Goal: Task Accomplishment & Management: Manage account settings

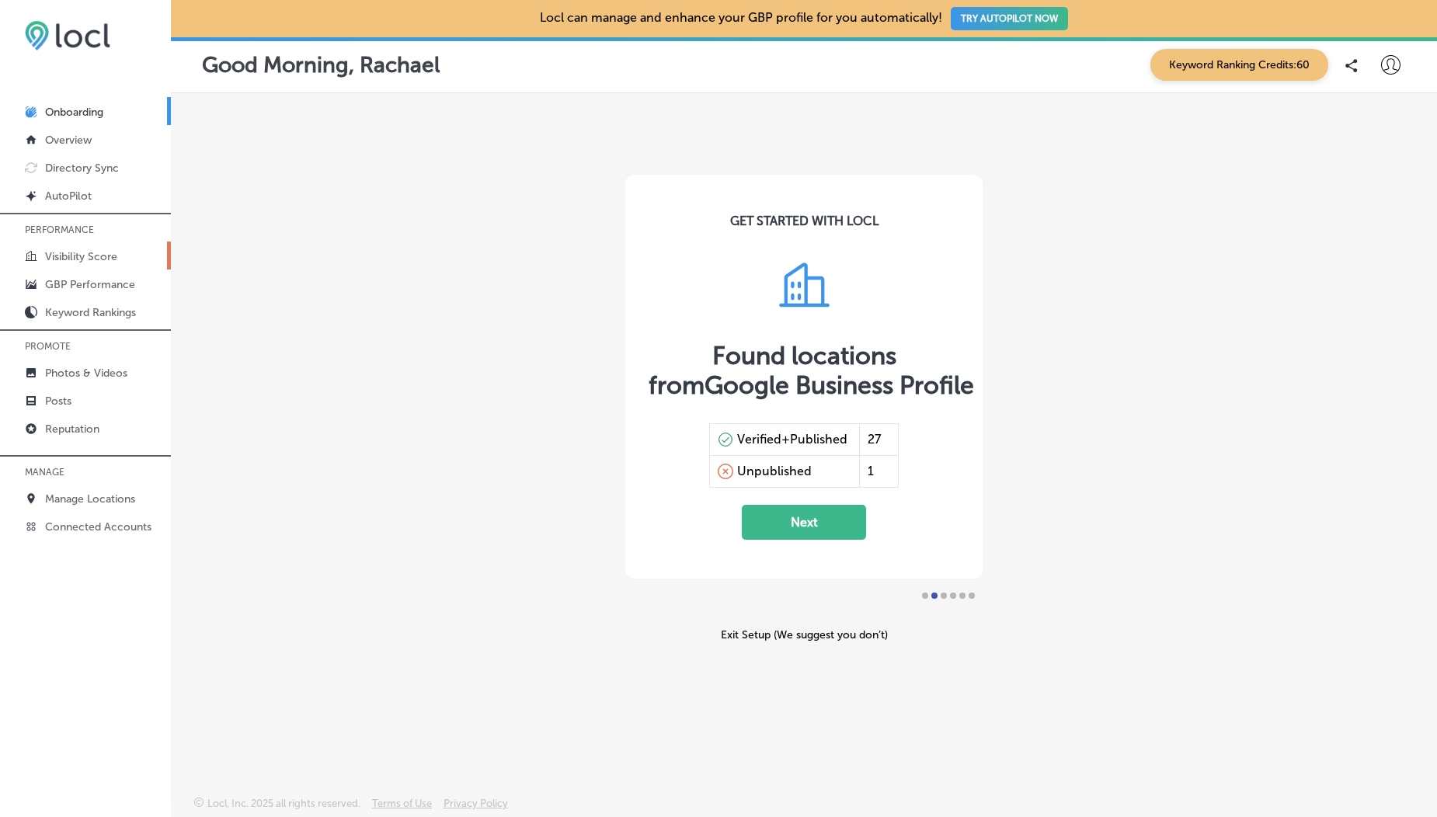
click at [70, 252] on p "Visibility Score" at bounding box center [81, 256] width 72 height 13
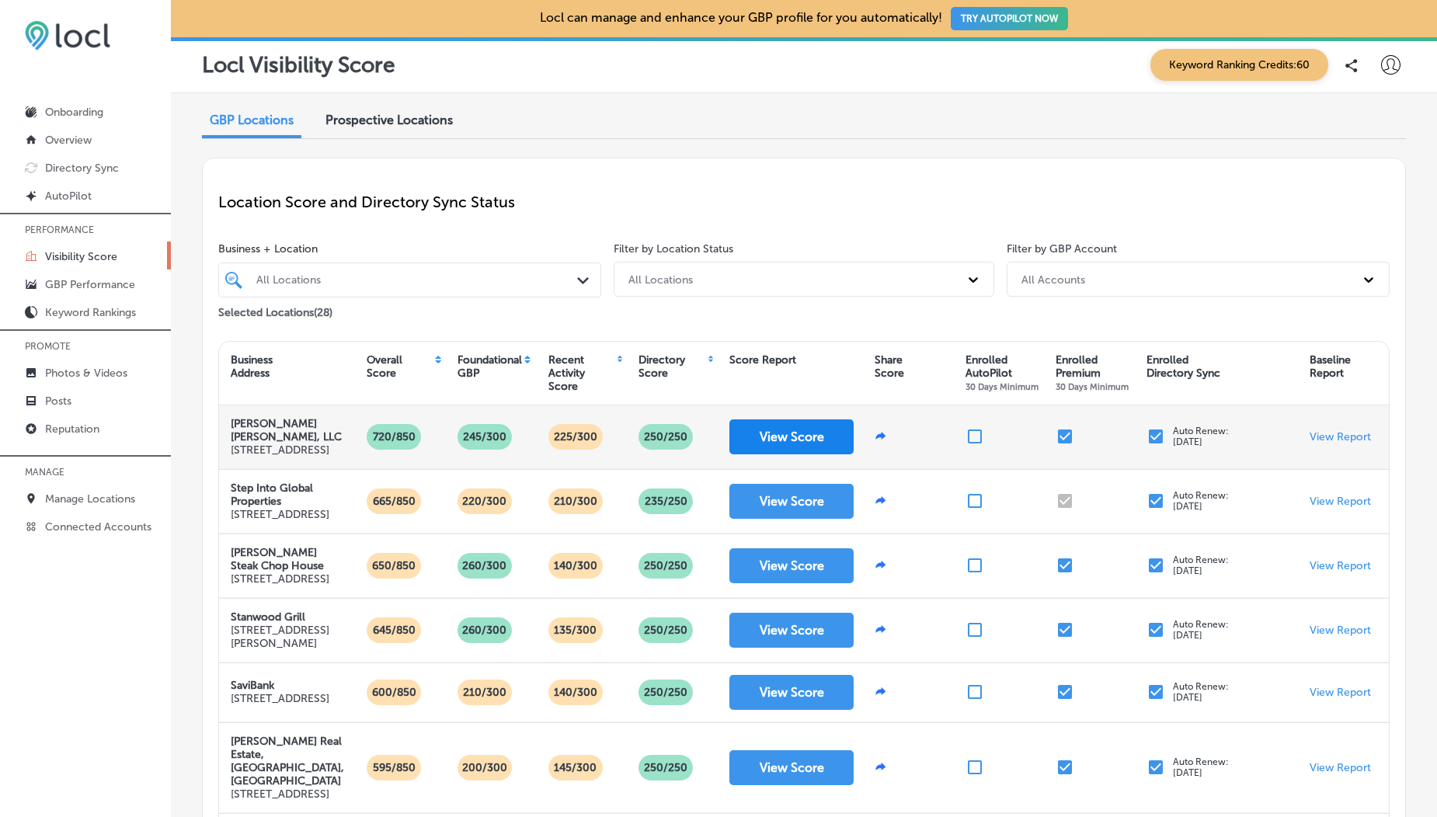
click at [772, 428] on button "View Score" at bounding box center [791, 436] width 124 height 35
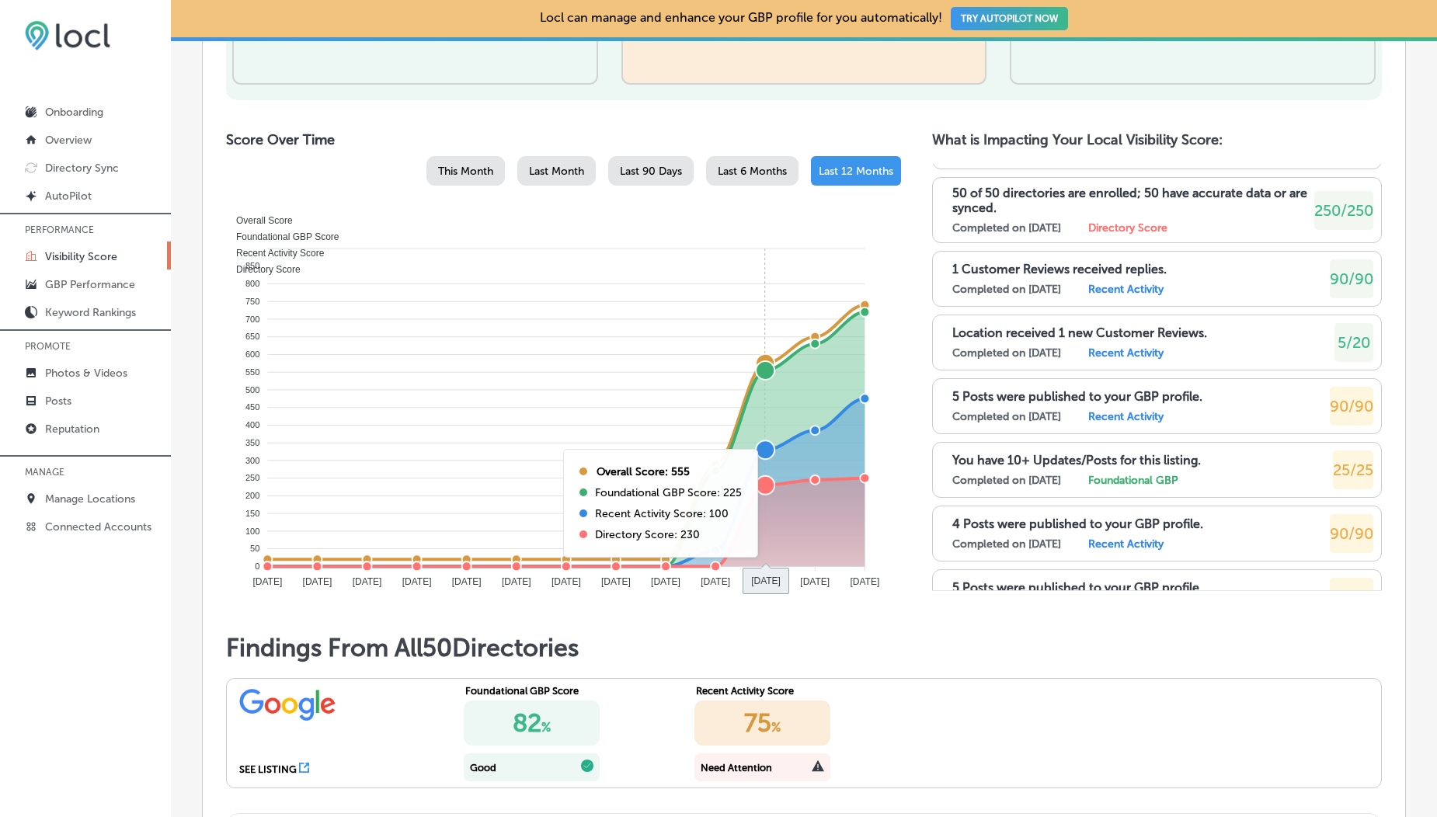
scroll to position [407, 0]
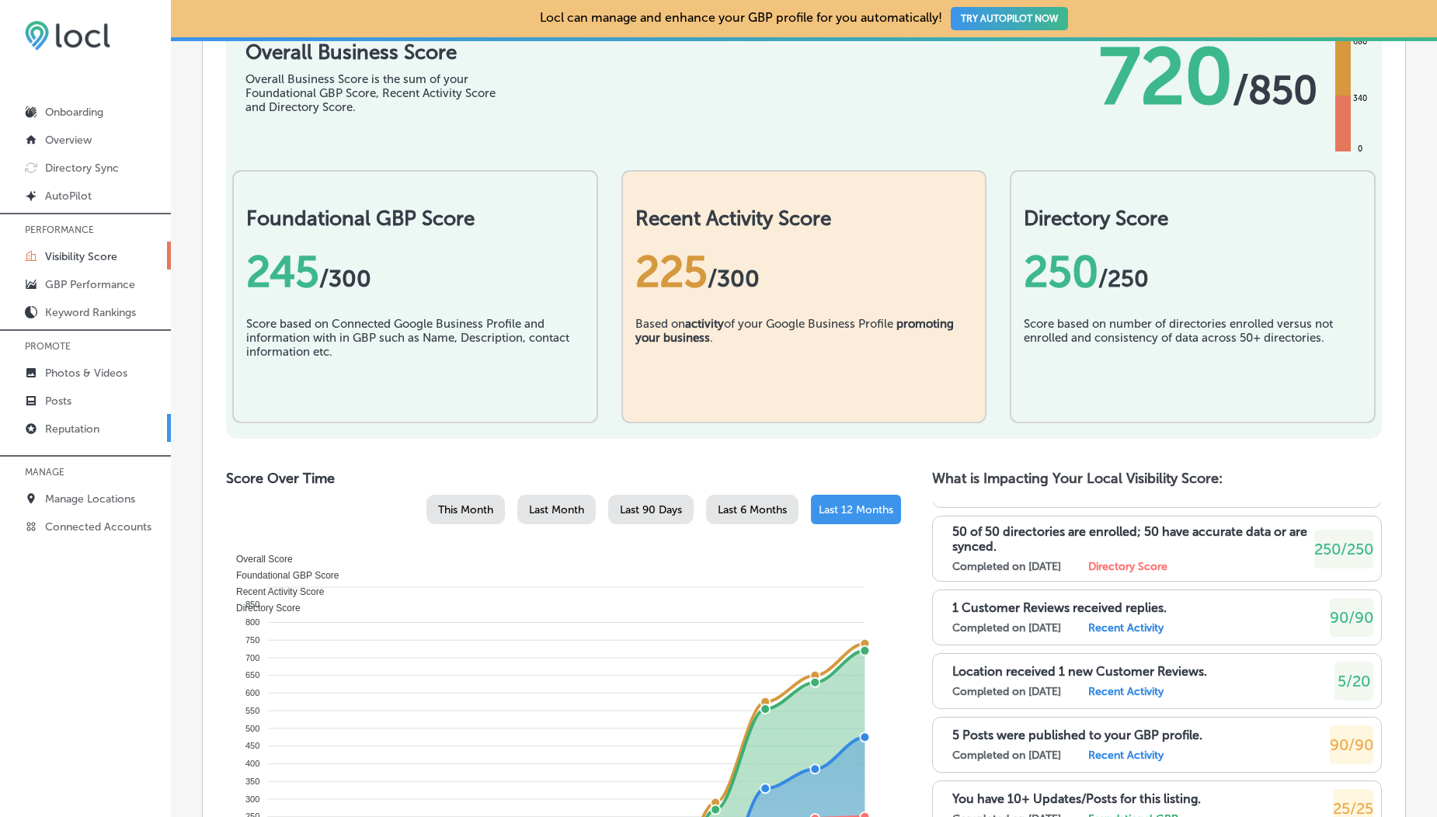
click at [76, 429] on p "Reputation" at bounding box center [72, 429] width 54 height 13
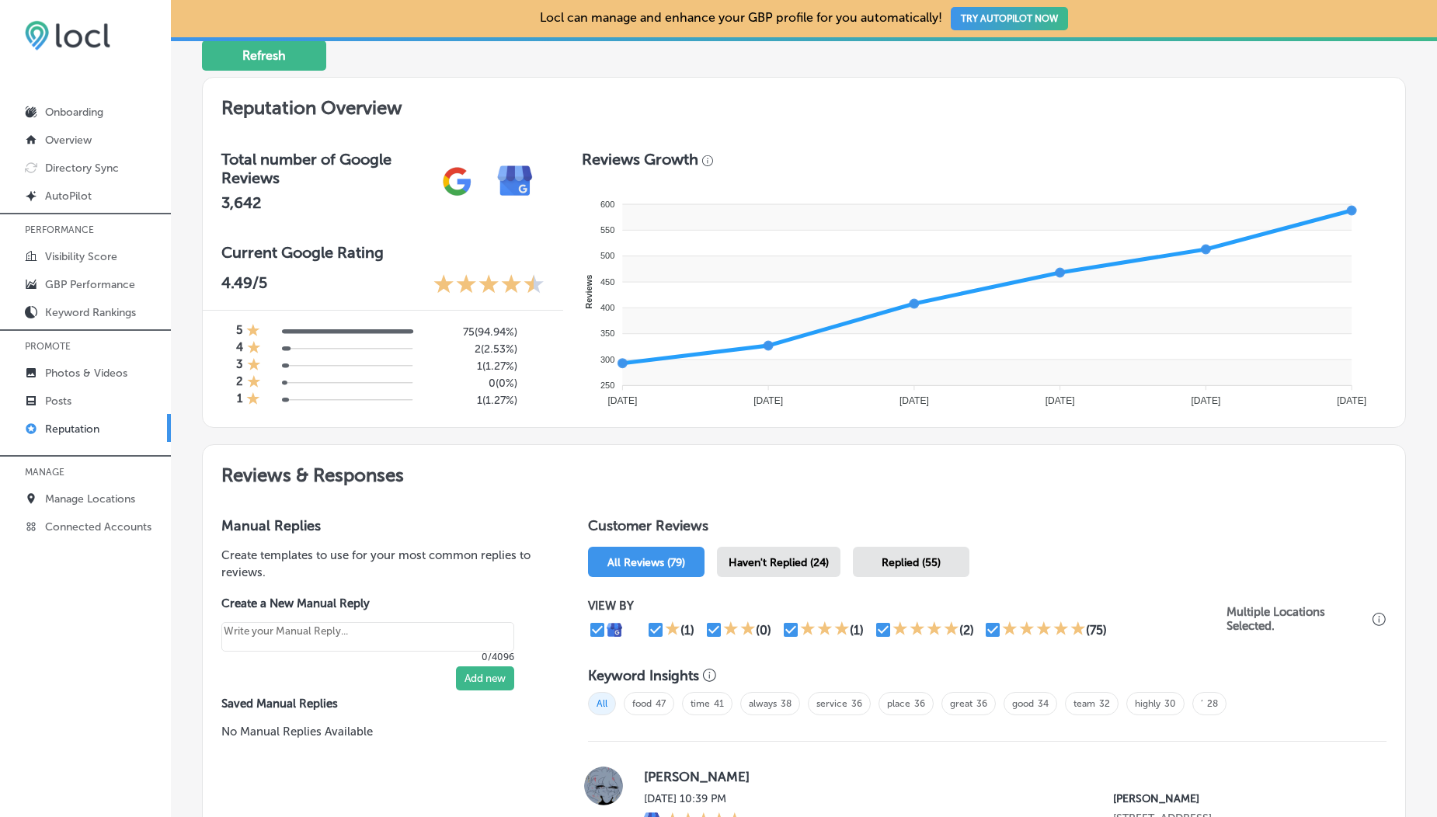
scroll to position [101, 0]
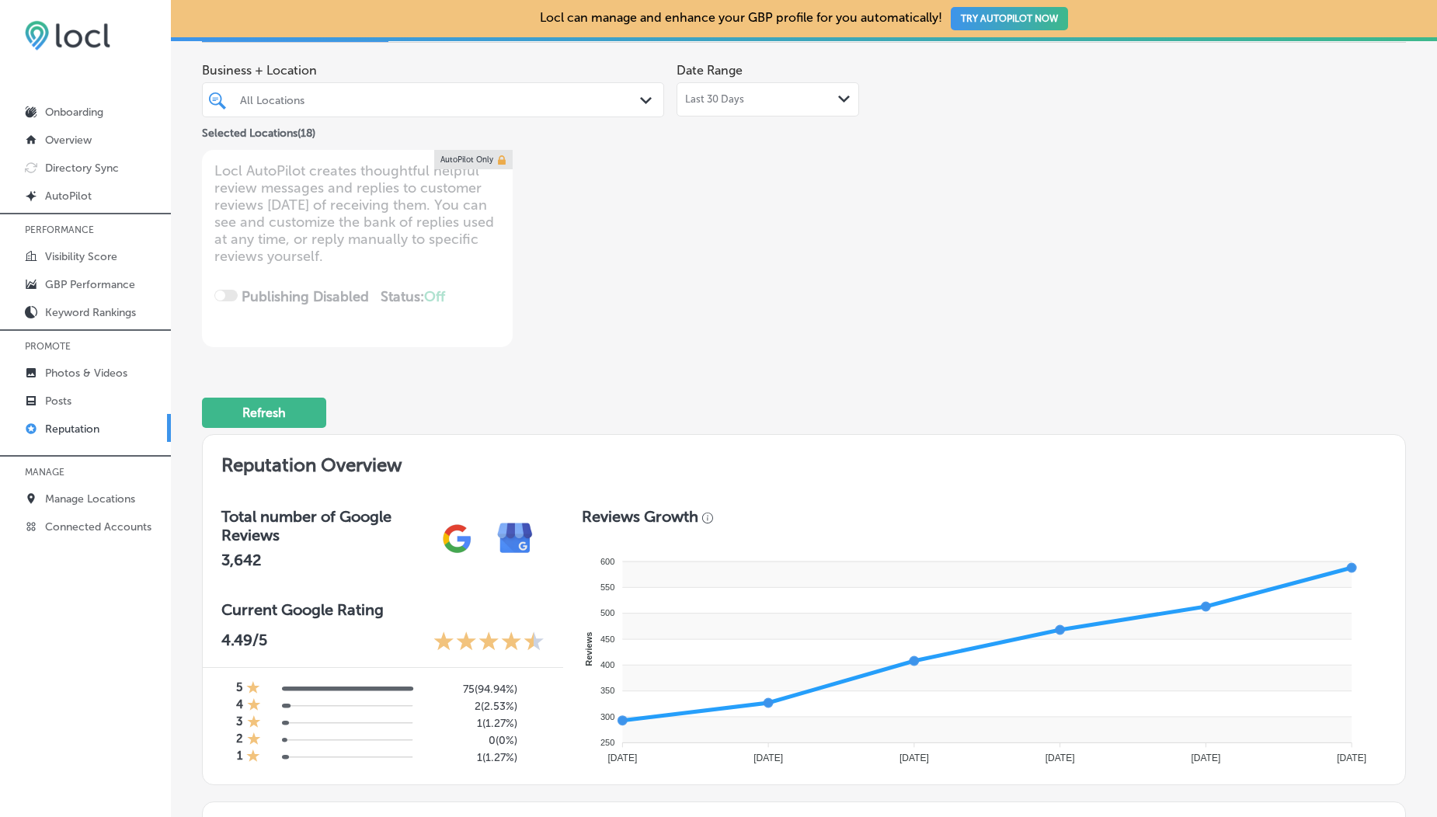
click at [723, 93] on span "Last 30 Days" at bounding box center [714, 99] width 59 height 12
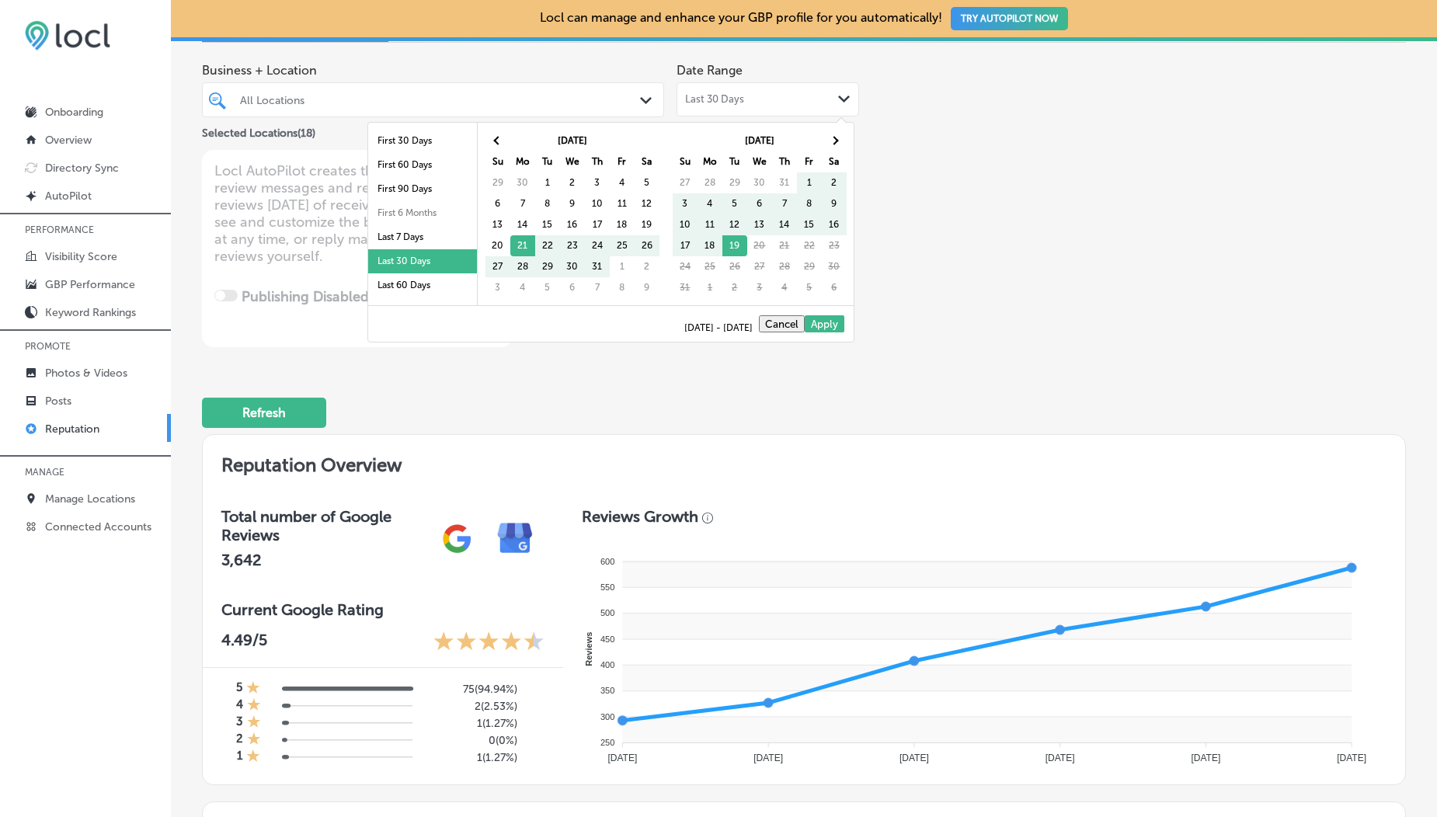
click at [753, 99] on div "Last 30 Days Path Created with Sketch." at bounding box center [767, 99] width 165 height 12
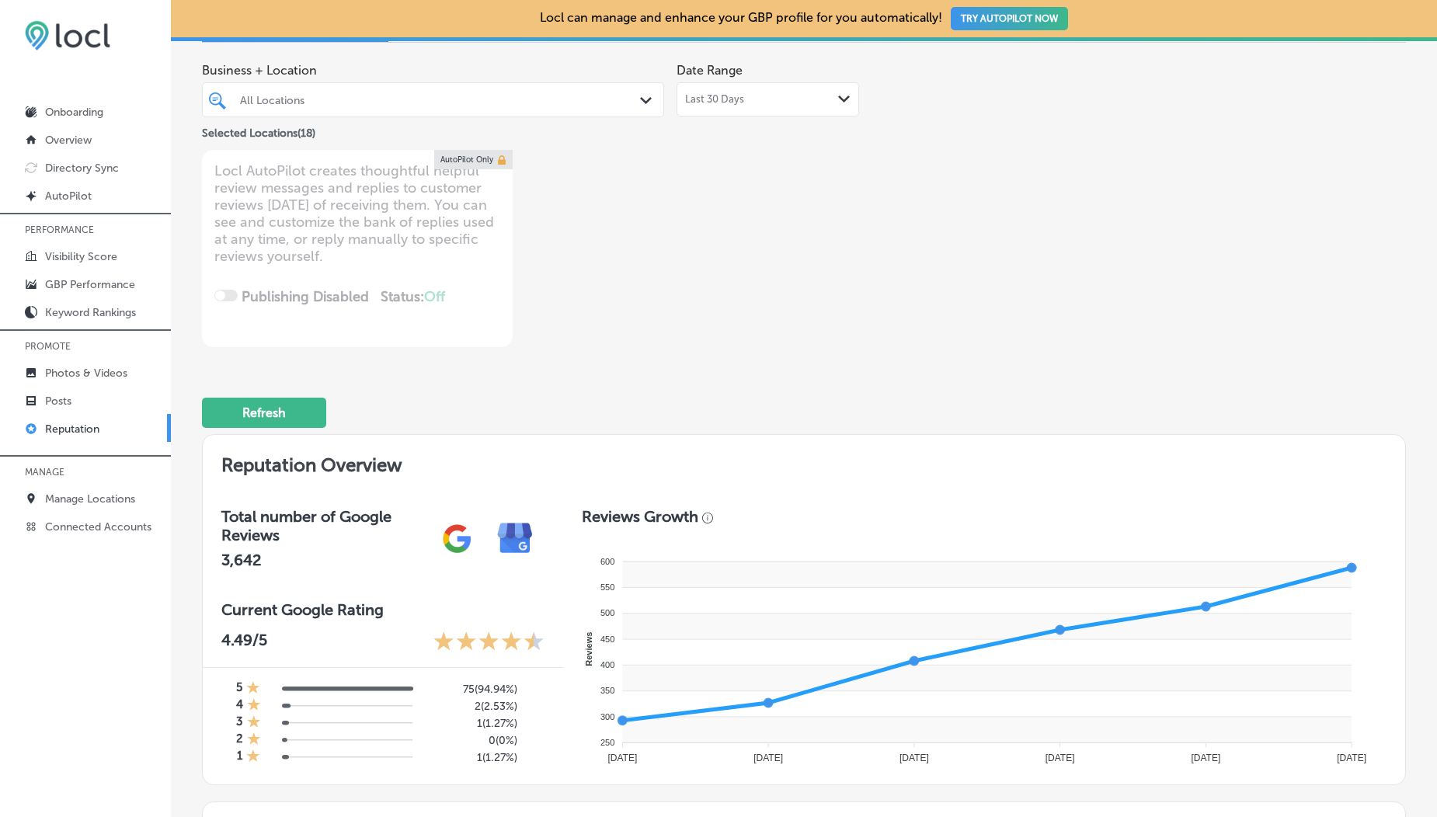
click at [553, 102] on div "All Locations" at bounding box center [441, 99] width 402 height 13
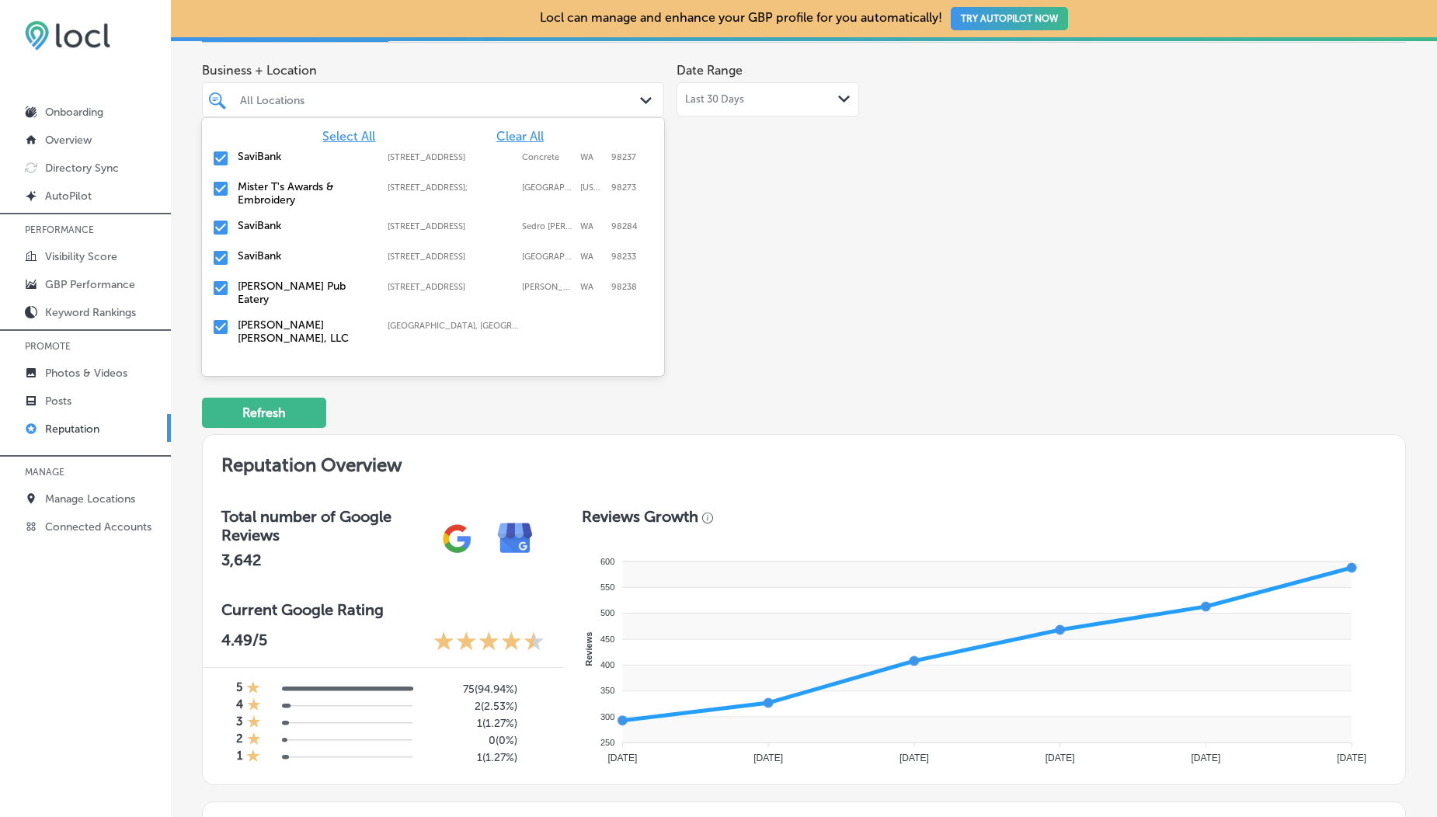
scroll to position [0, 0]
click at [719, 272] on div "Business + Location option [STREET_ADDRESS]. 19 results available. Use Up and D…" at bounding box center [563, 201] width 722 height 292
click at [559, 106] on div "All Locations" at bounding box center [441, 99] width 402 height 13
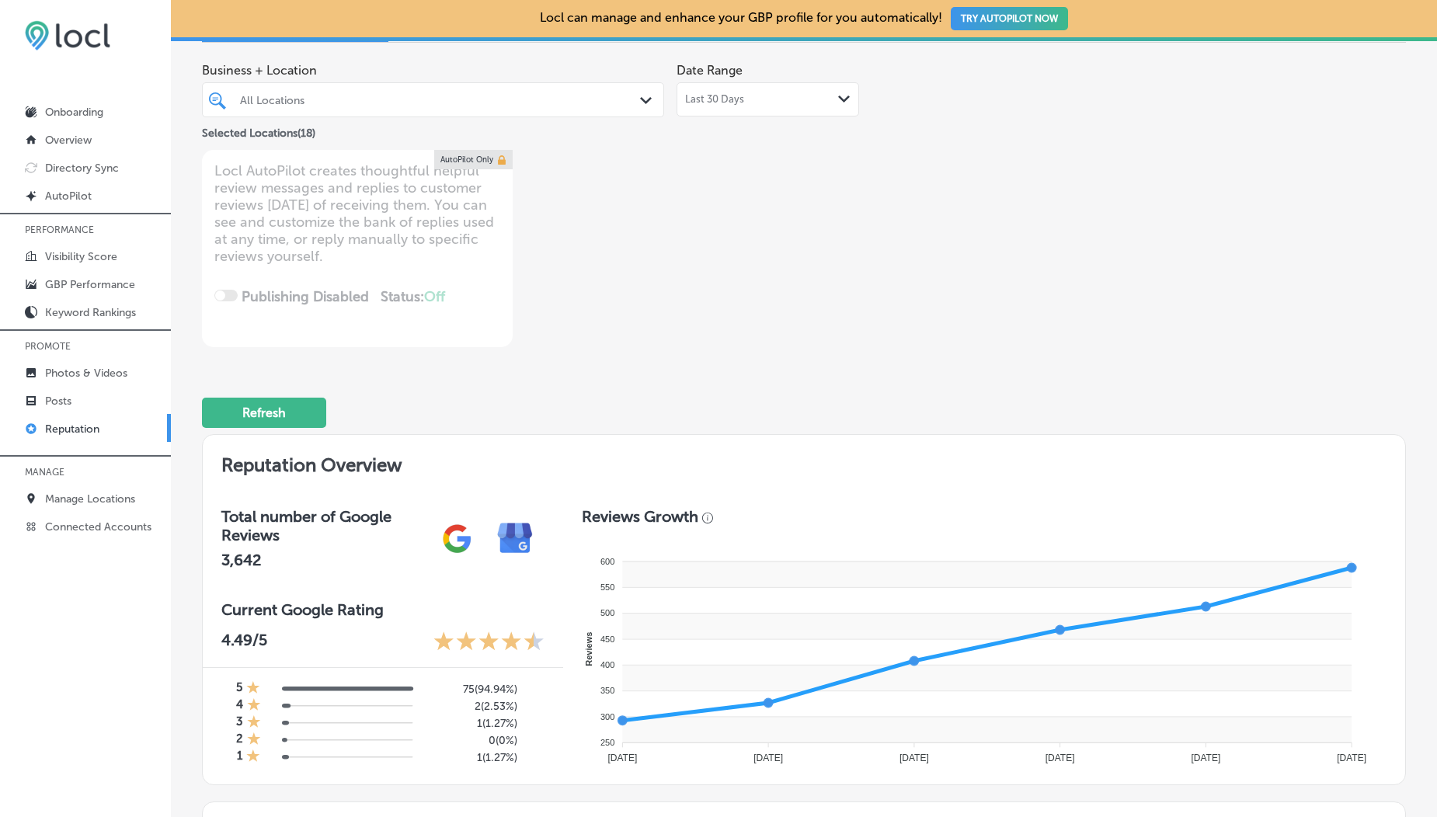
click at [750, 207] on div "Business + Location All Locations Path Created with Sketch. Selected Locations …" at bounding box center [563, 201] width 722 height 292
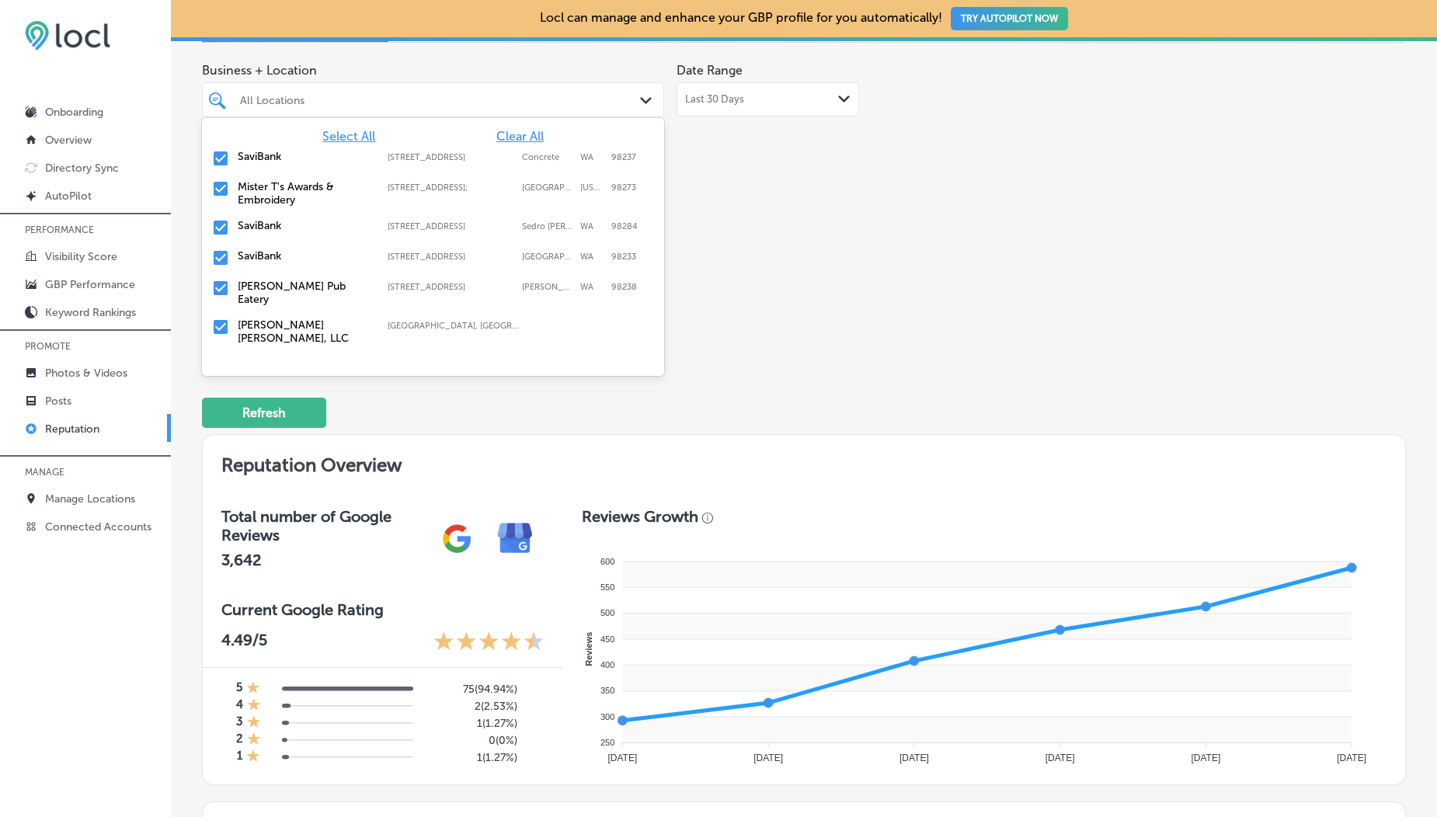
click at [529, 95] on div "All Locations" at bounding box center [441, 99] width 402 height 13
click at [63, 253] on p "Visibility Score" at bounding box center [81, 256] width 72 height 13
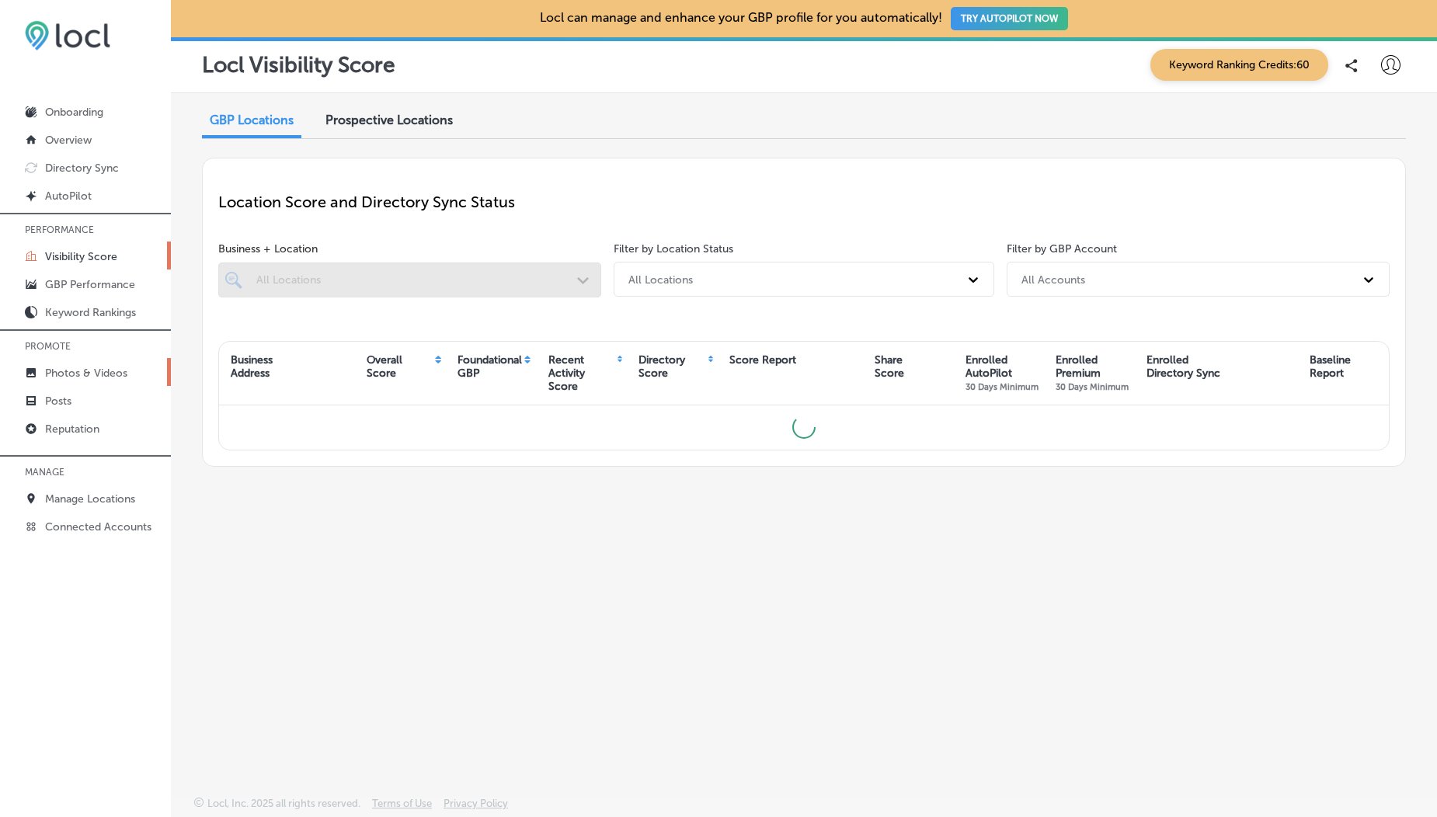
click at [74, 372] on p "Photos & Videos" at bounding box center [86, 373] width 82 height 13
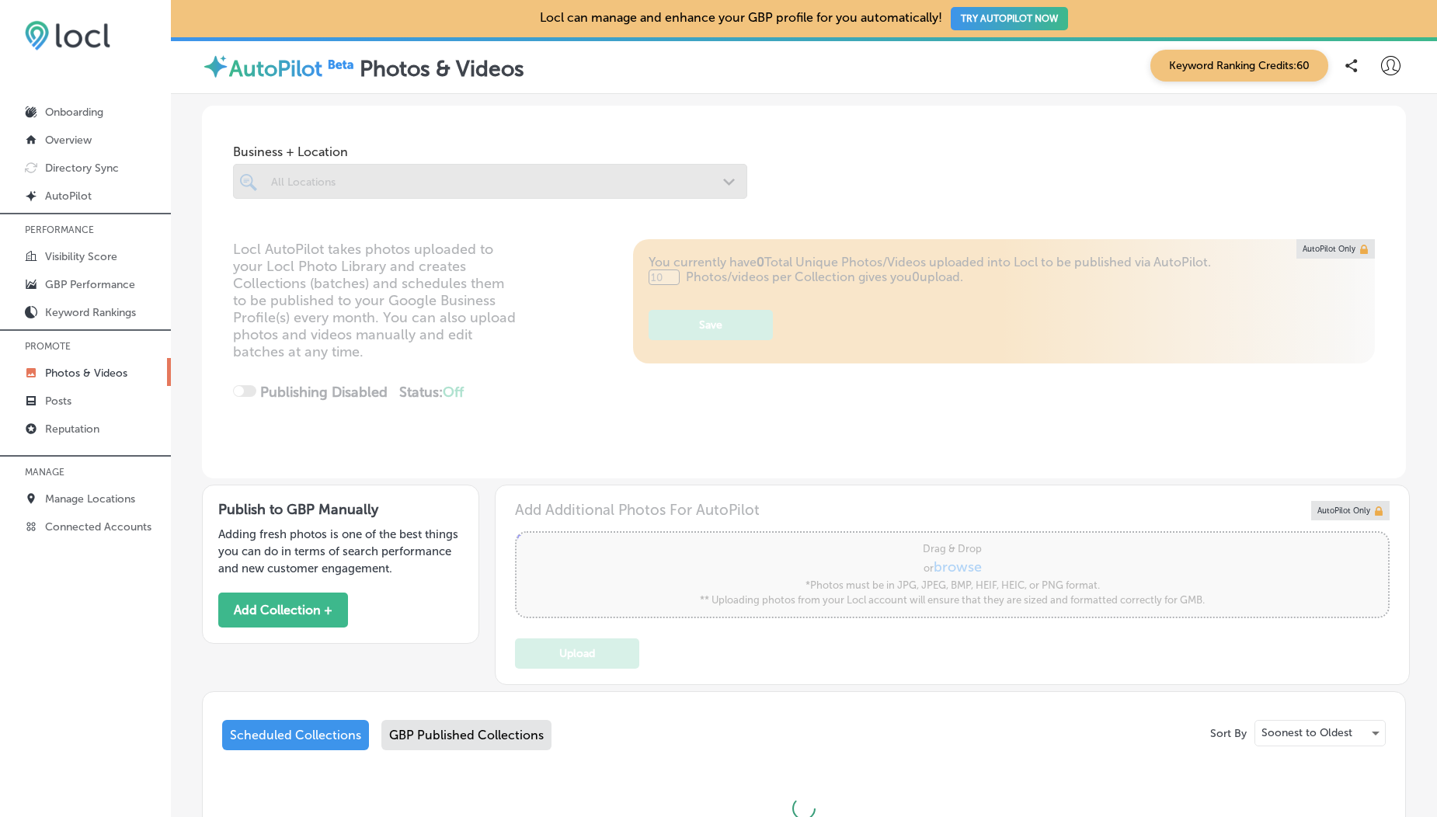
click at [356, 190] on div at bounding box center [490, 181] width 514 height 35
click at [70, 410] on link "Posts" at bounding box center [85, 400] width 171 height 28
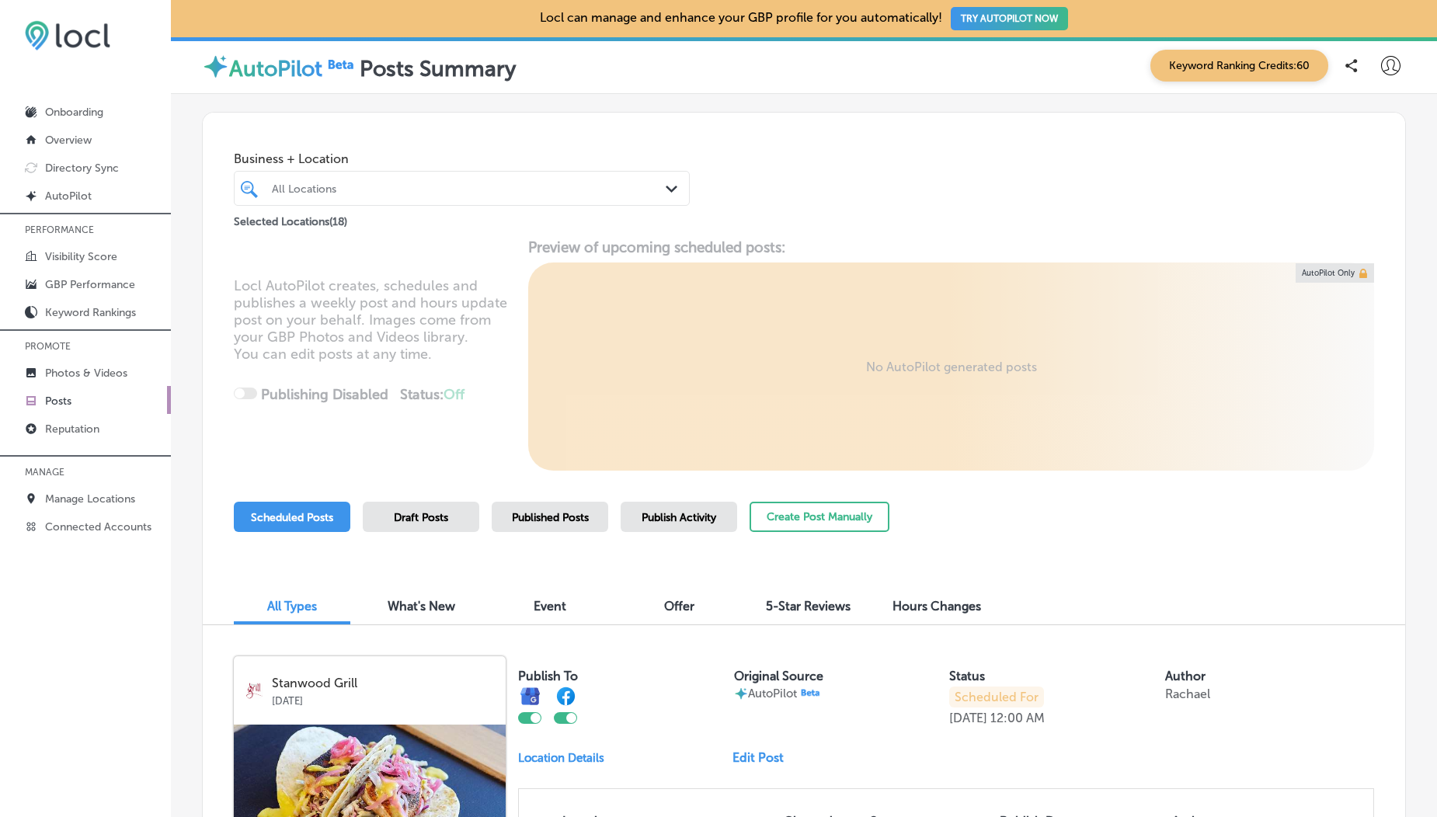
click at [396, 174] on div "All Locations Path Created with Sketch." at bounding box center [462, 188] width 456 height 35
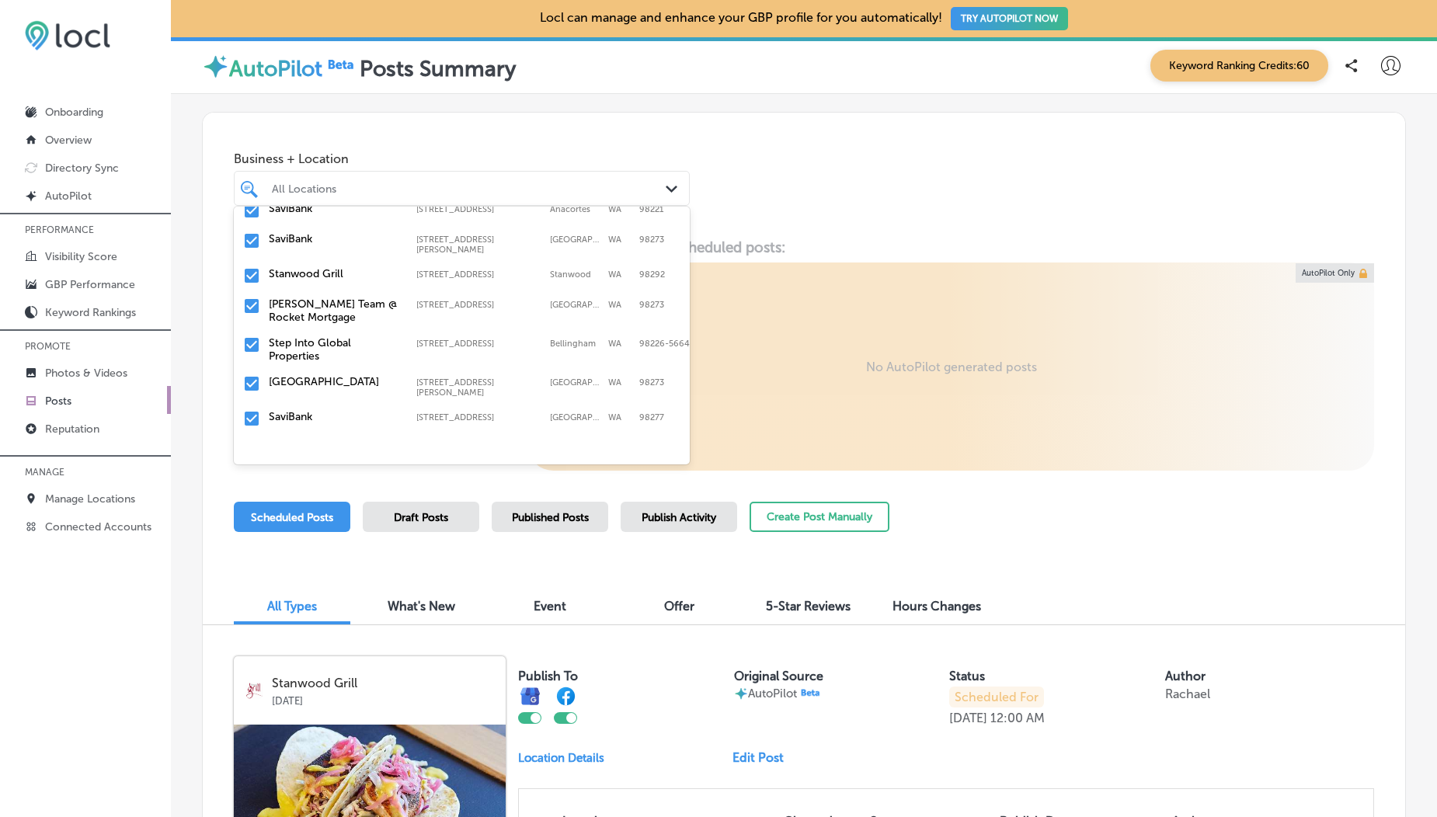
scroll to position [0, 6]
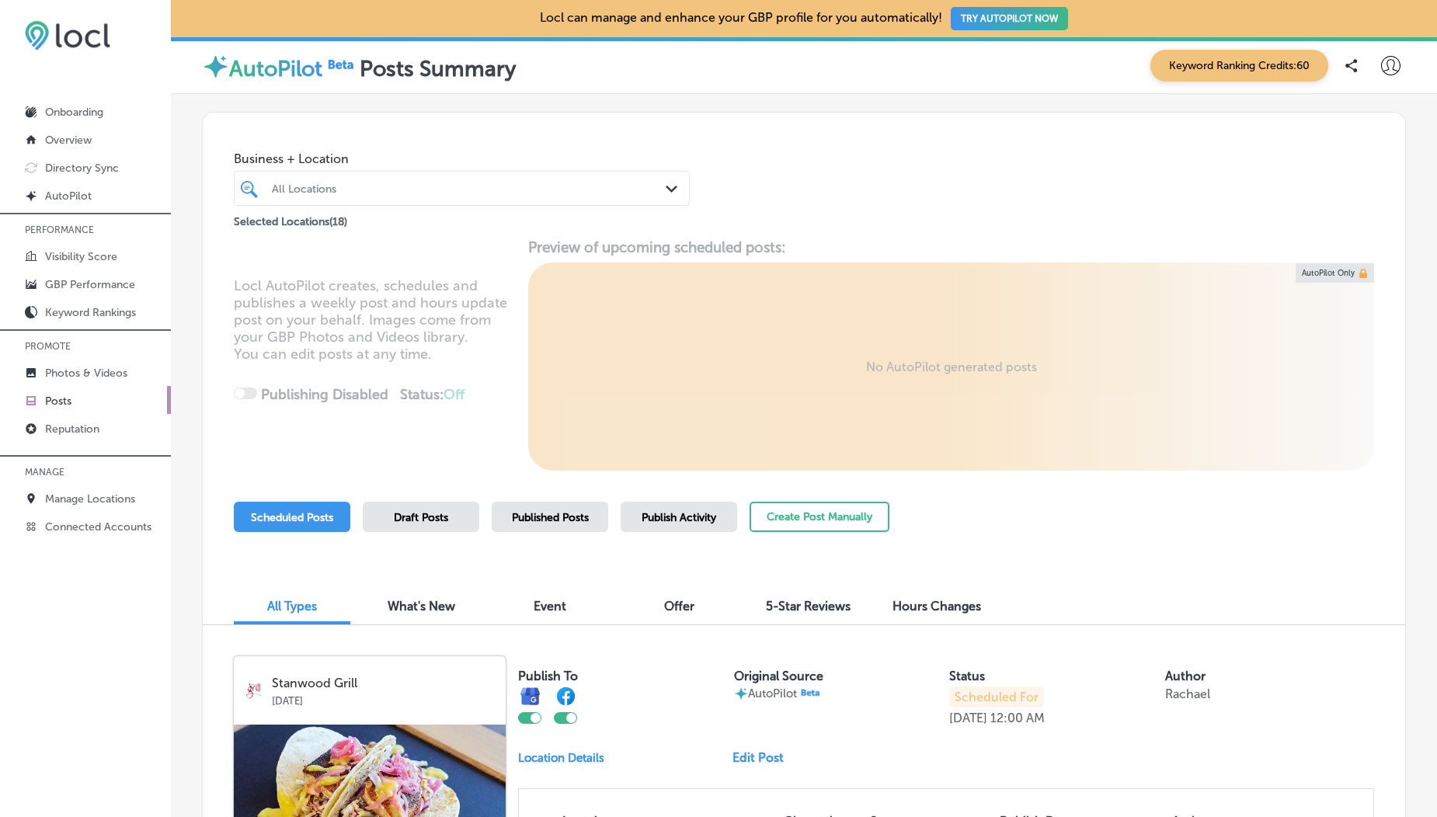
click at [514, 203] on div "All Locations Path Created with Sketch." at bounding box center [462, 188] width 456 height 35
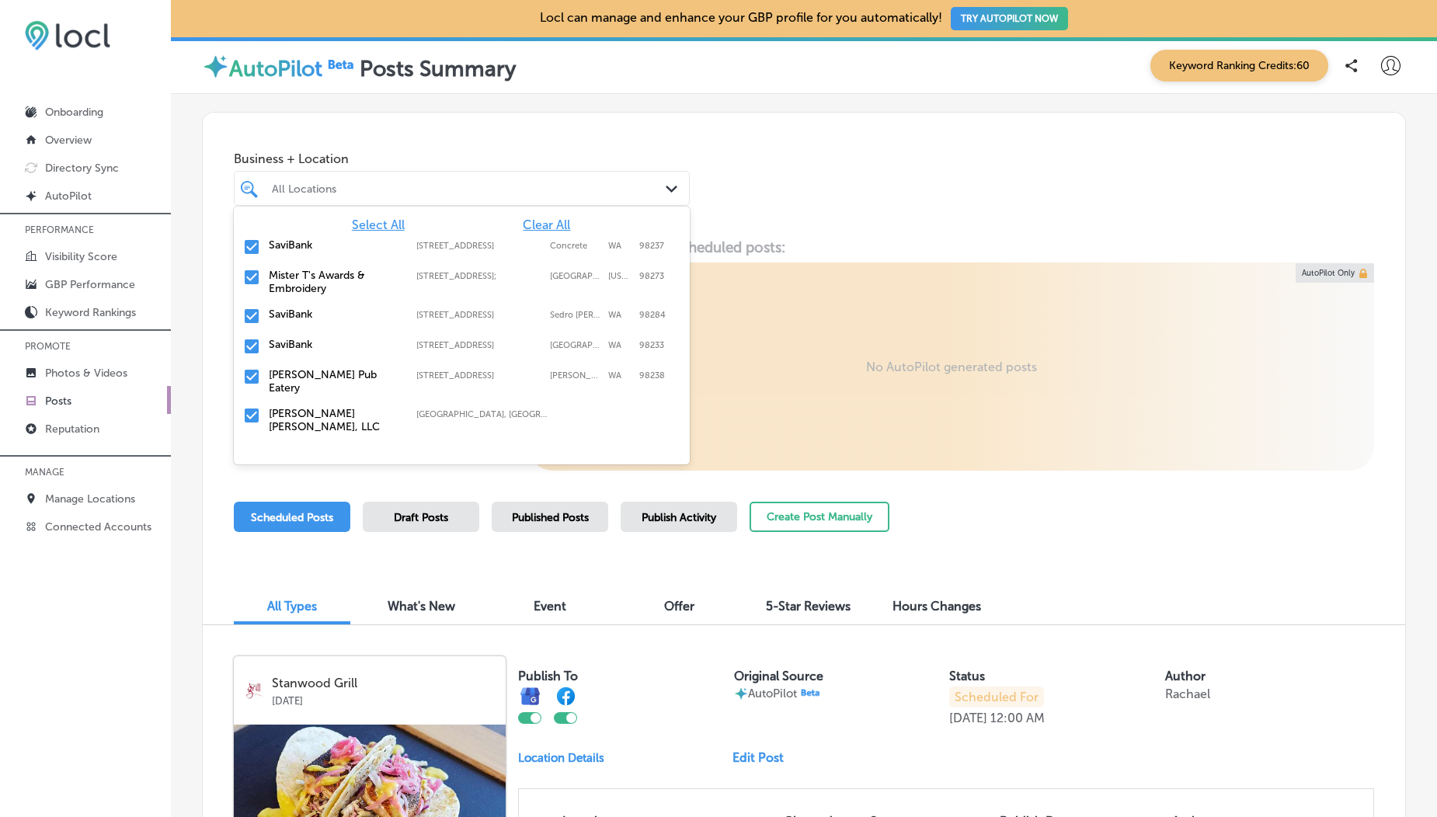
scroll to position [0, 0]
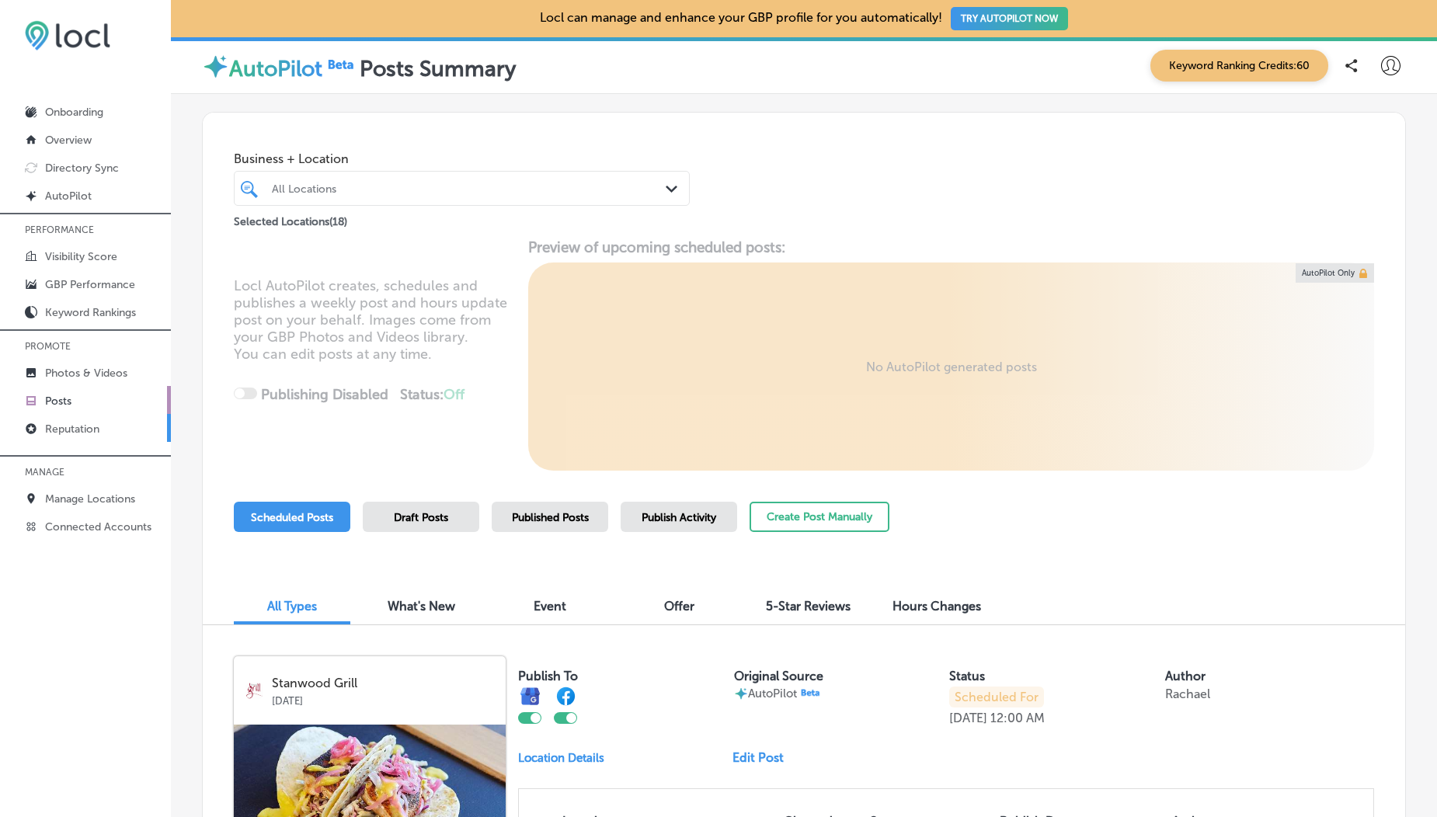
drag, startPoint x: 822, startPoint y: 201, endPoint x: 67, endPoint y: 431, distance: 789.9
click at [67, 431] on div "iconmonstr-menu-thin copy Created with Sketch. Onboarding Overview Directory Sy…" at bounding box center [718, 408] width 1437 height 817
click at [67, 431] on p "Reputation" at bounding box center [72, 429] width 54 height 13
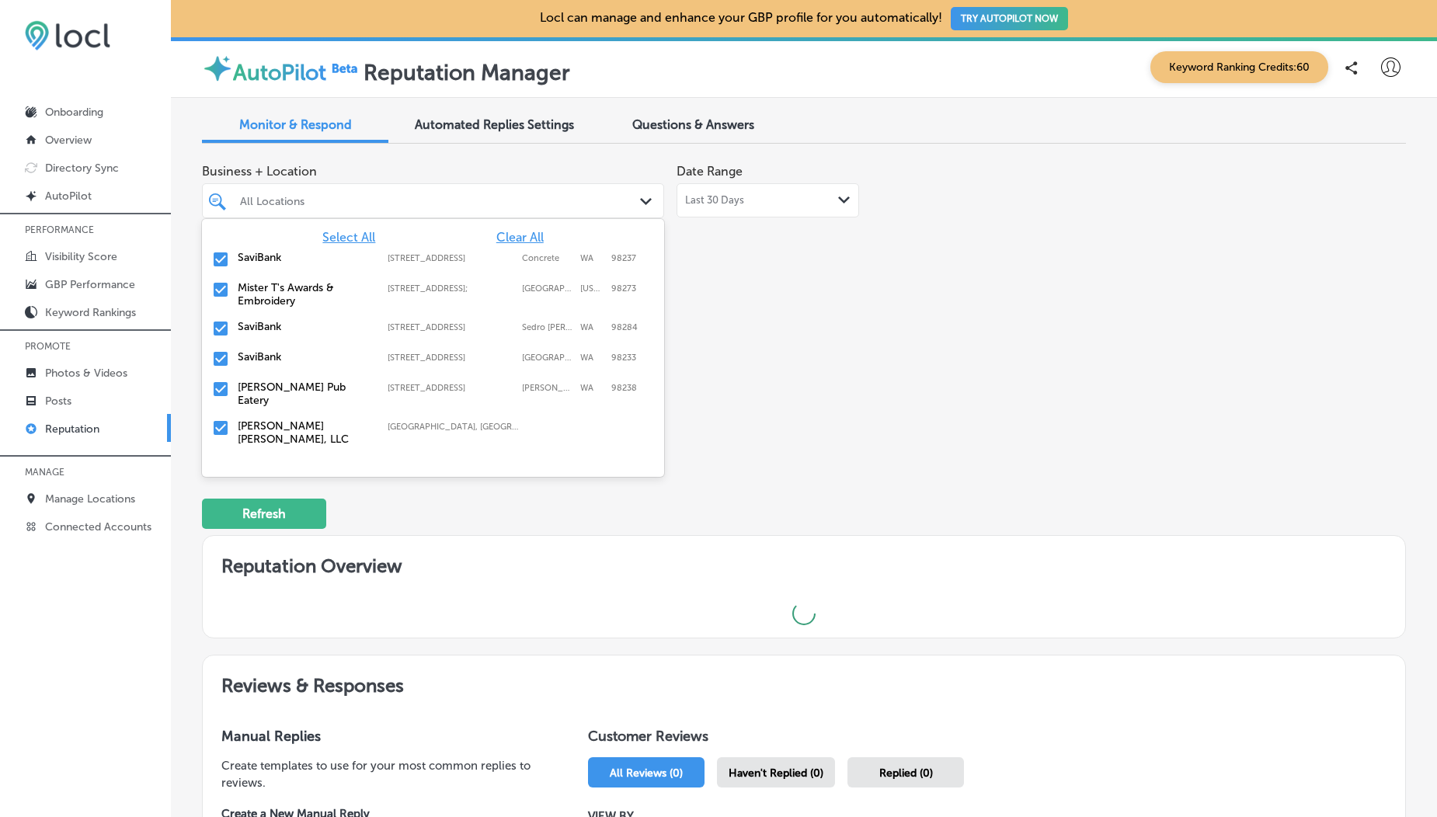
click at [350, 200] on div "All Locations" at bounding box center [441, 200] width 402 height 13
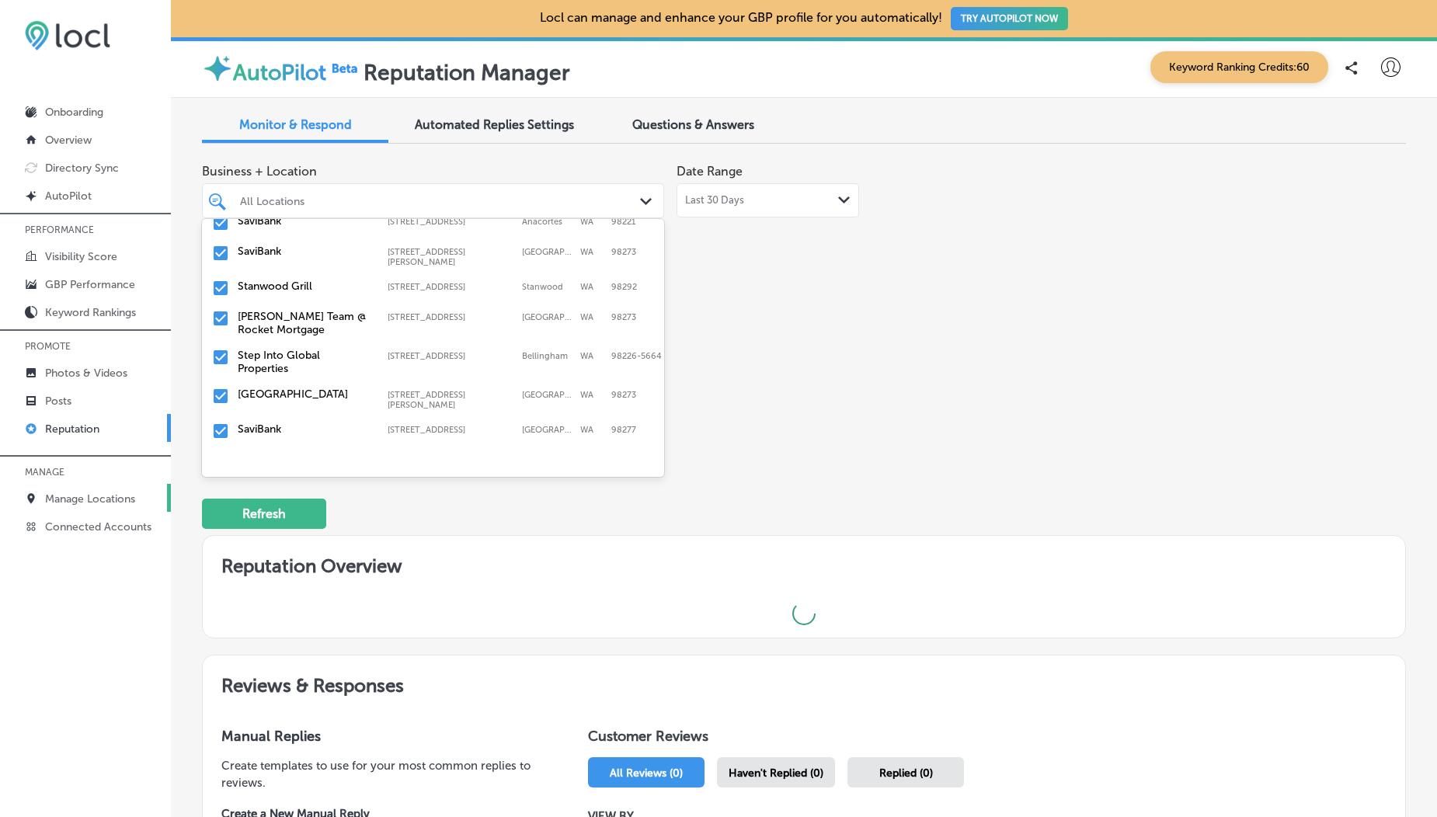
click at [94, 497] on p "Manage Locations" at bounding box center [90, 498] width 90 height 13
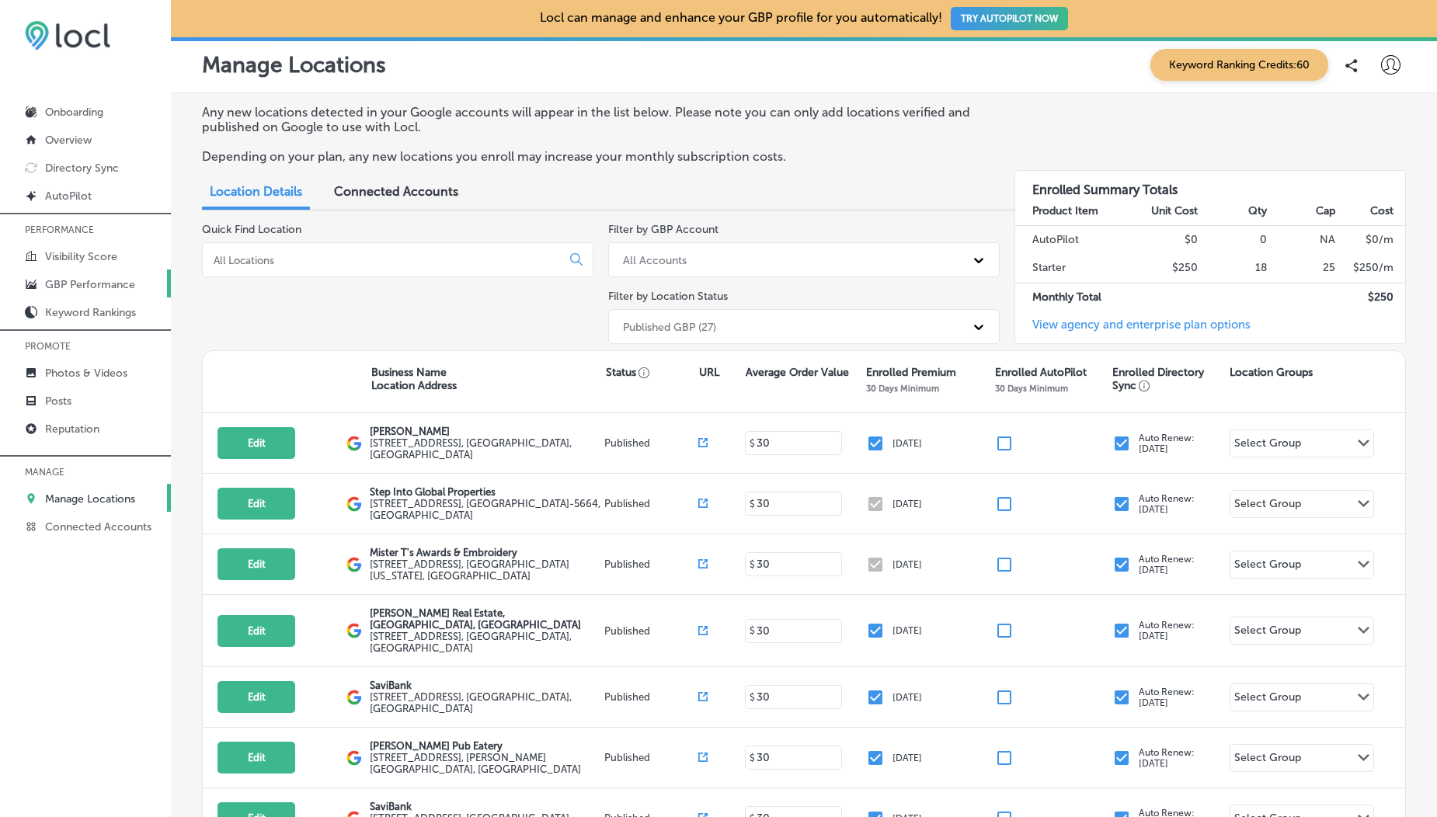
click at [84, 282] on p "GBP Performance" at bounding box center [90, 284] width 90 height 13
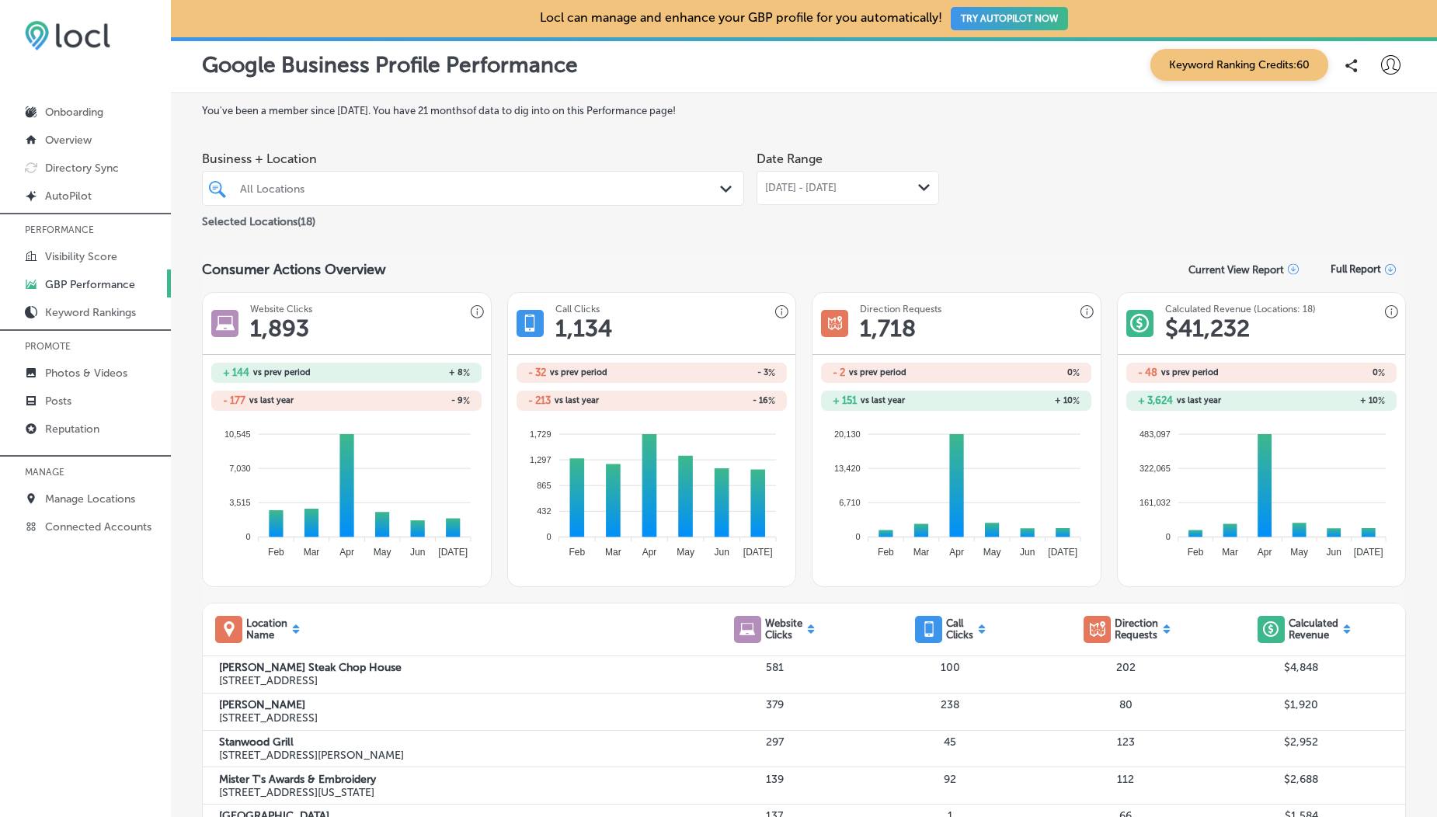
click at [366, 188] on div "All Locations" at bounding box center [481, 188] width 482 height 13
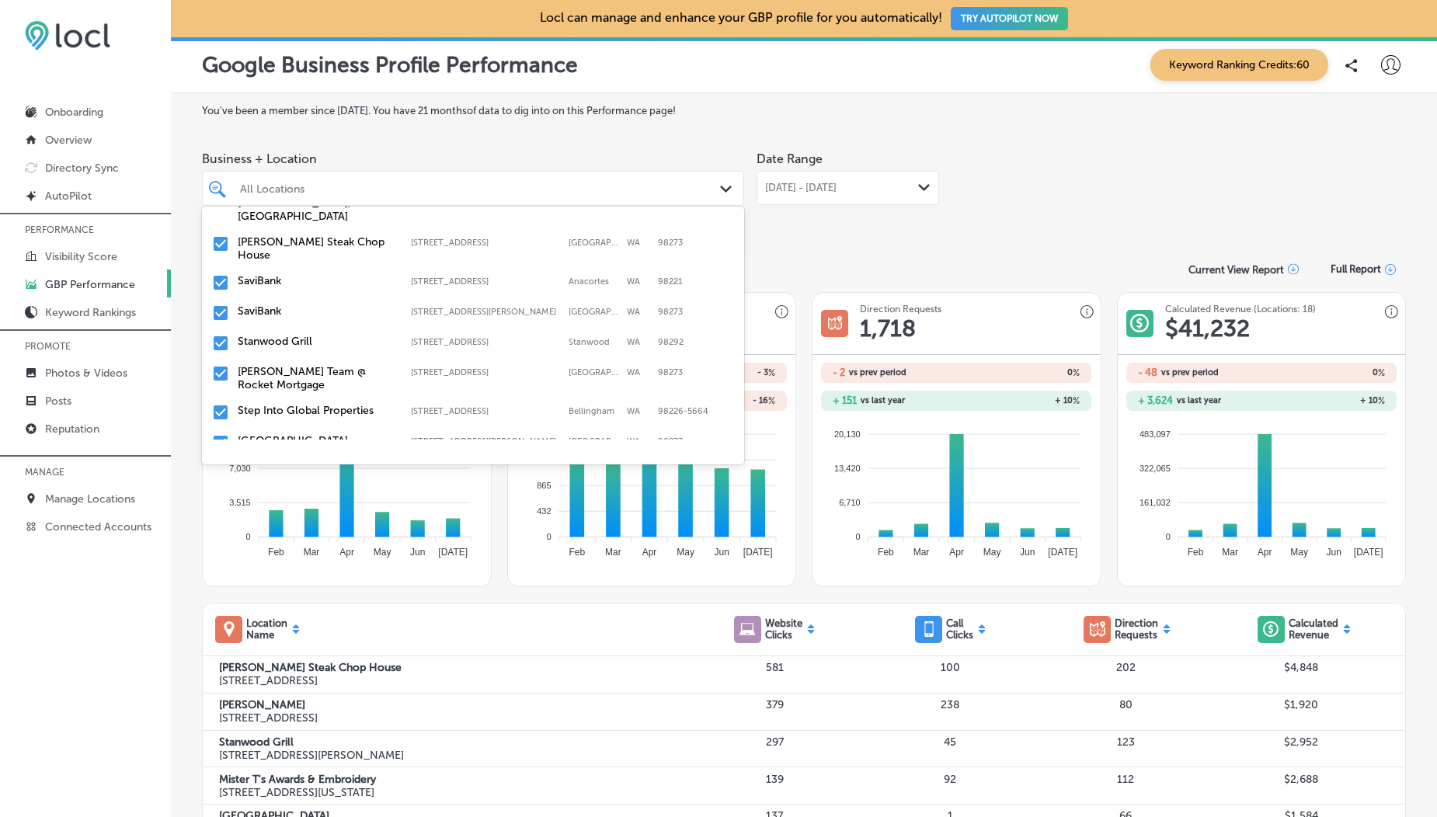
scroll to position [380, 0]
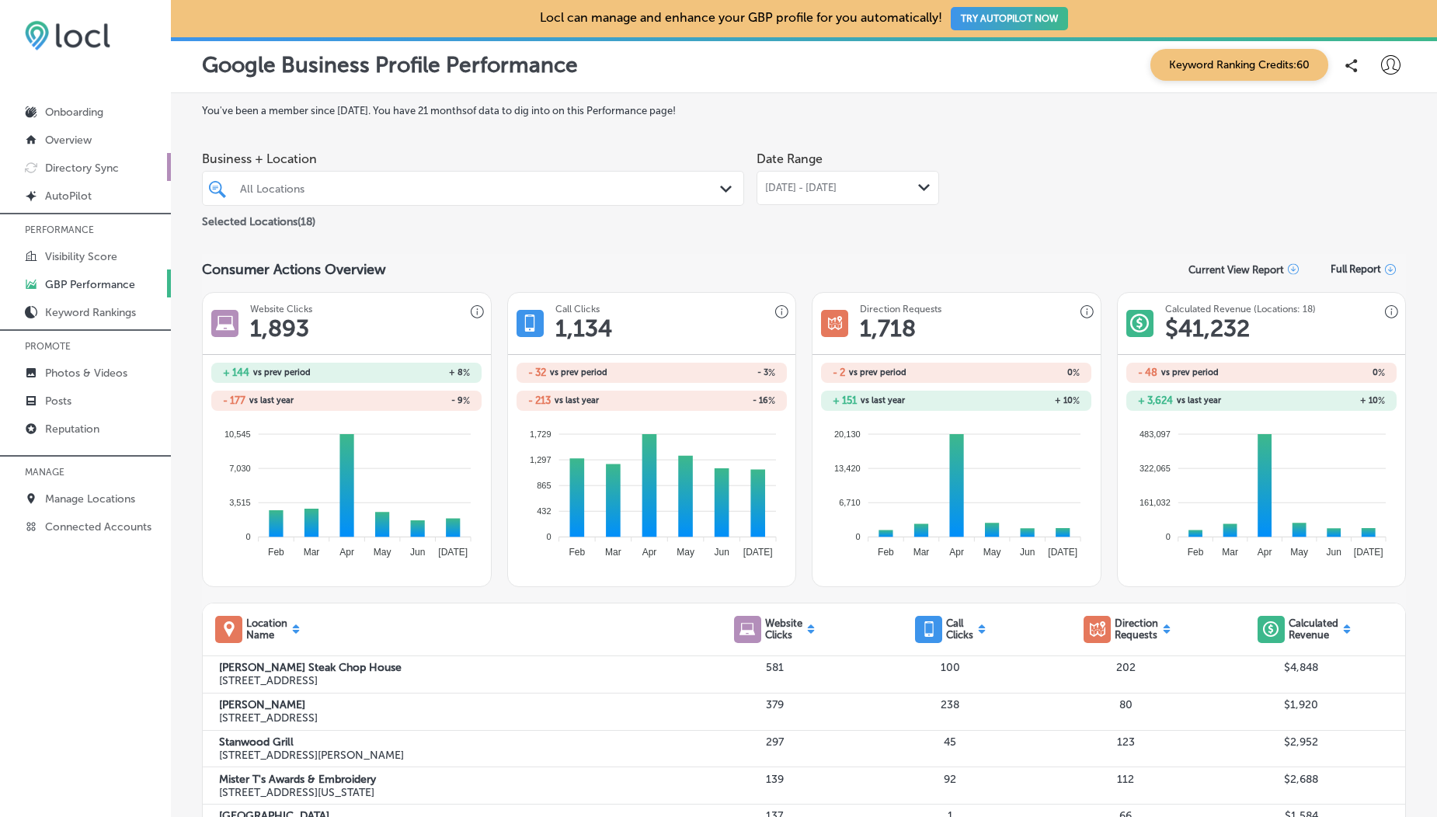
click at [75, 158] on link "Directory Sync" at bounding box center [85, 167] width 171 height 28
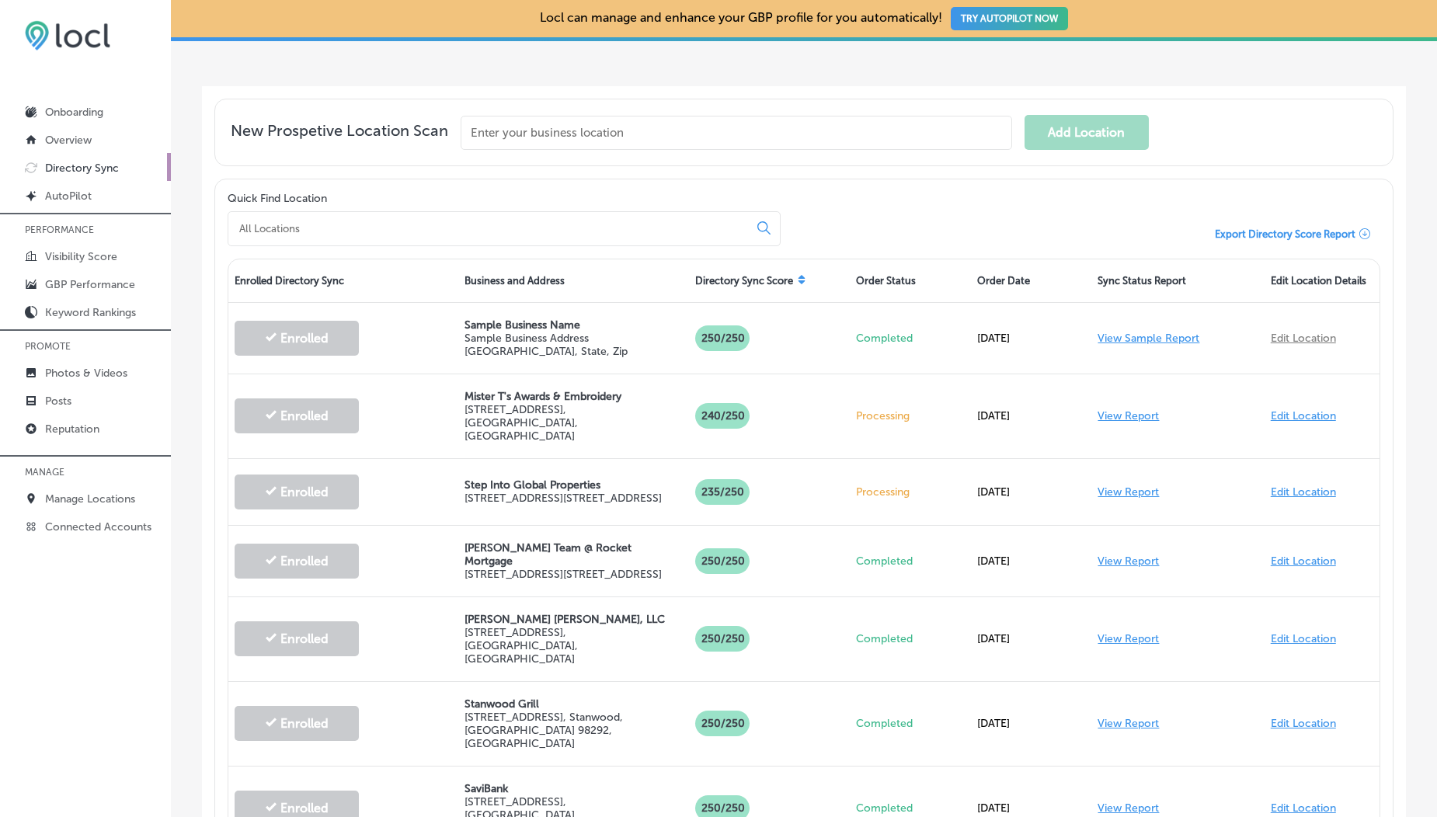
scroll to position [341, 0]
click at [86, 253] on p "Visibility Score" at bounding box center [81, 256] width 72 height 13
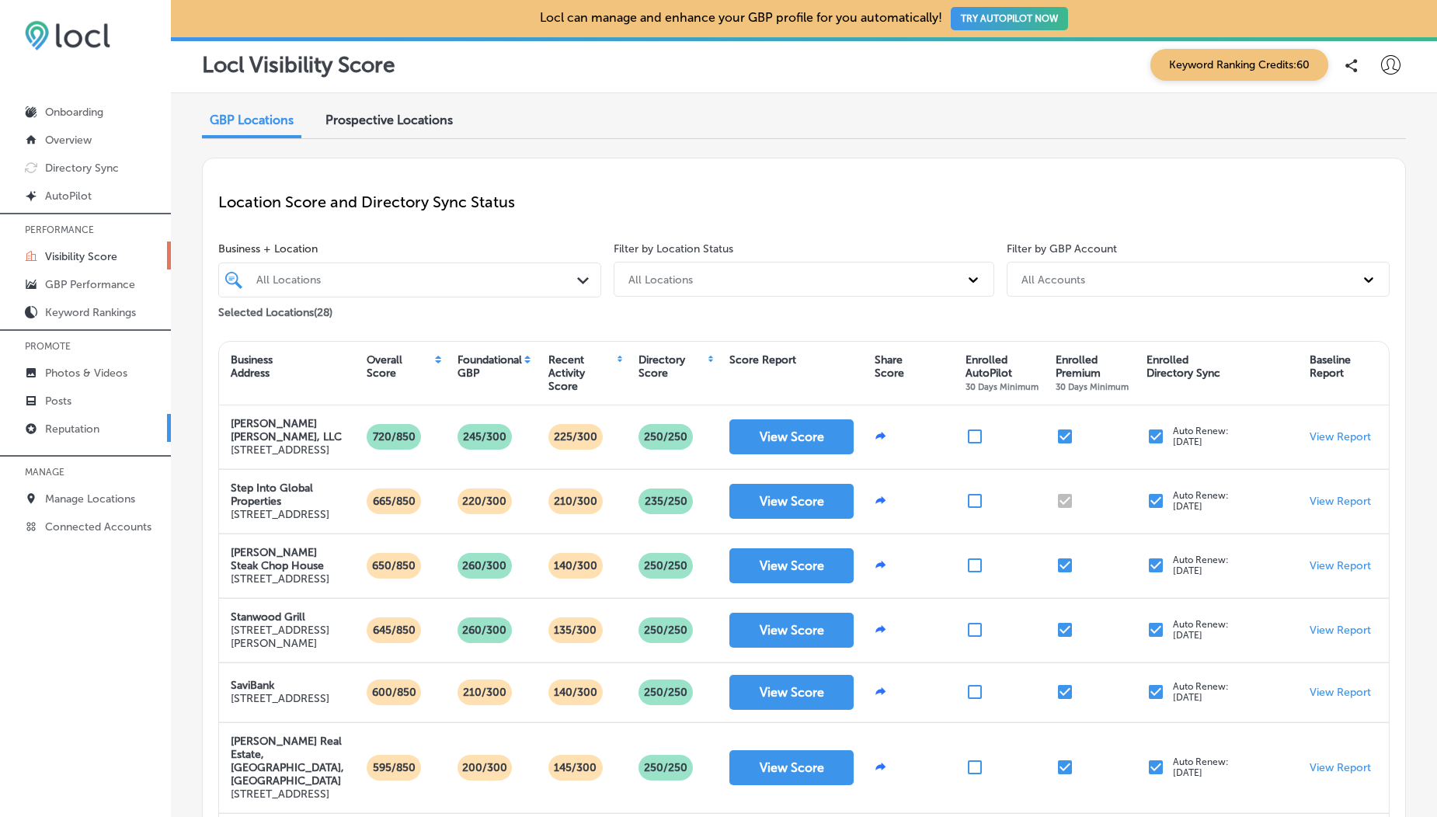
click at [138, 429] on link "Reputation" at bounding box center [85, 428] width 171 height 28
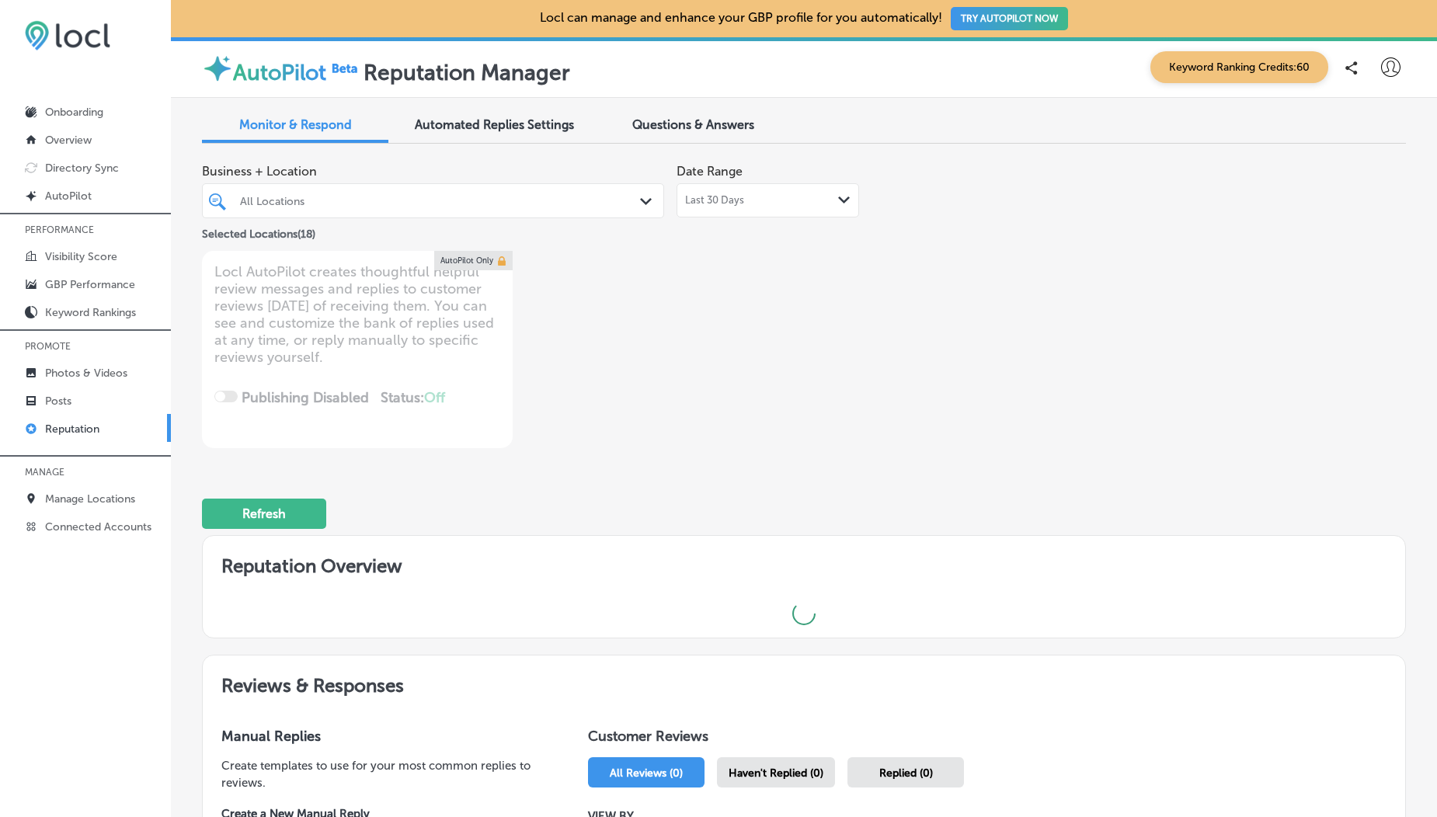
click at [731, 213] on div "Last 30 Days Path Created with Sketch." at bounding box center [767, 200] width 183 height 34
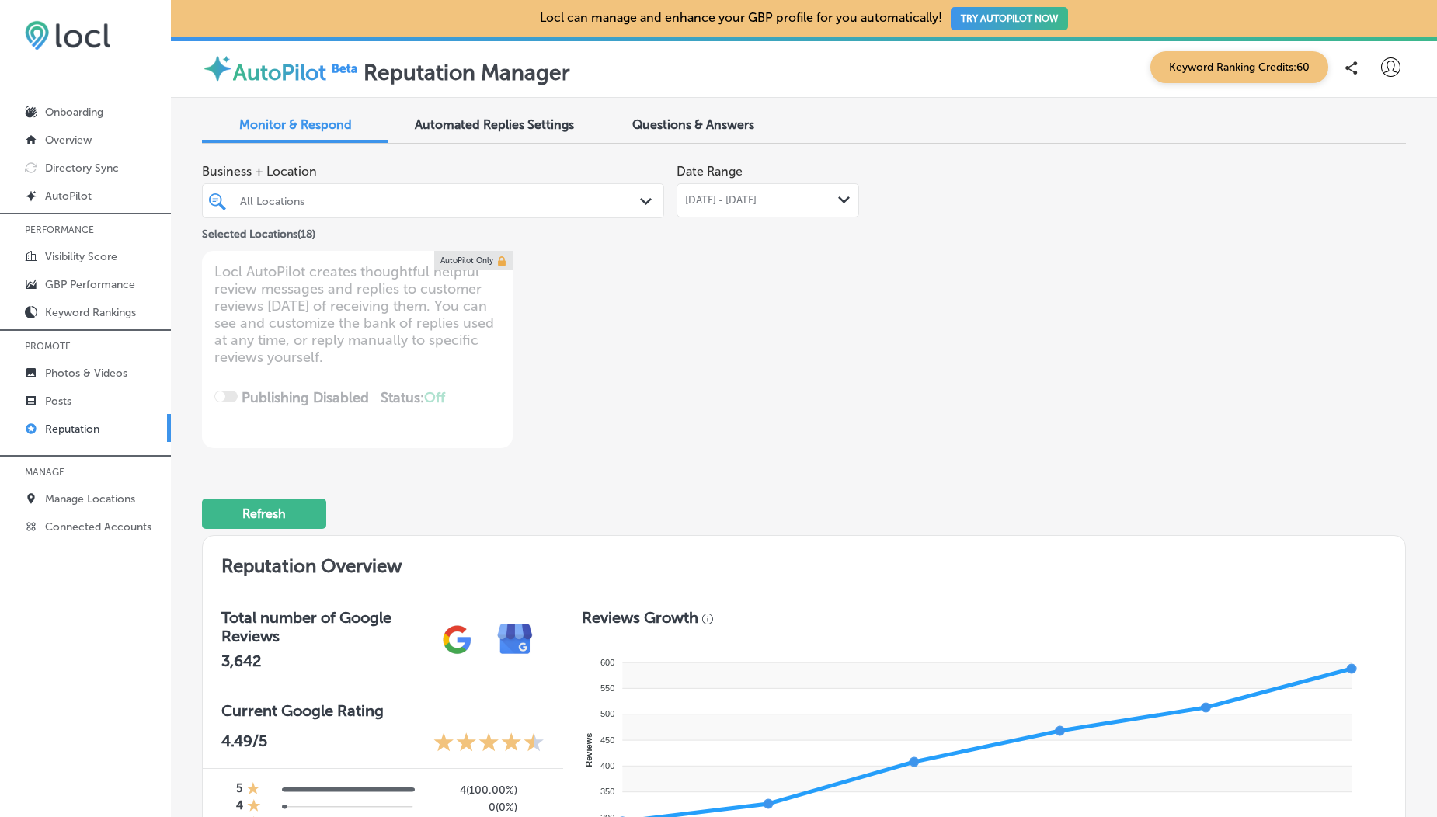
click at [729, 198] on span "[DATE] - [DATE]" at bounding box center [720, 200] width 71 height 12
click at [756, 208] on div "[DATE] - [DATE] Path Created with Sketch." at bounding box center [767, 200] width 183 height 34
click at [729, 204] on span "[DATE] - [DATE]" at bounding box center [720, 200] width 71 height 12
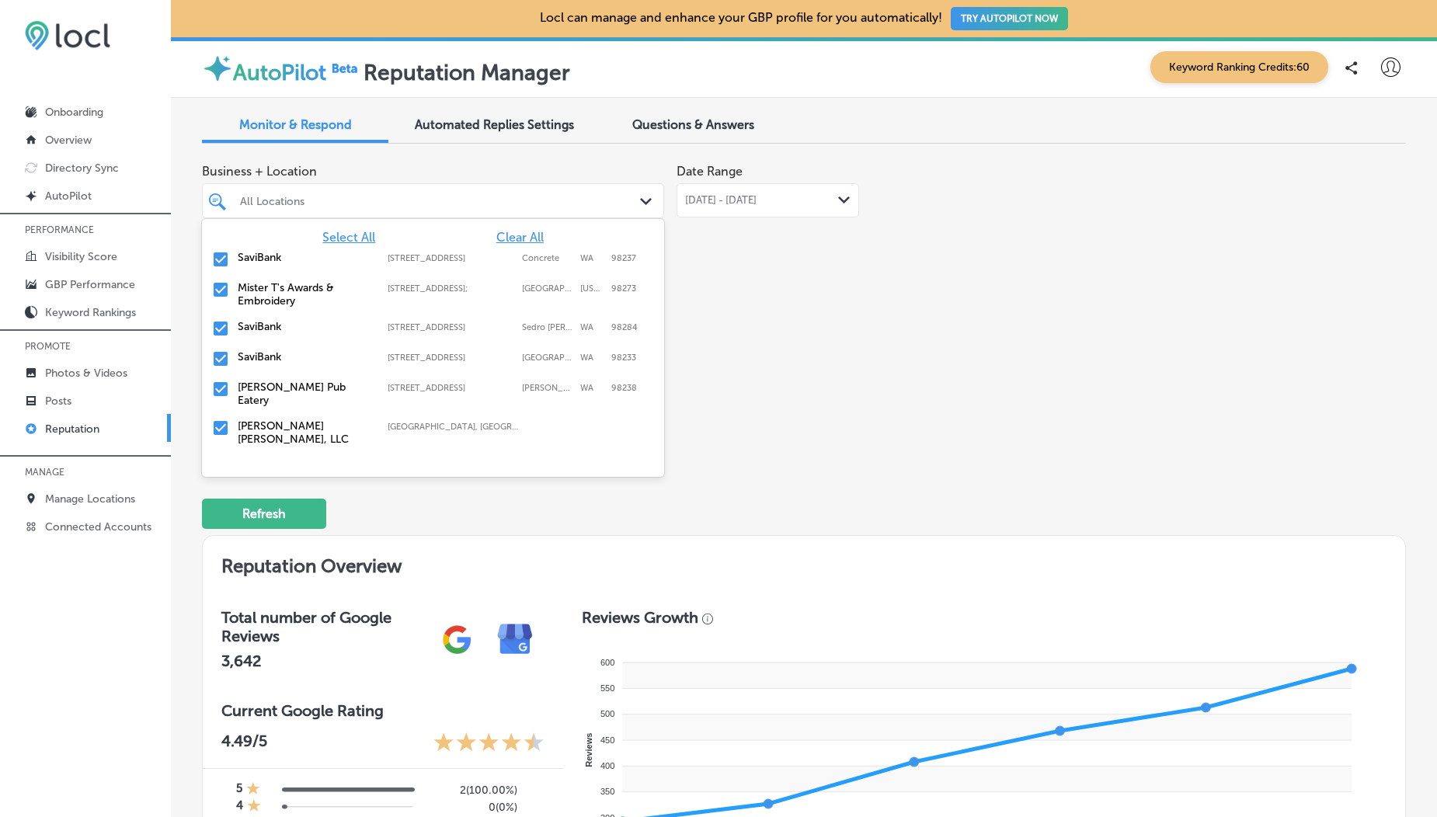
click at [425, 199] on div "All Locations" at bounding box center [441, 200] width 402 height 13
click at [349, 245] on div "SaviBank [STREET_ADDRESS][GEOGRAPHIC_DATA][STREET_ADDRESS]" at bounding box center [433, 260] width 462 height 30
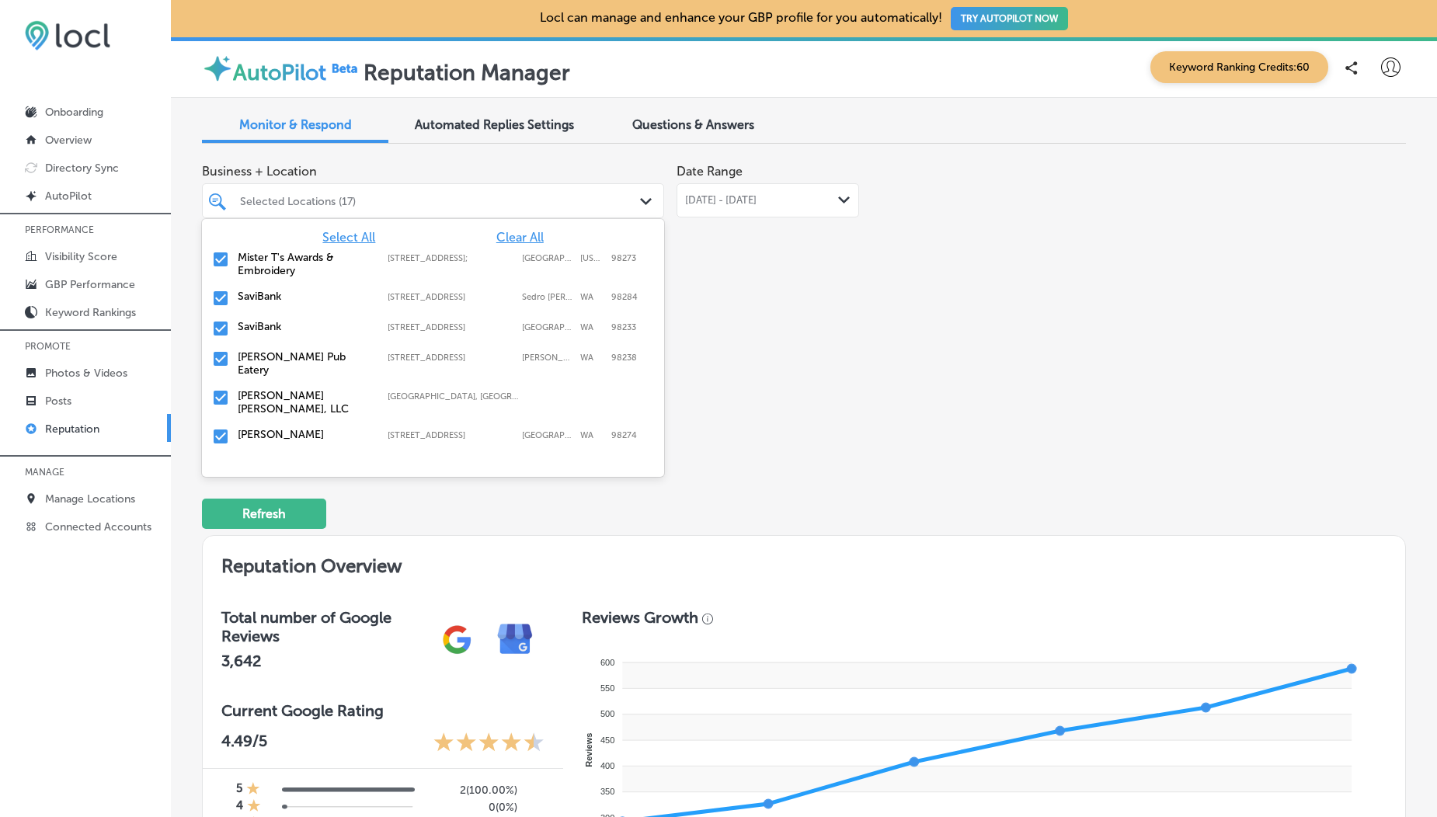
click at [350, 242] on span "Select All" at bounding box center [348, 237] width 53 height 15
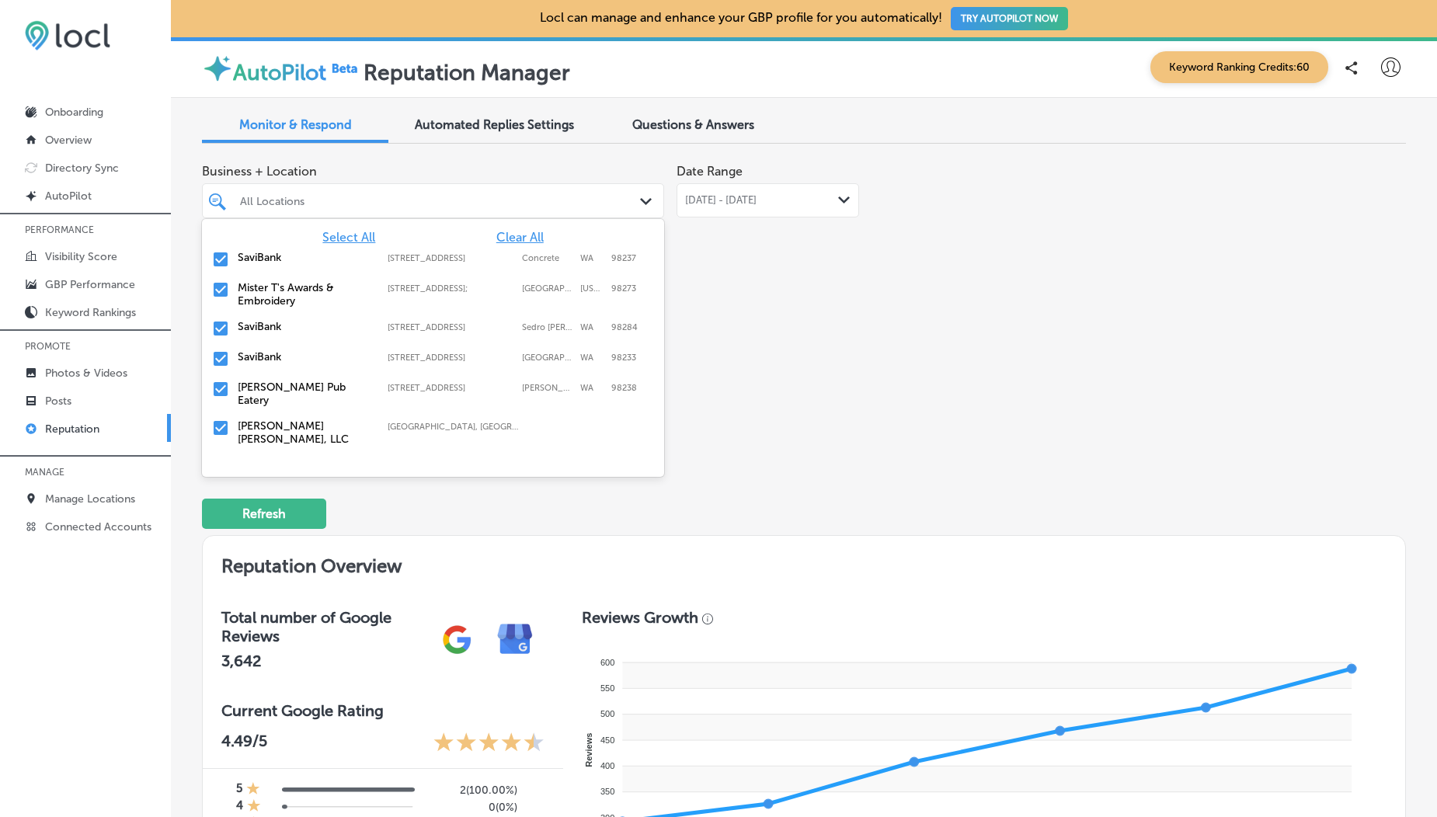
click at [523, 242] on span "Clear All" at bounding box center [519, 237] width 47 height 15
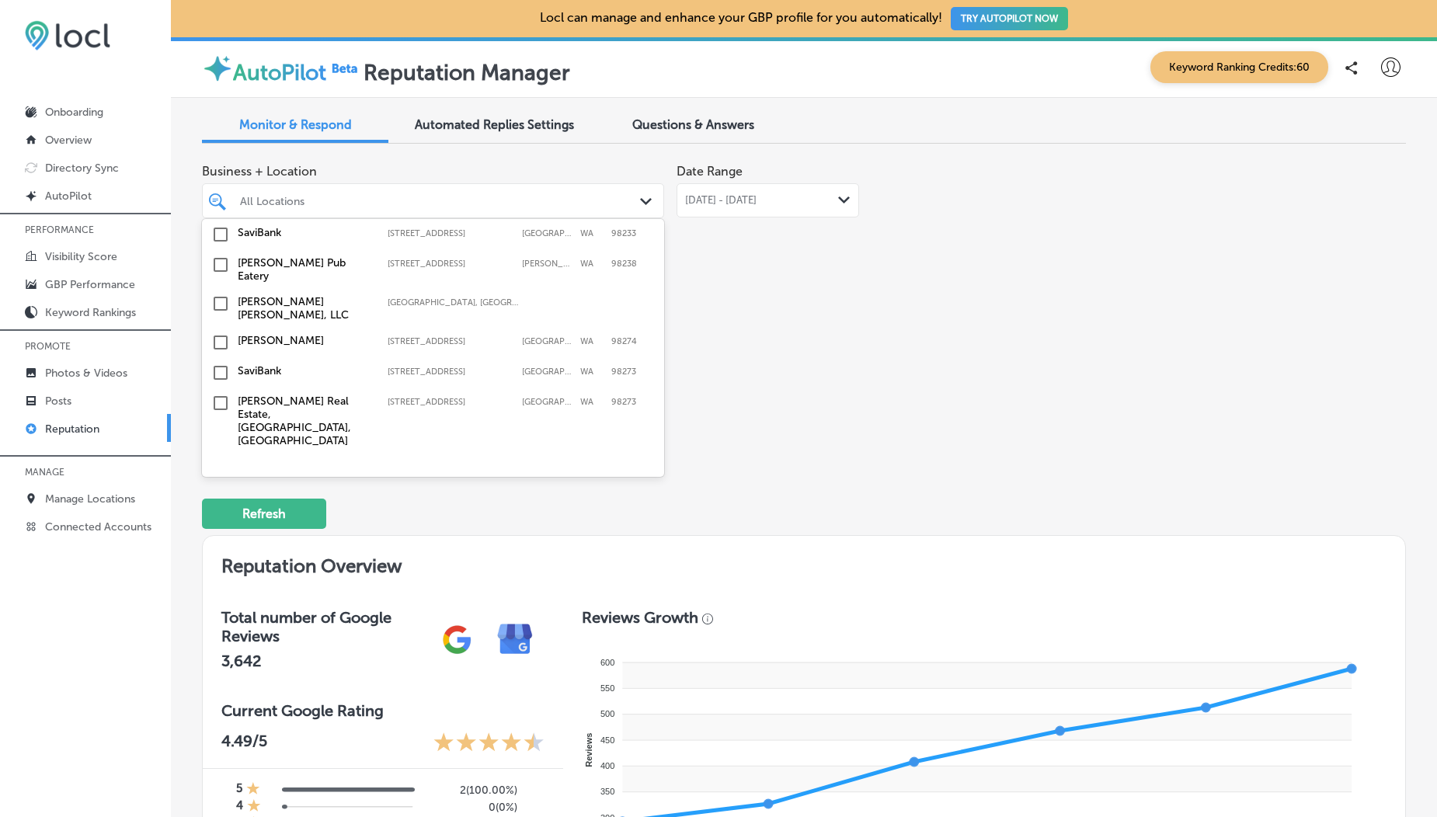
scroll to position [116, 0]
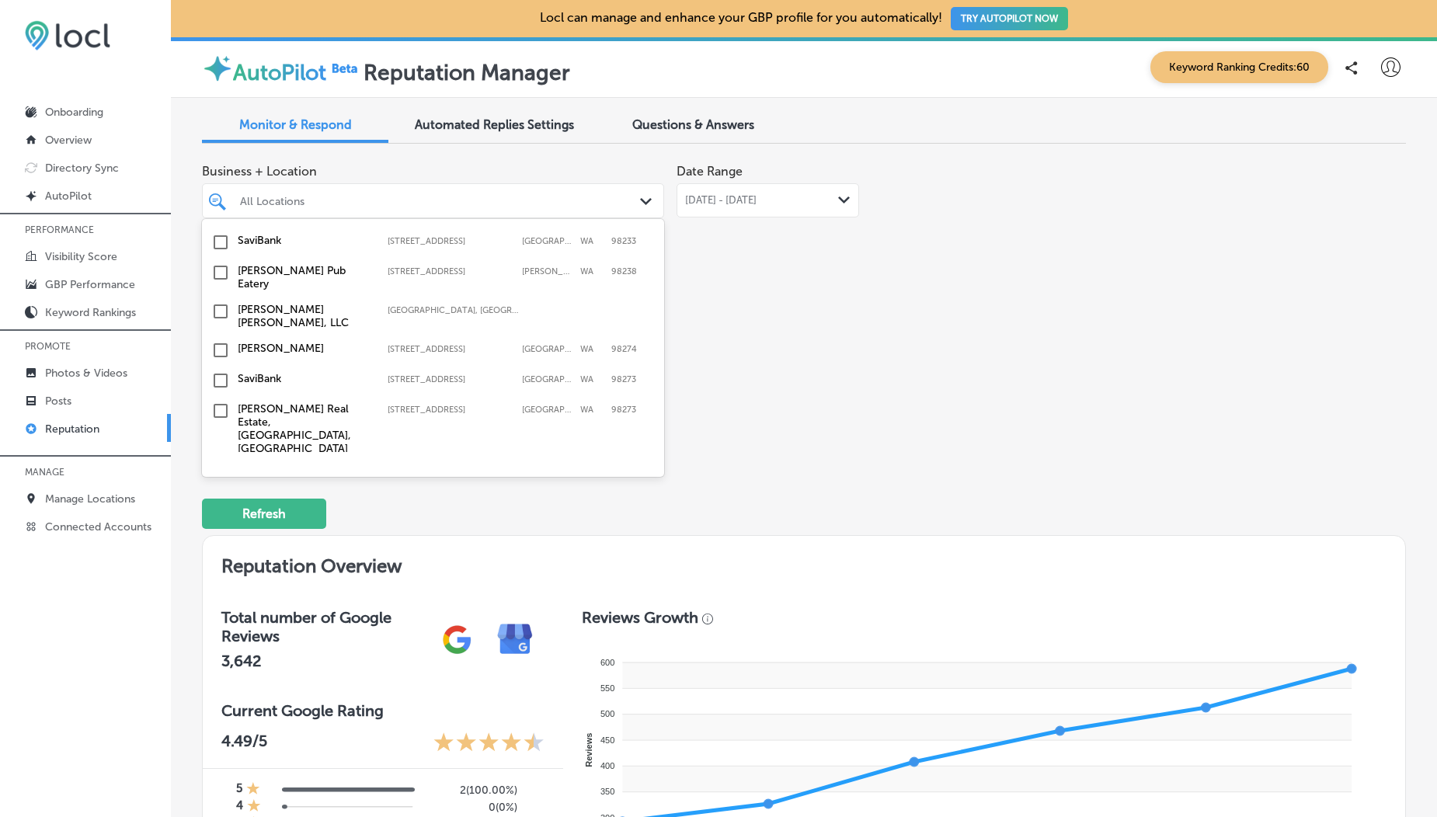
click at [221, 341] on input "checkbox" at bounding box center [220, 350] width 19 height 19
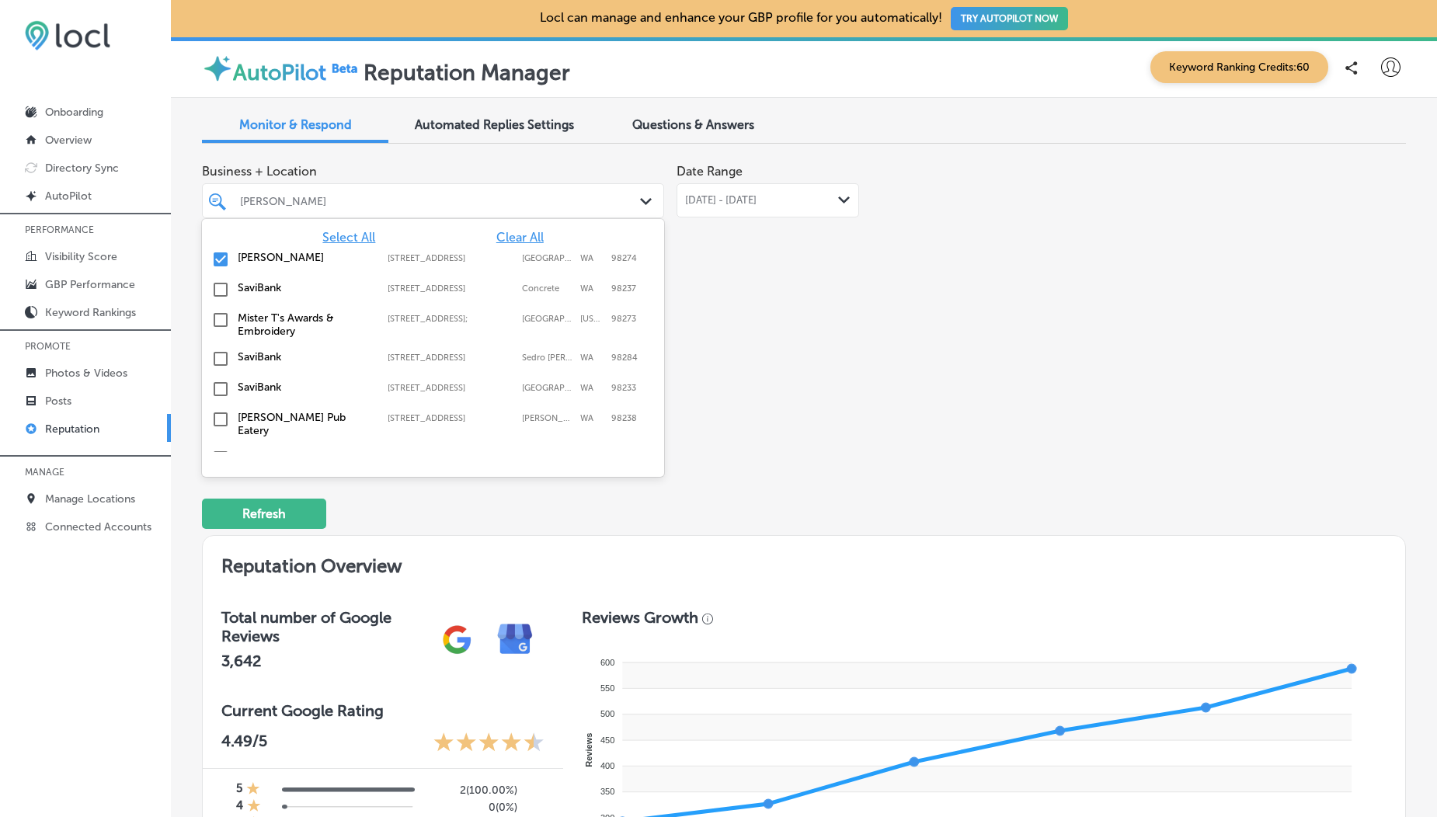
click at [693, 311] on div "Business + Location option [STREET_ADDRESS]. option [STREET_ADDRESS]. 19 result…" at bounding box center [563, 302] width 722 height 292
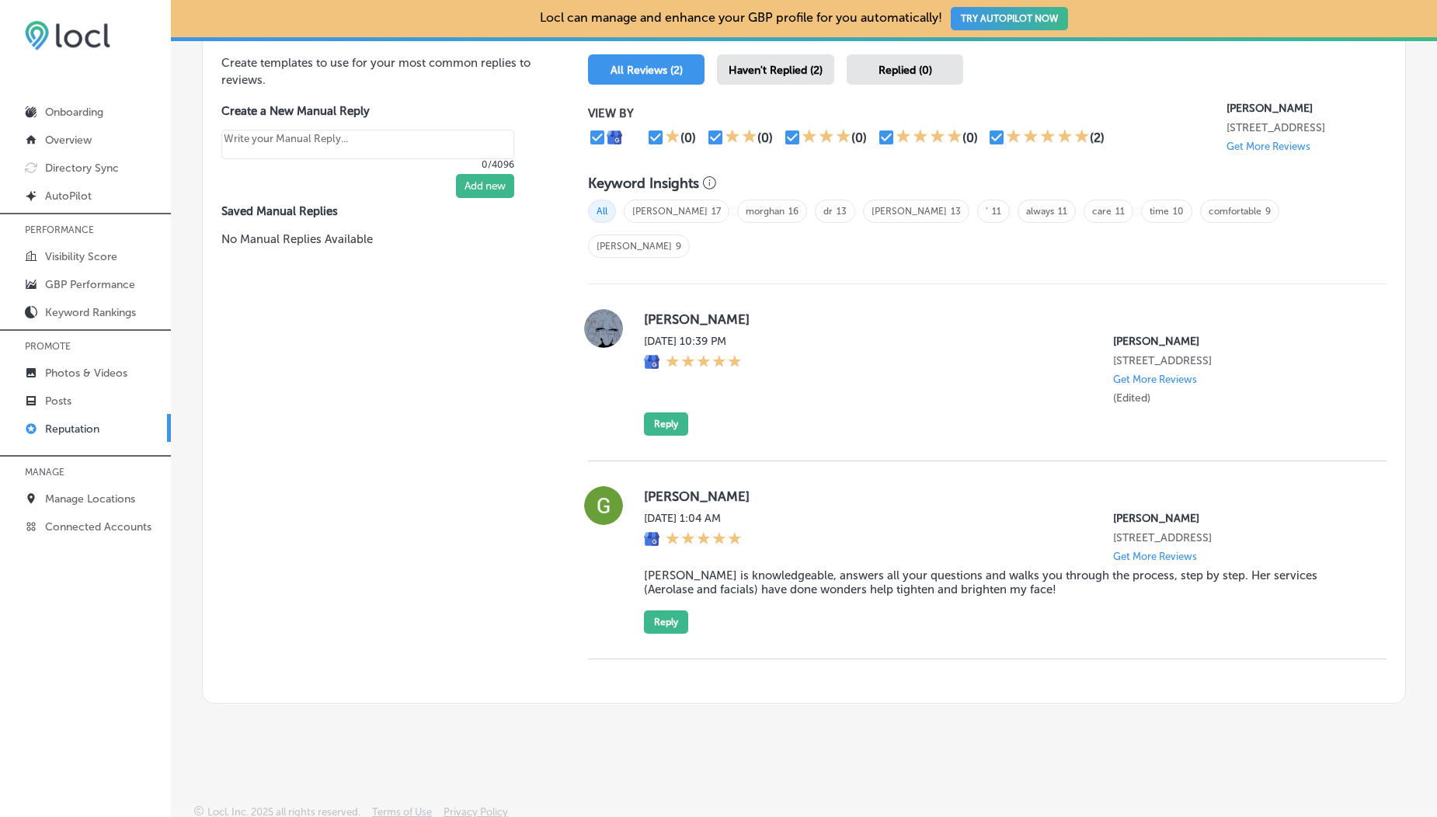
scroll to position [44, 0]
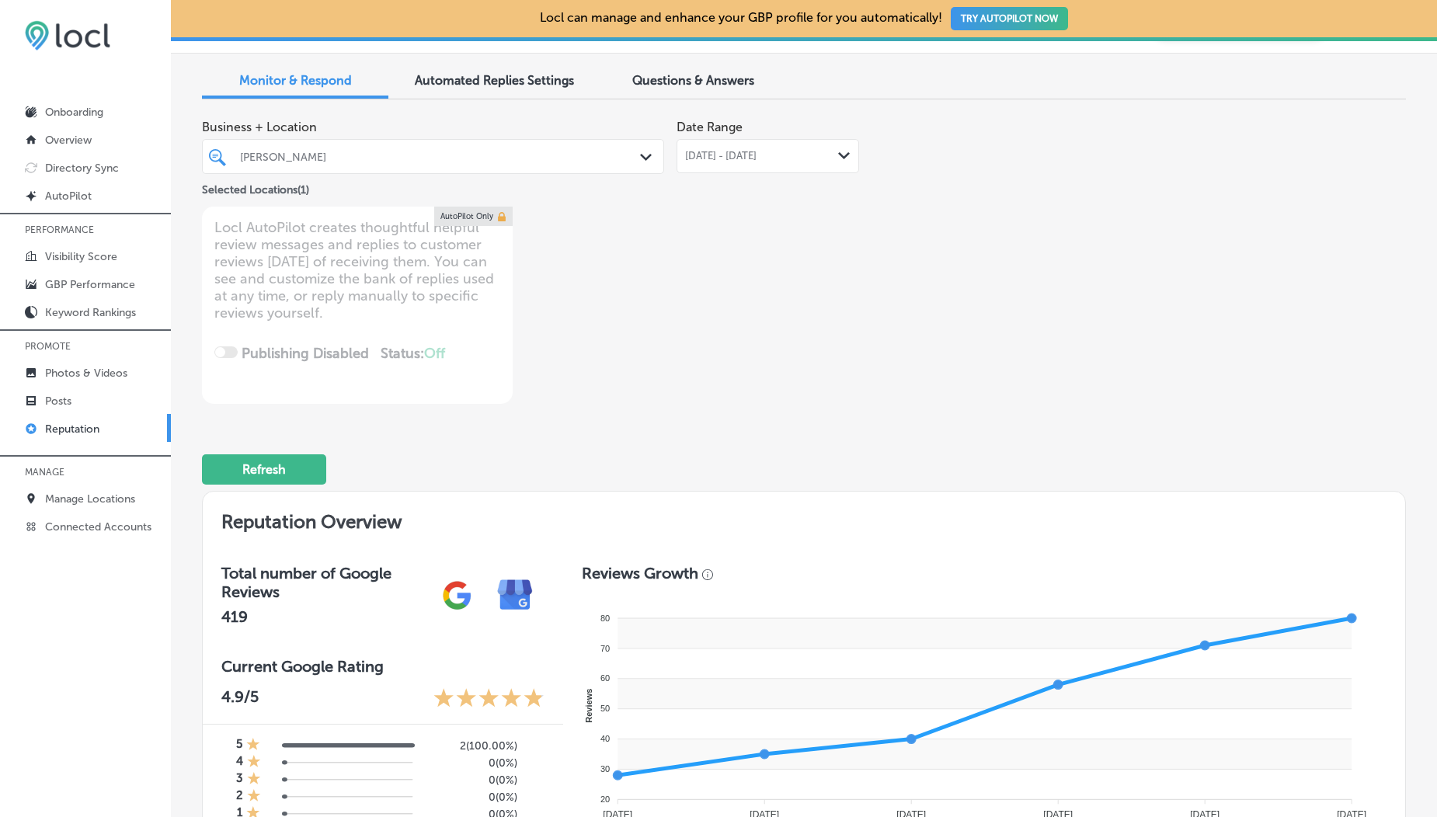
click at [725, 150] on span "[DATE] - [DATE]" at bounding box center [720, 156] width 71 height 12
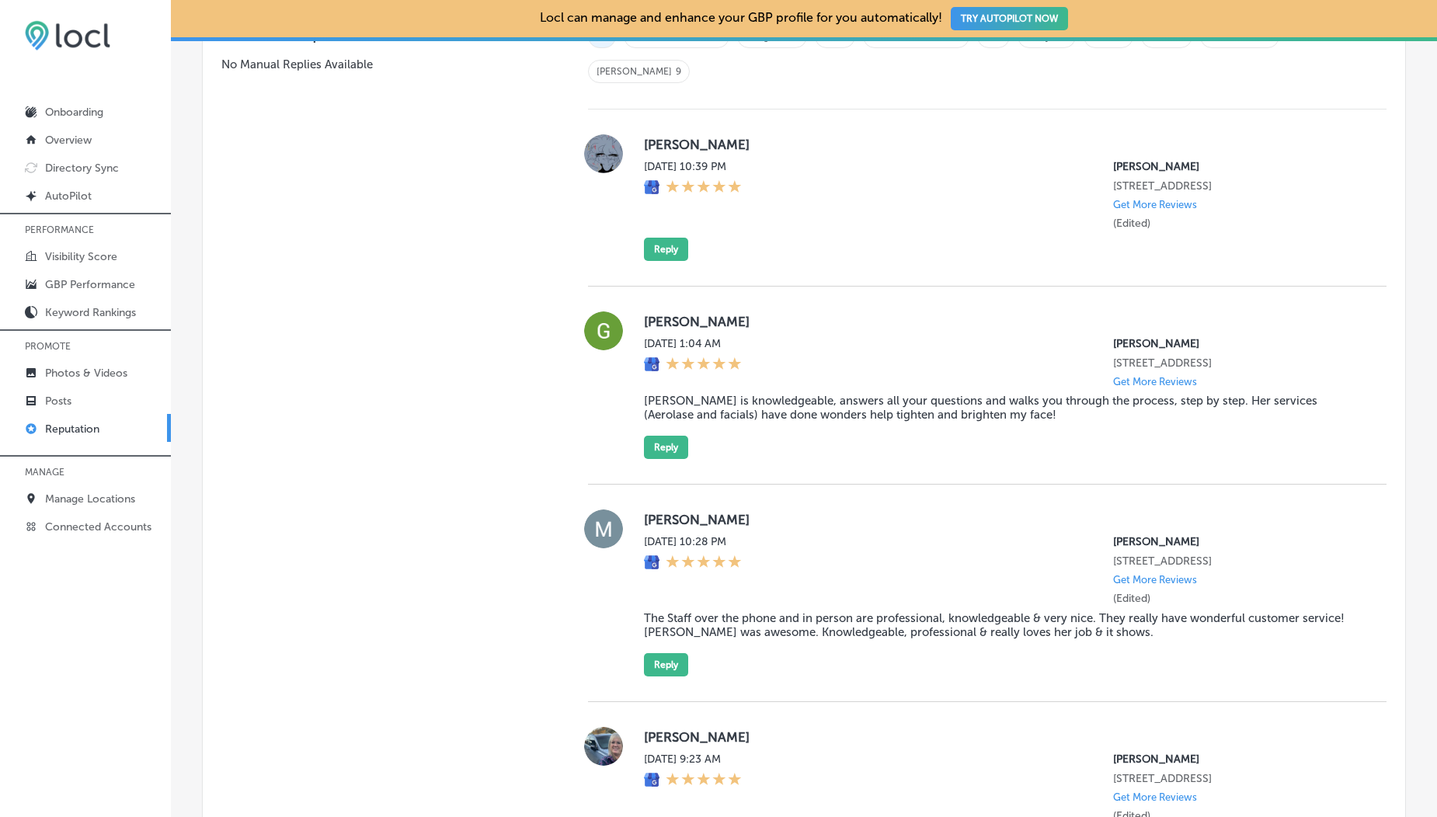
scroll to position [0, 0]
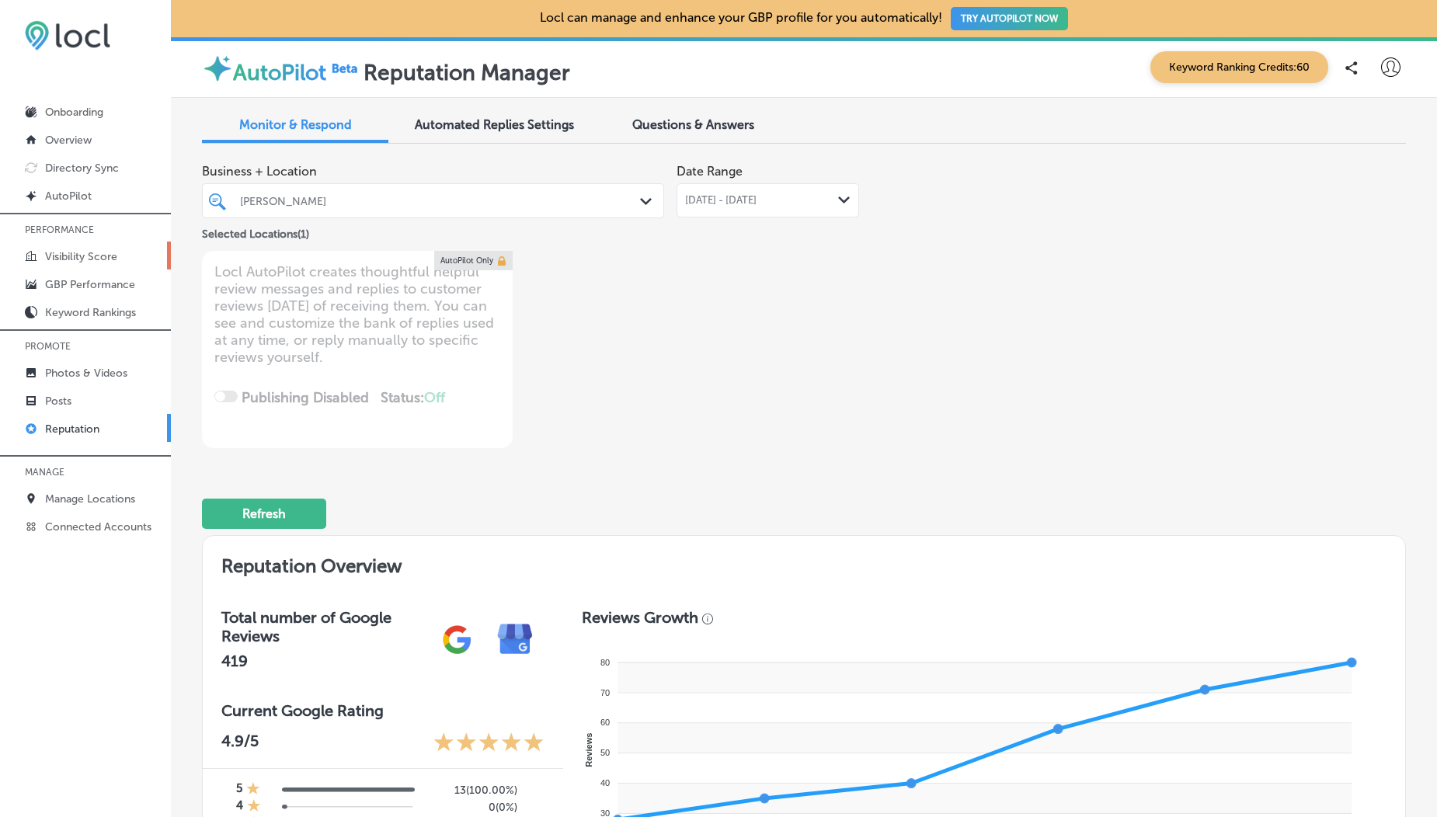
click at [94, 256] on p "Visibility Score" at bounding box center [81, 256] width 72 height 13
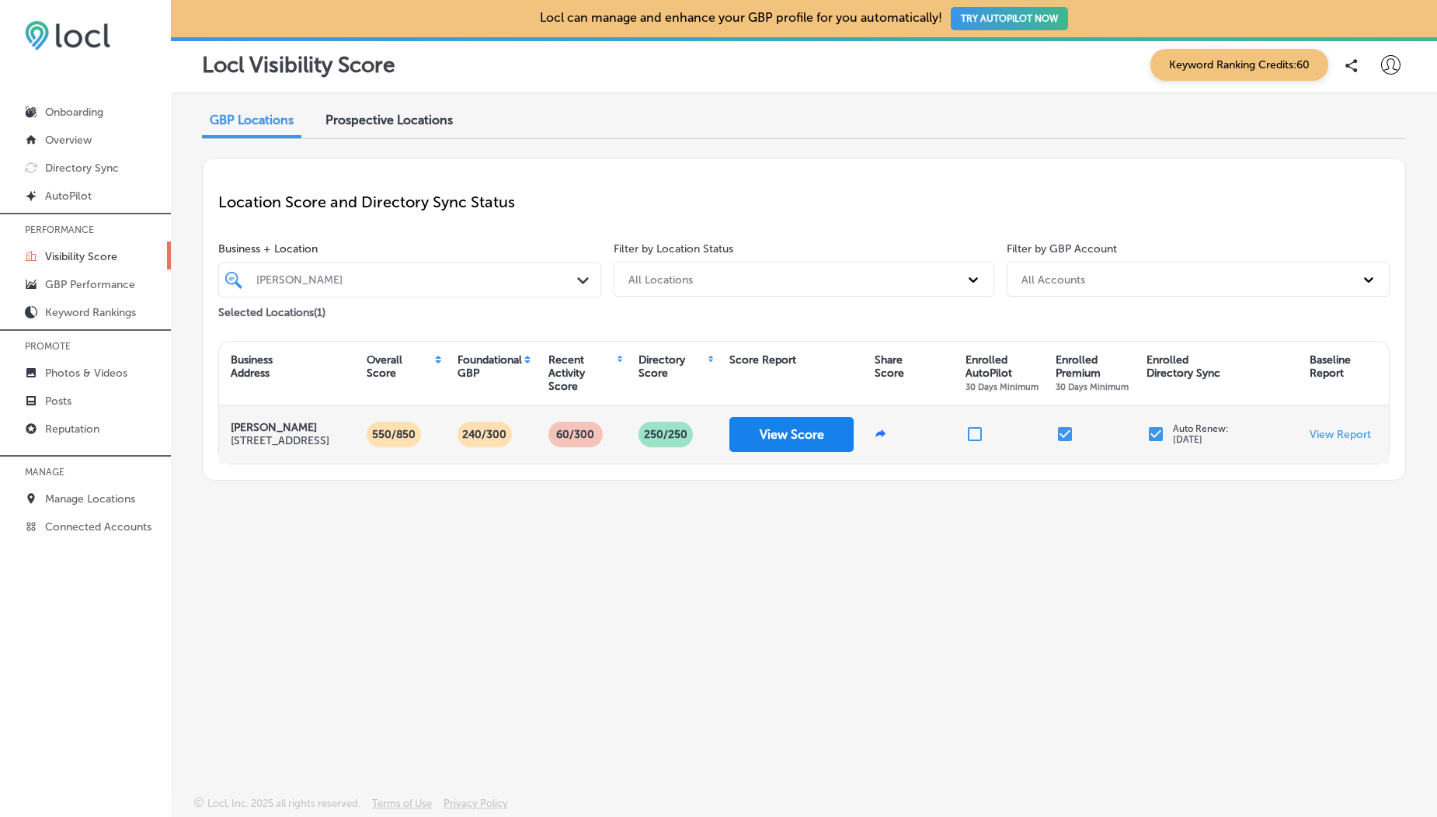
click at [798, 431] on button "View Score" at bounding box center [791, 434] width 124 height 35
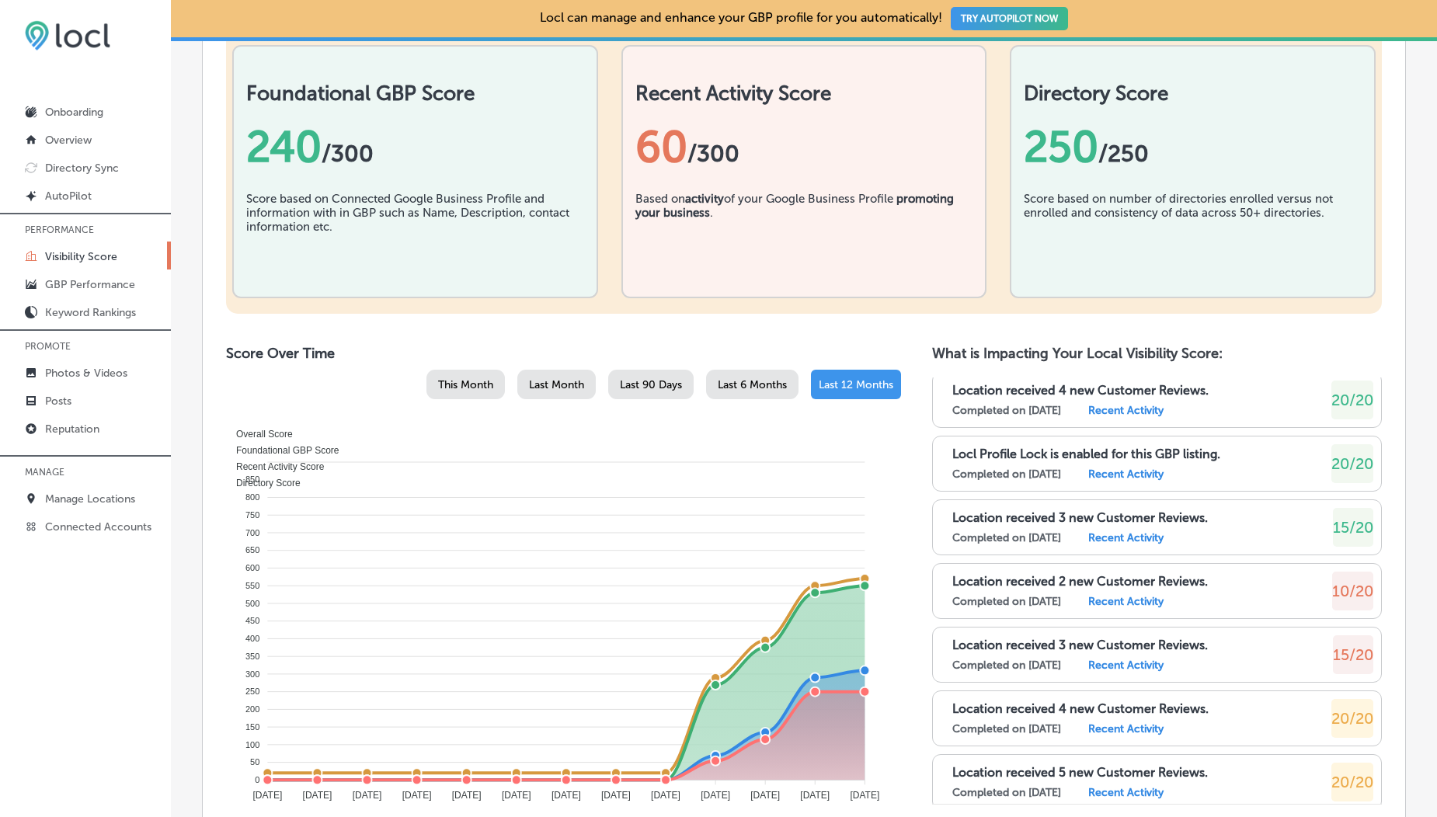
scroll to position [551, 0]
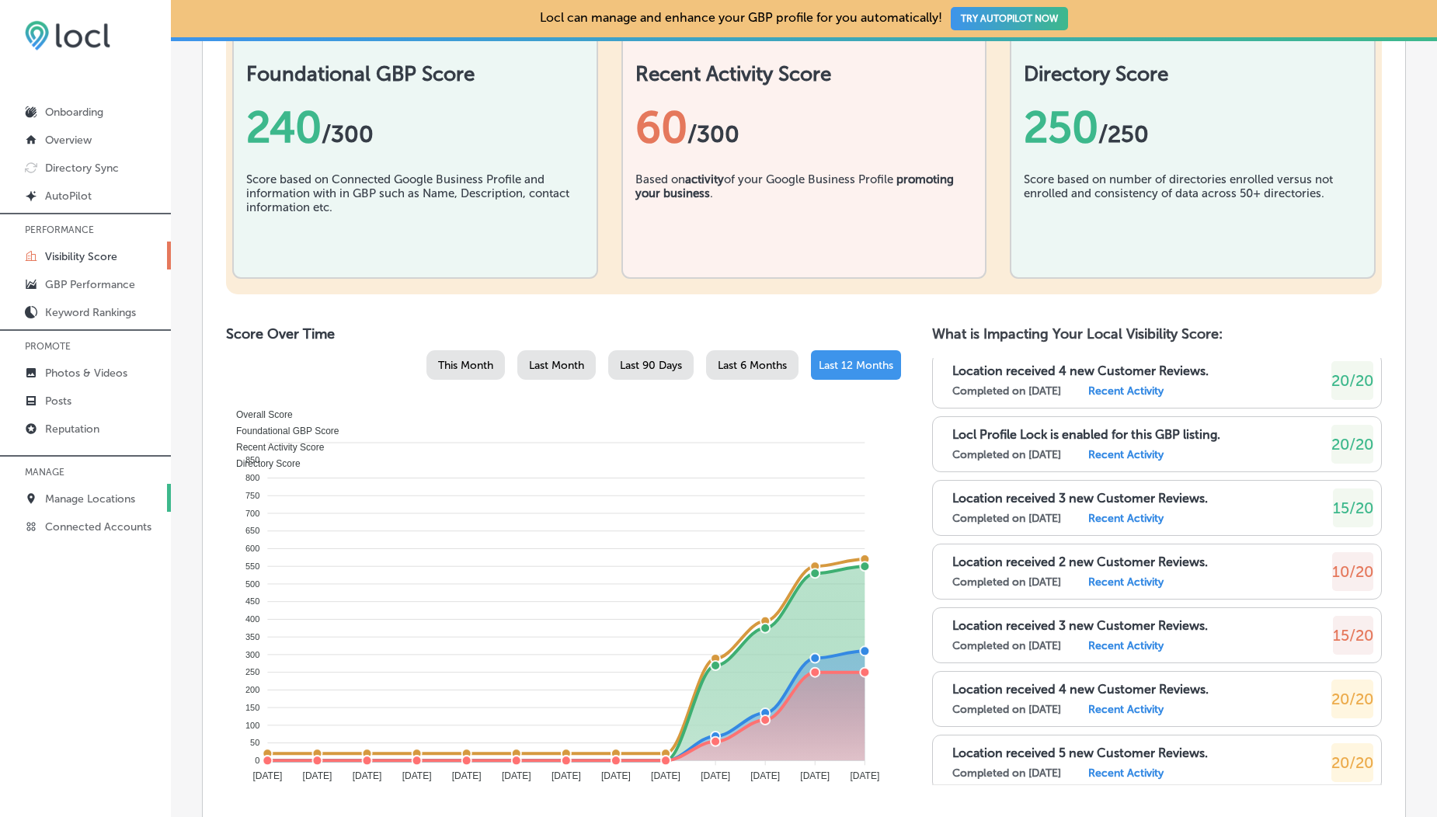
click at [76, 496] on p "Manage Locations" at bounding box center [90, 498] width 90 height 13
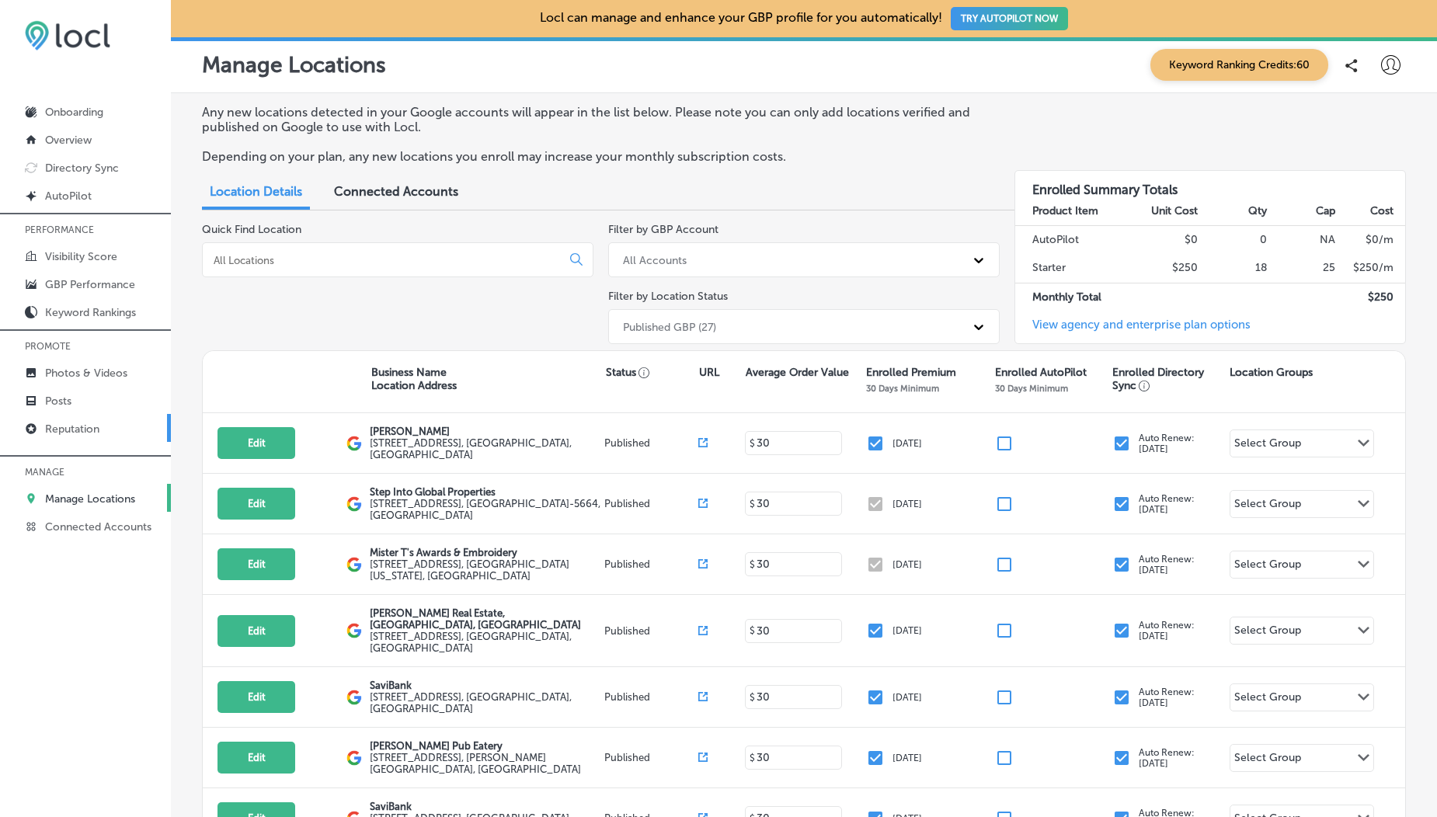
click at [68, 429] on p "Reputation" at bounding box center [72, 429] width 54 height 13
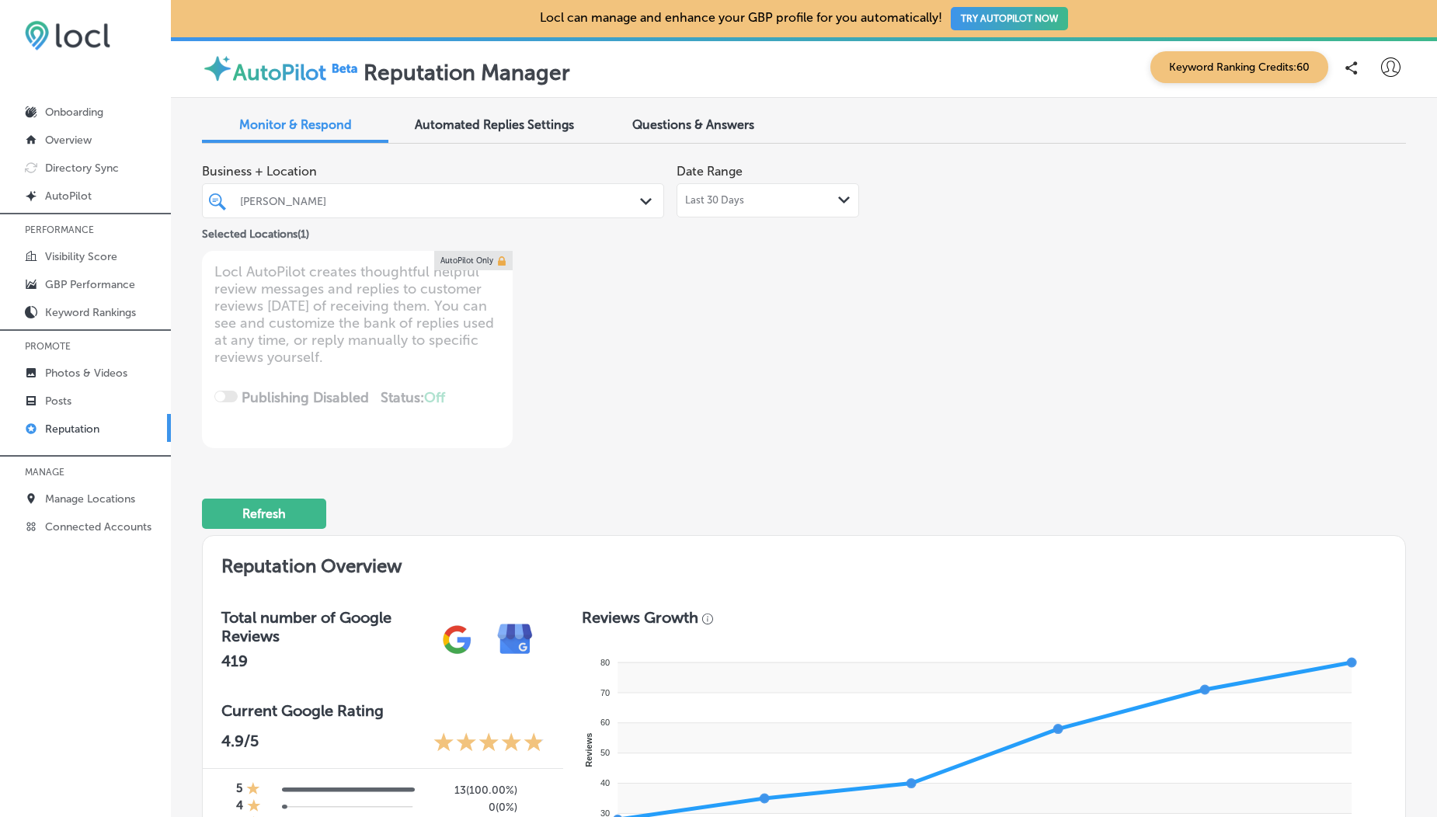
click at [777, 210] on div "Last 30 Days Path Created with Sketch." at bounding box center [767, 200] width 183 height 34
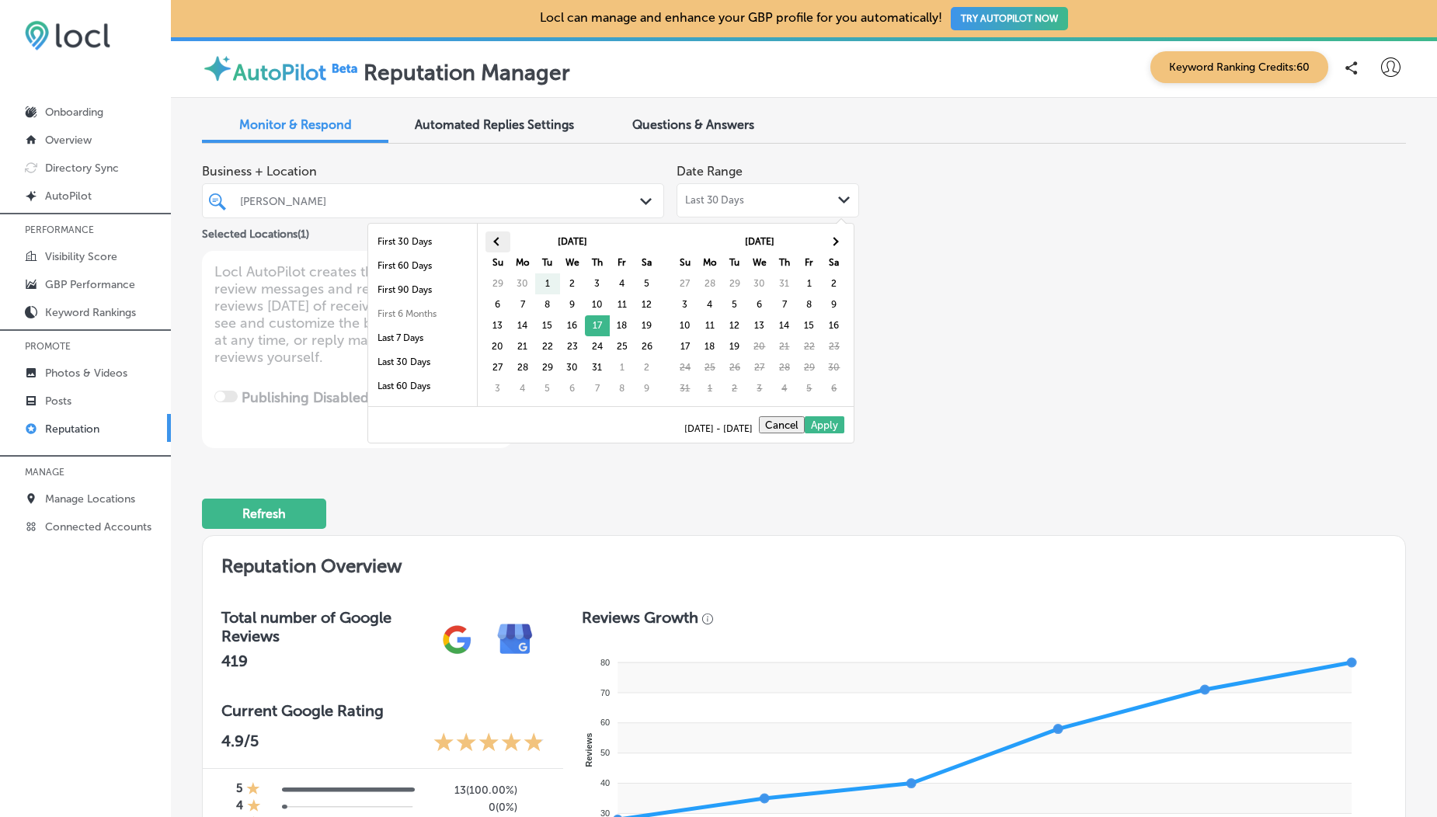
click at [494, 243] on th at bounding box center [497, 241] width 25 height 21
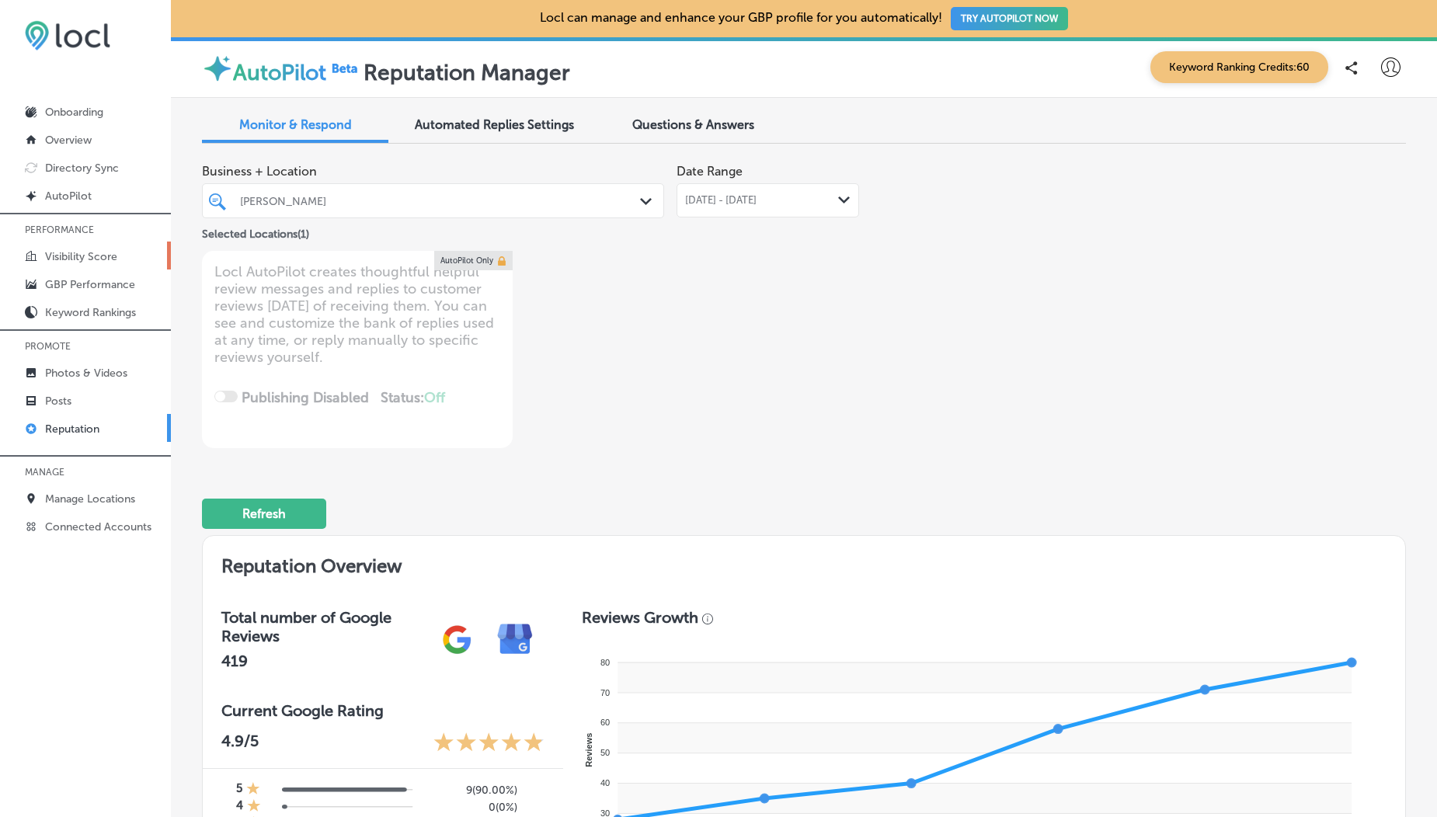
click at [64, 252] on p "Visibility Score" at bounding box center [81, 256] width 72 height 13
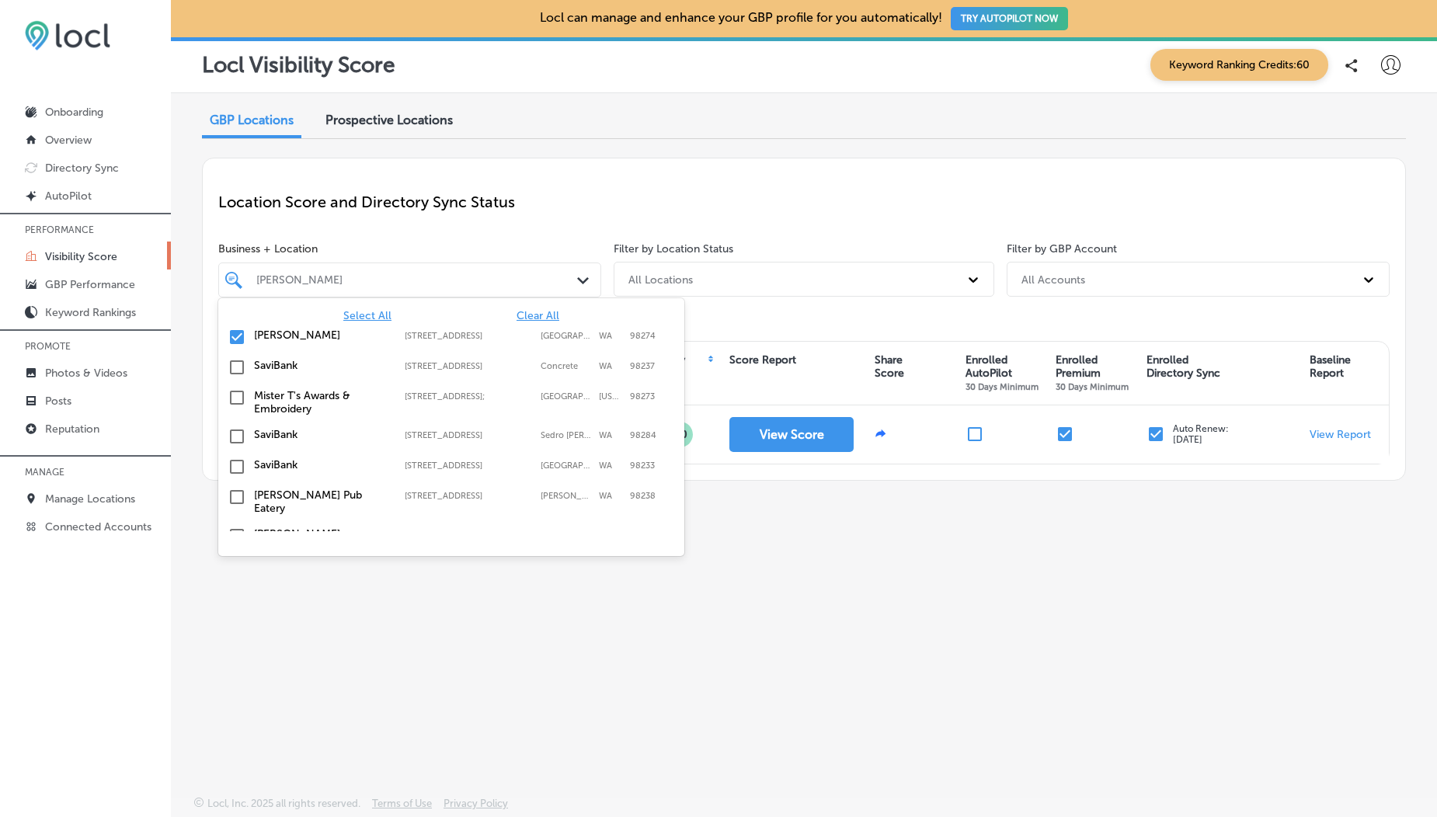
click at [406, 267] on div "[PERSON_NAME] Path Created with Sketch." at bounding box center [409, 280] width 383 height 35
click at [374, 314] on span "Select All" at bounding box center [367, 315] width 48 height 13
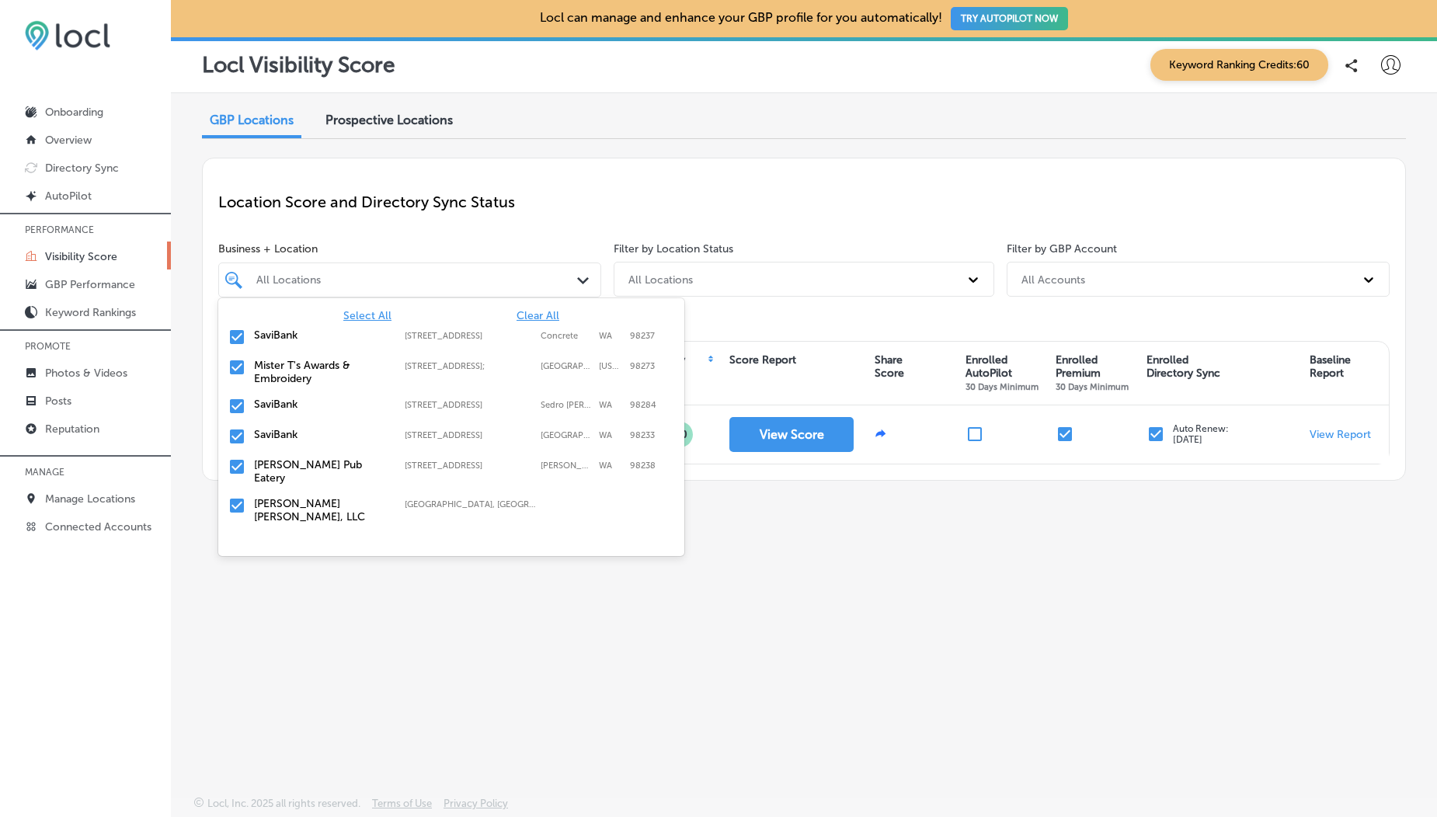
click at [438, 238] on div "Location Score and Directory Sync Status Business + Location option [STREET_ADD…" at bounding box center [804, 319] width 1204 height 323
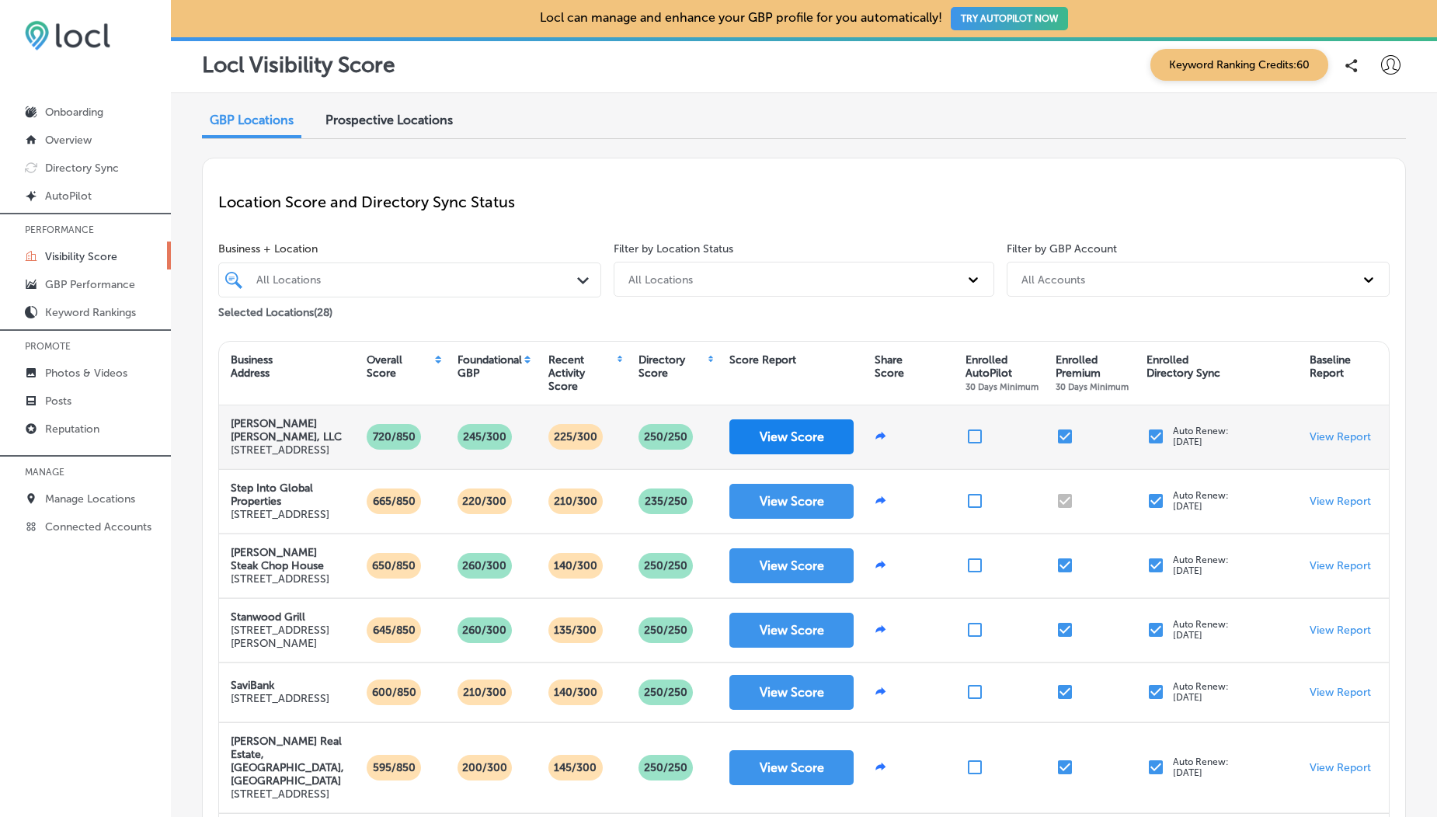
click at [803, 444] on button "View Score" at bounding box center [791, 436] width 124 height 35
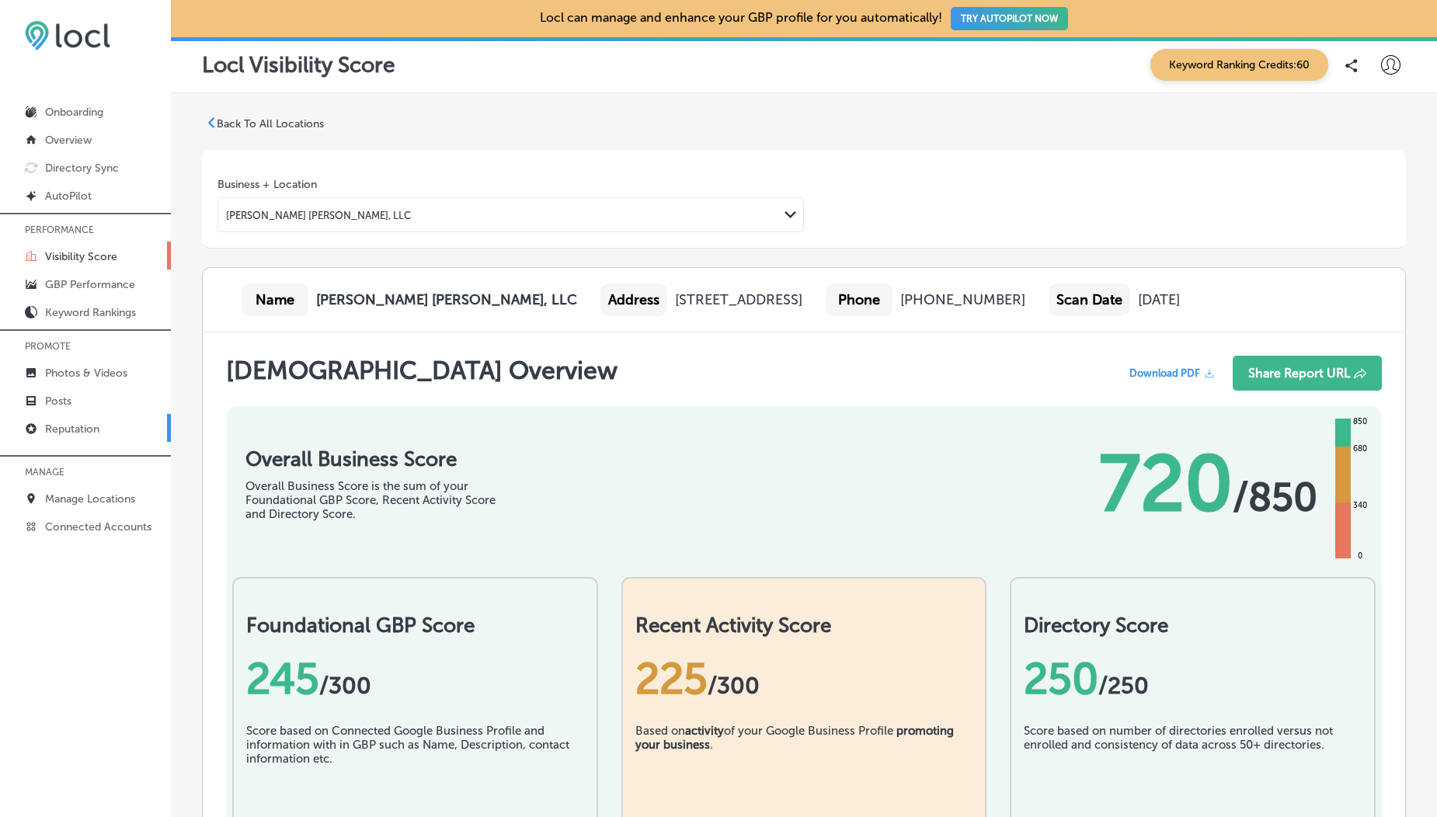
click at [72, 440] on link "Reputation" at bounding box center [85, 428] width 171 height 28
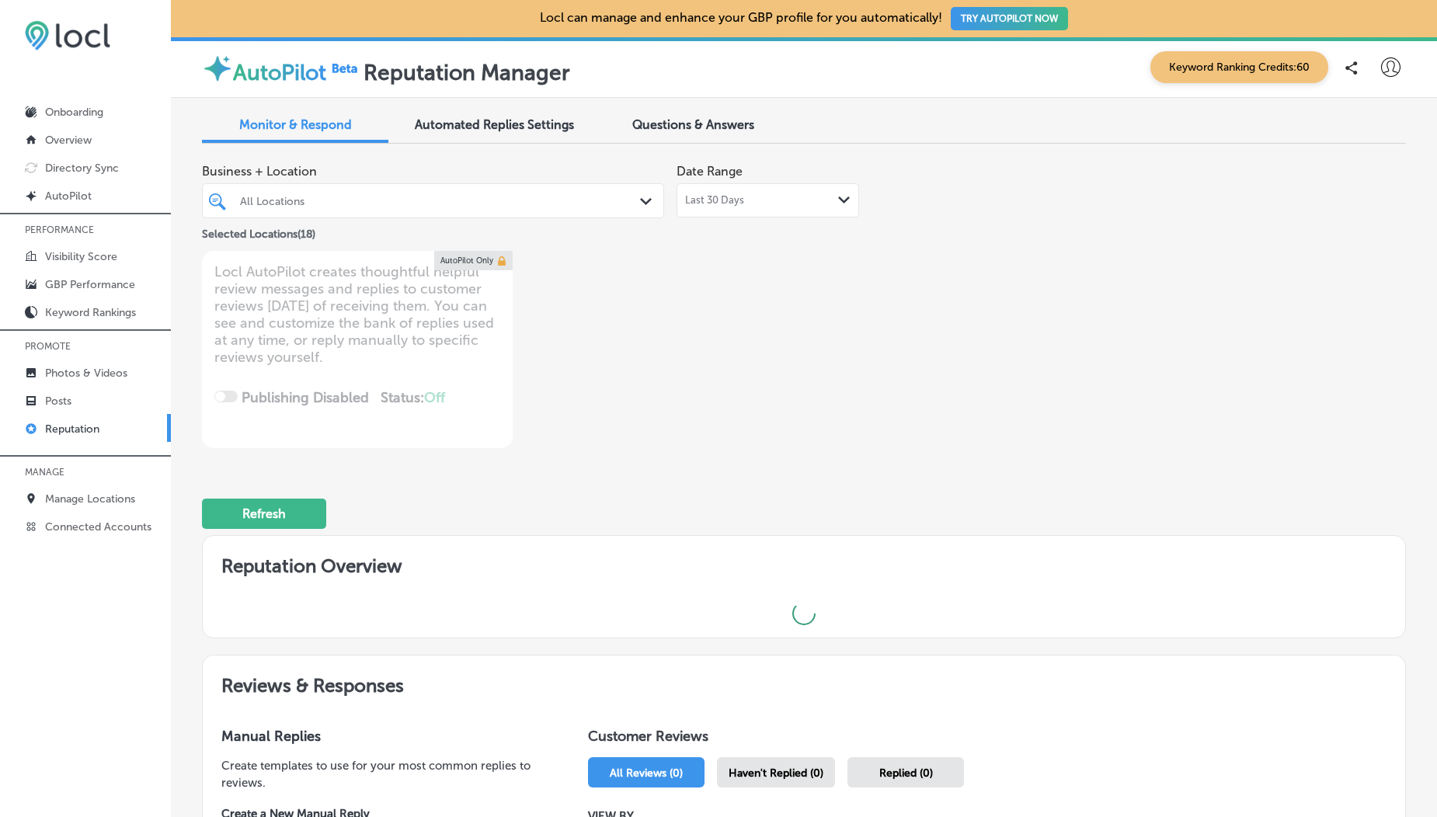
click at [741, 200] on div "Last 30 Days Path Created with Sketch." at bounding box center [767, 200] width 165 height 12
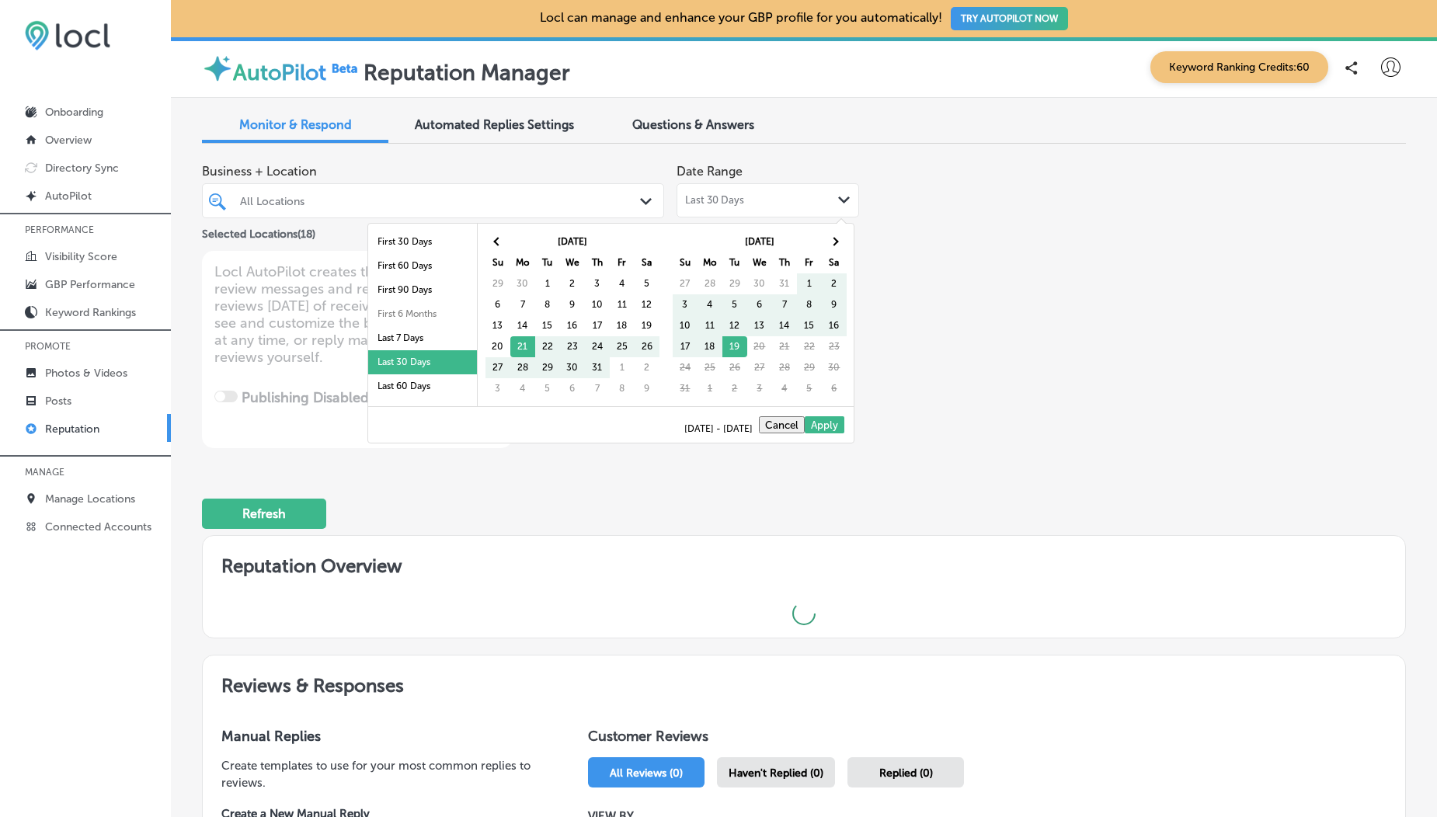
click at [421, 209] on div at bounding box center [413, 200] width 350 height 21
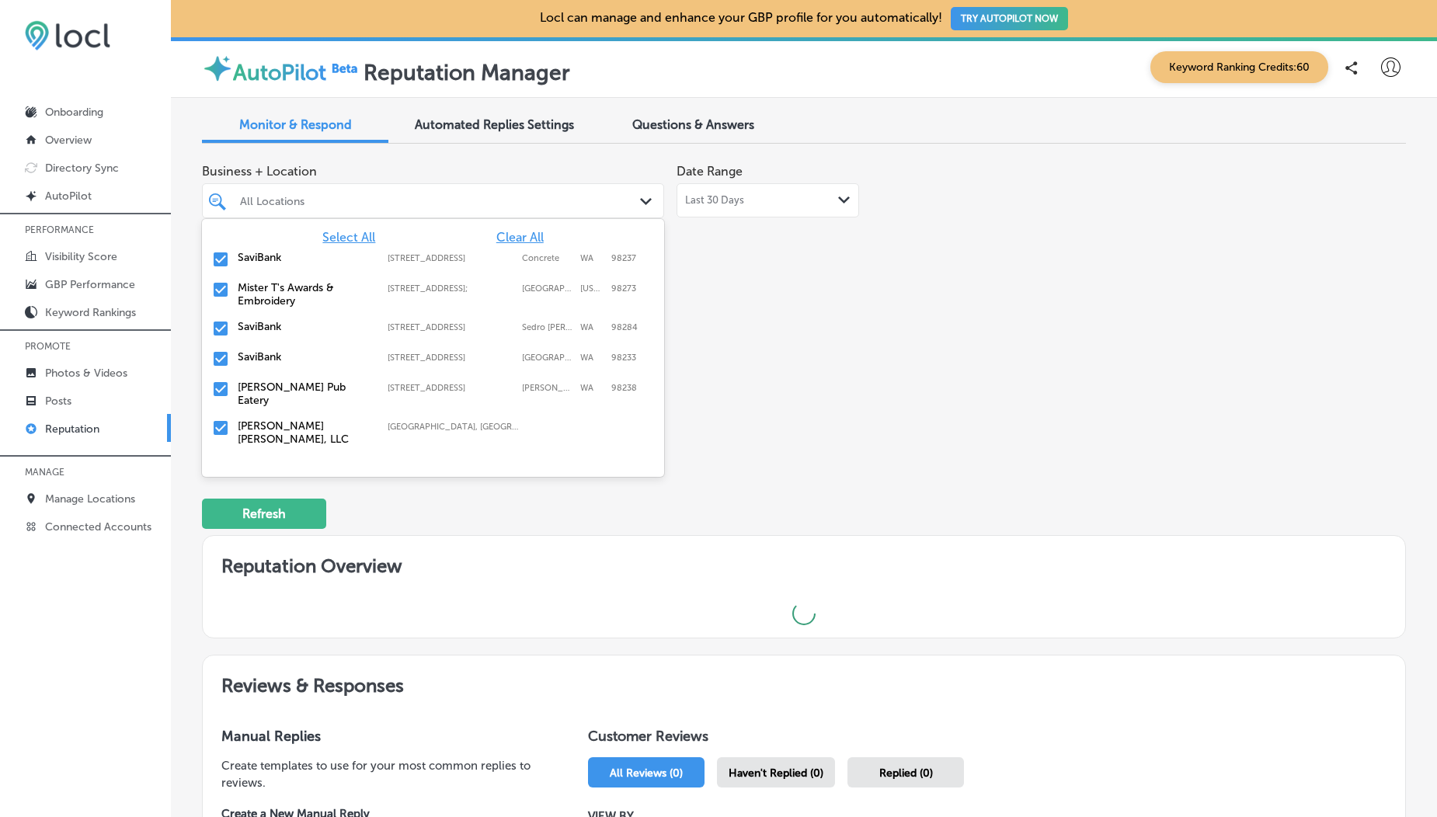
click at [502, 237] on span "Clear All" at bounding box center [519, 237] width 47 height 15
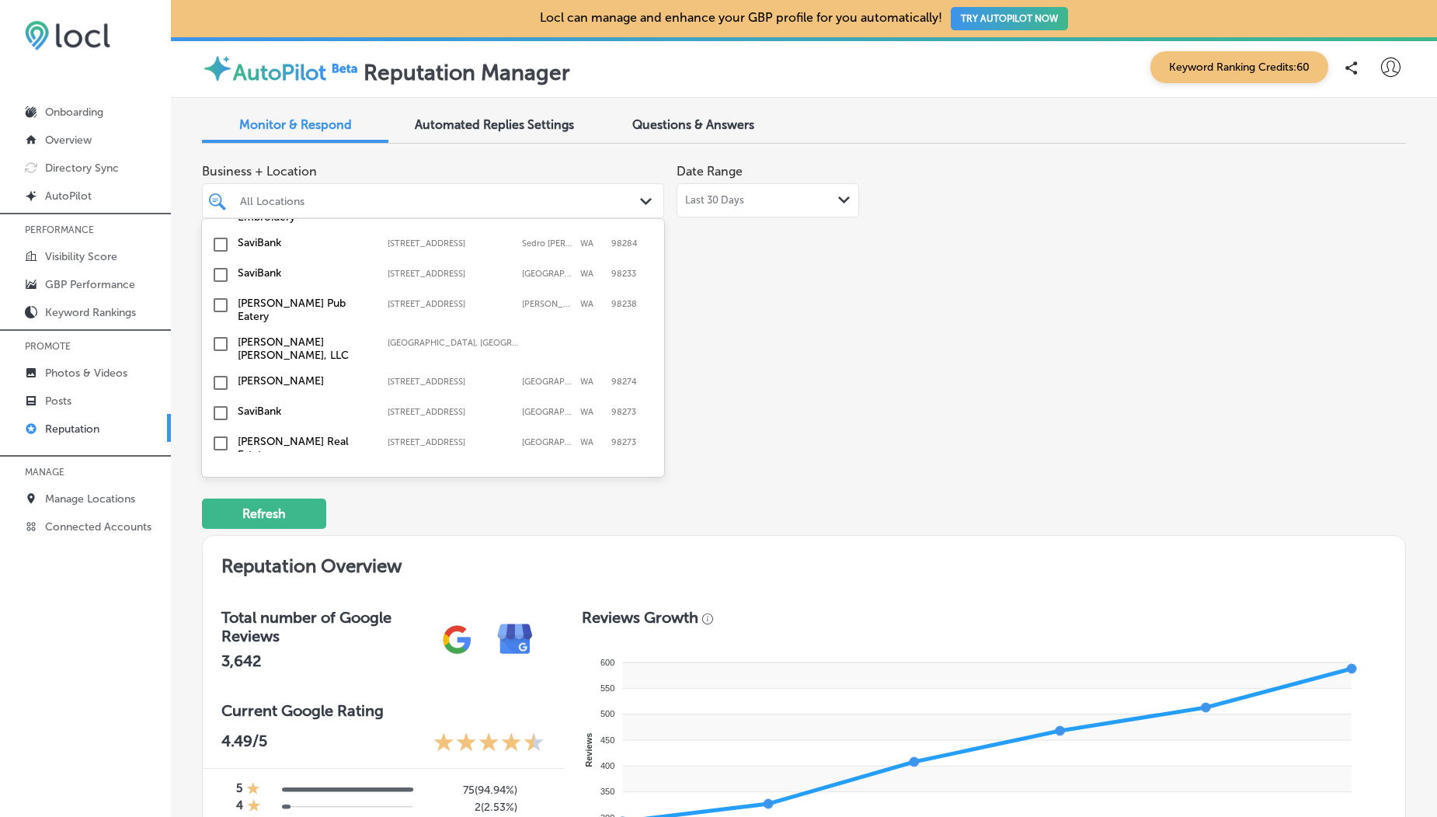
scroll to position [75, 0]
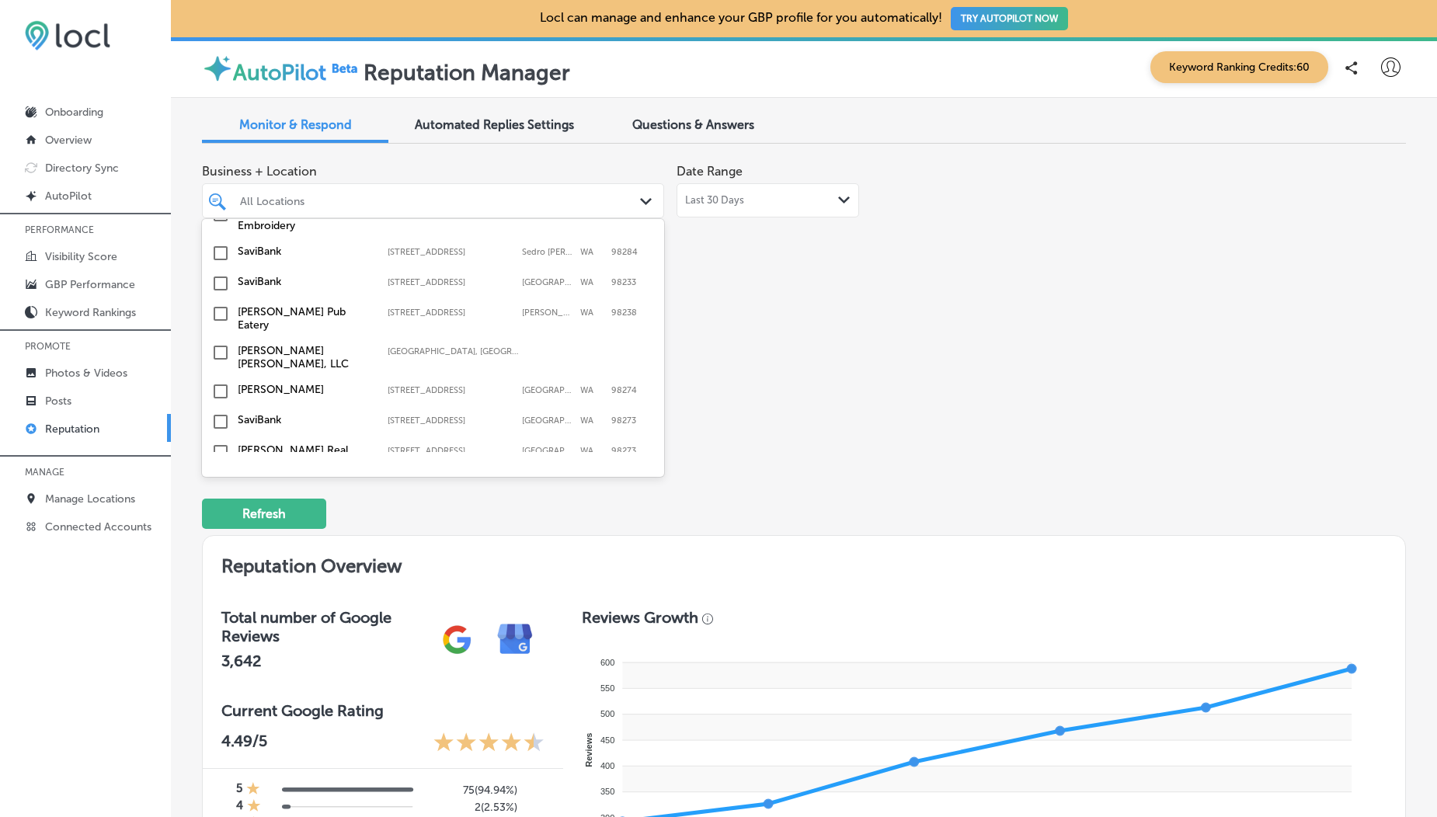
click at [220, 343] on input "checkbox" at bounding box center [220, 352] width 19 height 19
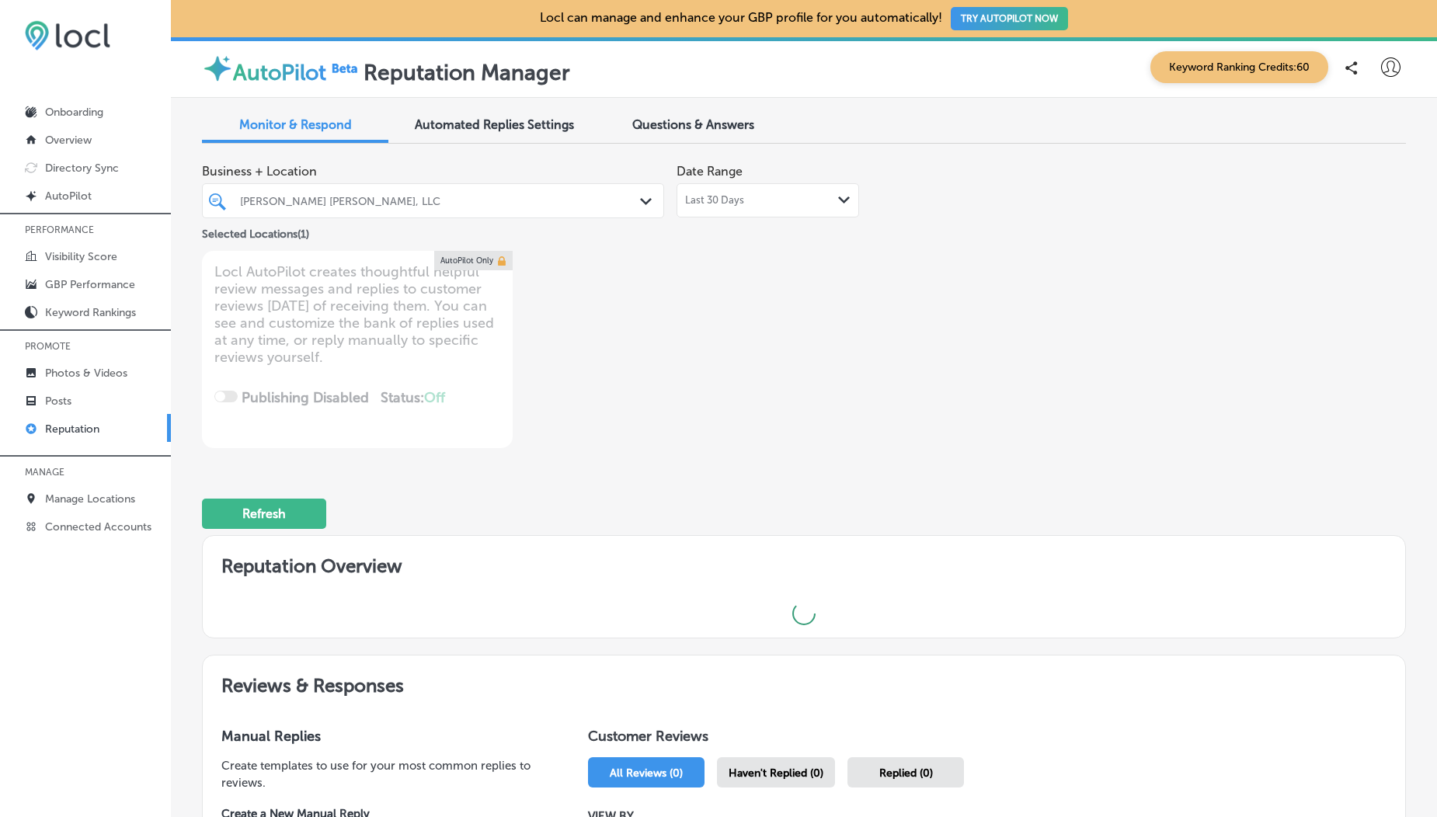
click at [785, 296] on div "Business + Location [PERSON_NAME] [PERSON_NAME], LLC Path Created with Sketch. …" at bounding box center [563, 302] width 722 height 292
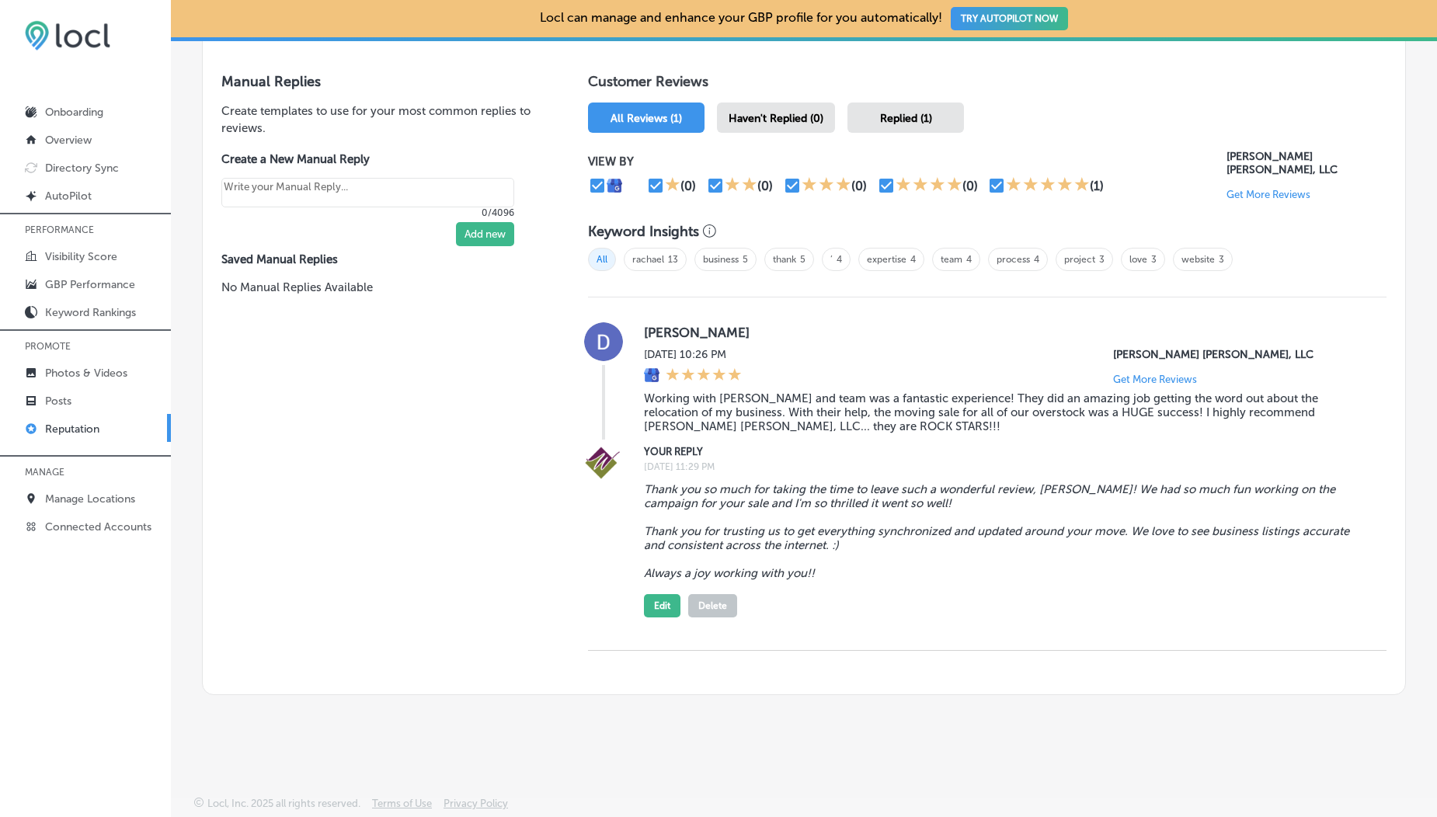
scroll to position [103, 0]
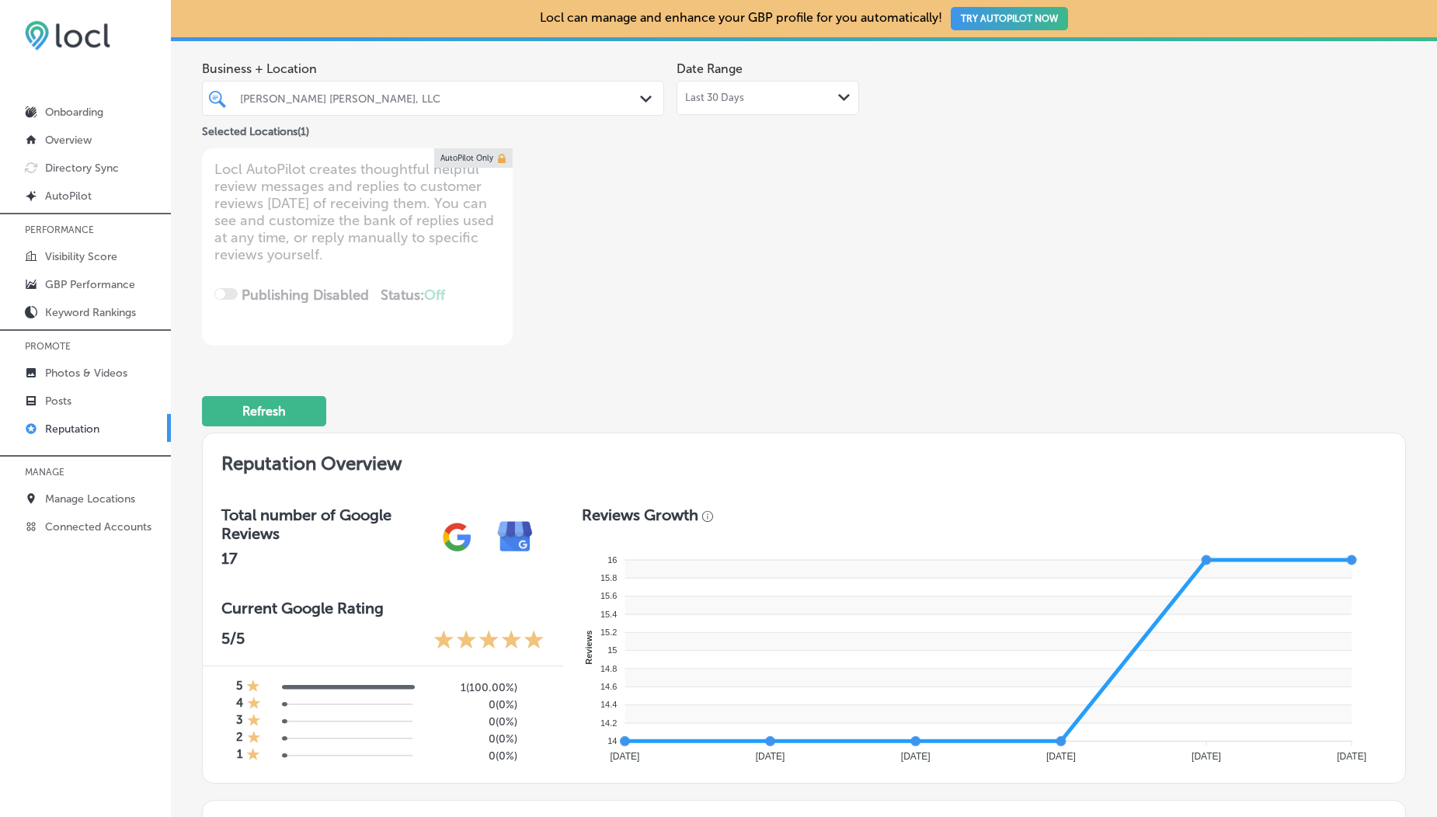
click at [732, 103] on span "Last 30 Days" at bounding box center [714, 98] width 59 height 12
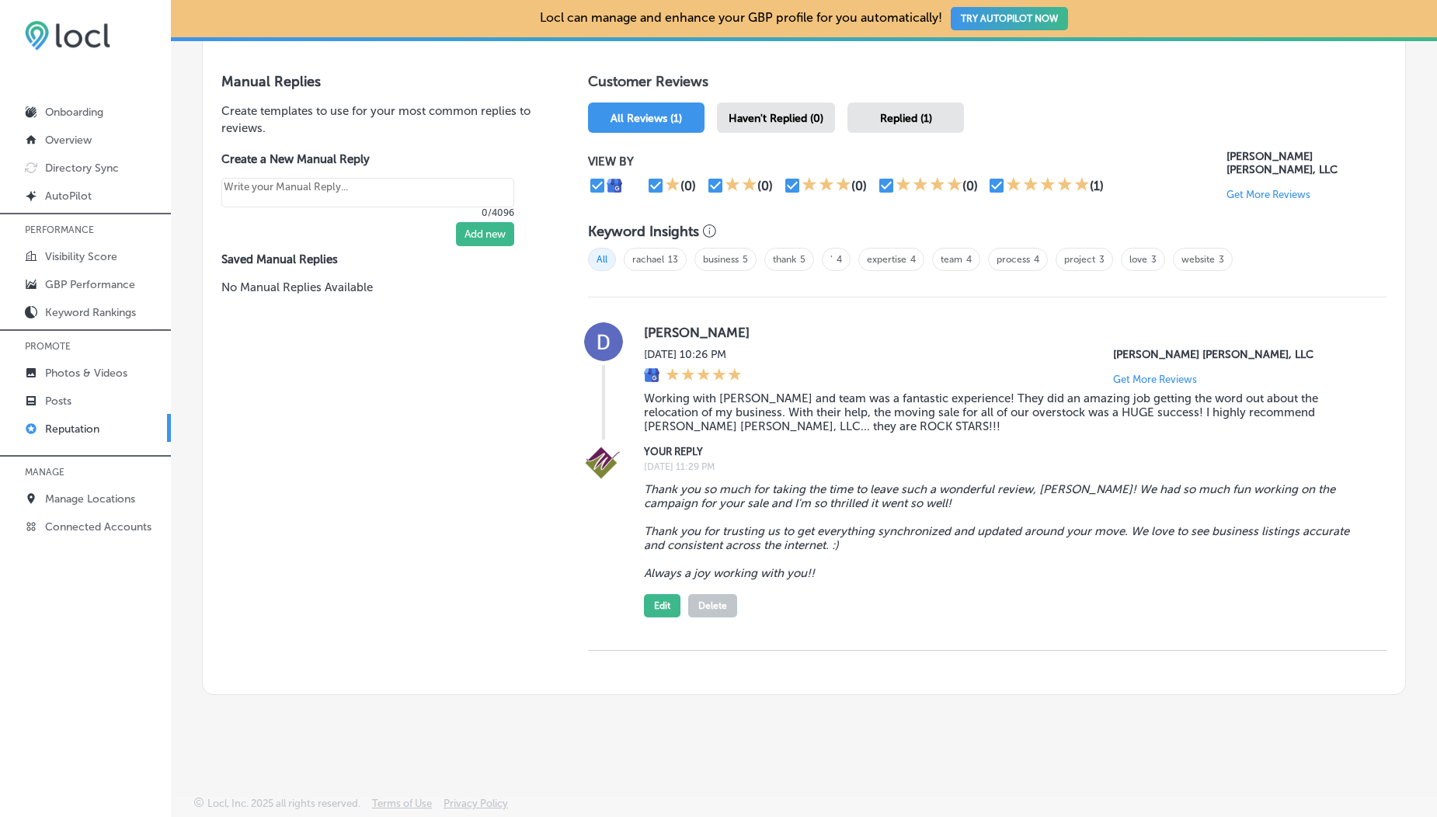
scroll to position [0, 0]
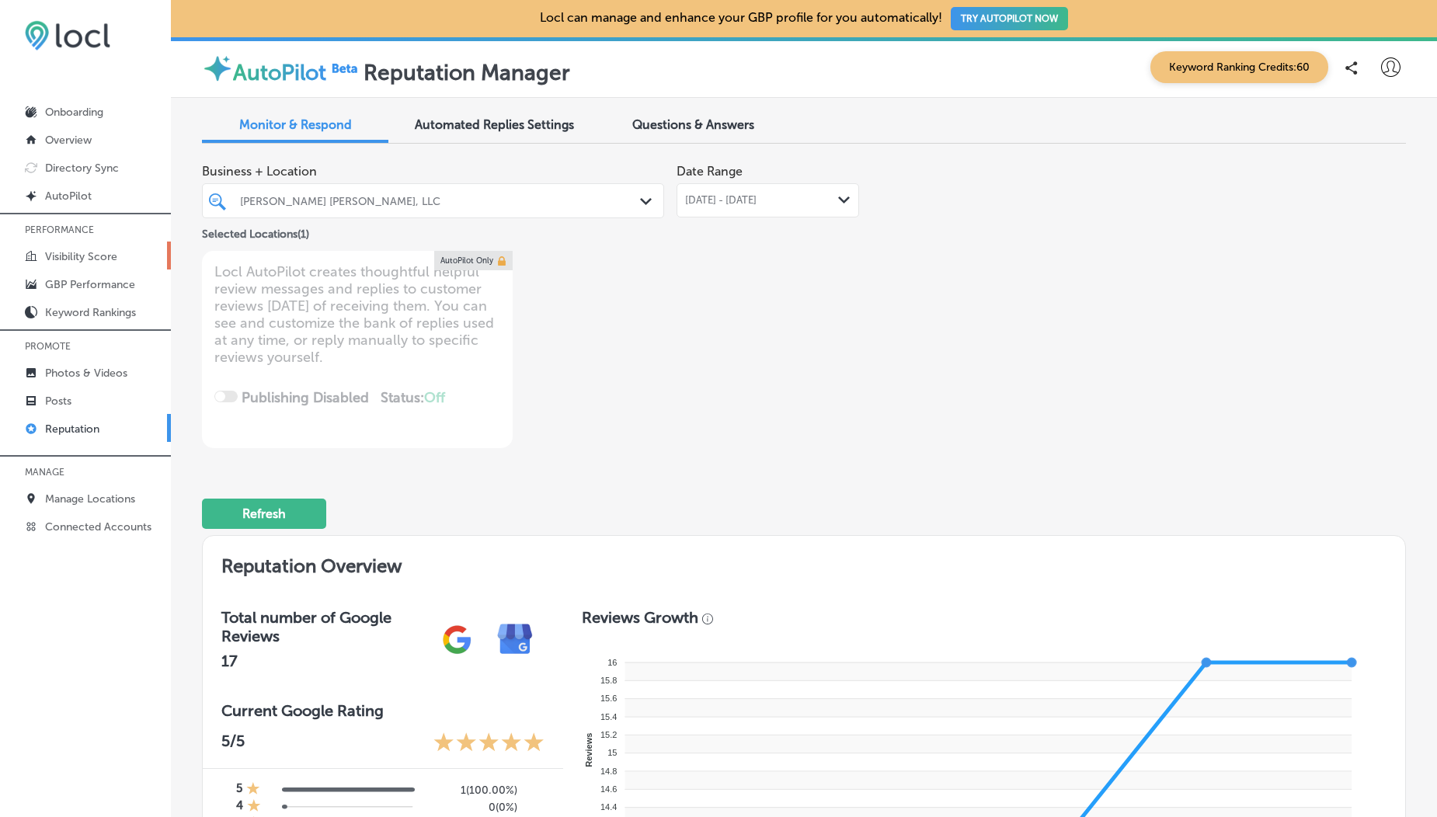
click at [110, 263] on link "Visibility Score" at bounding box center [85, 256] width 171 height 28
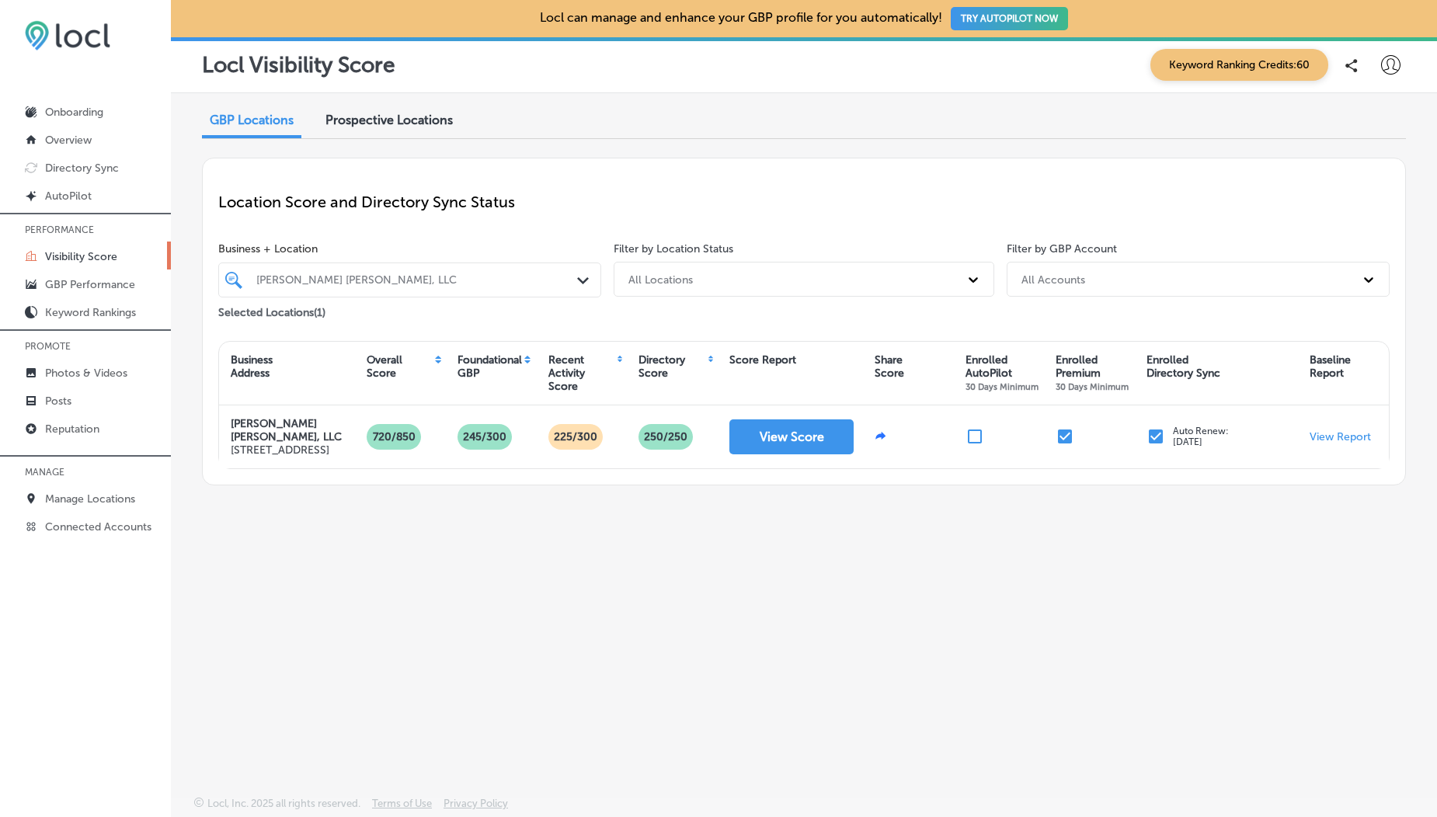
click at [284, 280] on div "[PERSON_NAME] [PERSON_NAME], LLC" at bounding box center [417, 279] width 322 height 13
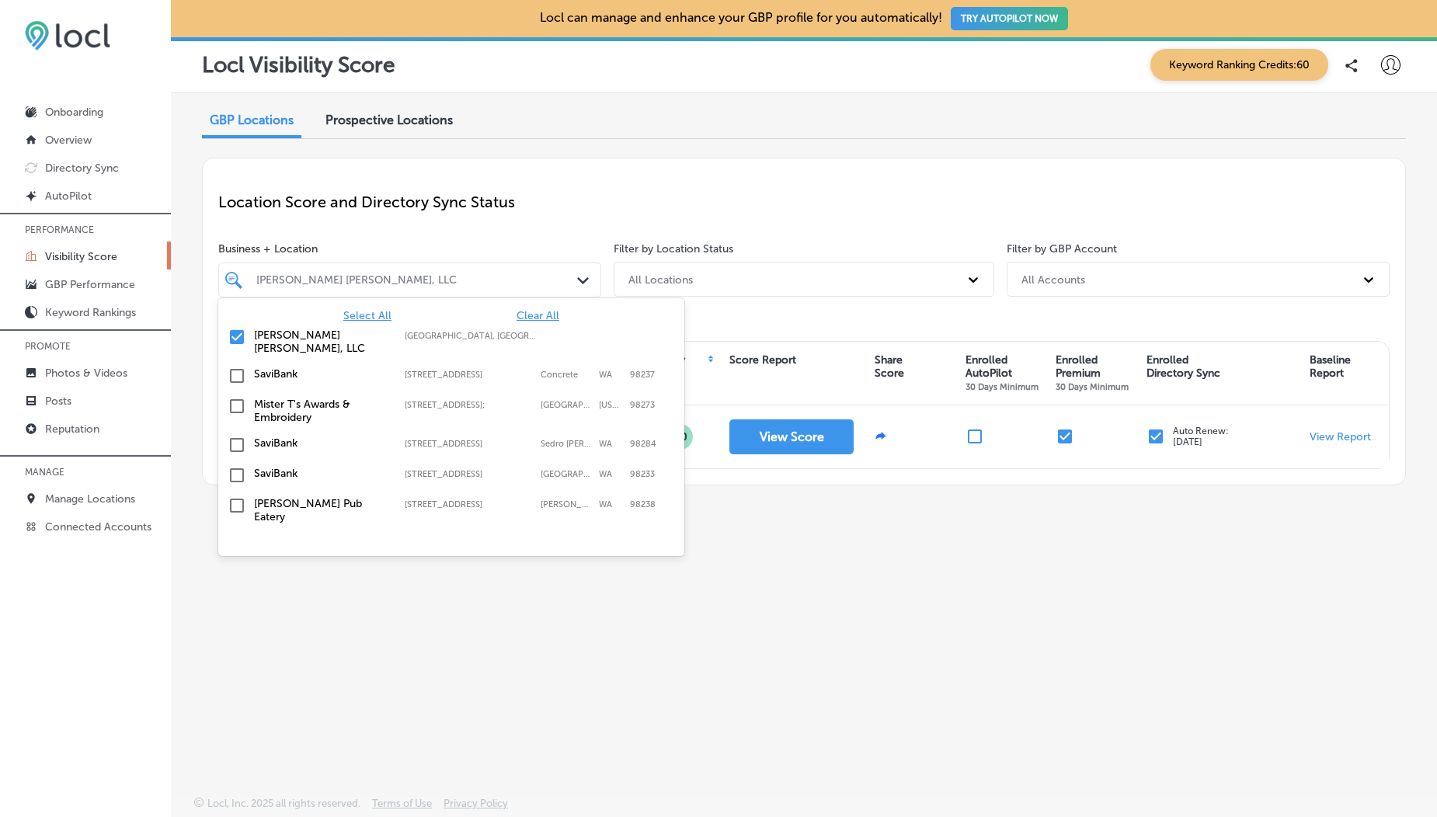
click at [236, 403] on input "checkbox" at bounding box center [237, 406] width 19 height 19
click at [406, 236] on div "Location Score and Directory Sync Status Business + Location option [STREET_ADD…" at bounding box center [804, 322] width 1204 height 328
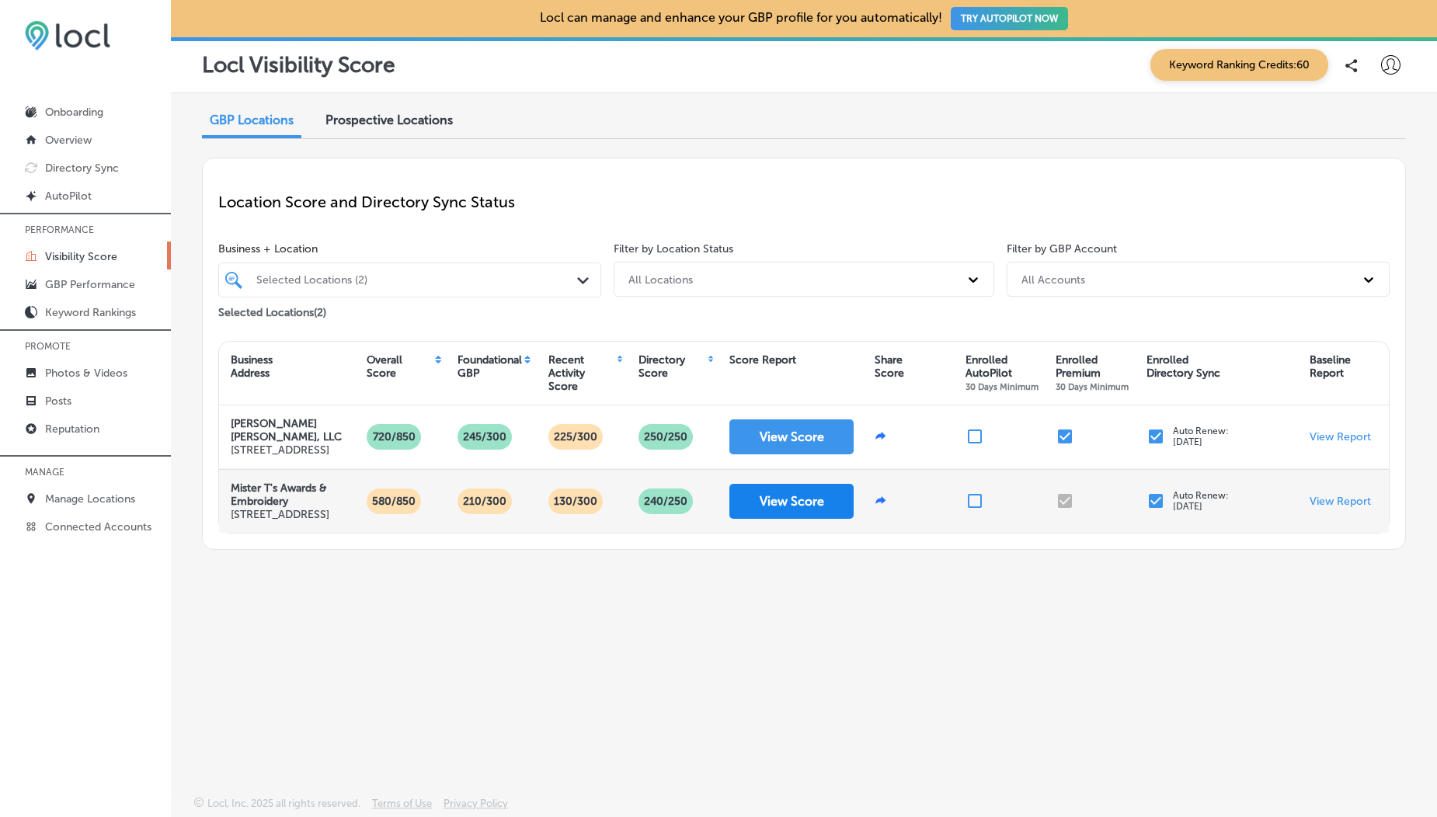
click at [798, 519] on button "View Score" at bounding box center [791, 501] width 124 height 35
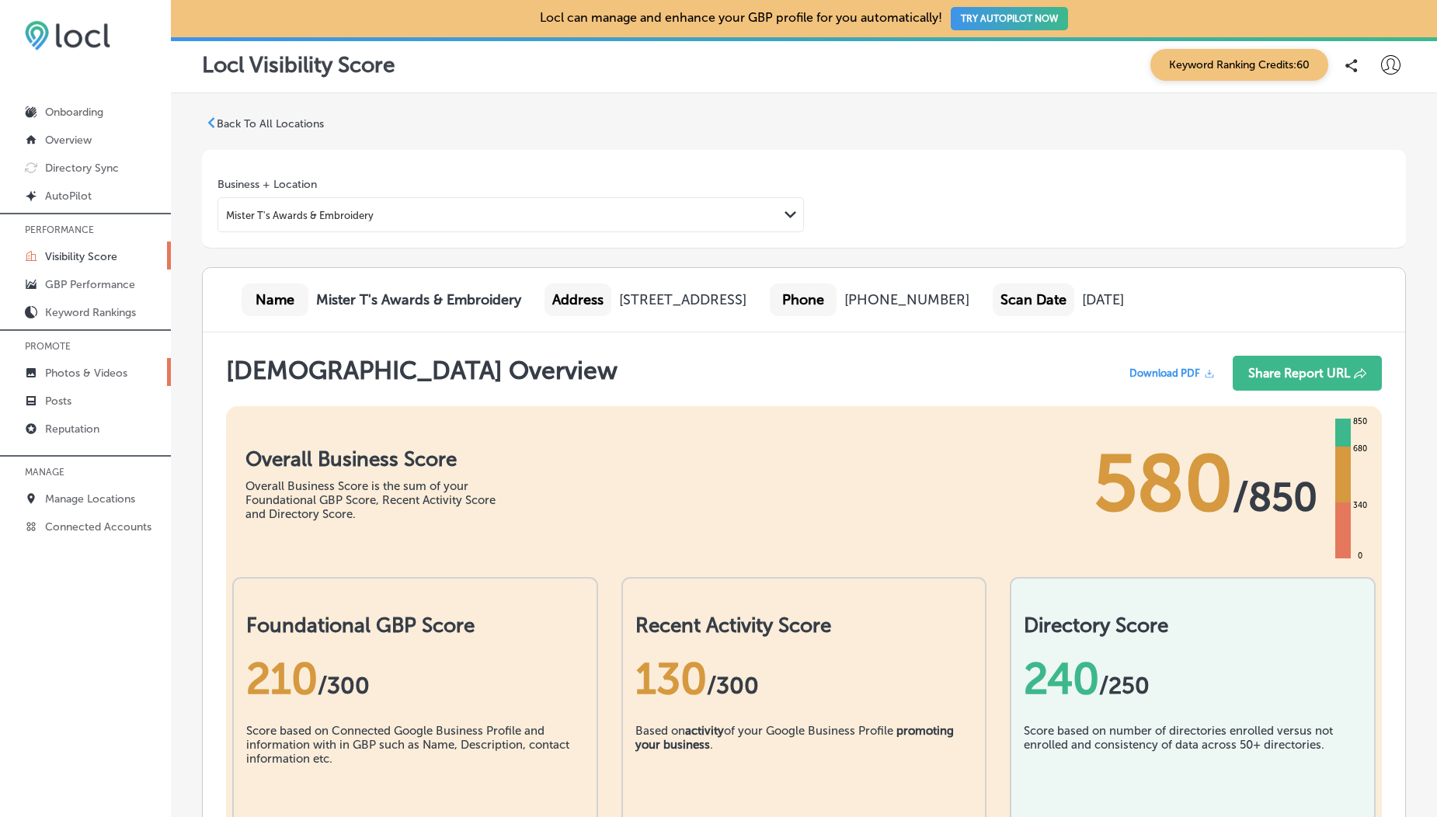
click at [80, 371] on p "Photos & Videos" at bounding box center [86, 373] width 82 height 13
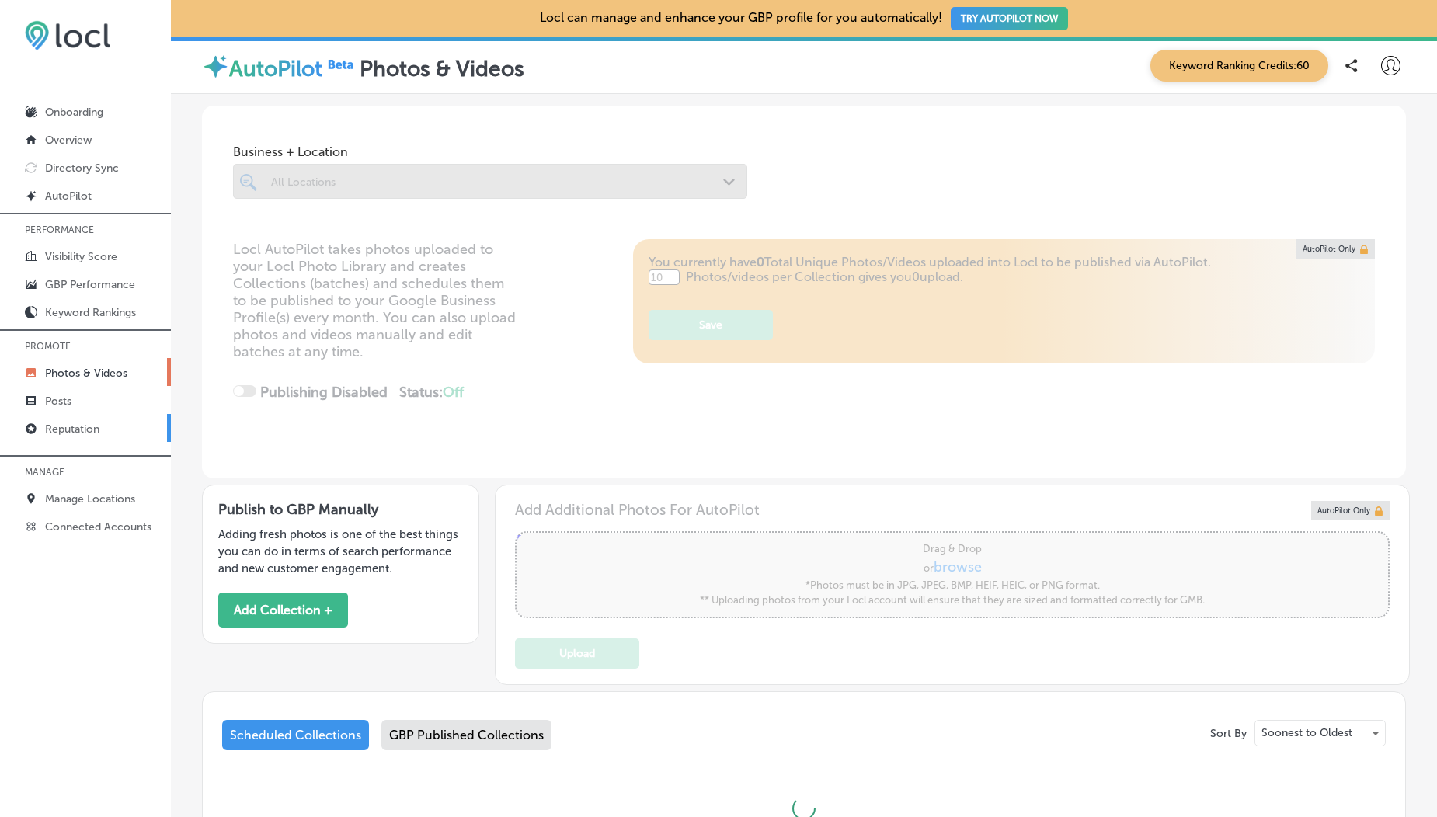
click at [73, 429] on p "Reputation" at bounding box center [72, 429] width 54 height 13
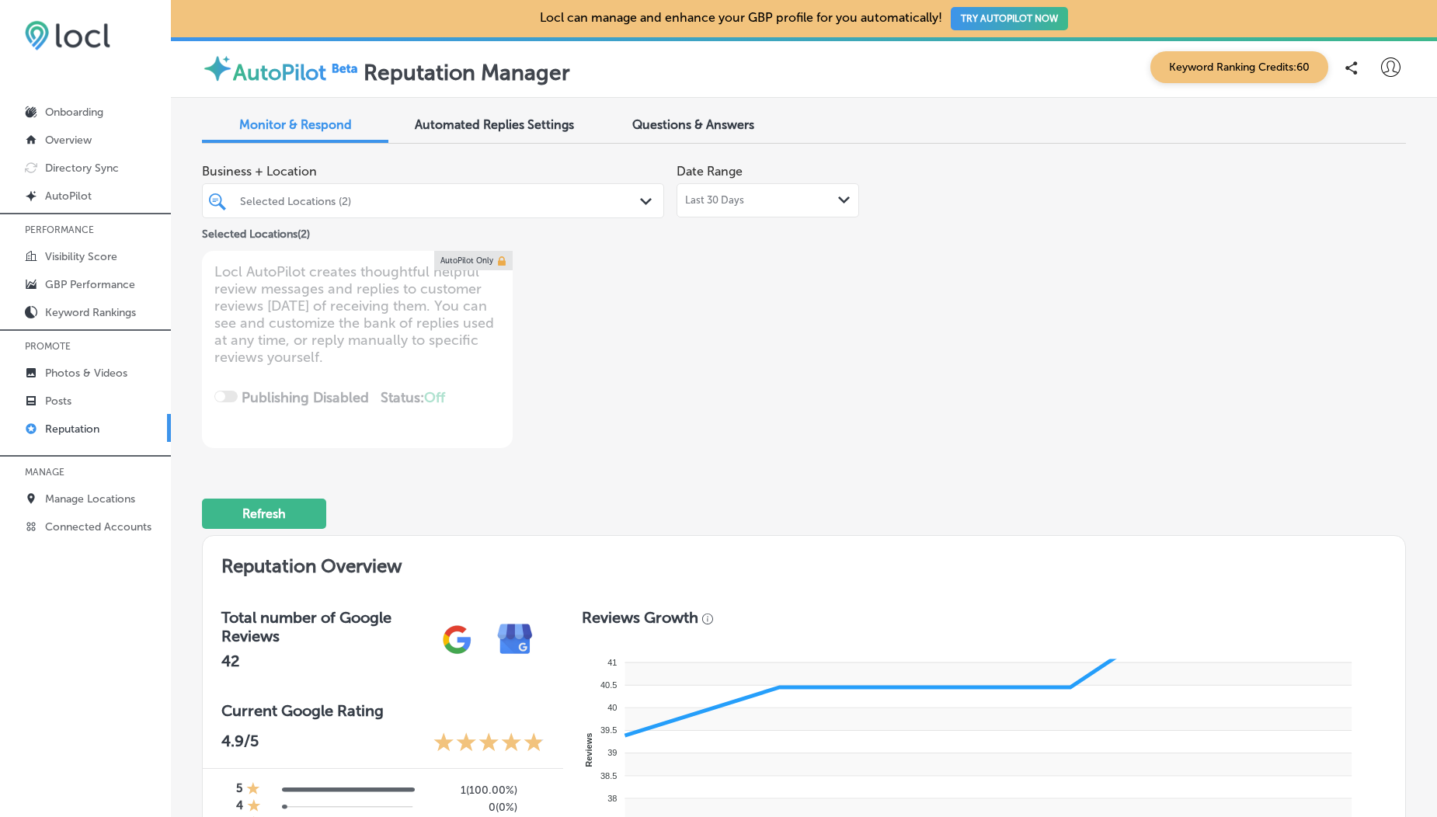
click at [725, 205] on span "Last 30 Days" at bounding box center [714, 200] width 59 height 12
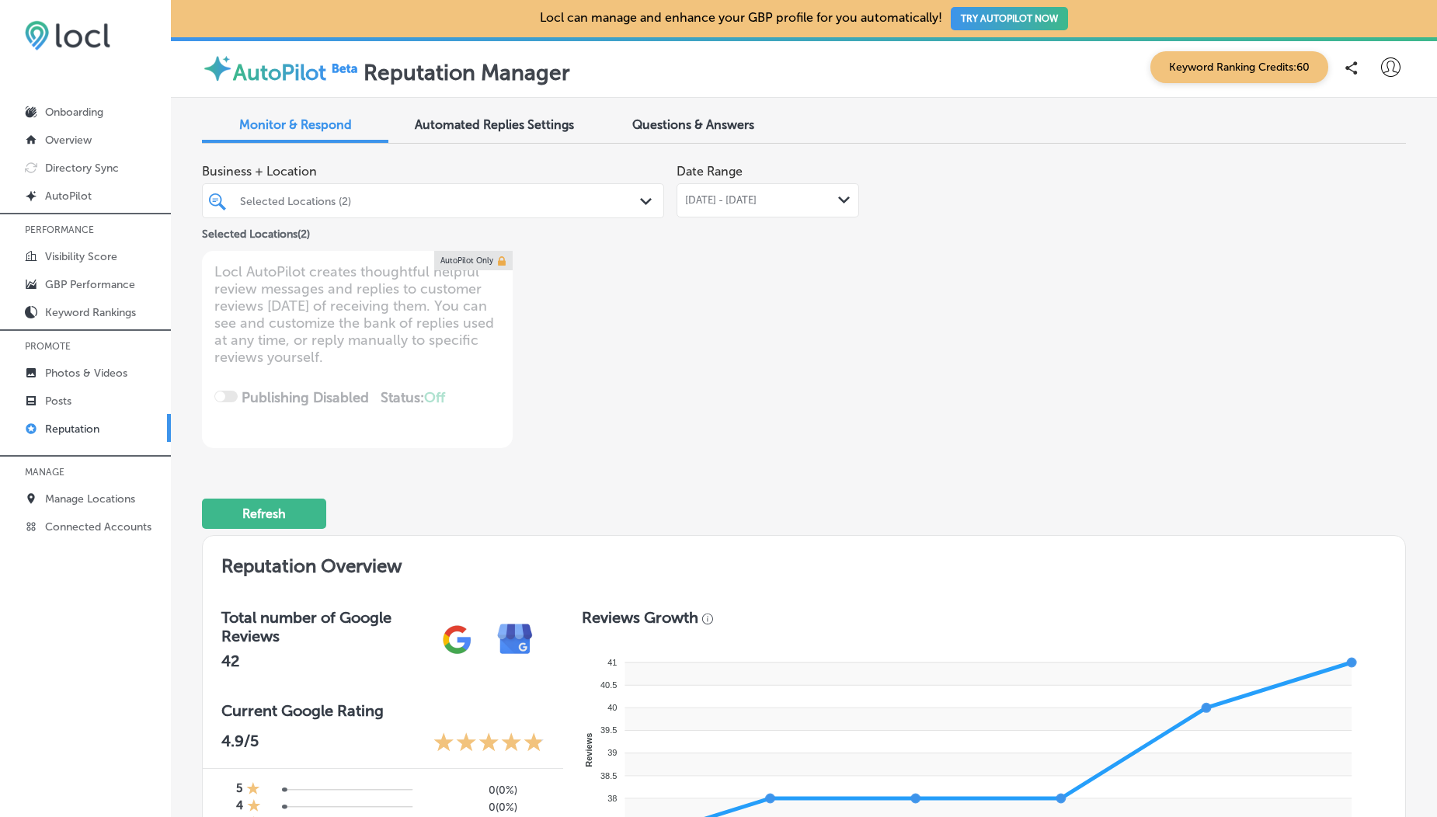
click at [504, 202] on div "Selected Locations (2)" at bounding box center [441, 200] width 402 height 13
click at [61, 256] on p "Visibility Score" at bounding box center [81, 256] width 72 height 13
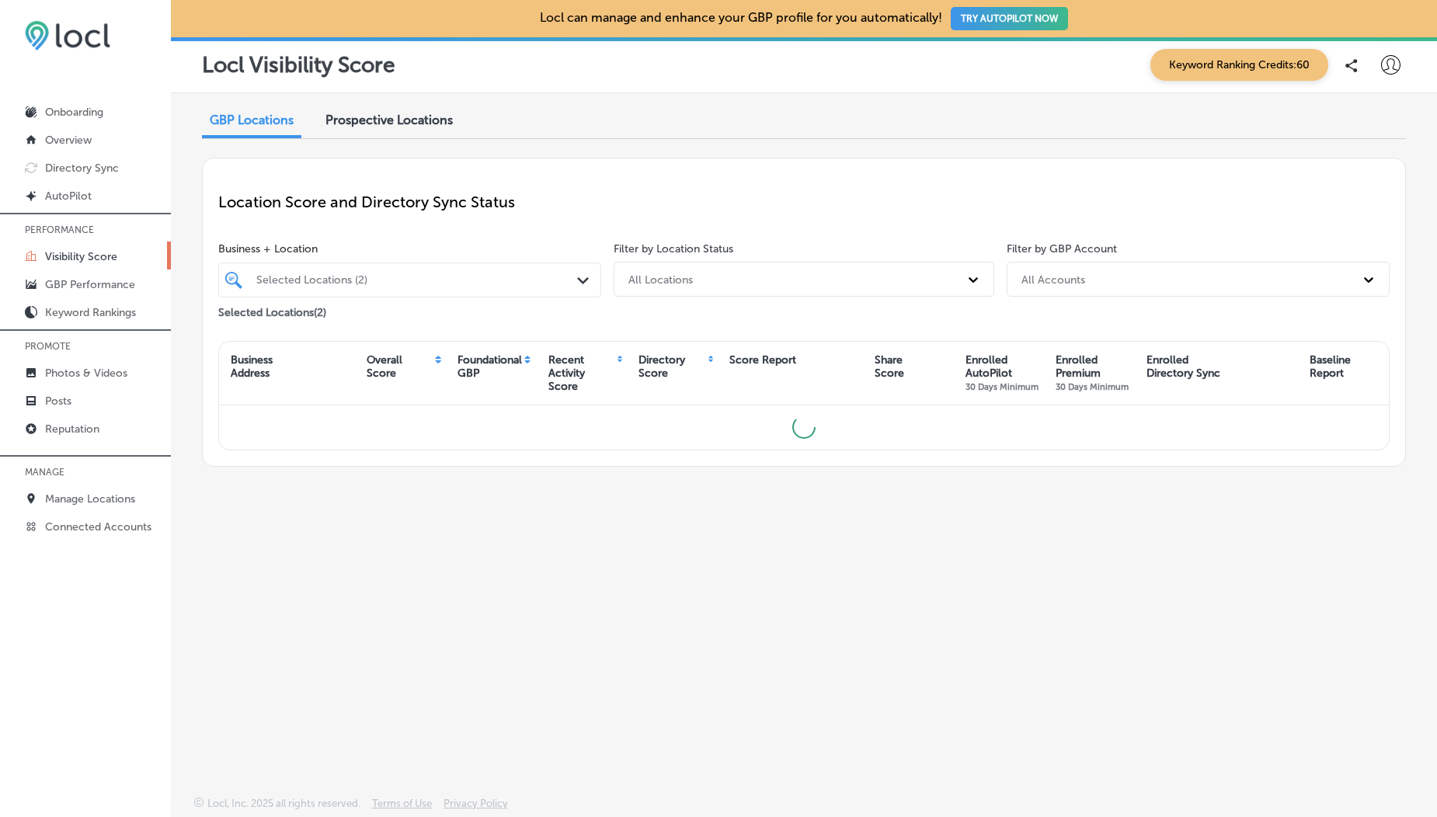
click at [341, 278] on div "Selected Locations (2)" at bounding box center [417, 279] width 322 height 13
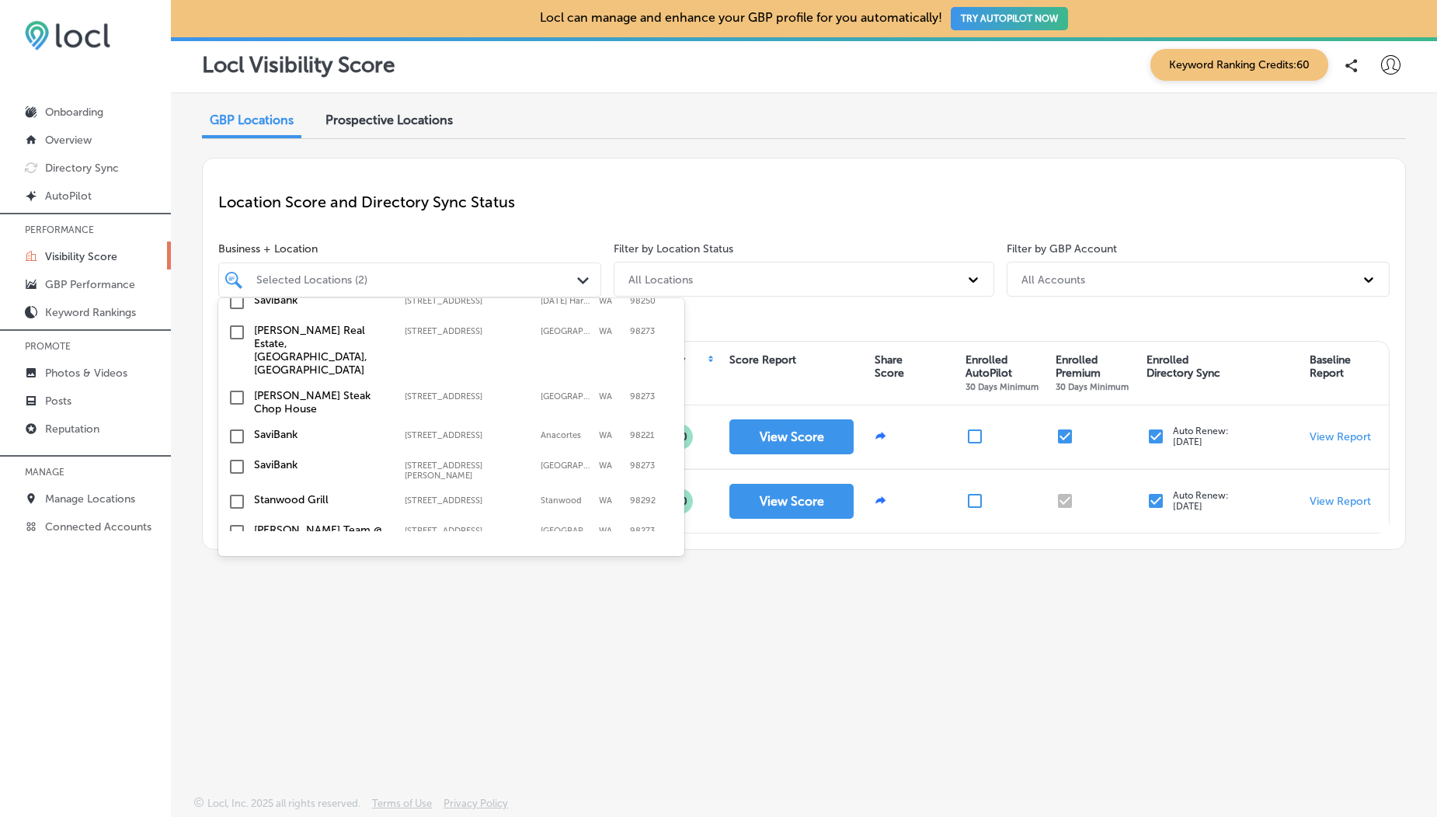
scroll to position [402, 0]
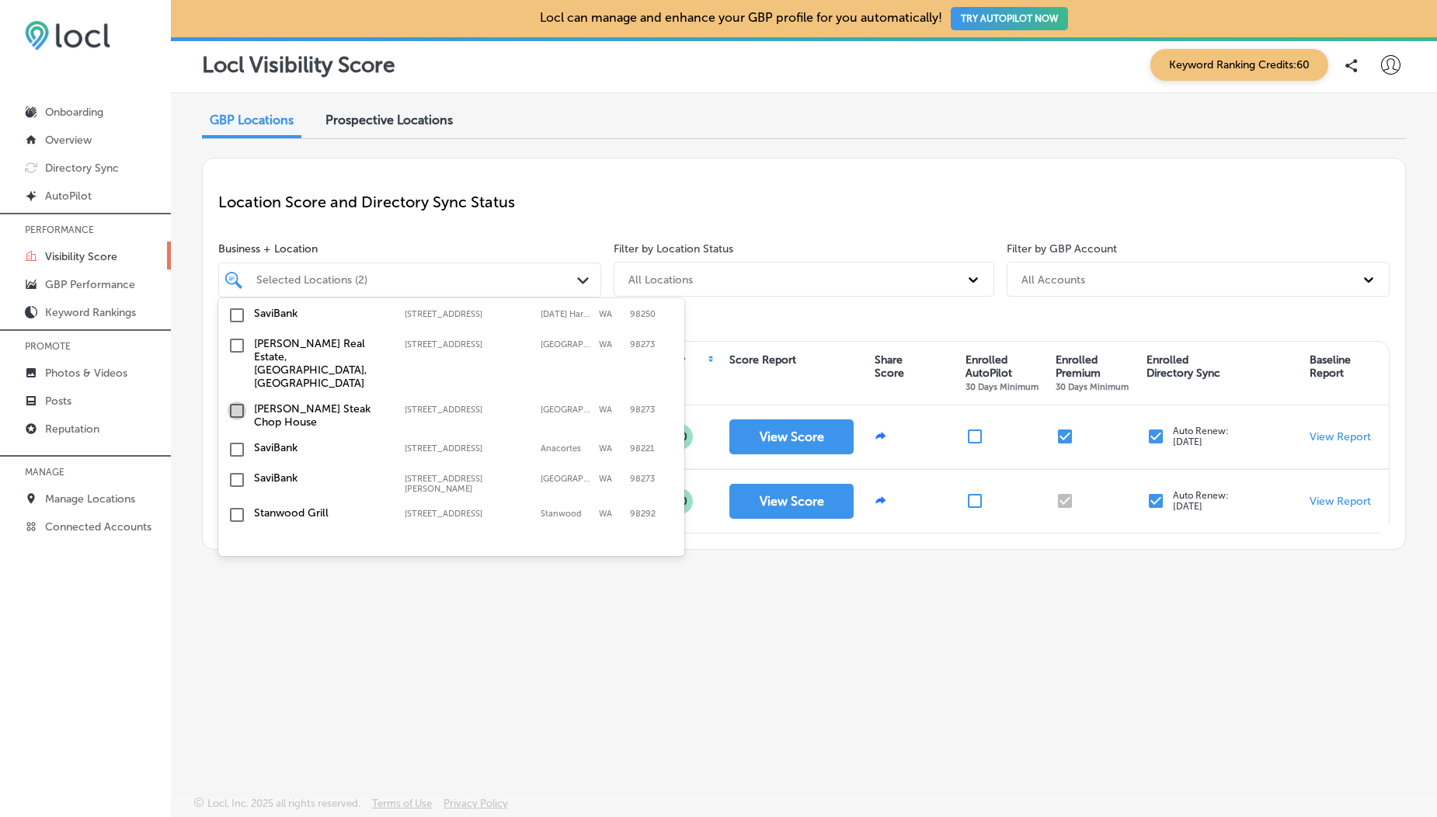
click at [235, 402] on input "checkbox" at bounding box center [237, 411] width 19 height 19
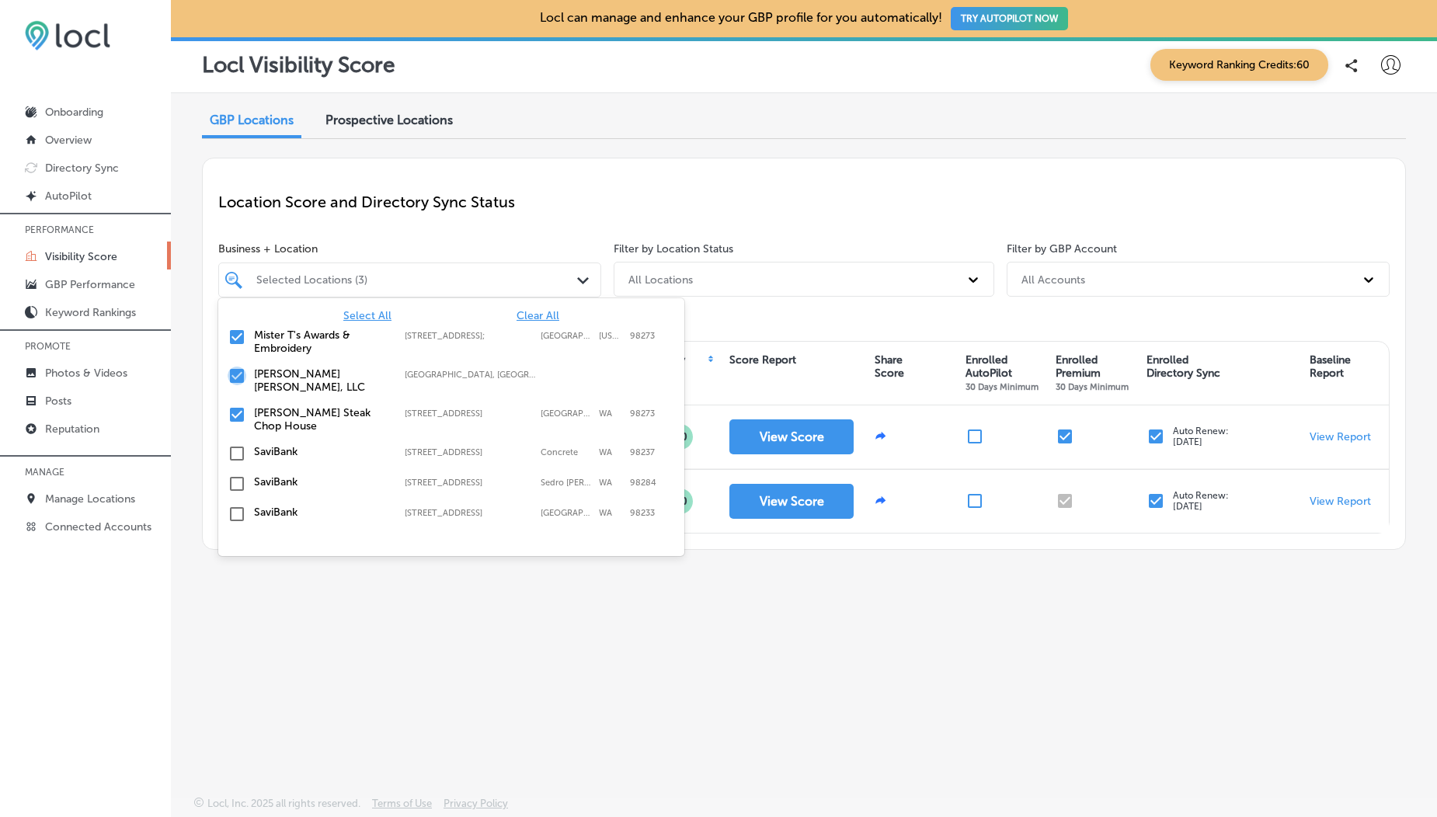
click at [231, 381] on input "checkbox" at bounding box center [237, 376] width 19 height 19
click at [234, 340] on input "checkbox" at bounding box center [237, 337] width 19 height 19
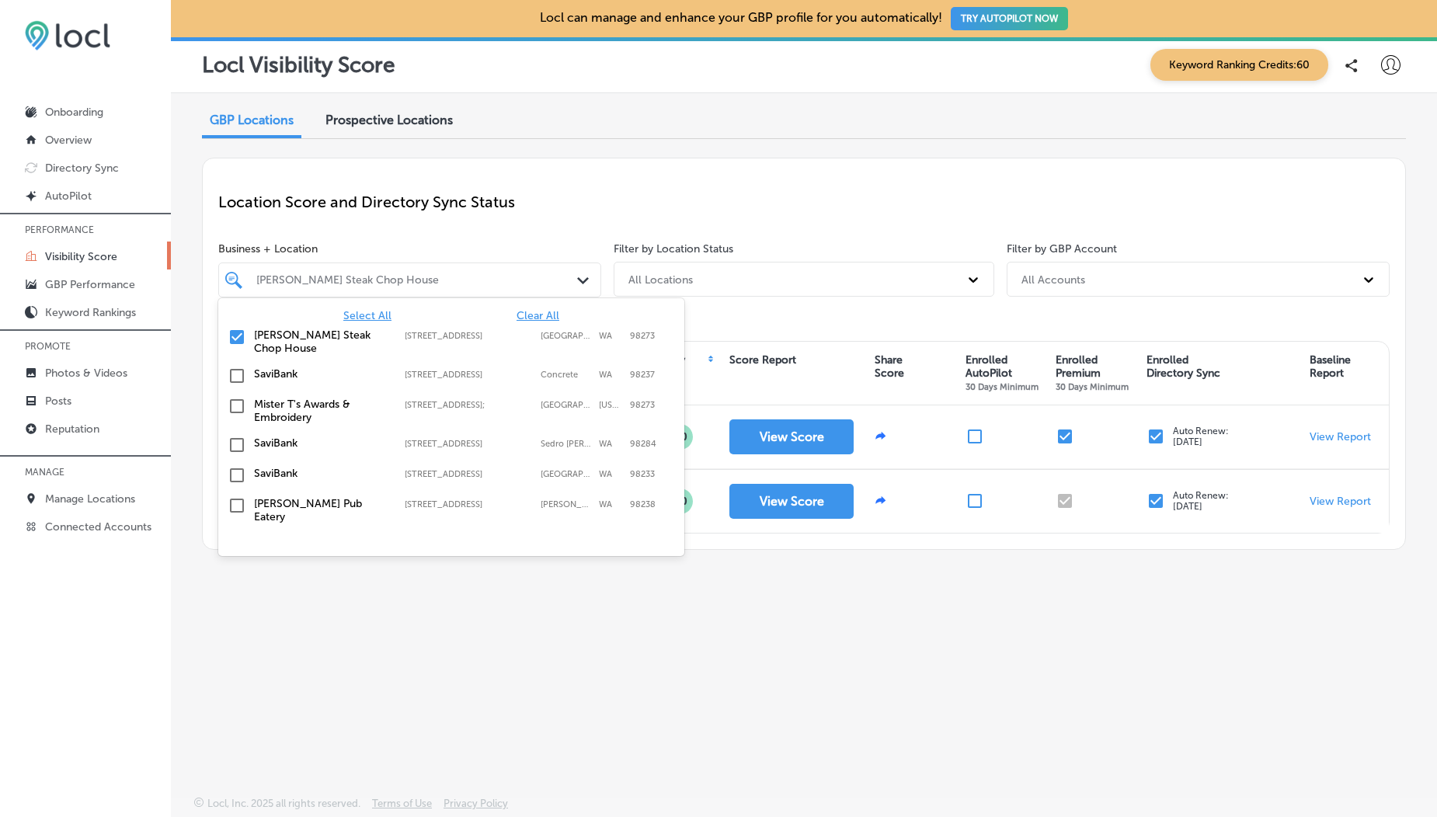
click at [419, 185] on div "Location Score and Directory Sync Status" at bounding box center [803, 202] width 1171 height 56
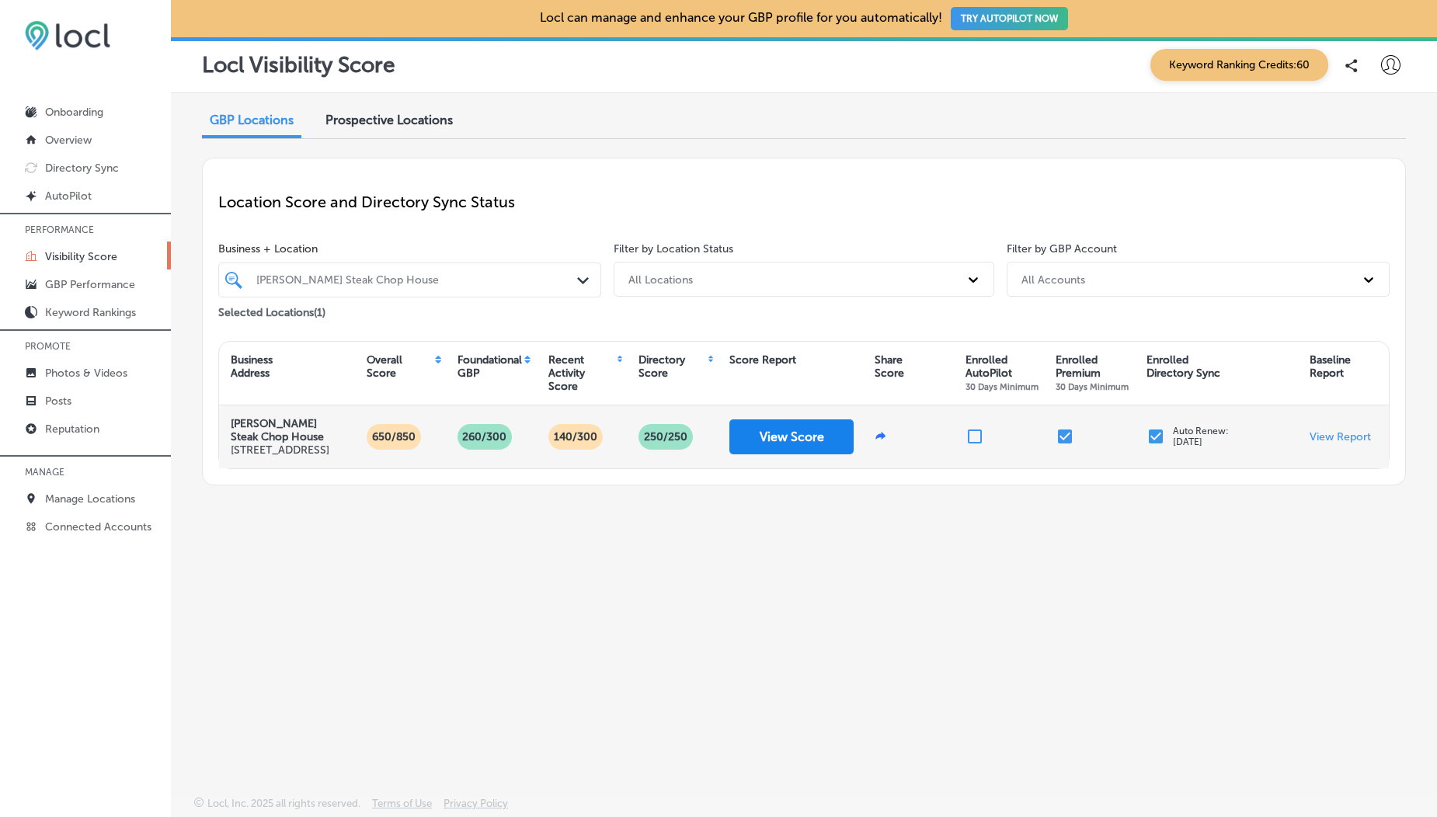
click at [754, 447] on button "View Score" at bounding box center [791, 436] width 124 height 35
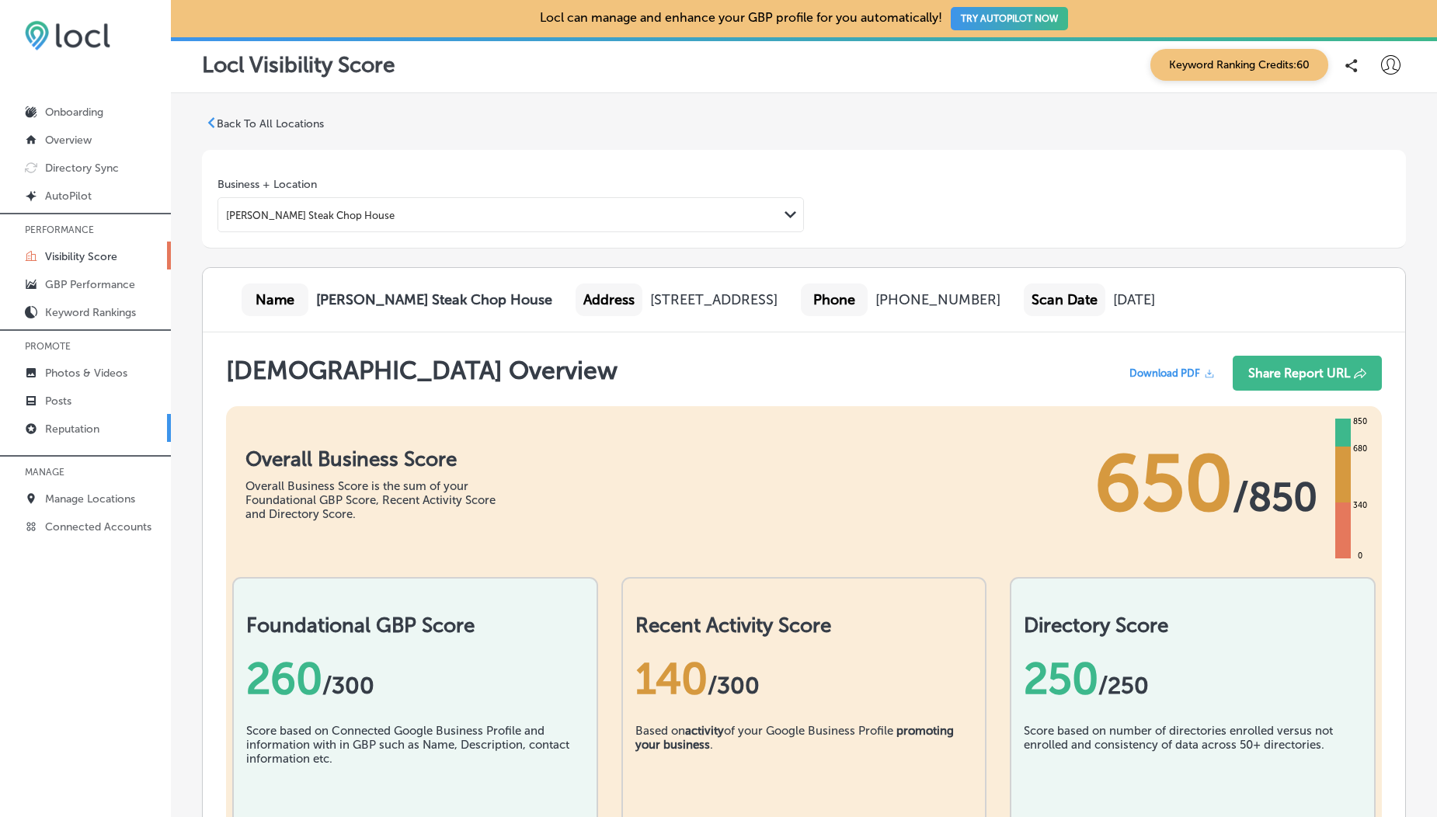
click at [79, 437] on link "Reputation" at bounding box center [85, 428] width 171 height 28
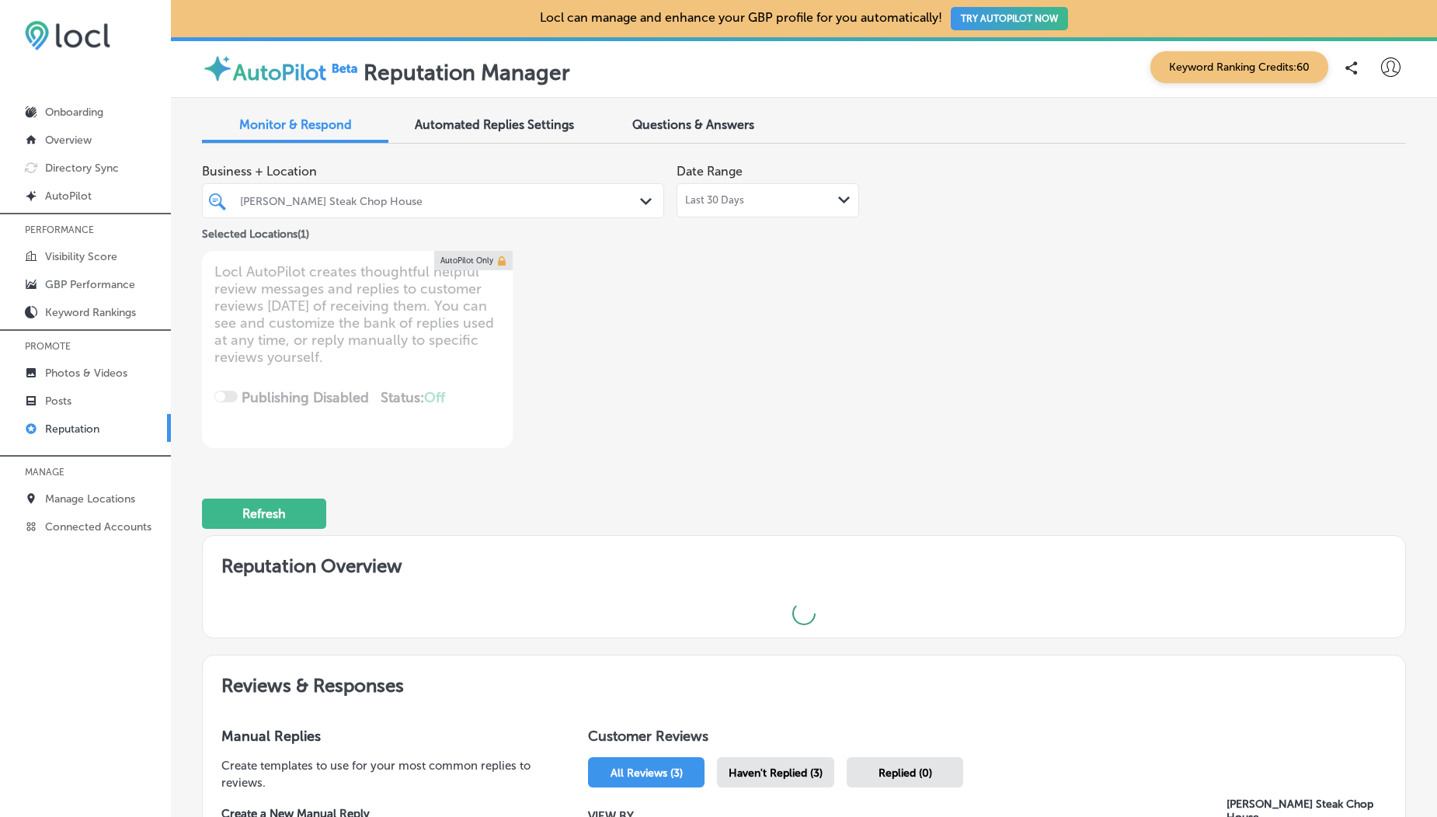
type textarea "x"
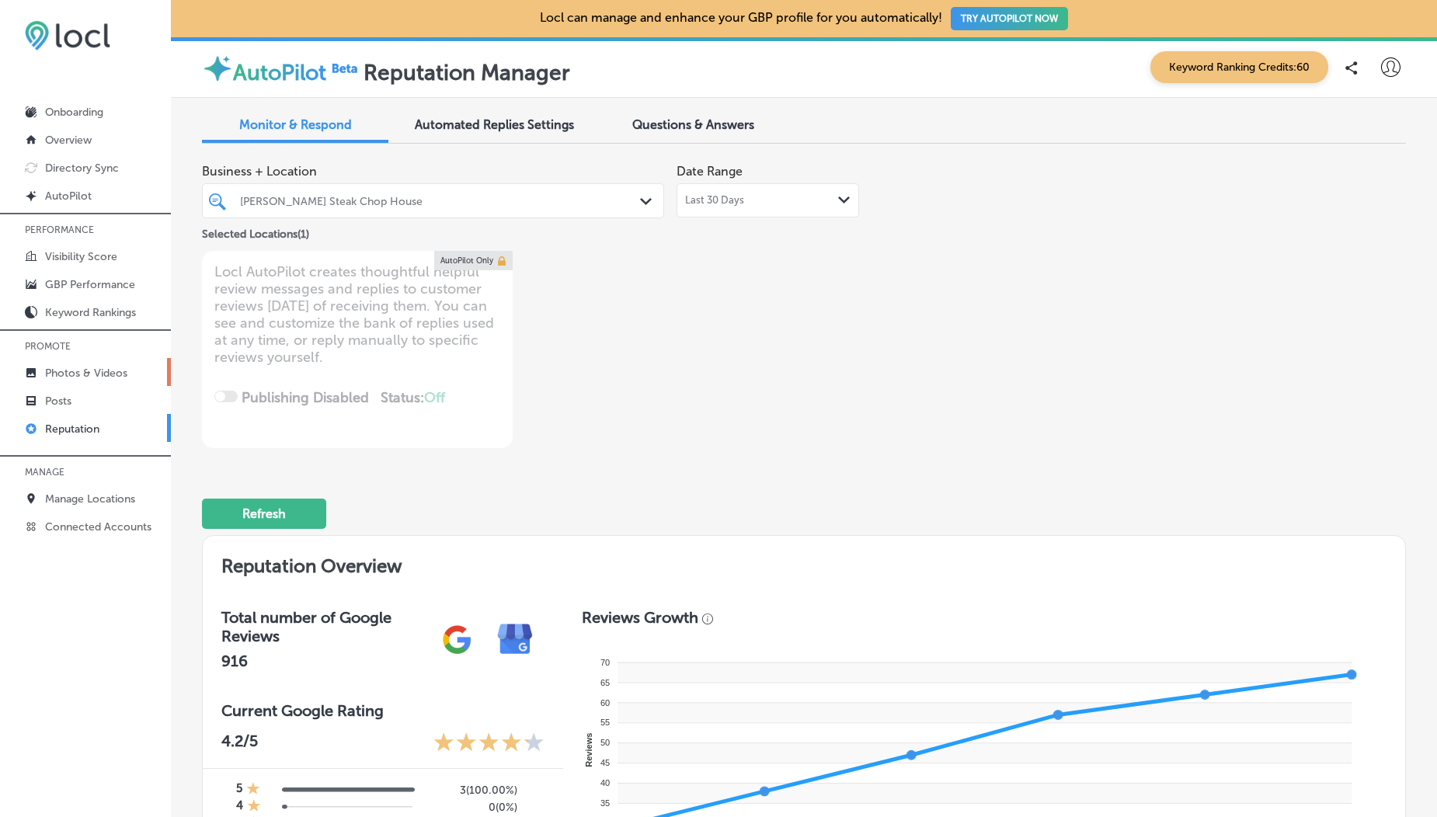
click at [92, 374] on p "Photos & Videos" at bounding box center [86, 373] width 82 height 13
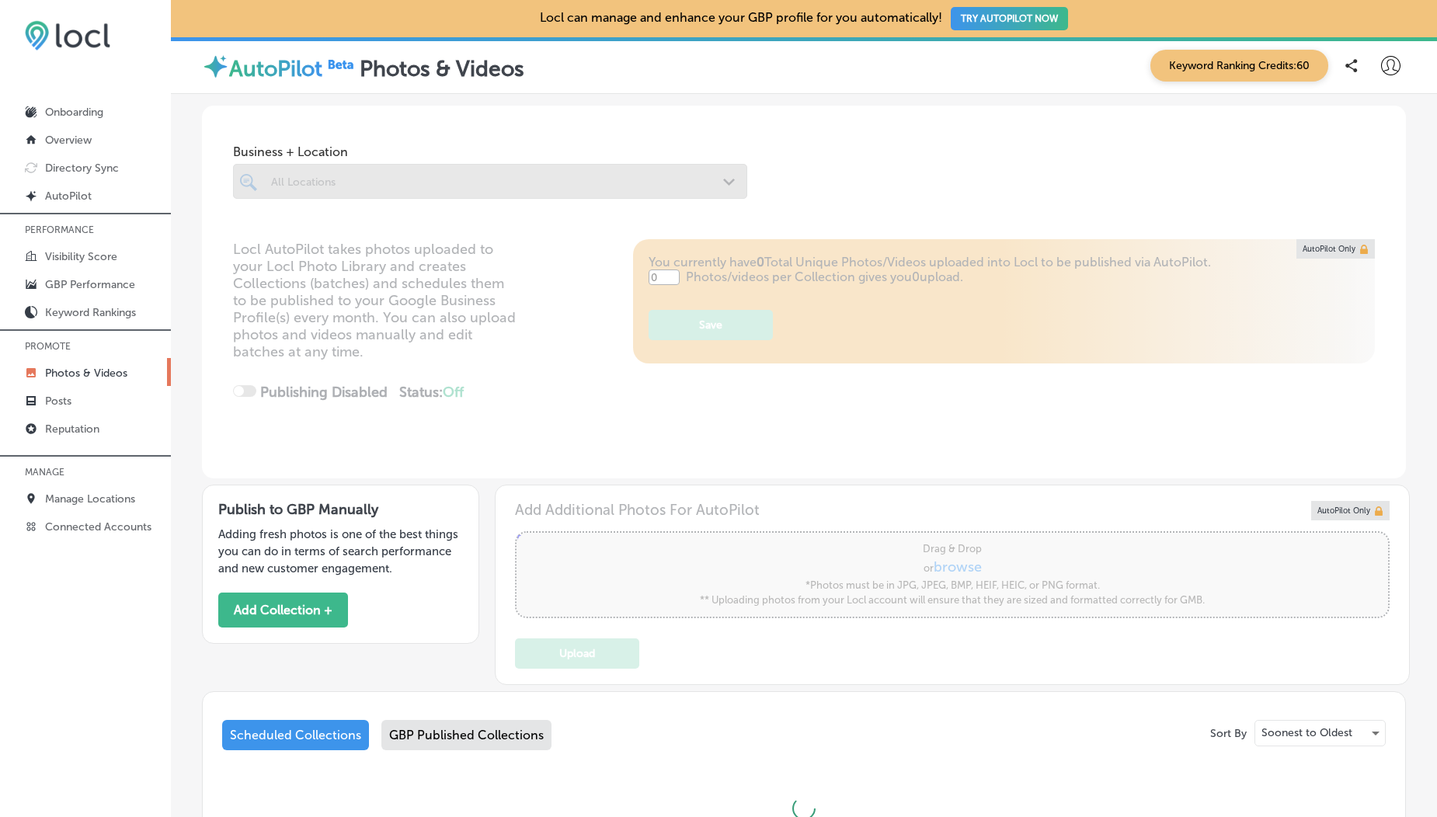
type input "5"
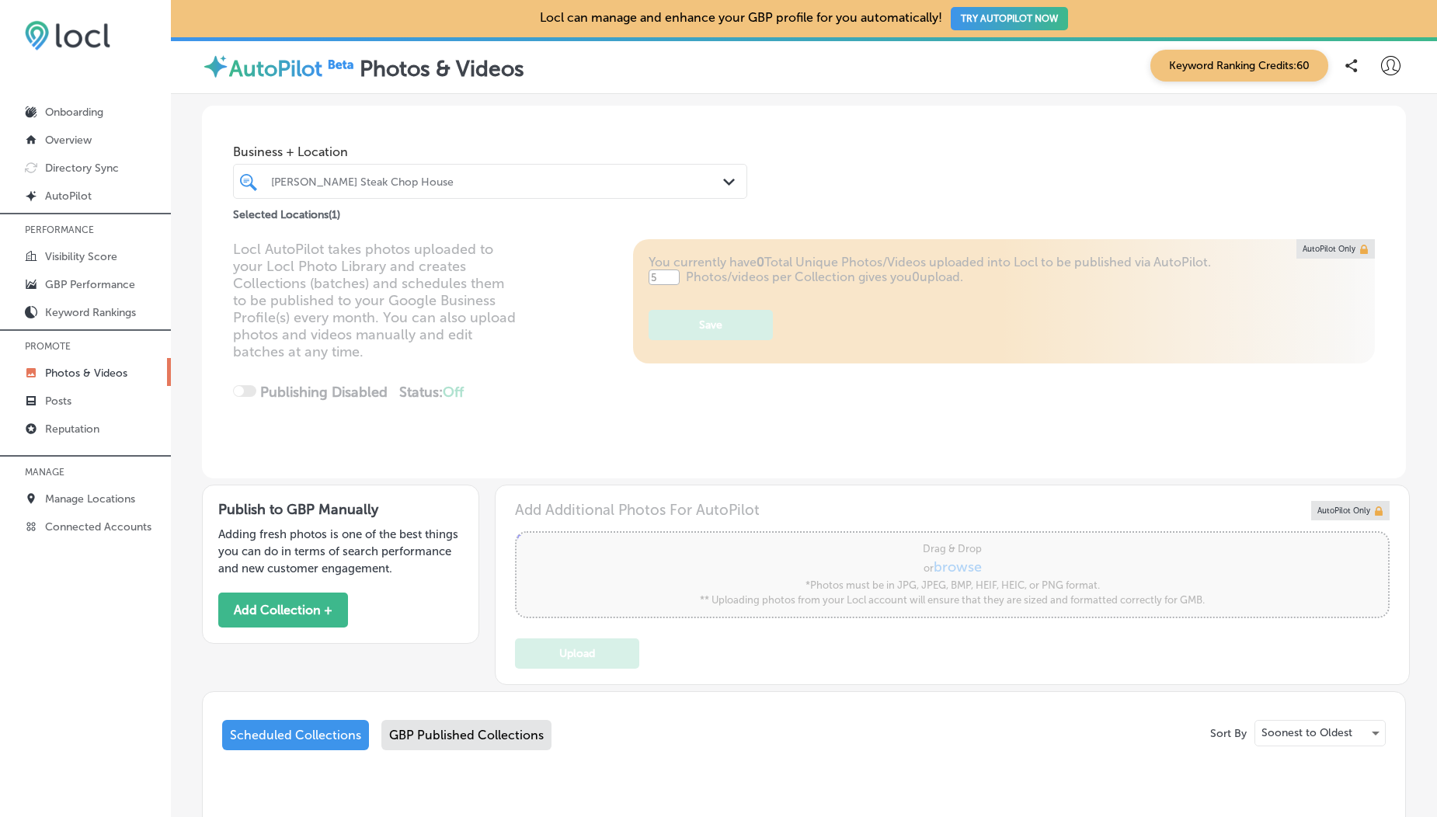
scroll to position [211, 0]
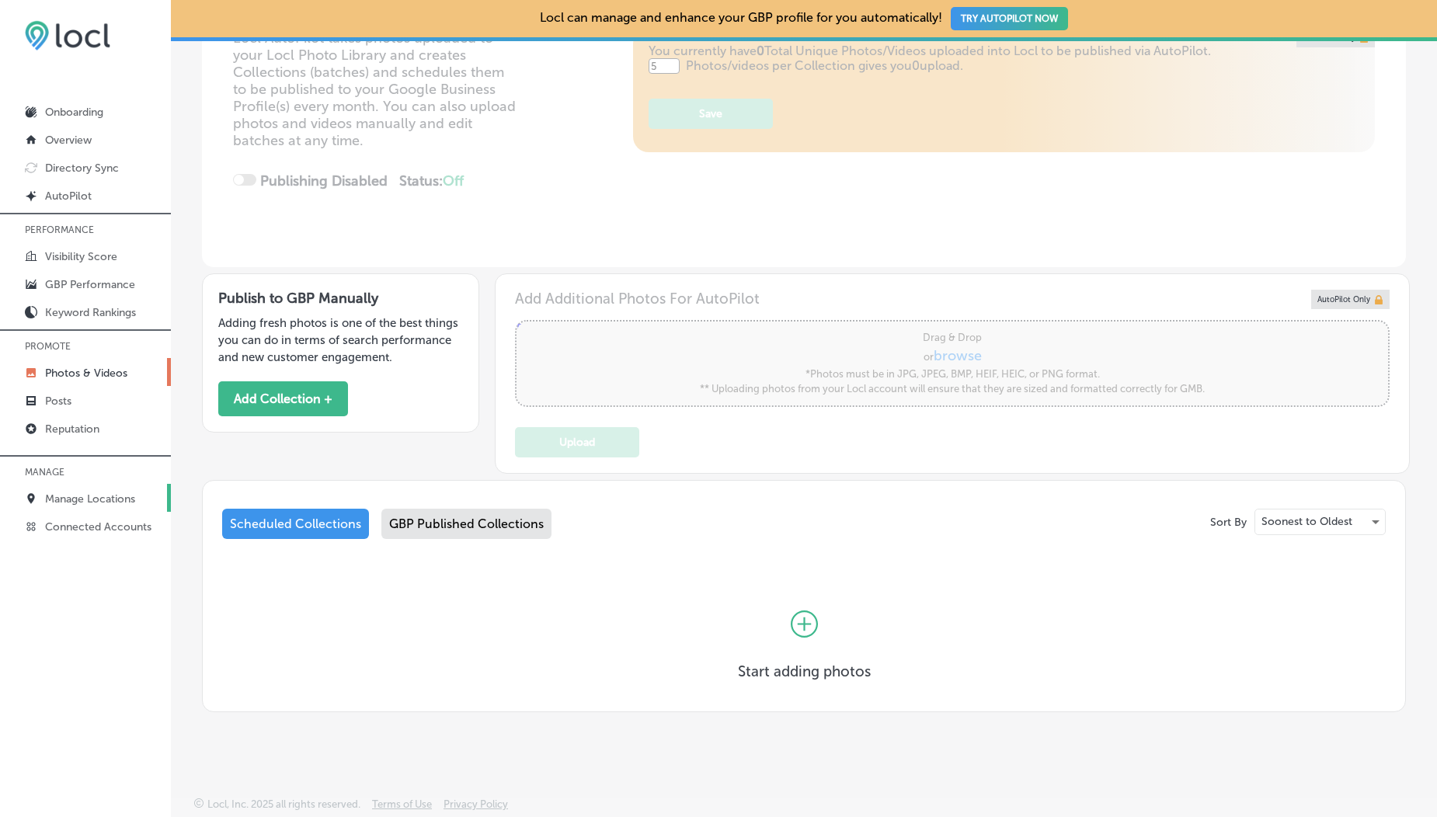
click at [92, 489] on link "Manage Locations" at bounding box center [85, 498] width 171 height 28
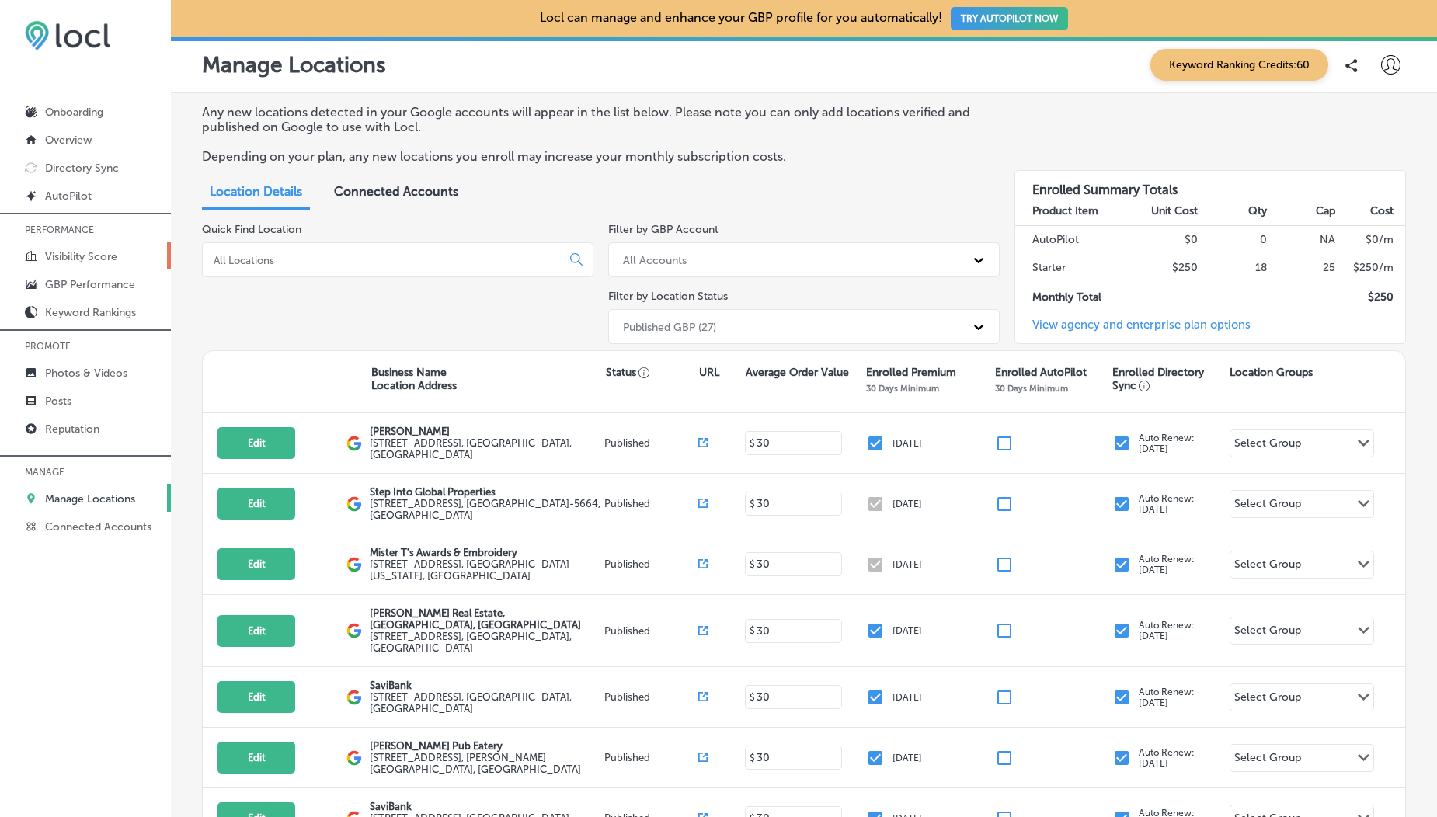
click at [81, 252] on p "Visibility Score" at bounding box center [81, 256] width 72 height 13
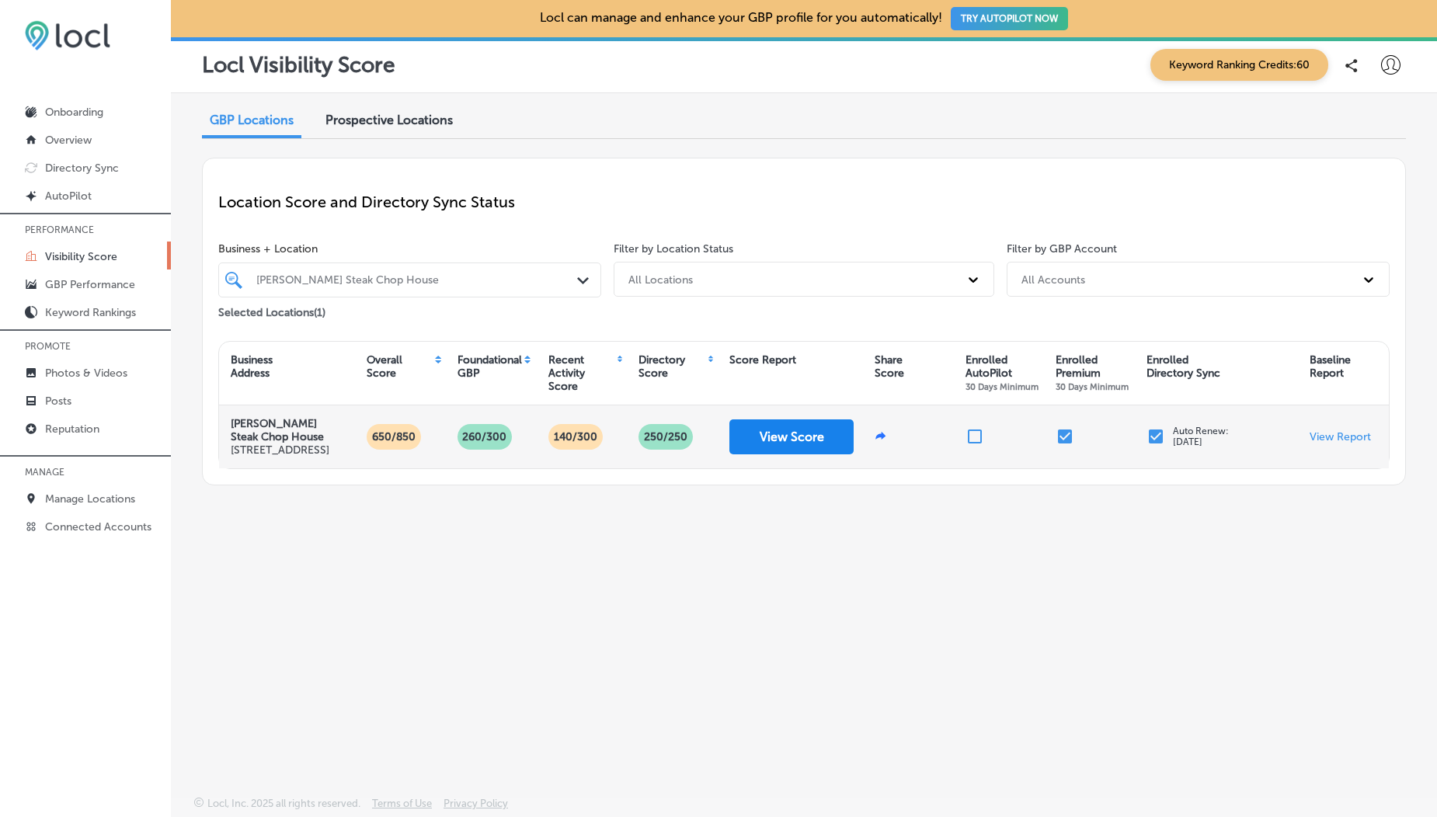
click at [815, 440] on button "View Score" at bounding box center [791, 436] width 124 height 35
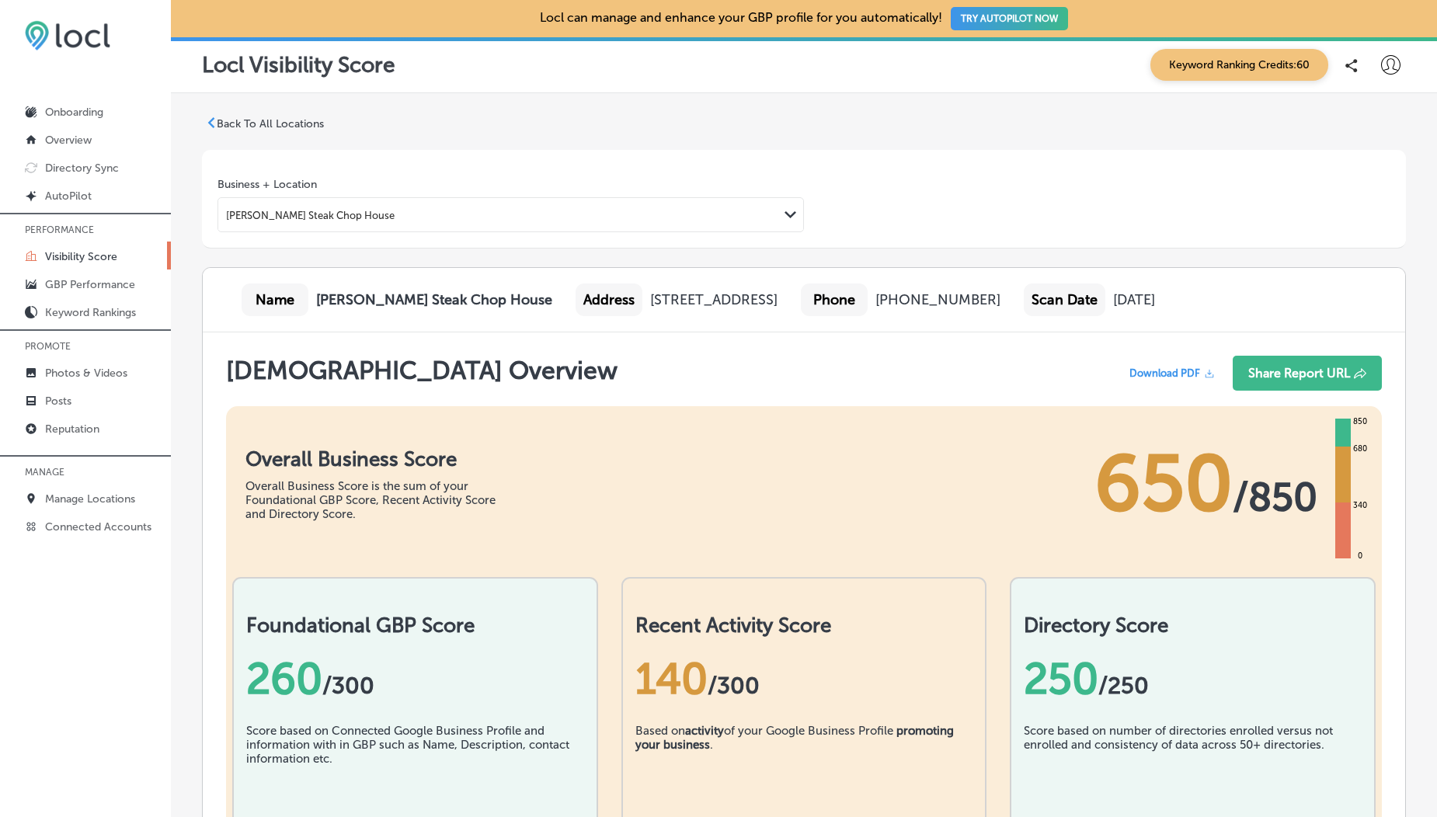
scroll to position [710, 0]
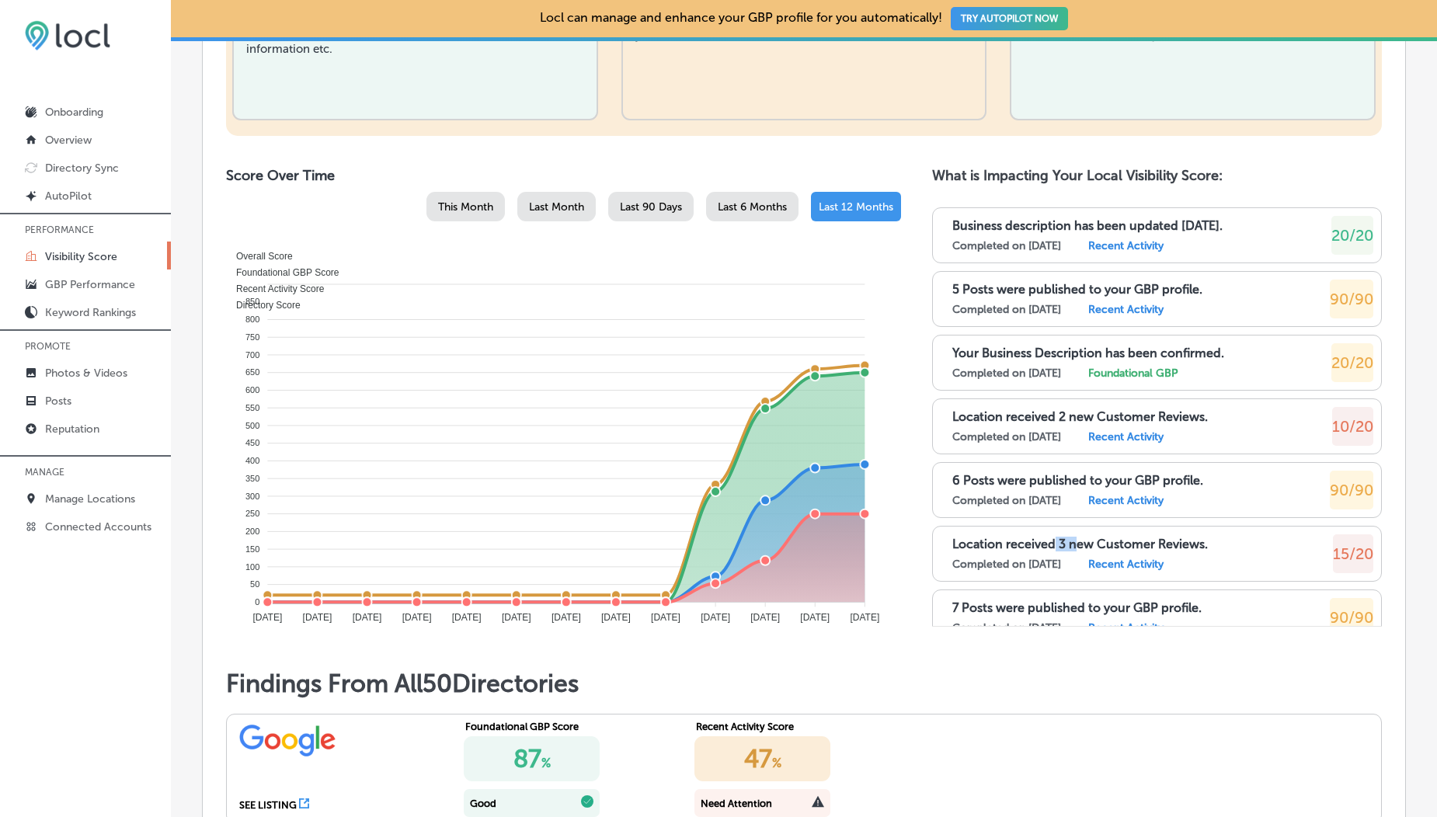
drag, startPoint x: 1045, startPoint y: 544, endPoint x: 1066, endPoint y: 544, distance: 20.2
click at [1066, 544] on p "Location received 3 new Customer Reviews." at bounding box center [1080, 544] width 256 height 15
click at [61, 428] on p "Reputation" at bounding box center [72, 429] width 54 height 13
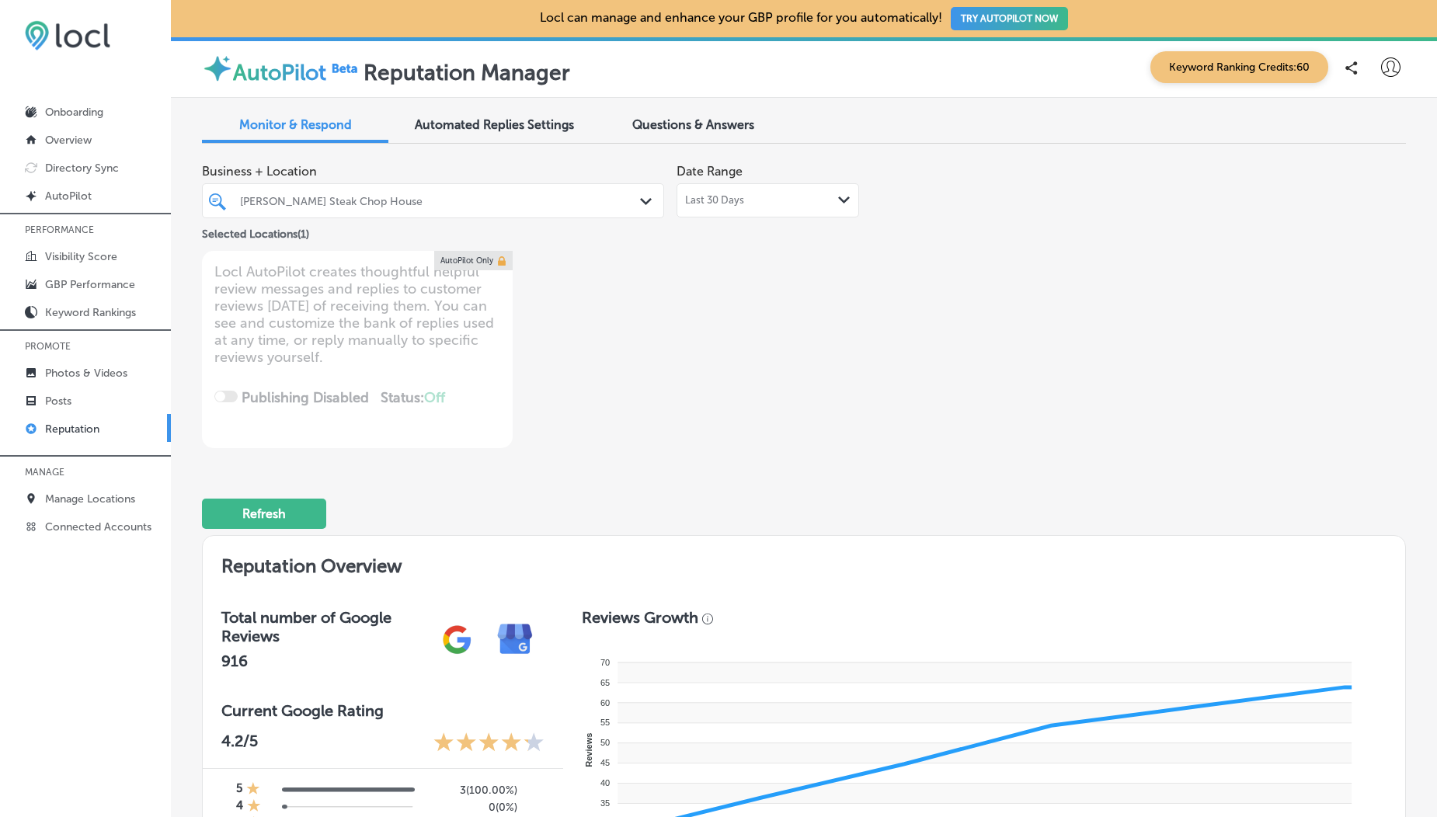
click at [737, 209] on div "Last 30 Days Path Created with Sketch." at bounding box center [767, 200] width 183 height 34
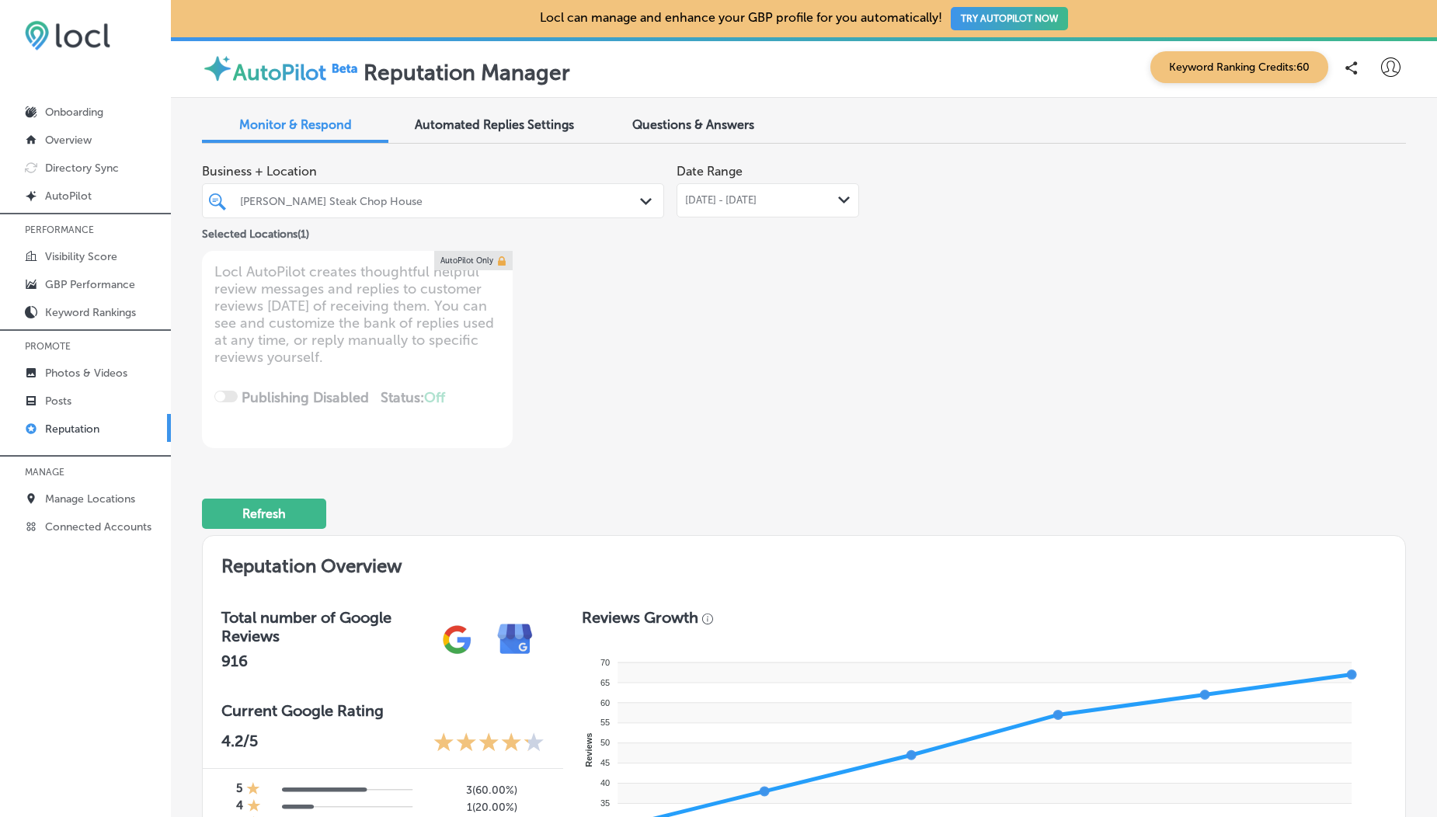
type textarea "x"
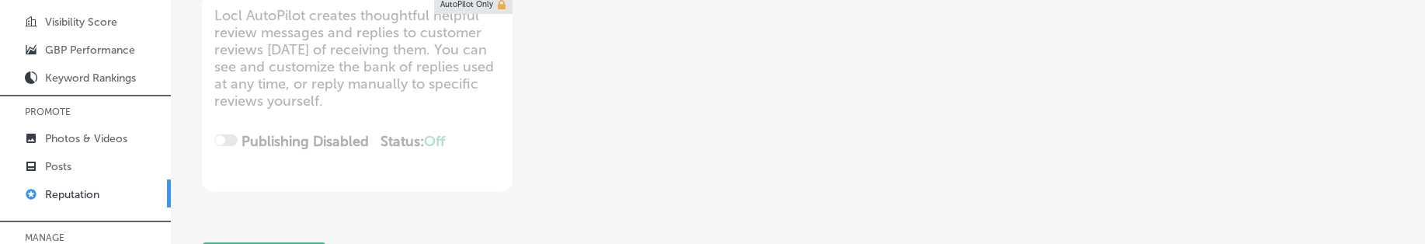
scroll to position [304, 0]
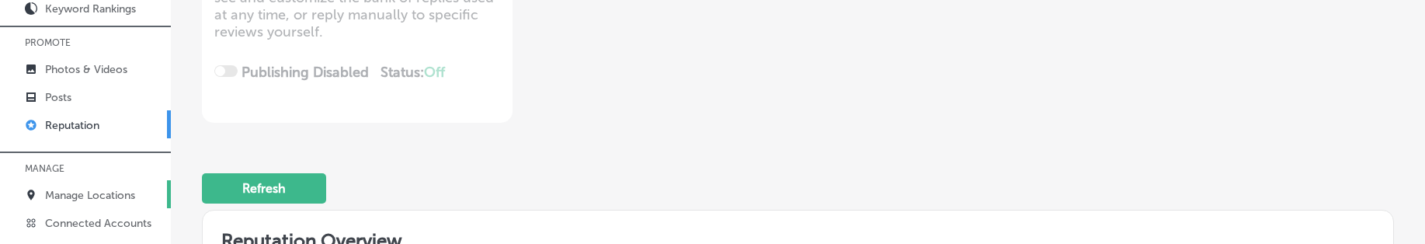
click at [103, 193] on p "Manage Locations" at bounding box center [90, 195] width 90 height 13
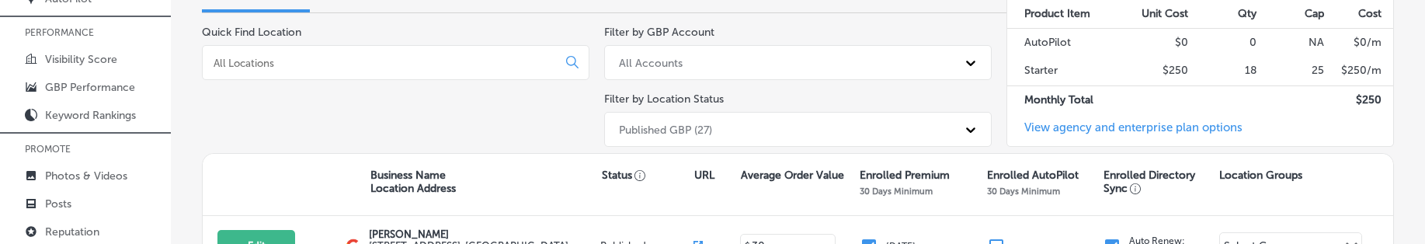
scroll to position [192, 0]
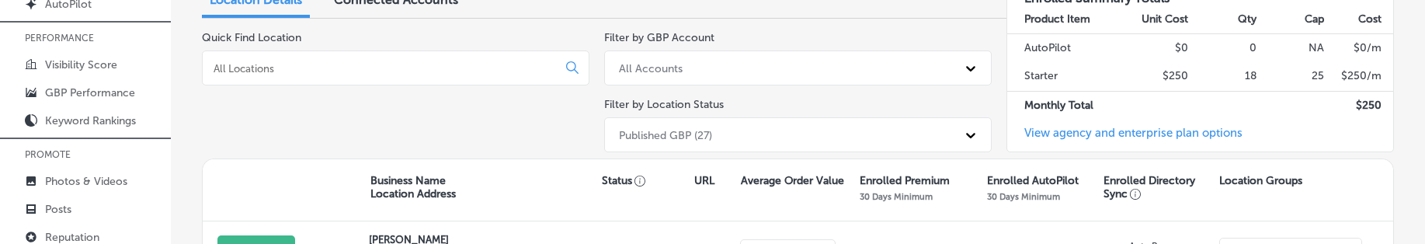
click at [297, 68] on input at bounding box center [383, 68] width 342 height 14
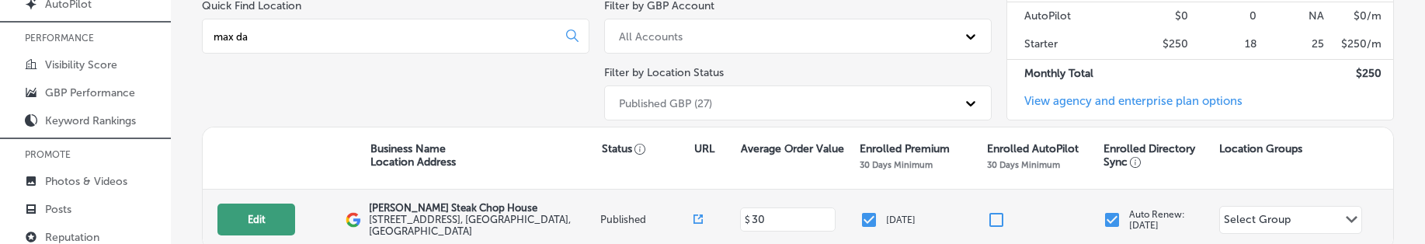
type input "max da"
click at [275, 227] on button "Edit" at bounding box center [256, 219] width 78 height 32
select select "US"
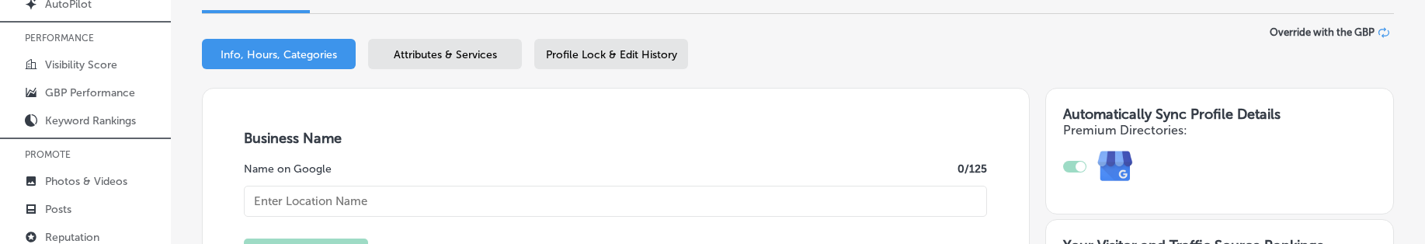
type textarea "Welcome to [PERSON_NAME] Steak & Chop House, a cherished family-owned restauran…"
type input "[STREET_ADDRESS]"
type input "[GEOGRAPHIC_DATA][PERSON_NAME]"
type input "98273"
type input "US"
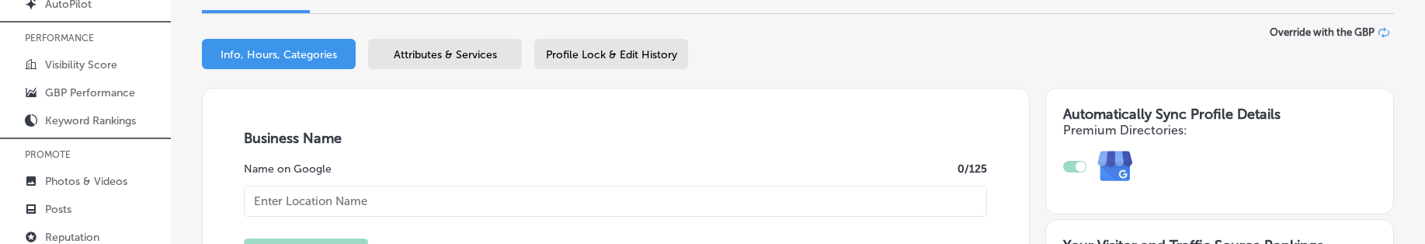
type textarea "Welcome to [PERSON_NAME] Steak & Chop House, a cherished family-owned restauran…"
checkbox input "true"
type input "[PERSON_NAME] Steak Chop House"
type input "[URL][DOMAIN_NAME]"
type input "[PHONE_NUMBER]"
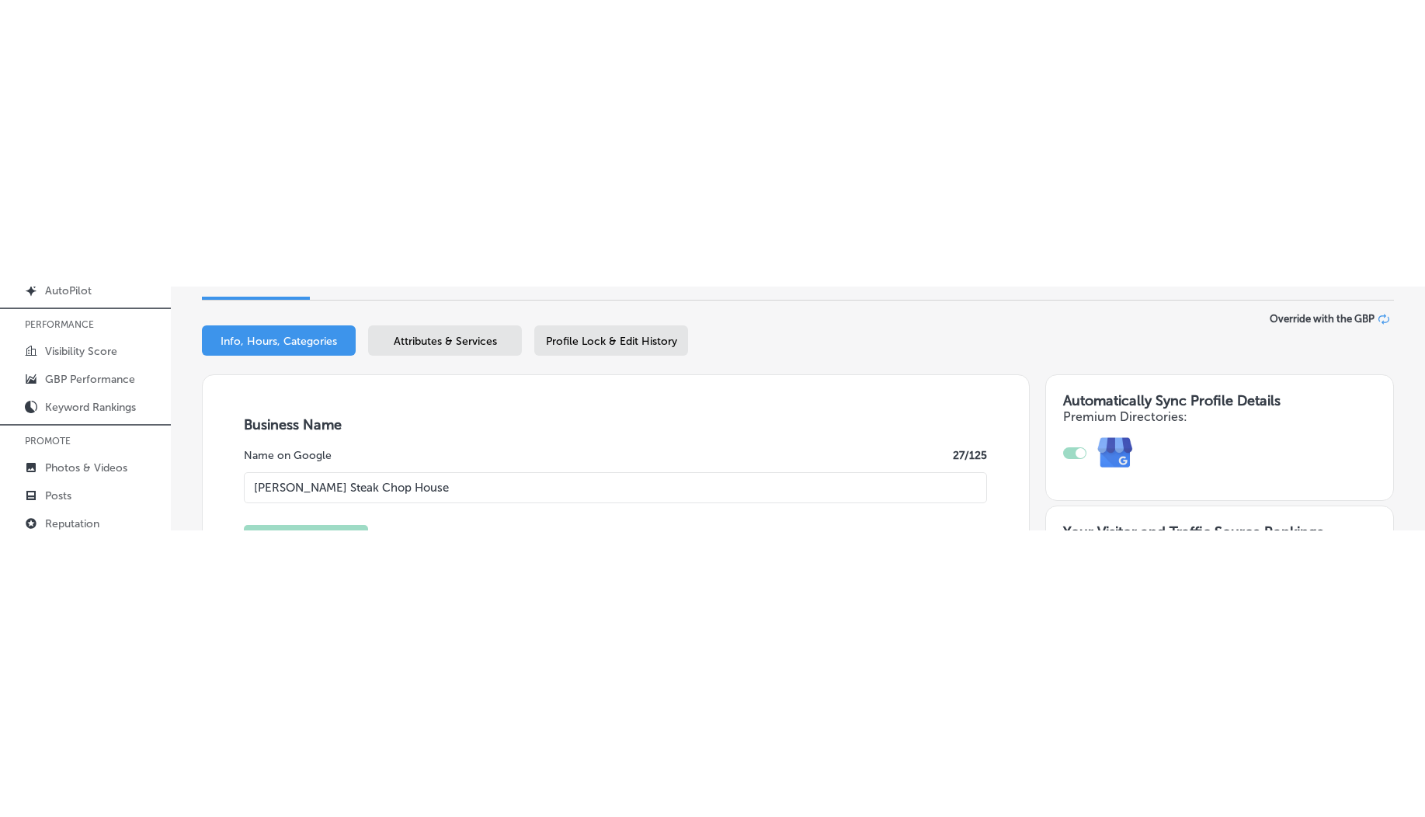
scroll to position [19, 0]
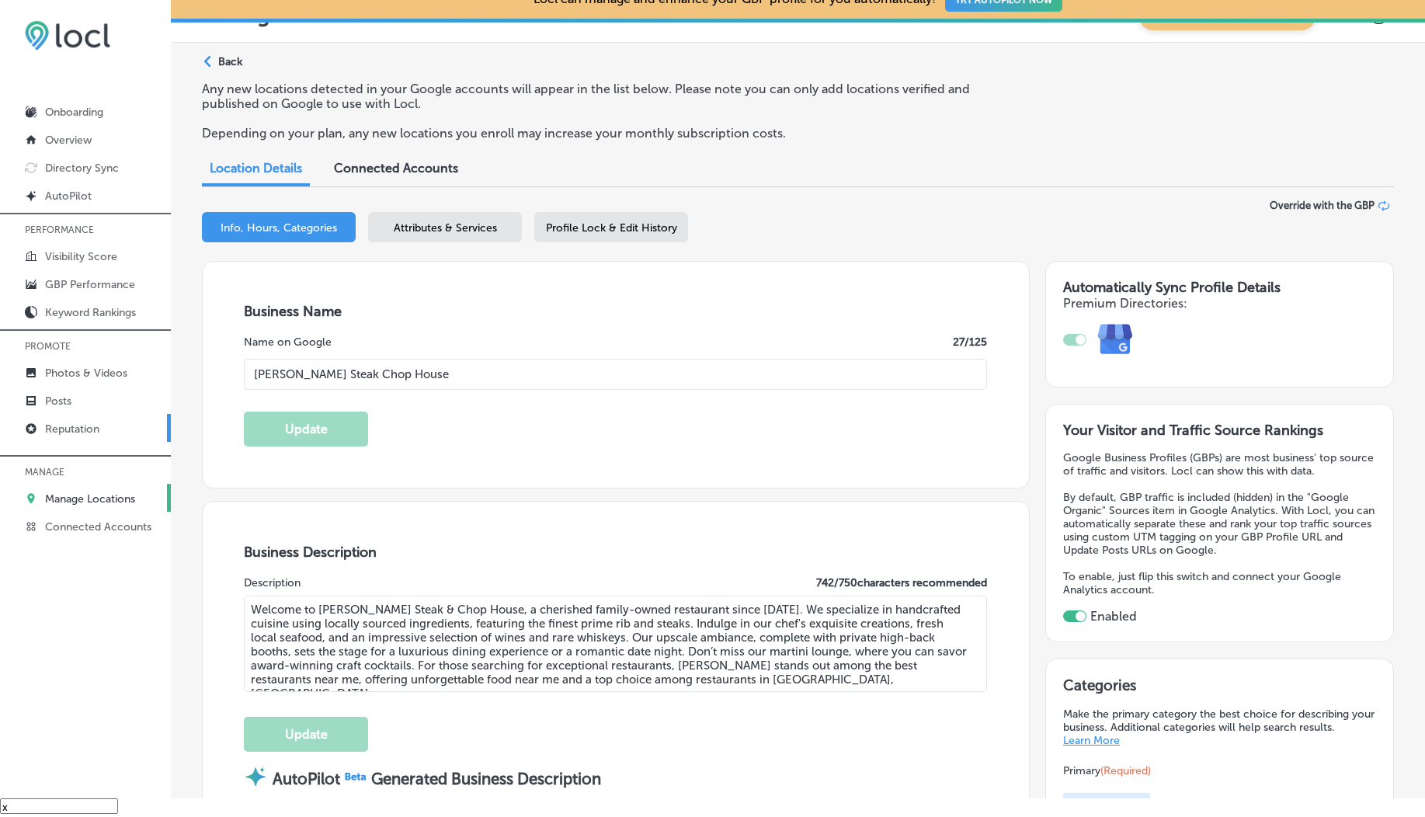
click at [82, 435] on p "Reputation" at bounding box center [72, 429] width 54 height 13
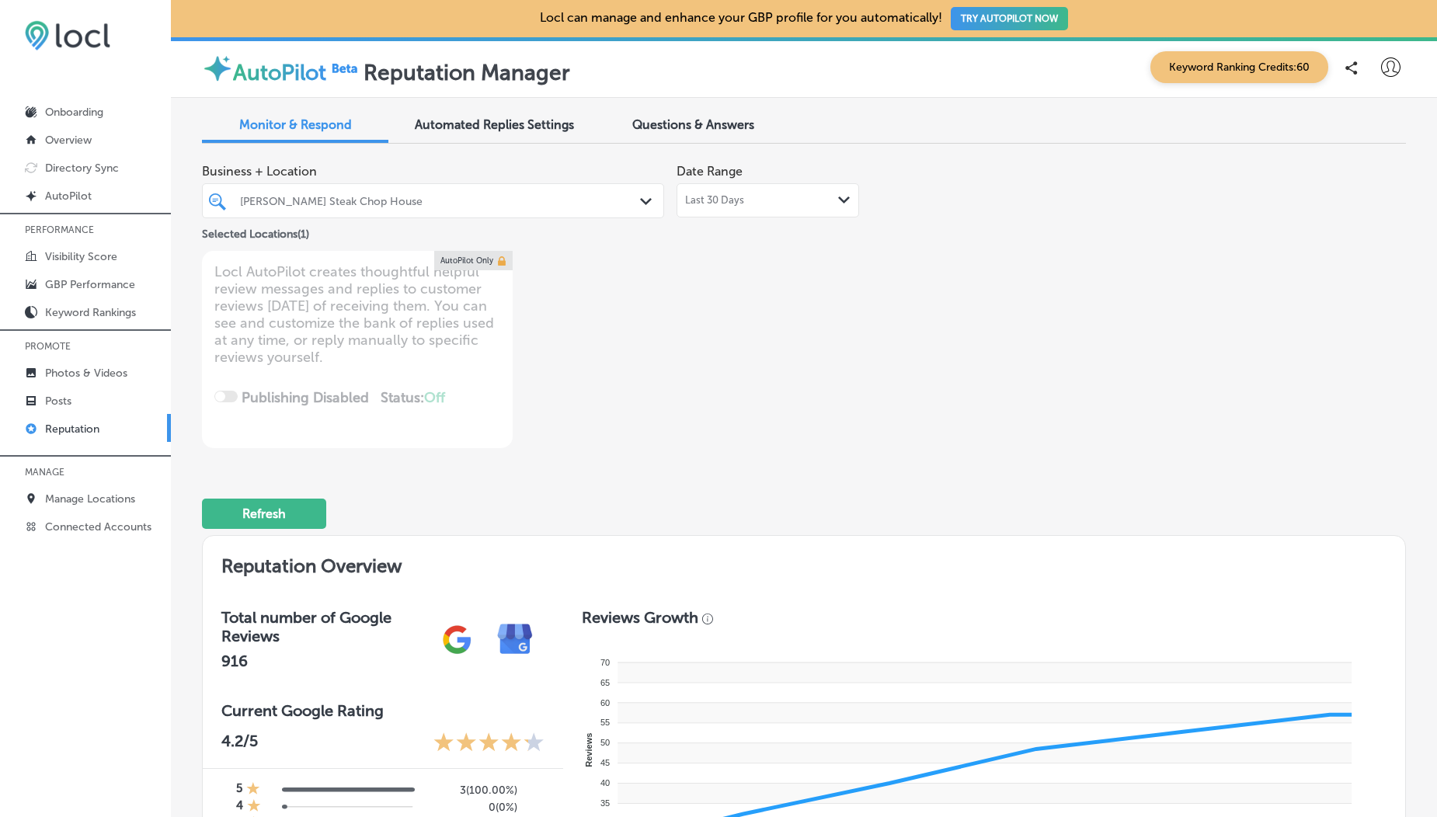
click at [751, 211] on div "Last 30 Days Path Created with Sketch." at bounding box center [767, 200] width 183 height 34
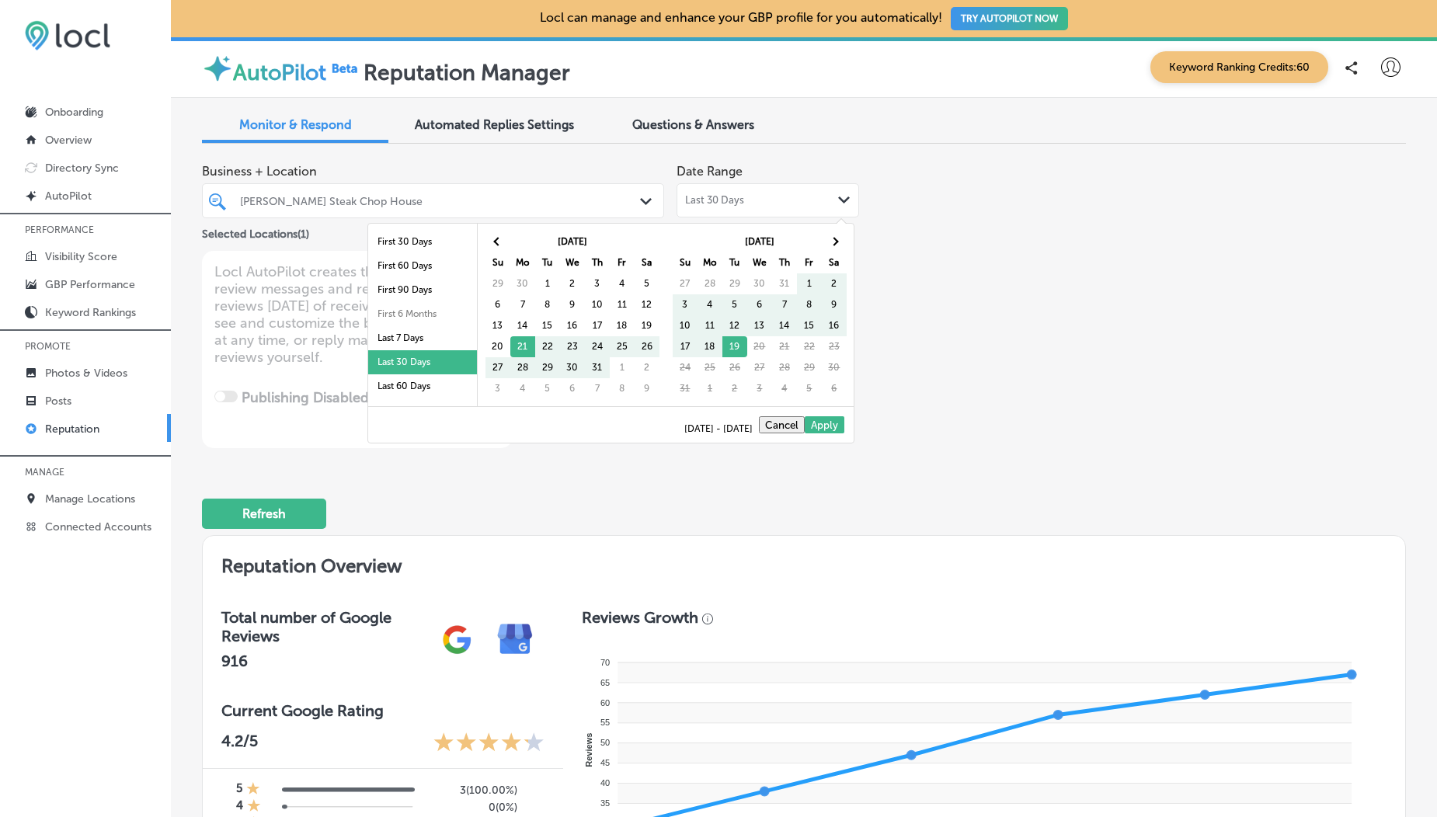
click at [751, 211] on div "Last 30 Days Path Created with Sketch." at bounding box center [767, 200] width 183 height 34
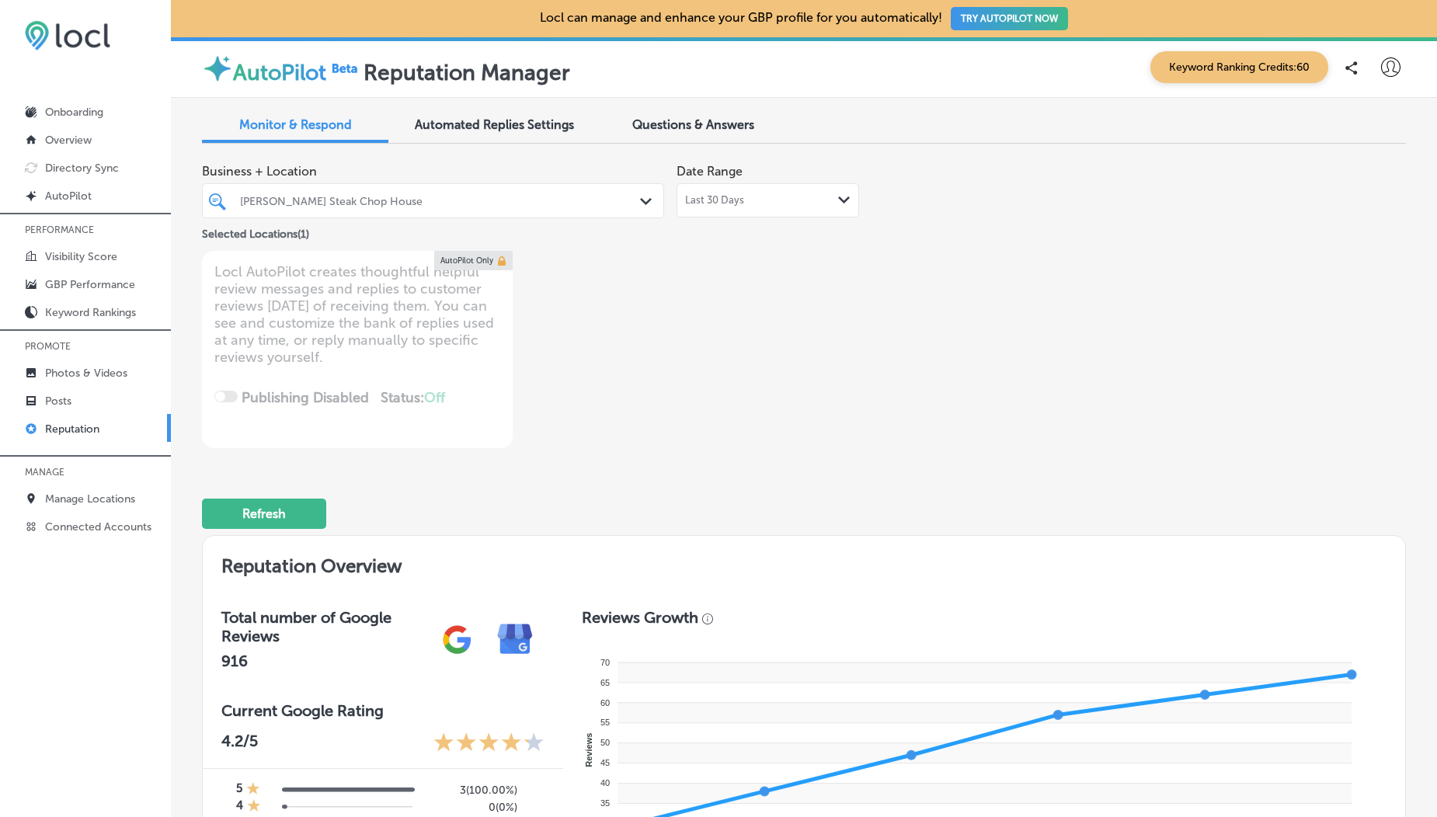
click at [768, 193] on div "Last 30 Days Path Created with Sketch." at bounding box center [767, 200] width 183 height 34
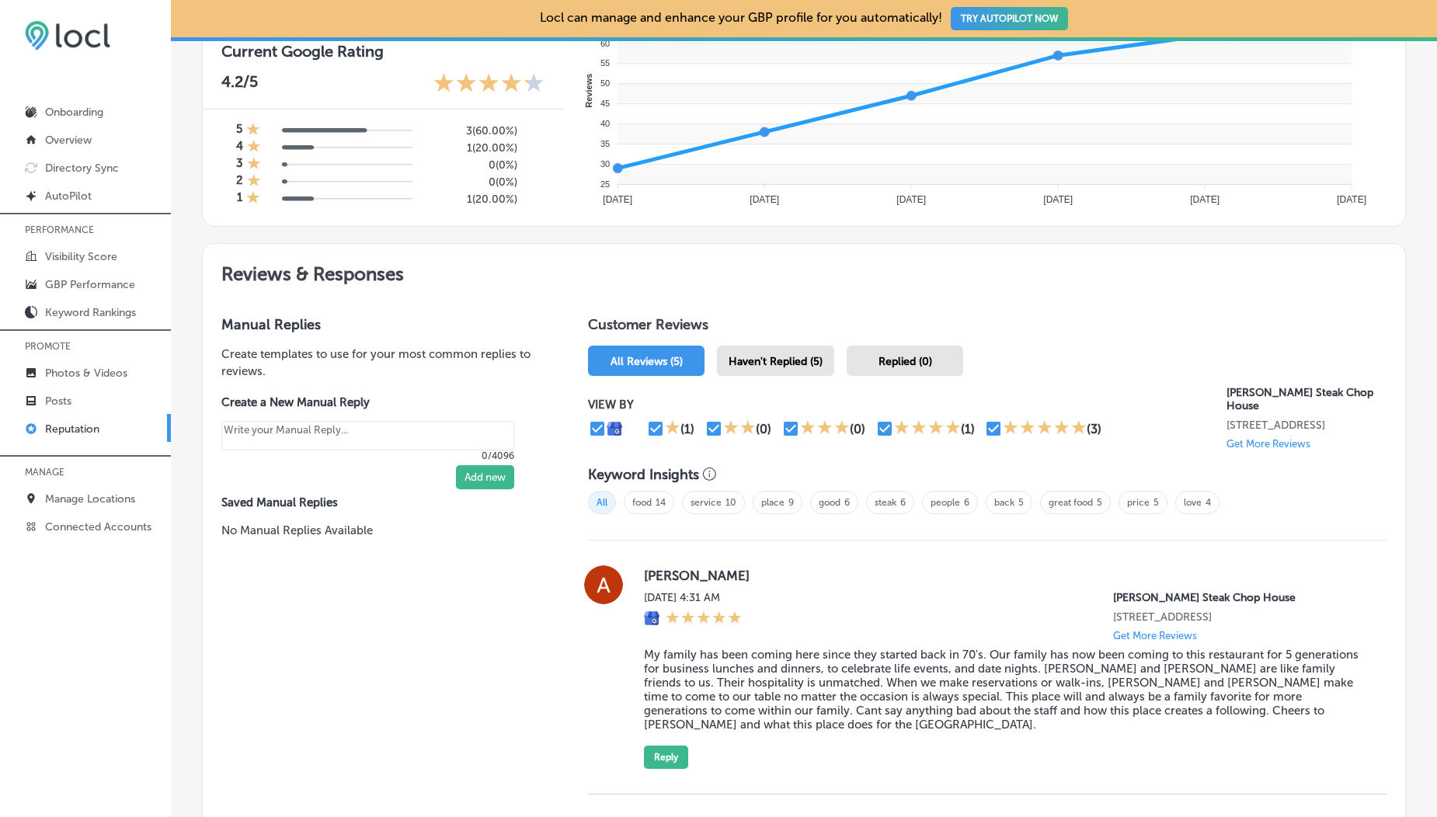
scroll to position [37, 0]
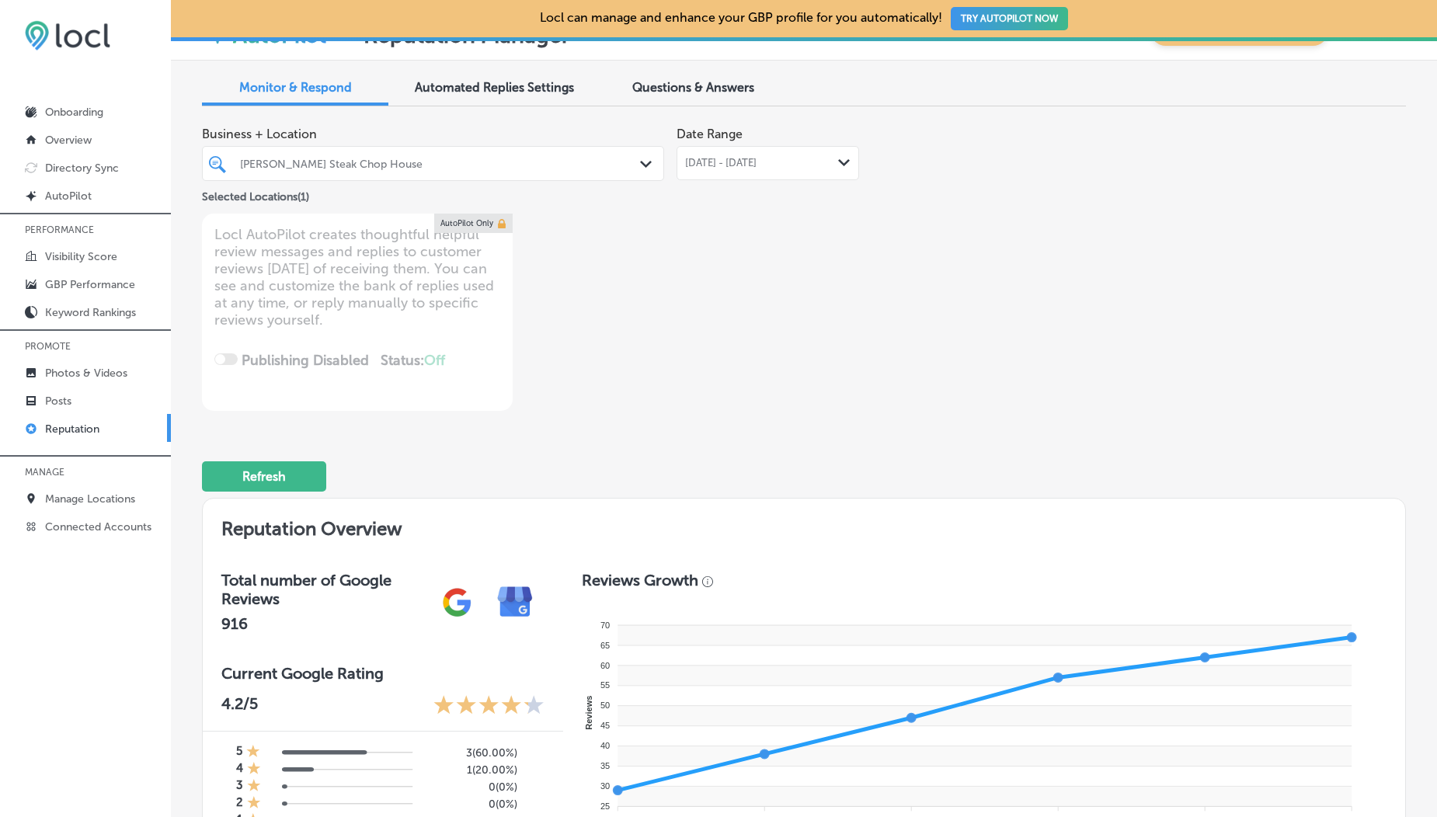
click at [754, 163] on span "[DATE] - [DATE]" at bounding box center [720, 163] width 71 height 12
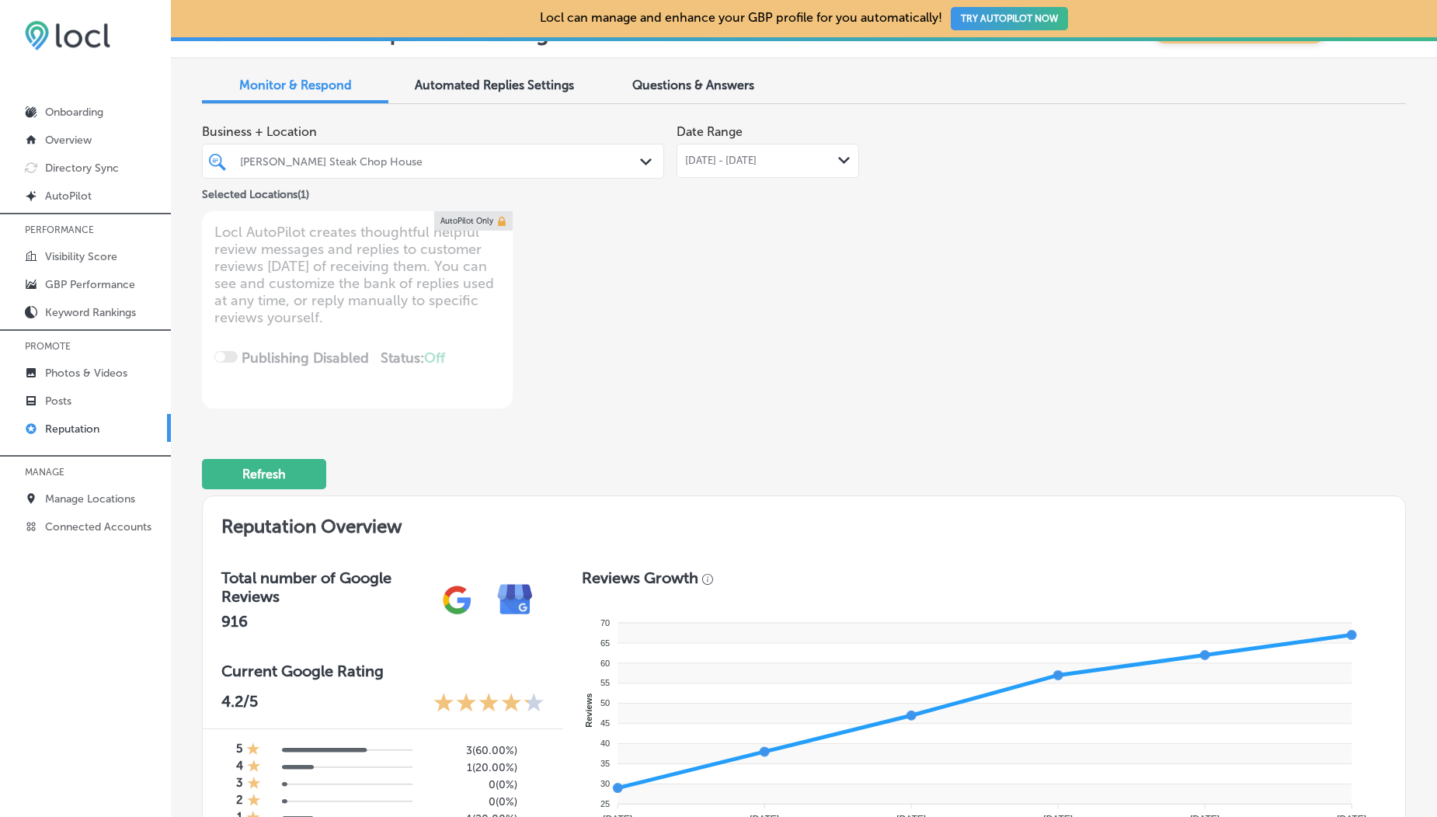
scroll to position [0, 0]
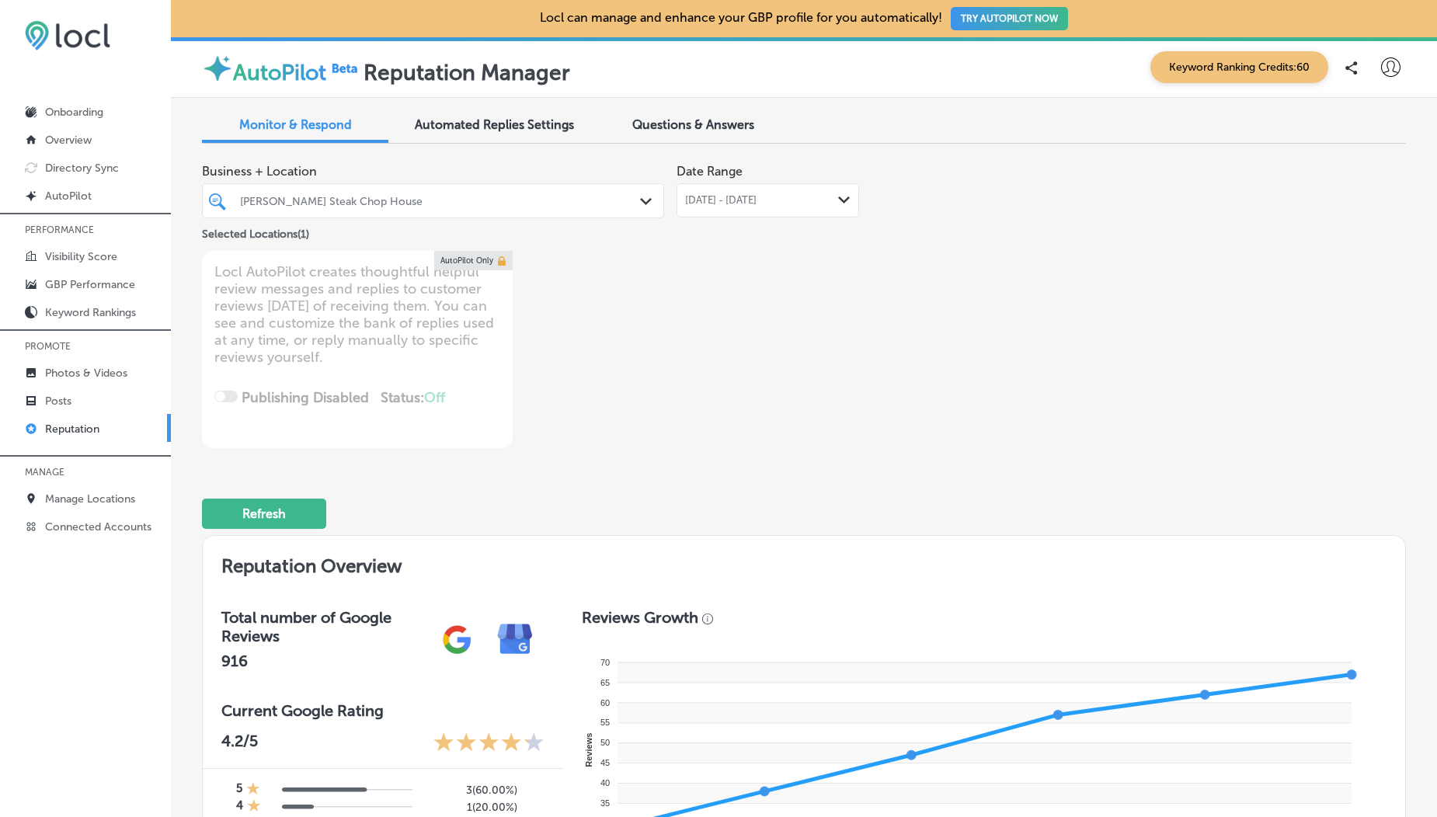
click at [75, 433] on p "Reputation" at bounding box center [72, 429] width 54 height 13
type textarea "x"
click at [95, 250] on p "Visibility Score" at bounding box center [81, 256] width 72 height 13
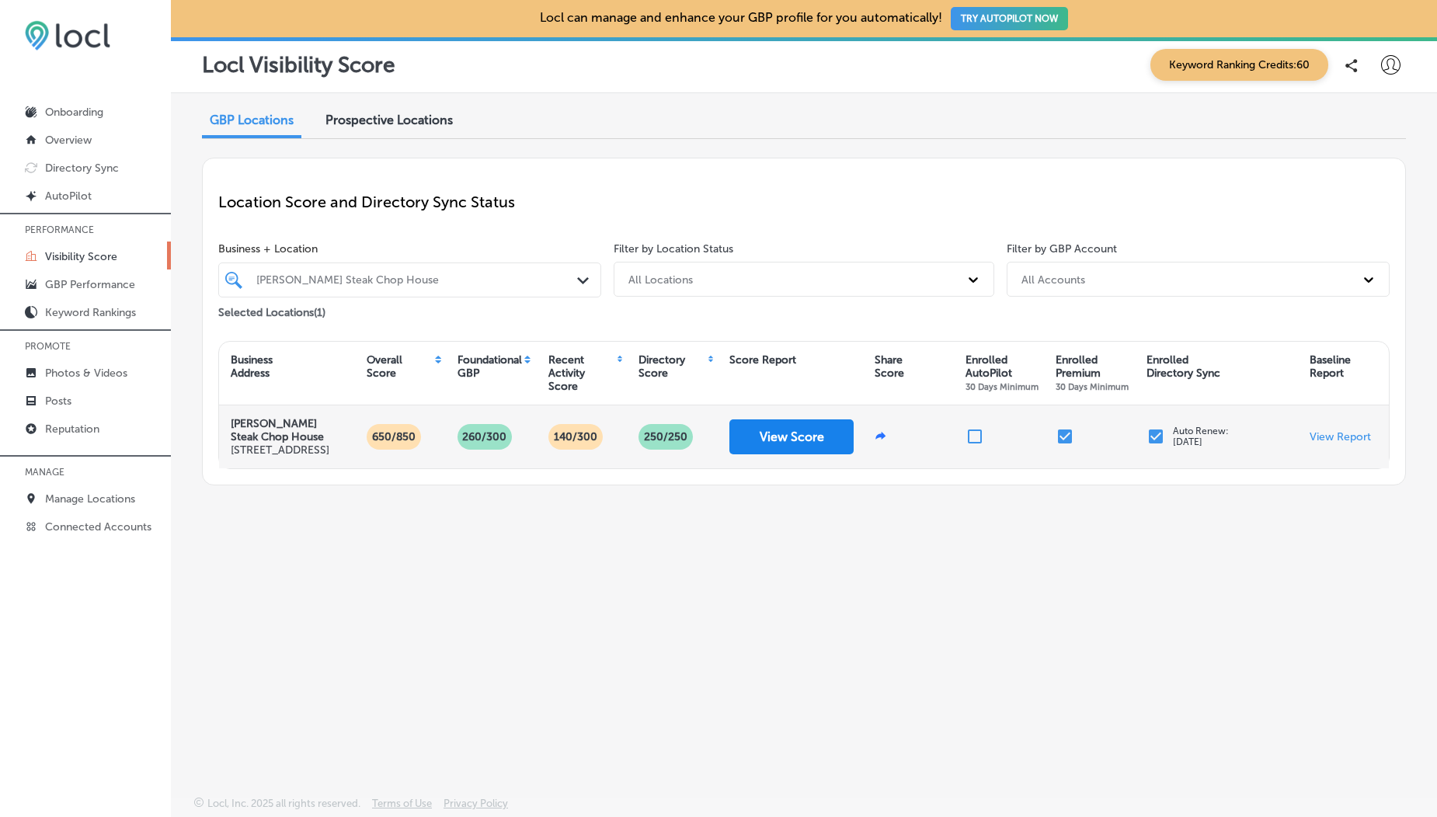
click at [790, 437] on button "View Score" at bounding box center [791, 436] width 124 height 35
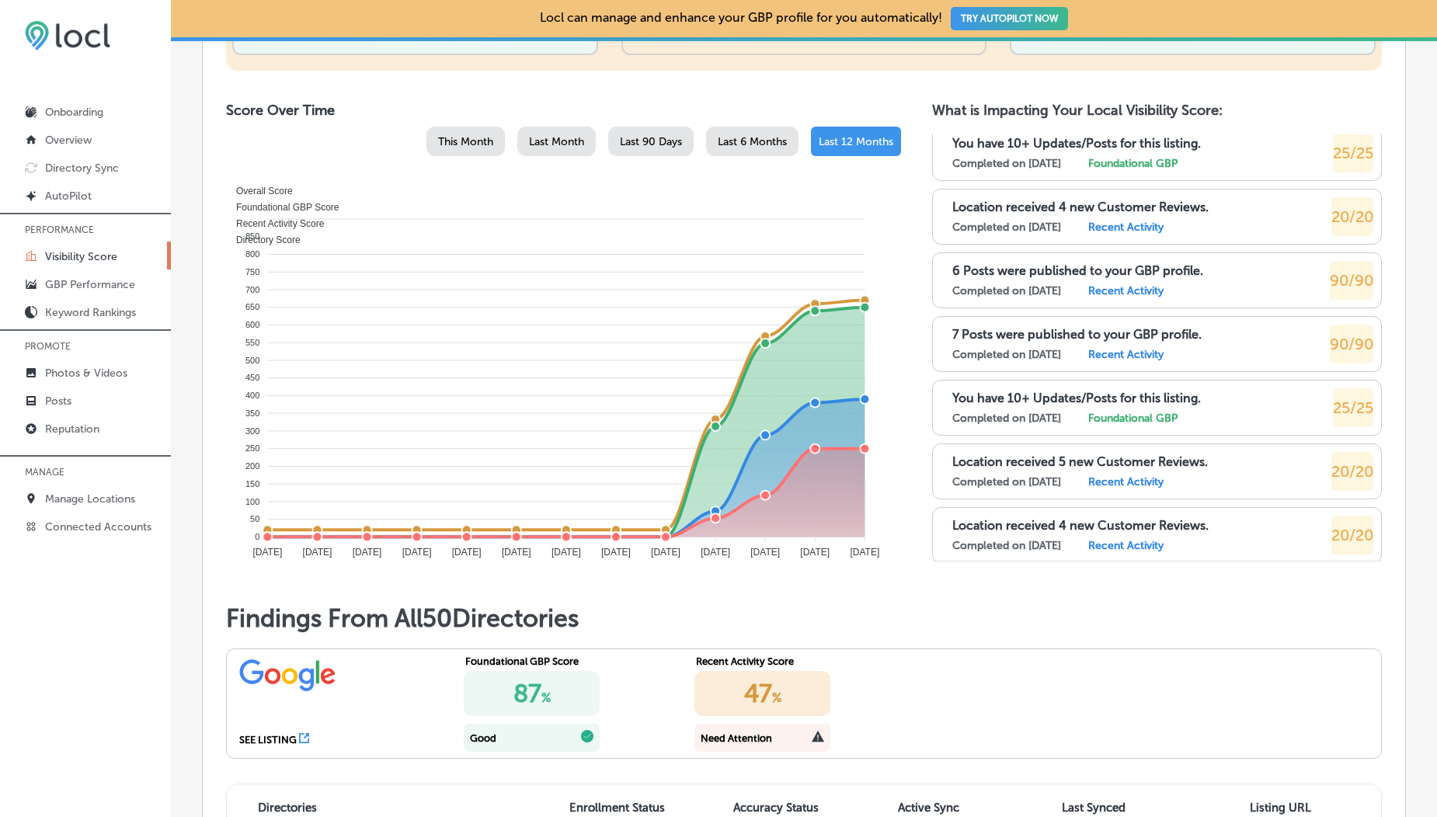
scroll to position [2227, 0]
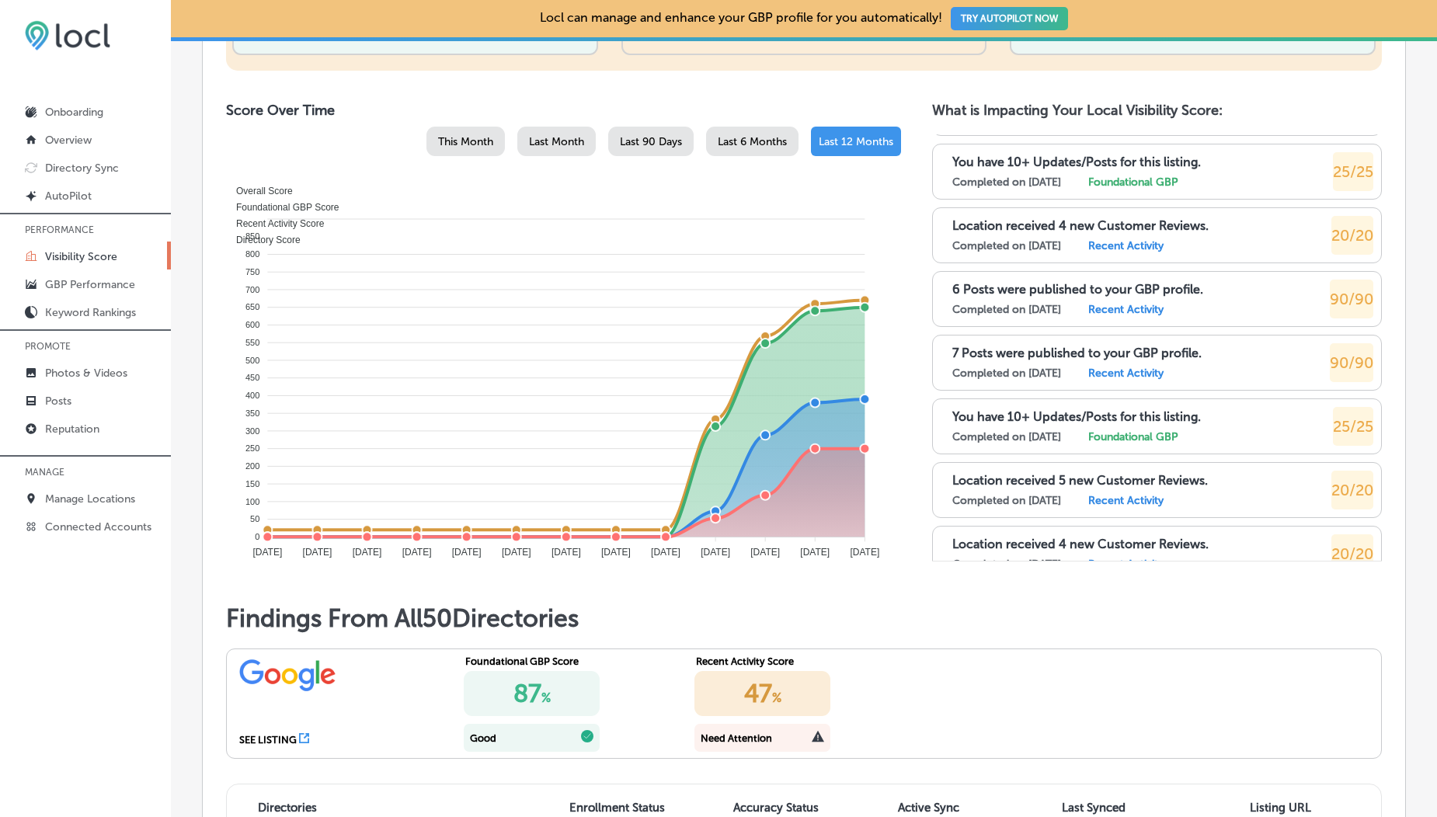
click at [995, 294] on p "6 Posts were published to your GBP profile." at bounding box center [1077, 289] width 251 height 15
click at [996, 228] on p "Location received 4 new Customer Reviews." at bounding box center [1080, 225] width 256 height 15
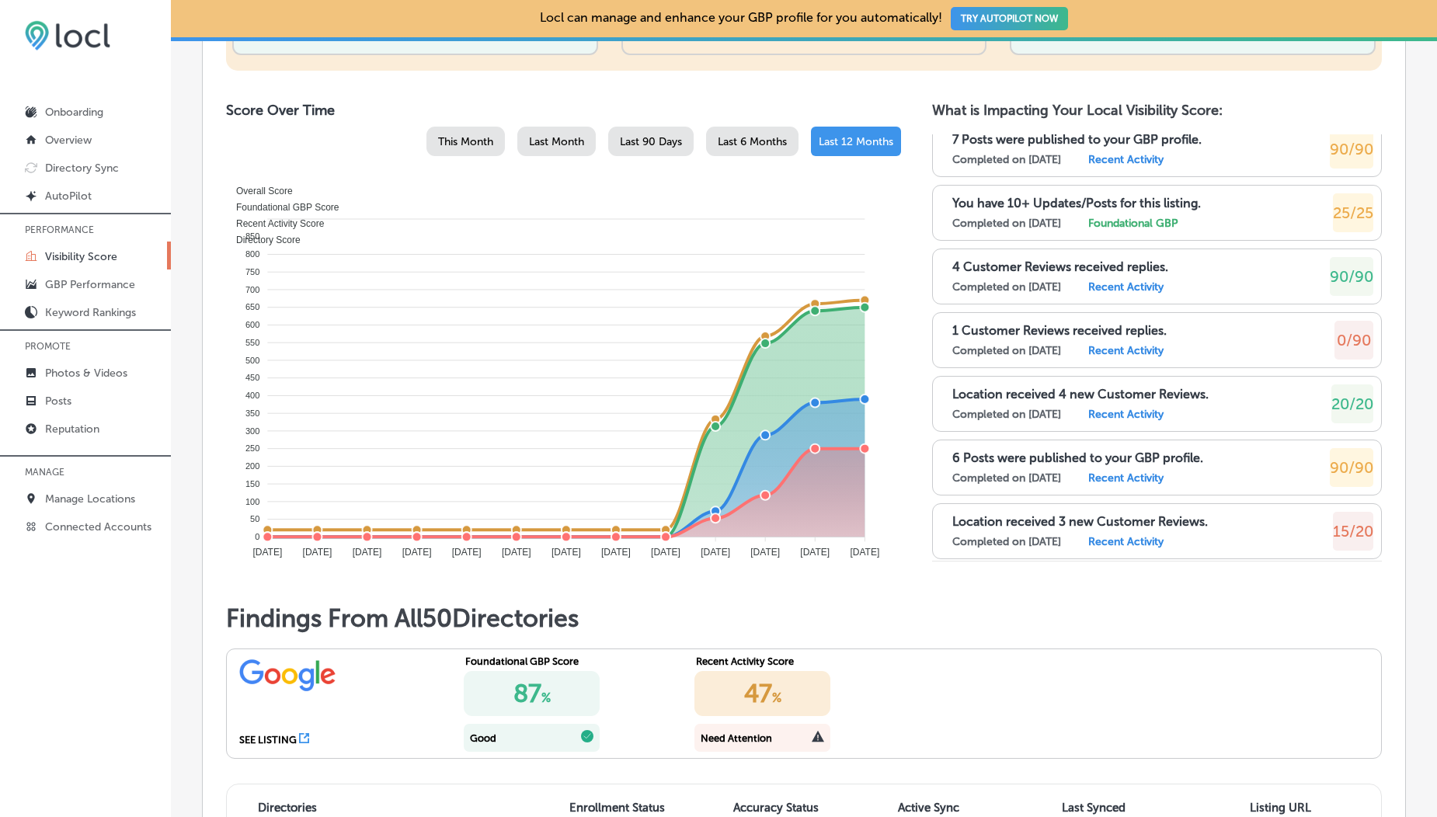
scroll to position [661, 0]
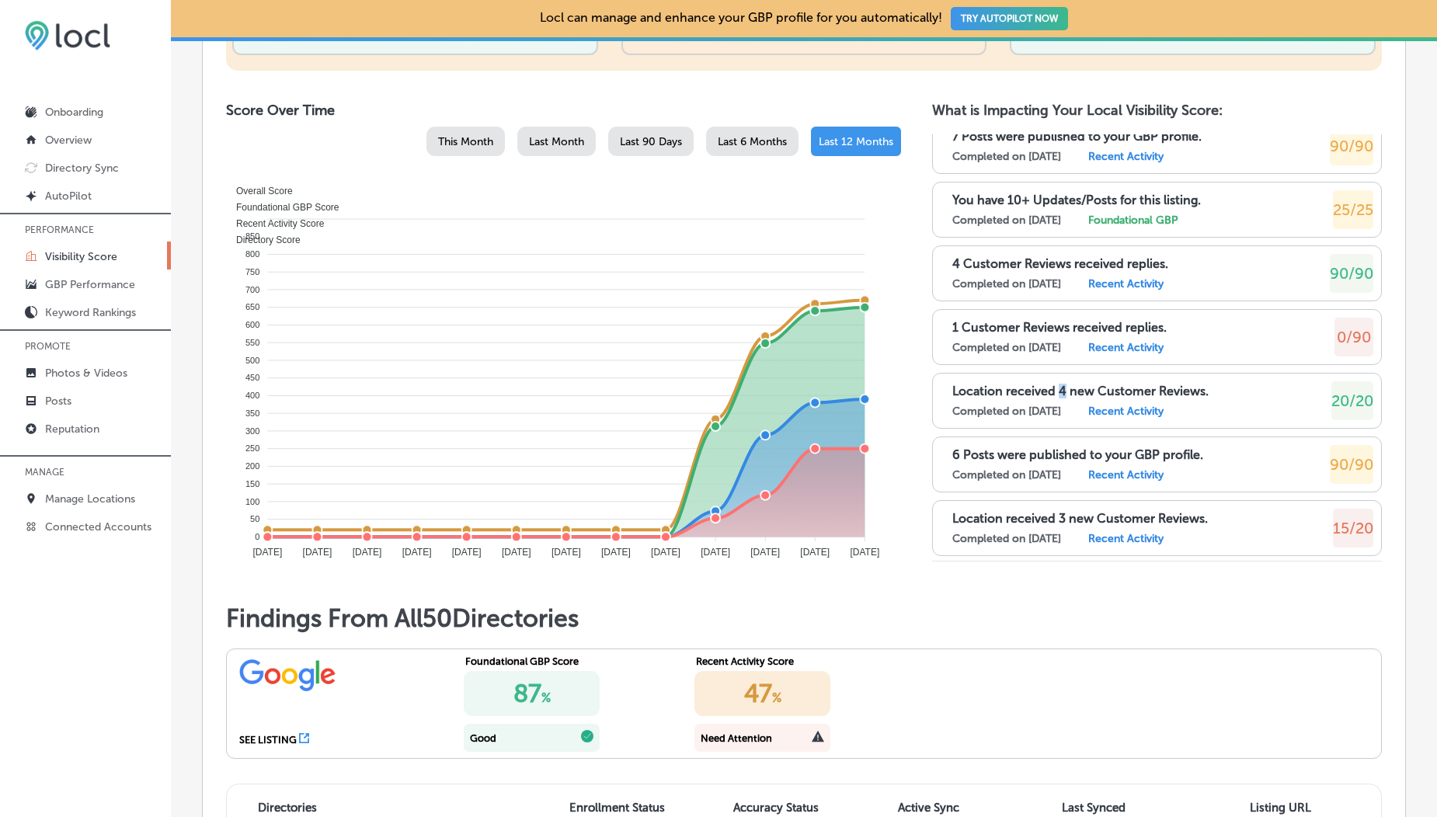
click at [1056, 389] on p "Location received 4 new Customer Reviews." at bounding box center [1080, 391] width 256 height 15
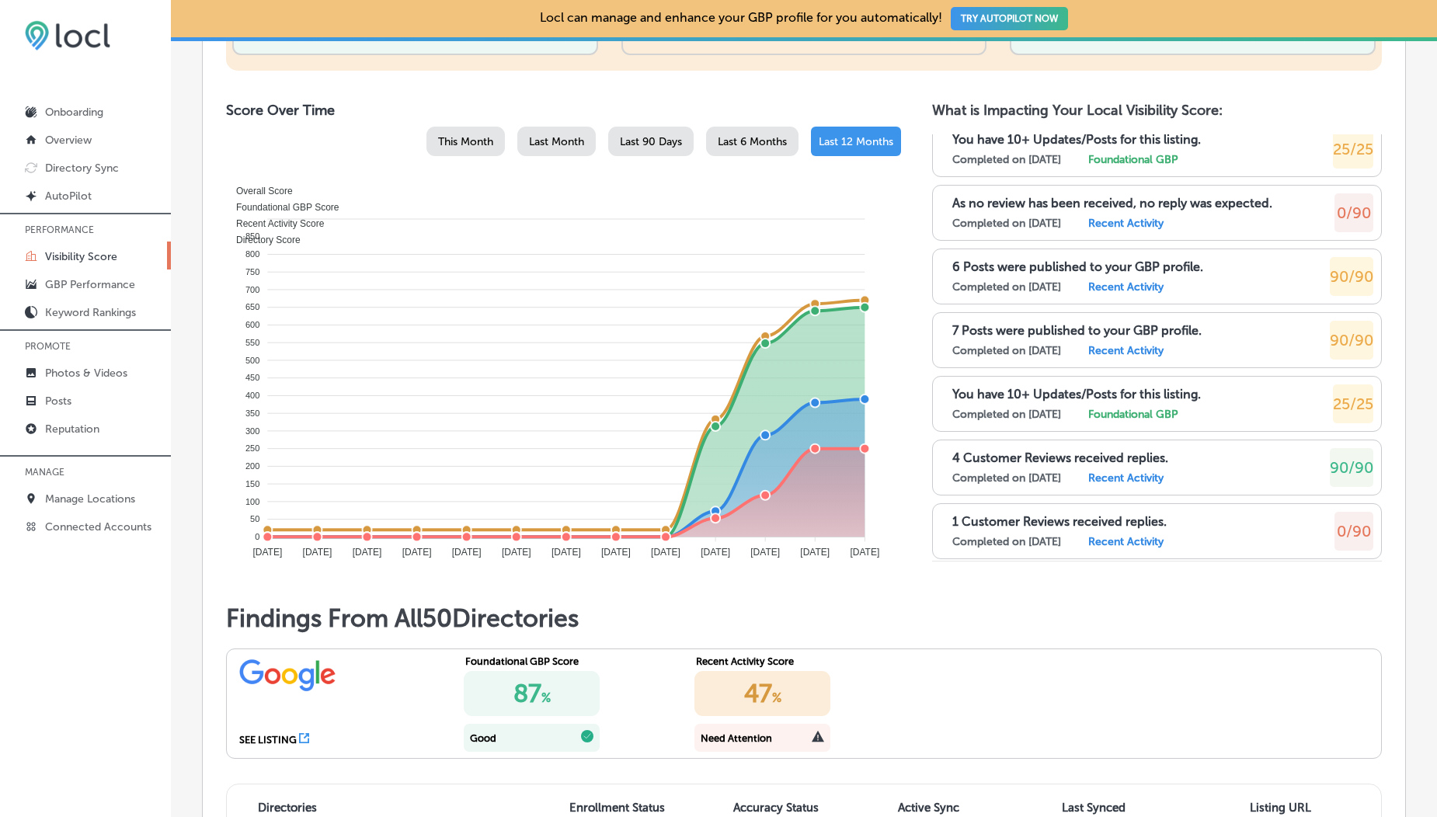
scroll to position [685, 0]
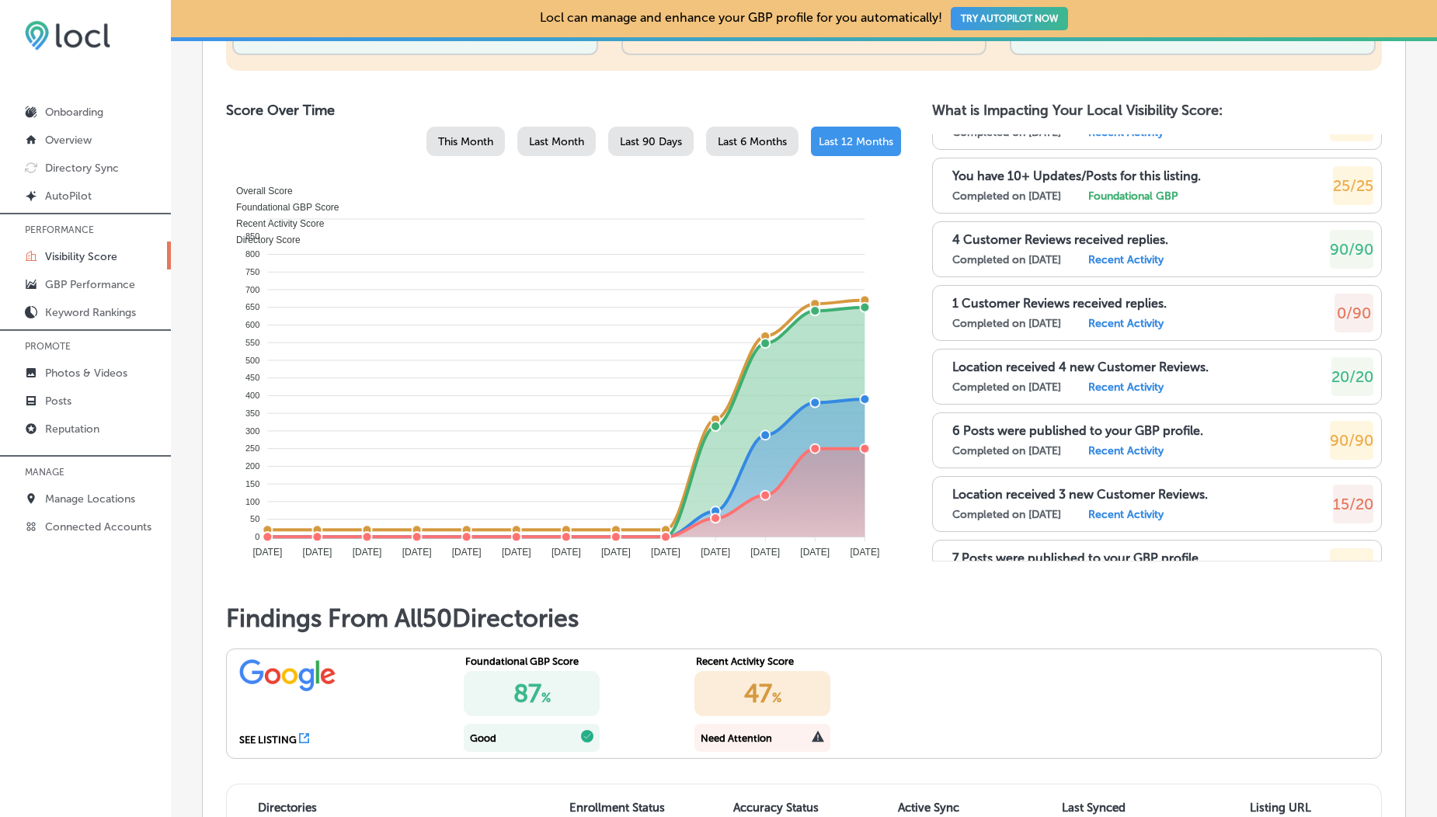
click at [1081, 365] on p "Location received 4 new Customer Reviews." at bounding box center [1080, 367] width 256 height 15
drag, startPoint x: 1091, startPoint y: 366, endPoint x: 1226, endPoint y: 367, distance: 134.4
click at [1226, 367] on div "Location received 4 new Customer Reviews. Completed on [DATE] Recent Activity 2…" at bounding box center [1162, 376] width 421 height 39
copy p "Customer Reviews."
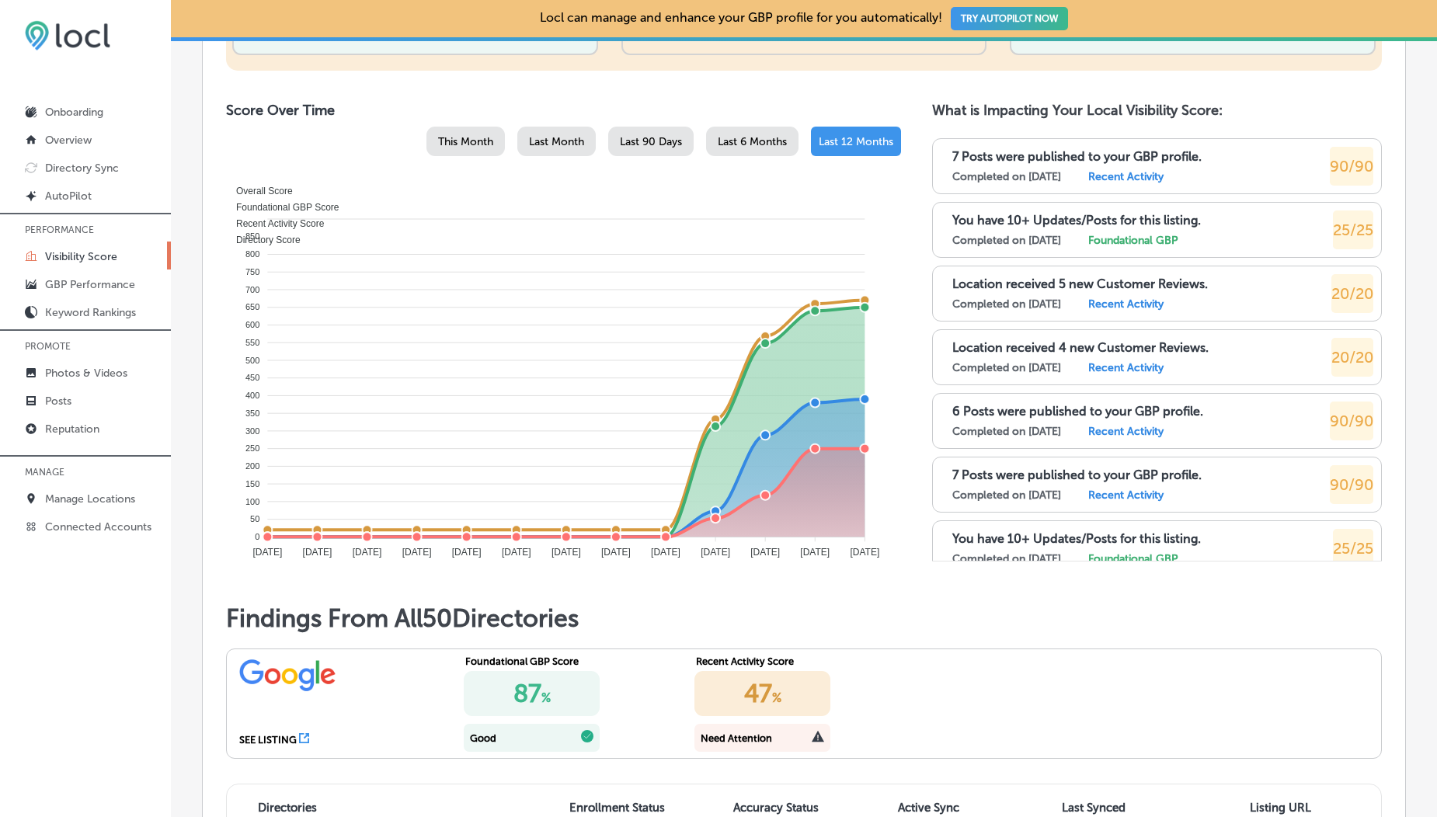
scroll to position [2106, 0]
click at [1284, 356] on div "Location received 4 new Customer Reviews. Completed on [DATE] Recent Activity 2…" at bounding box center [1162, 357] width 421 height 39
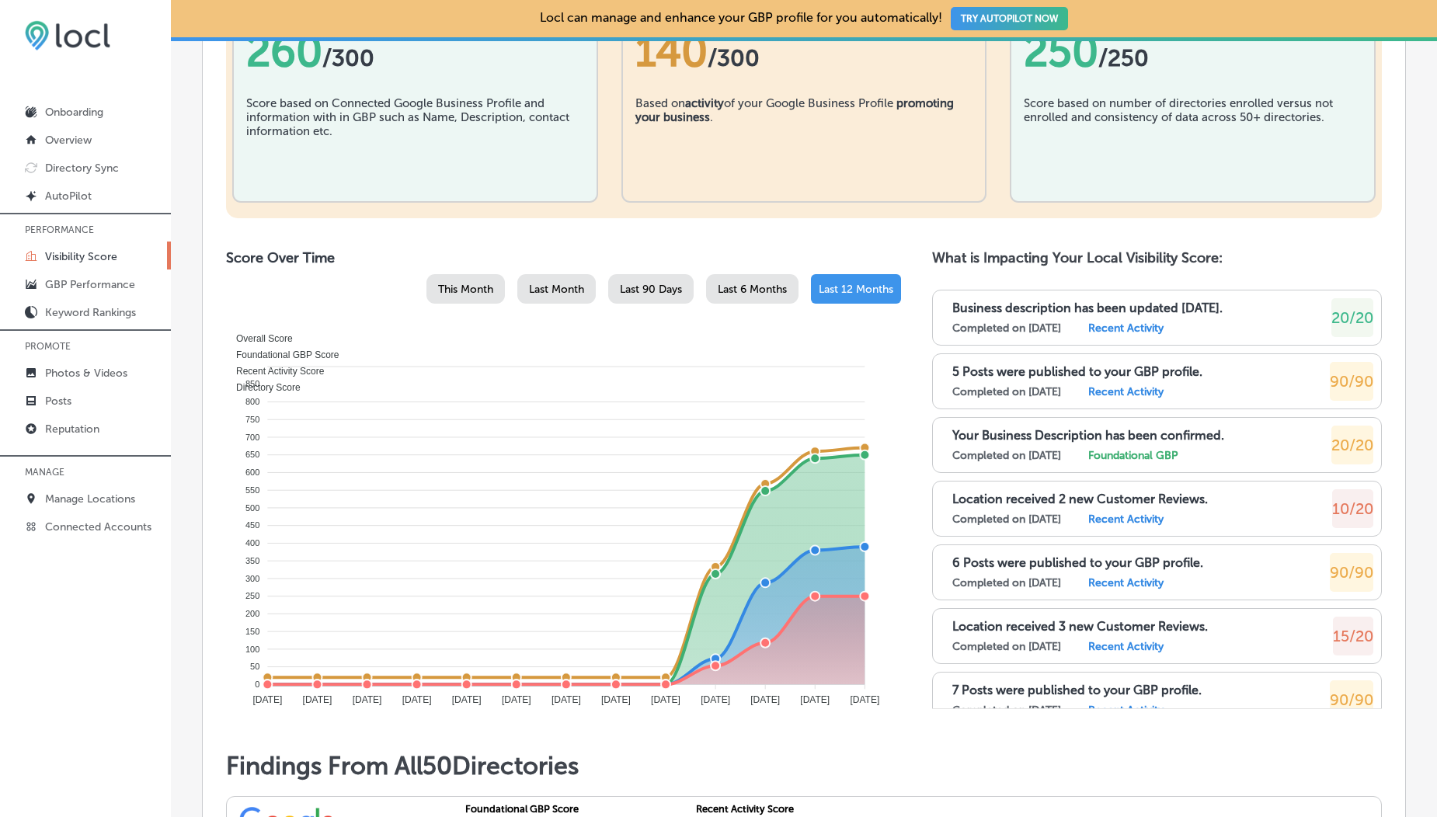
scroll to position [0, 0]
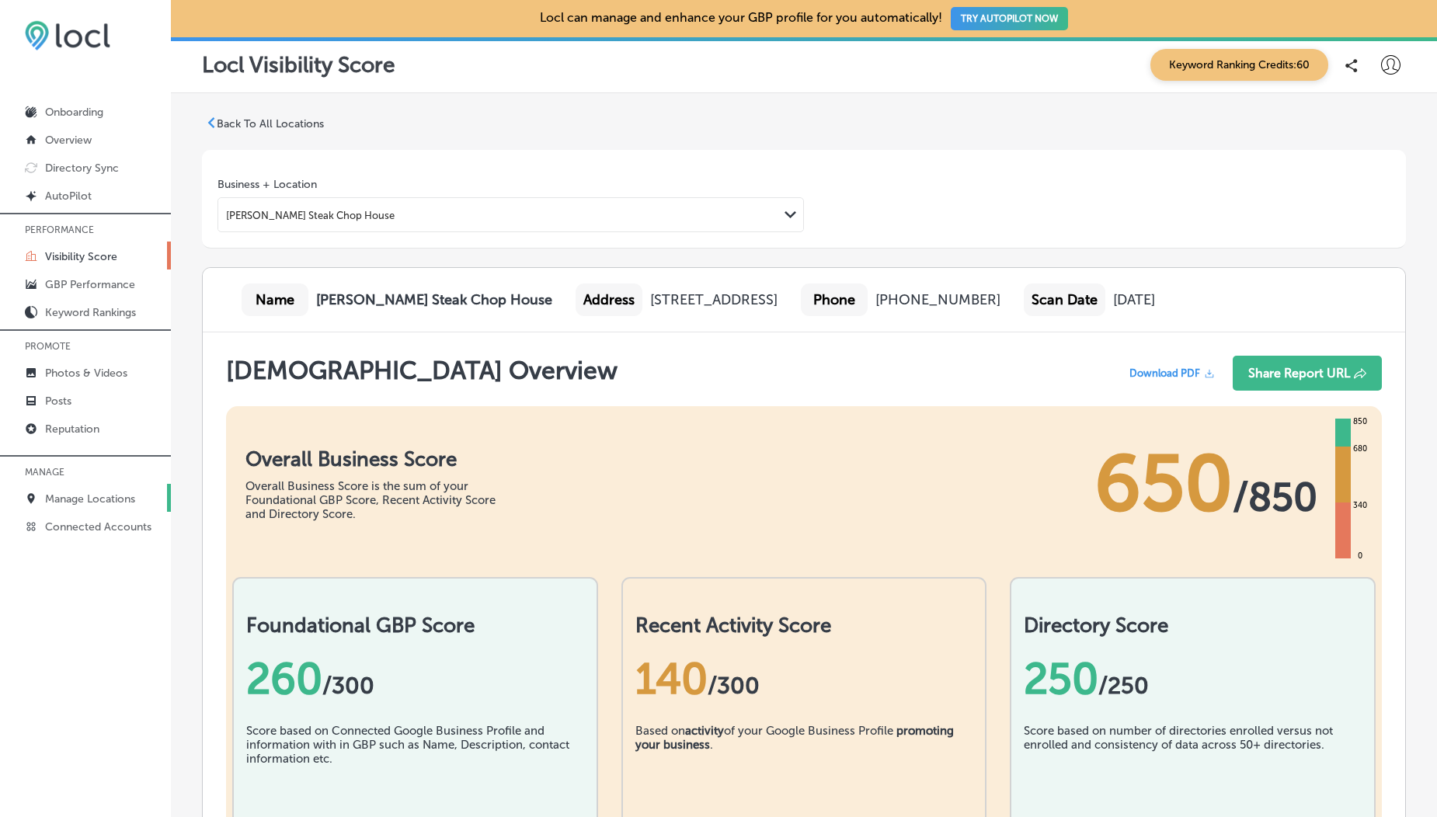
click at [82, 502] on p "Manage Locations" at bounding box center [90, 498] width 90 height 13
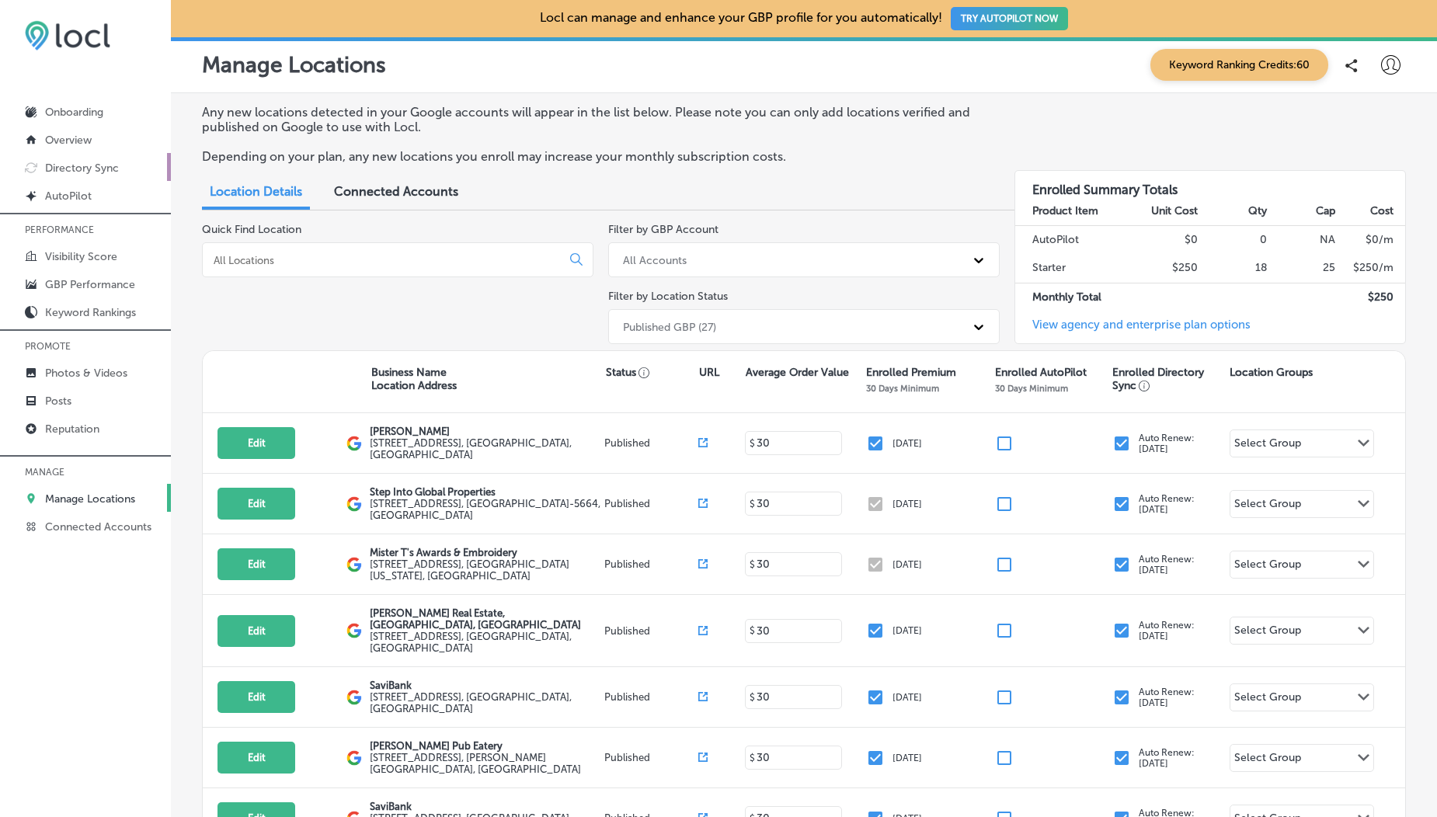
click at [88, 166] on p "Directory Sync" at bounding box center [82, 168] width 74 height 13
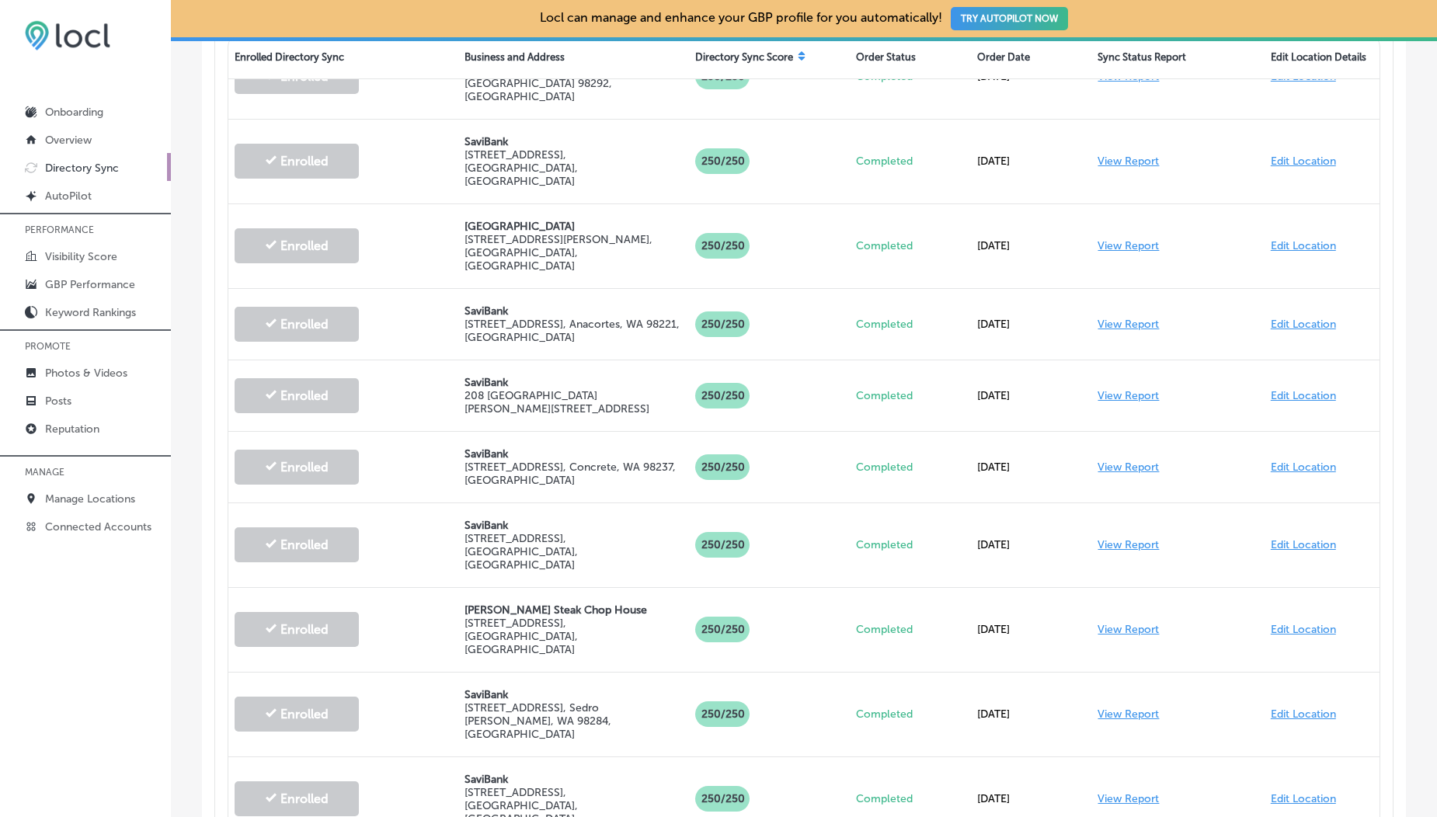
scroll to position [611, 0]
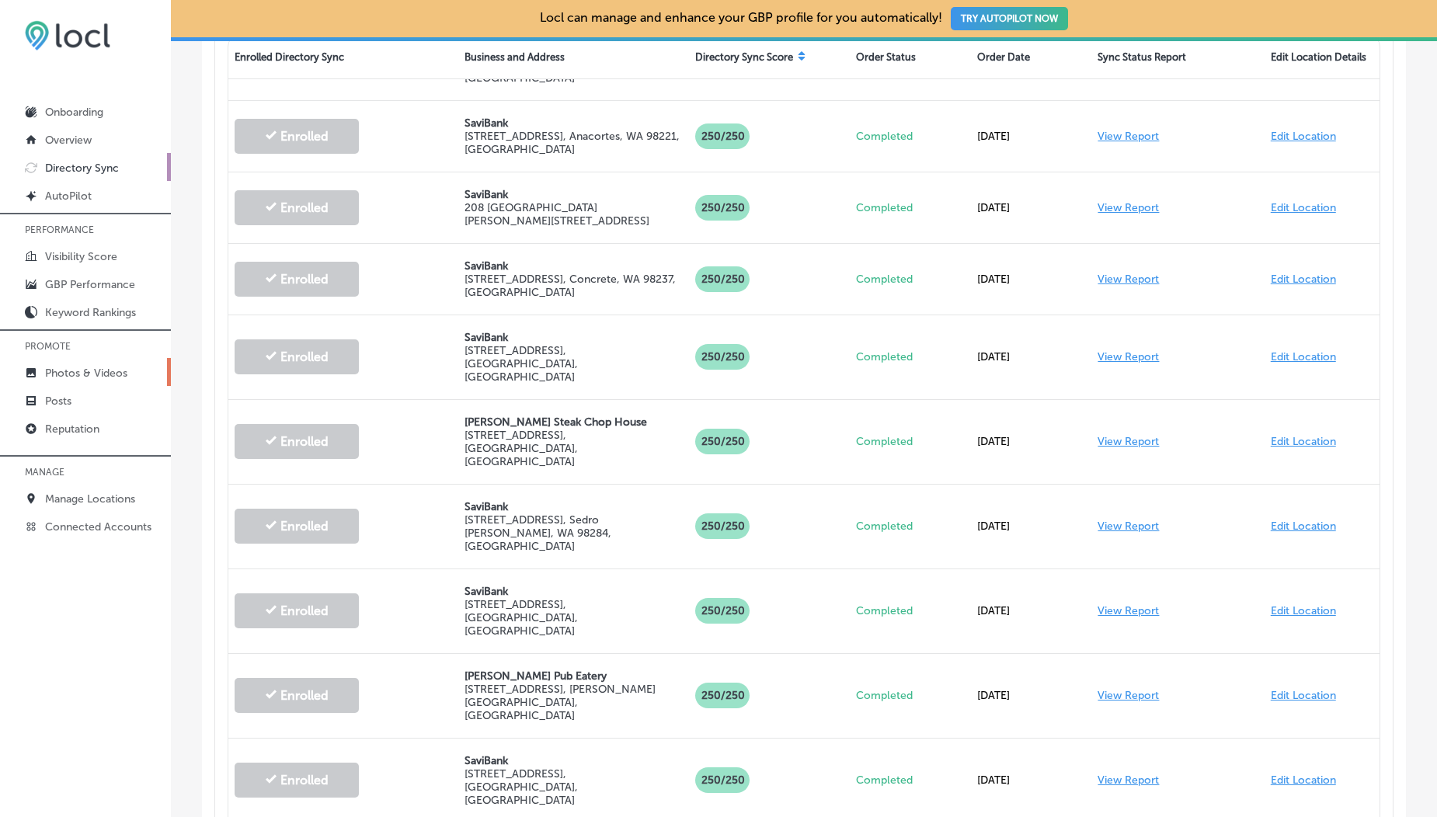
click at [89, 377] on p "Photos & Videos" at bounding box center [86, 373] width 82 height 13
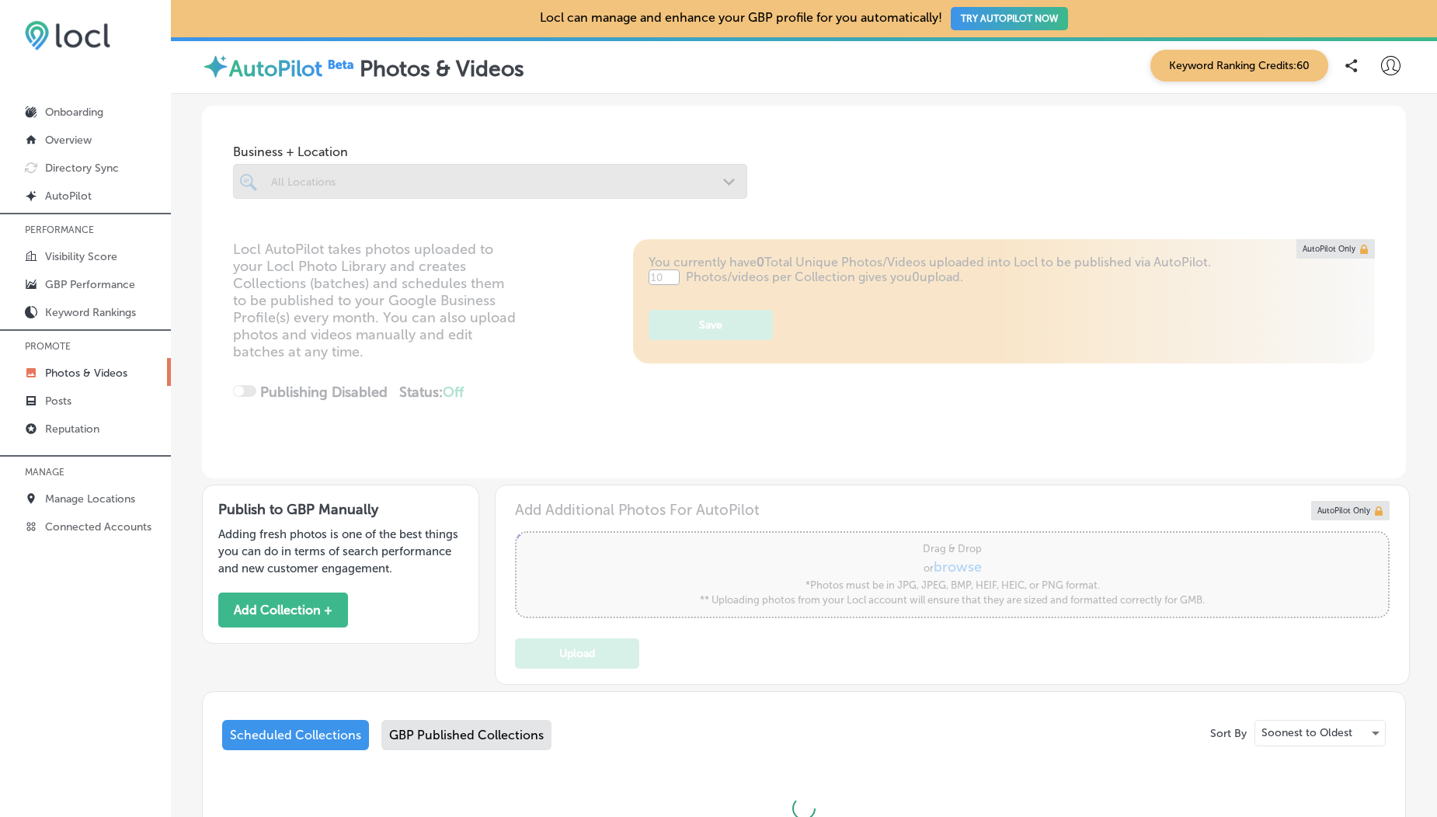
type input "5"
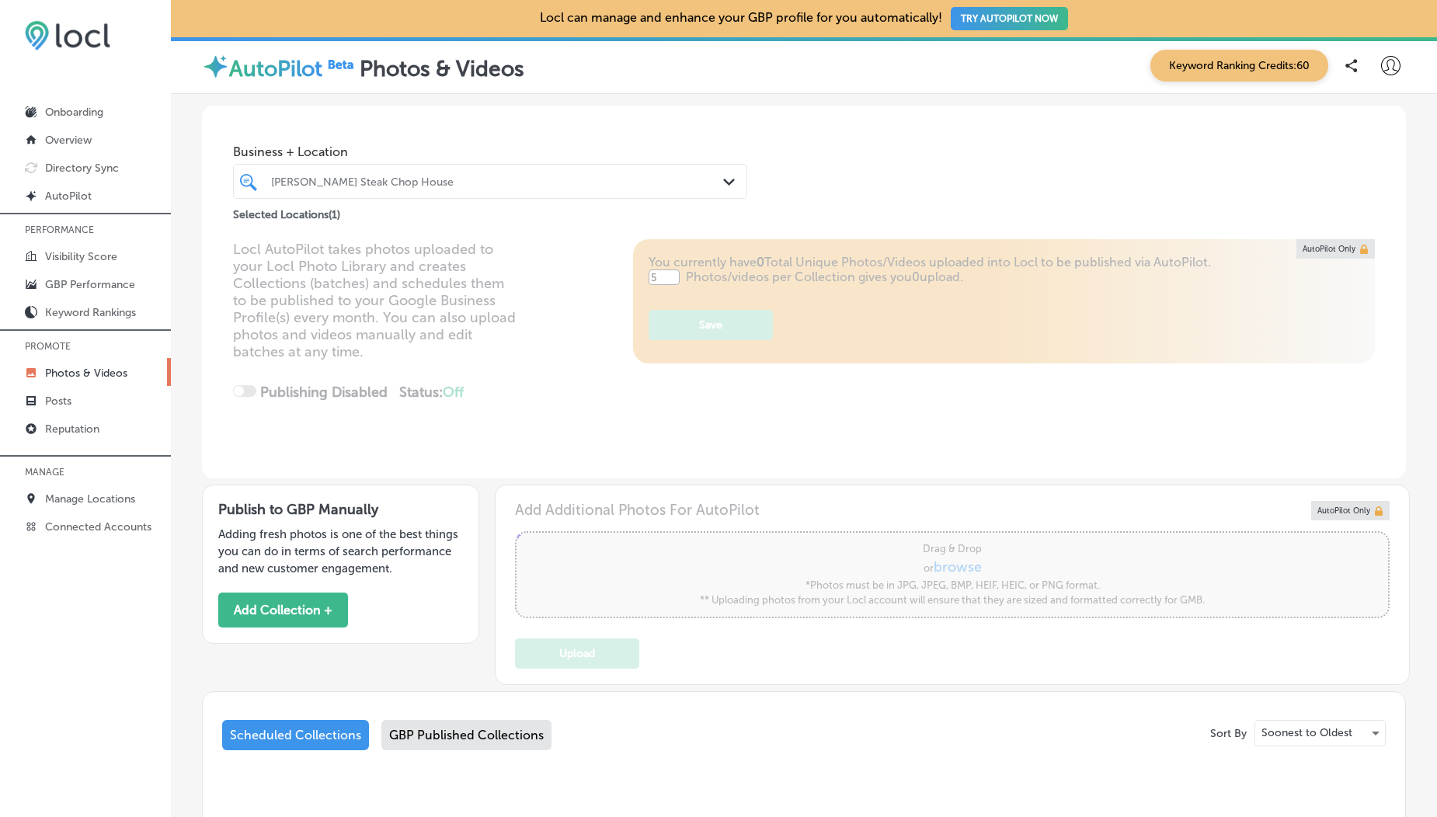
scroll to position [211, 0]
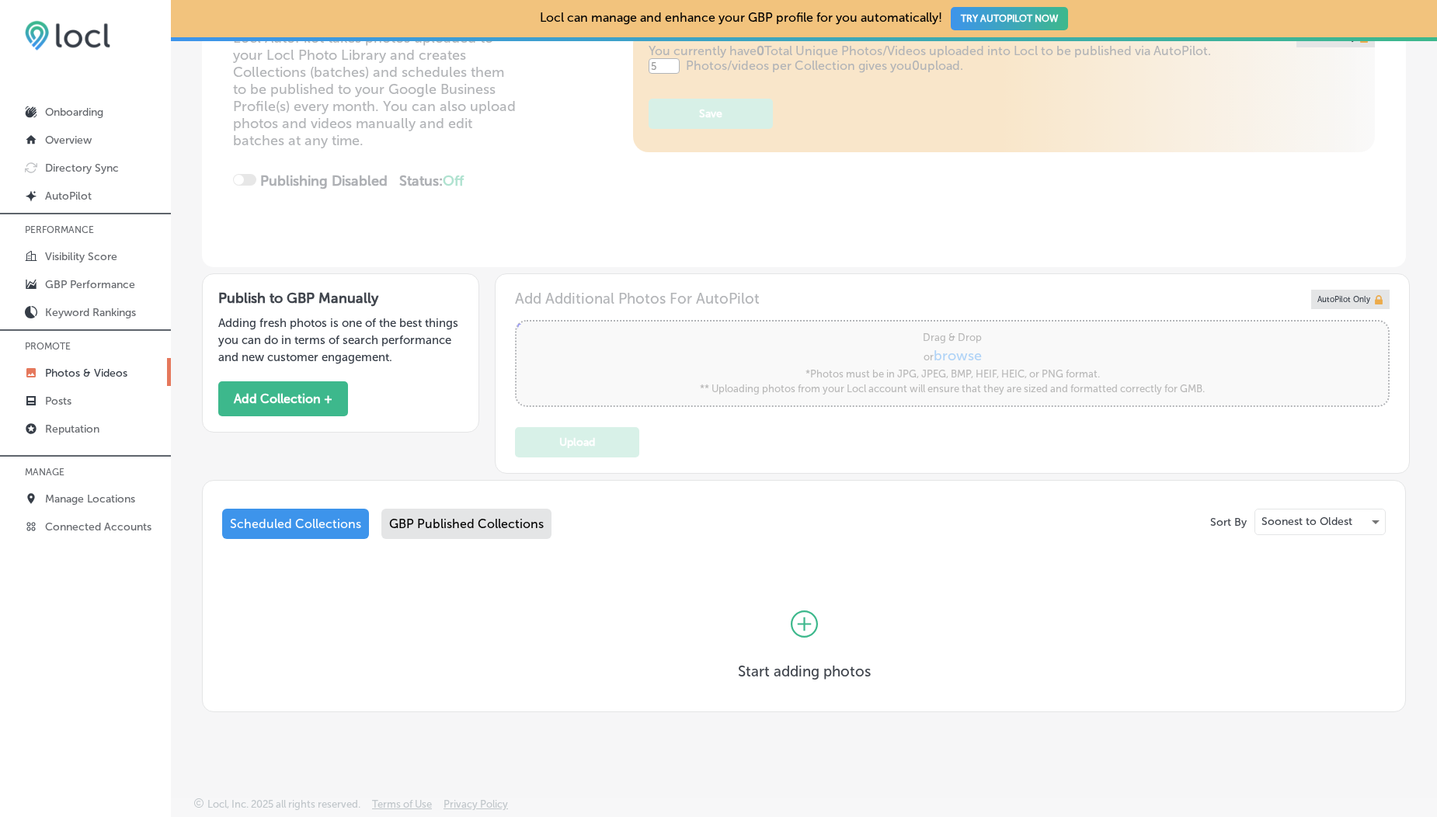
click at [491, 518] on div "GBP Published Collections" at bounding box center [466, 524] width 170 height 30
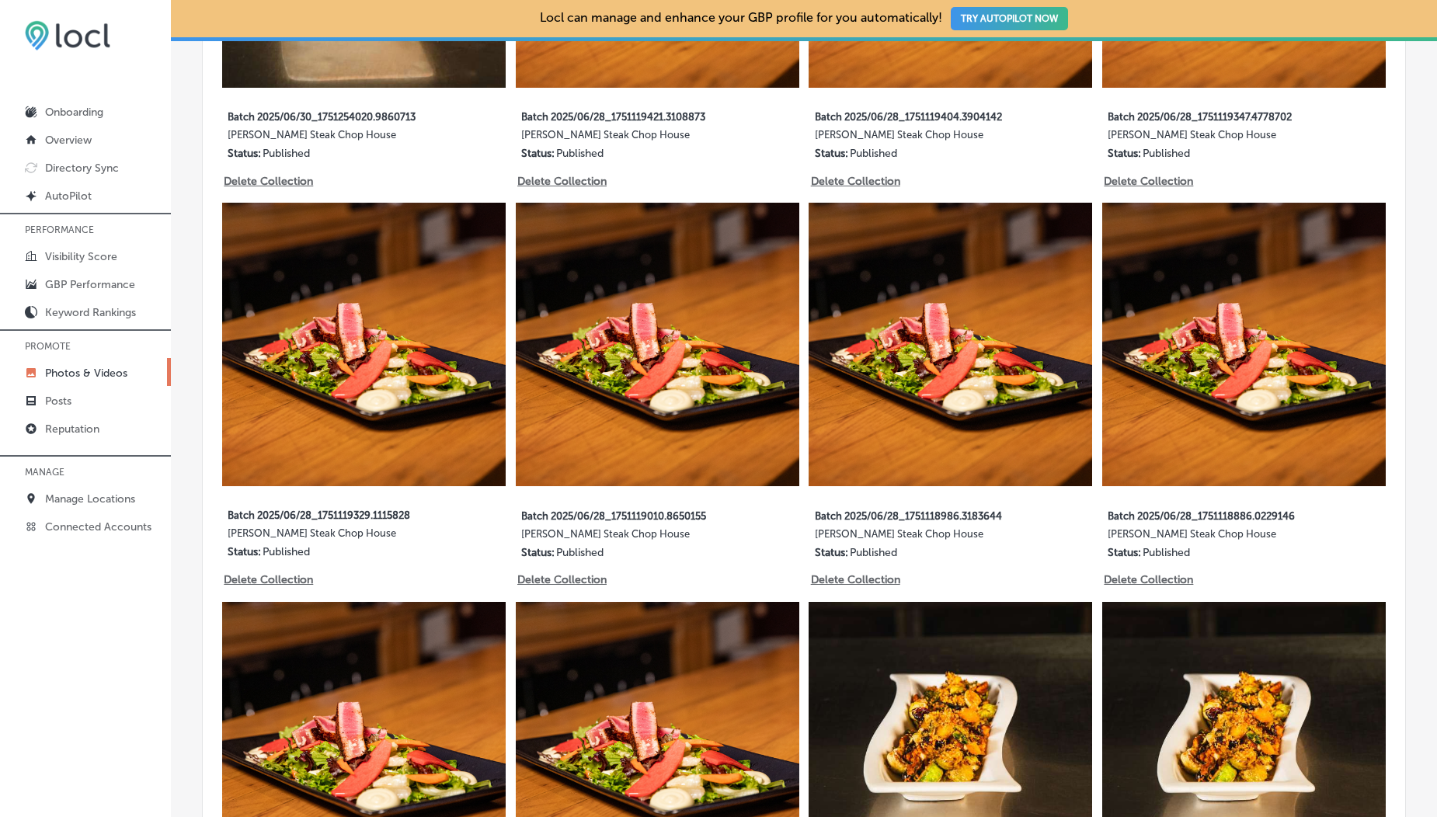
scroll to position [1605, 0]
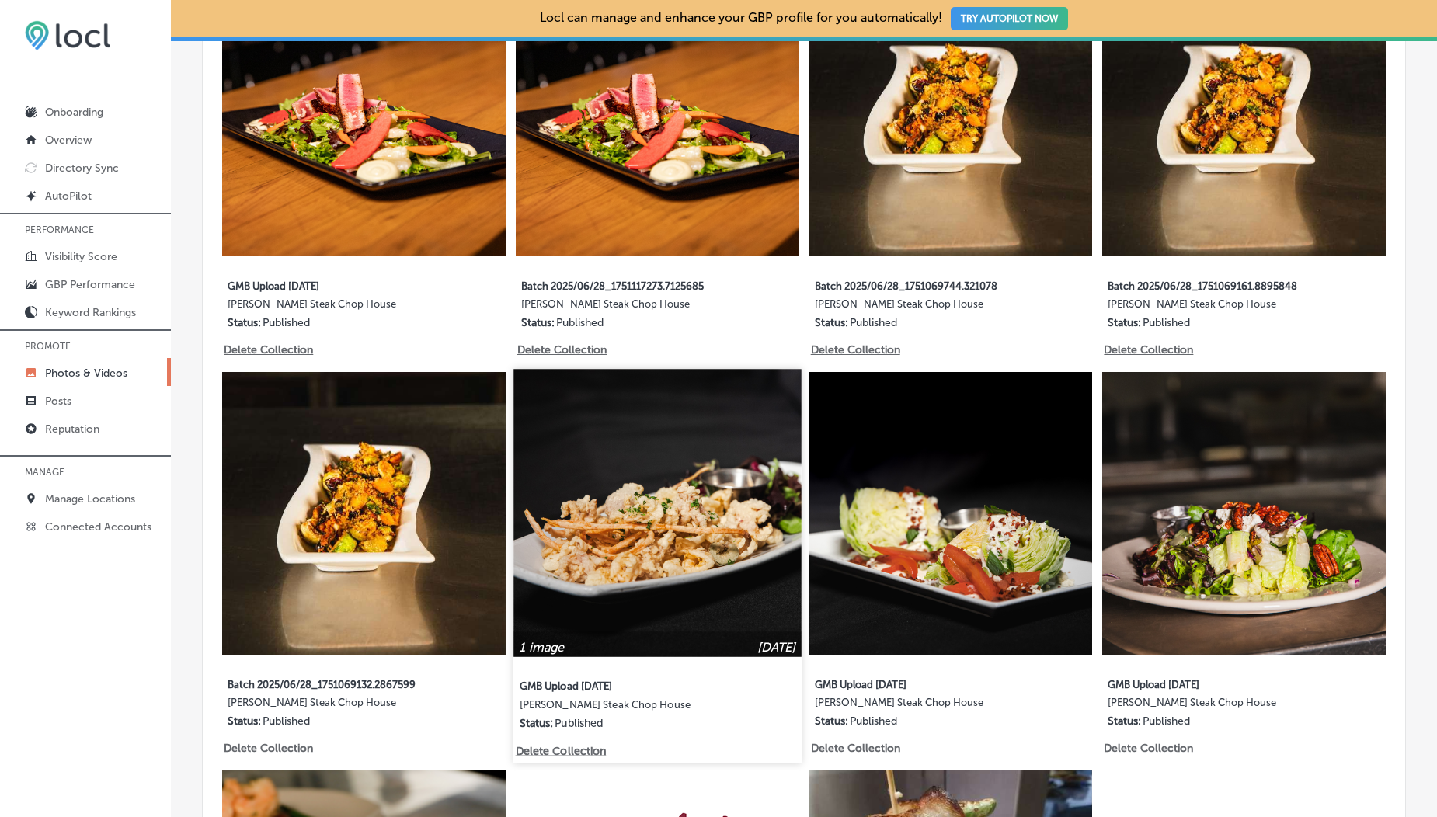
click at [590, 405] on img at bounding box center [656, 512] width 287 height 287
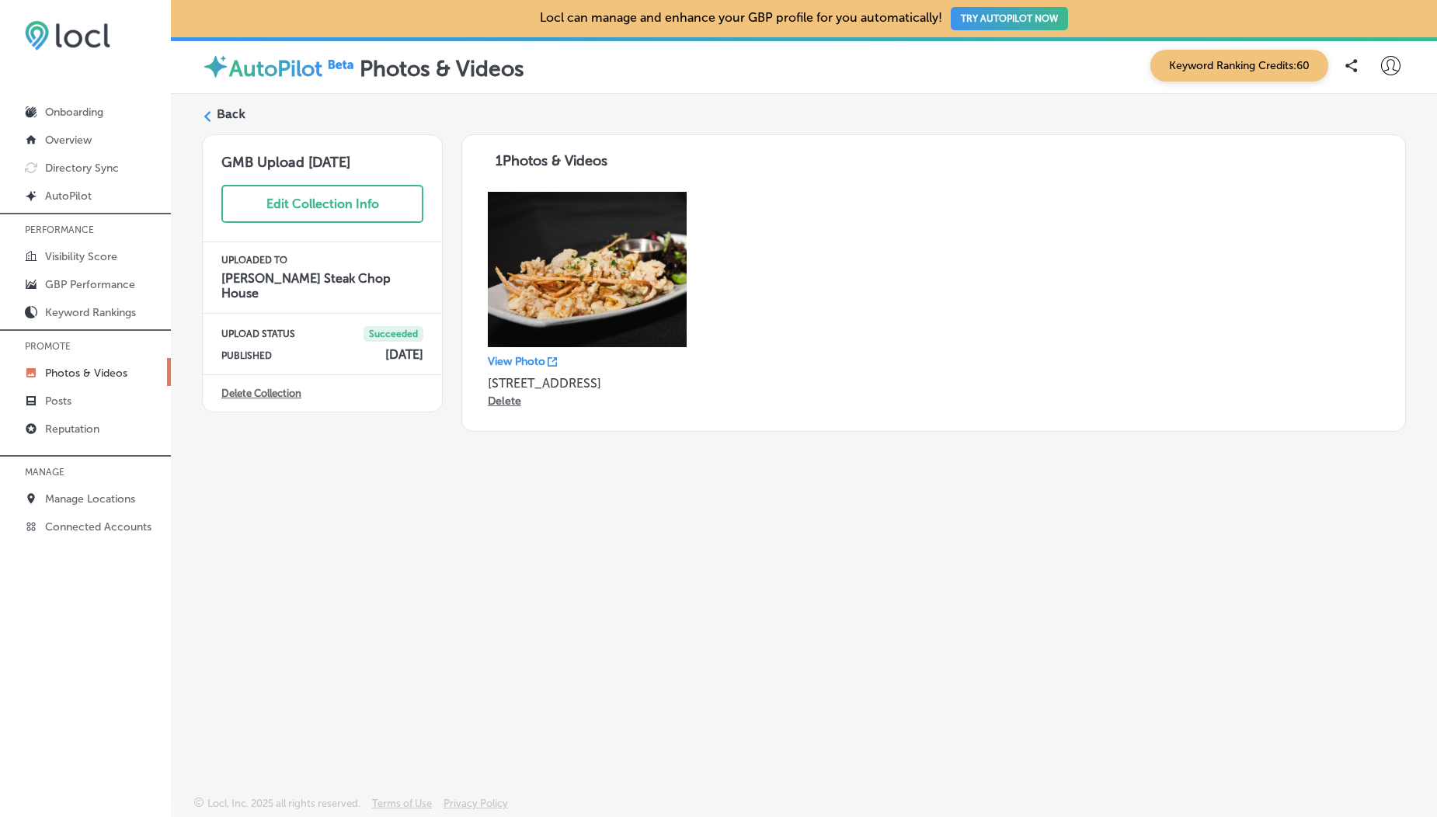
click at [237, 118] on label "Back" at bounding box center [231, 114] width 29 height 17
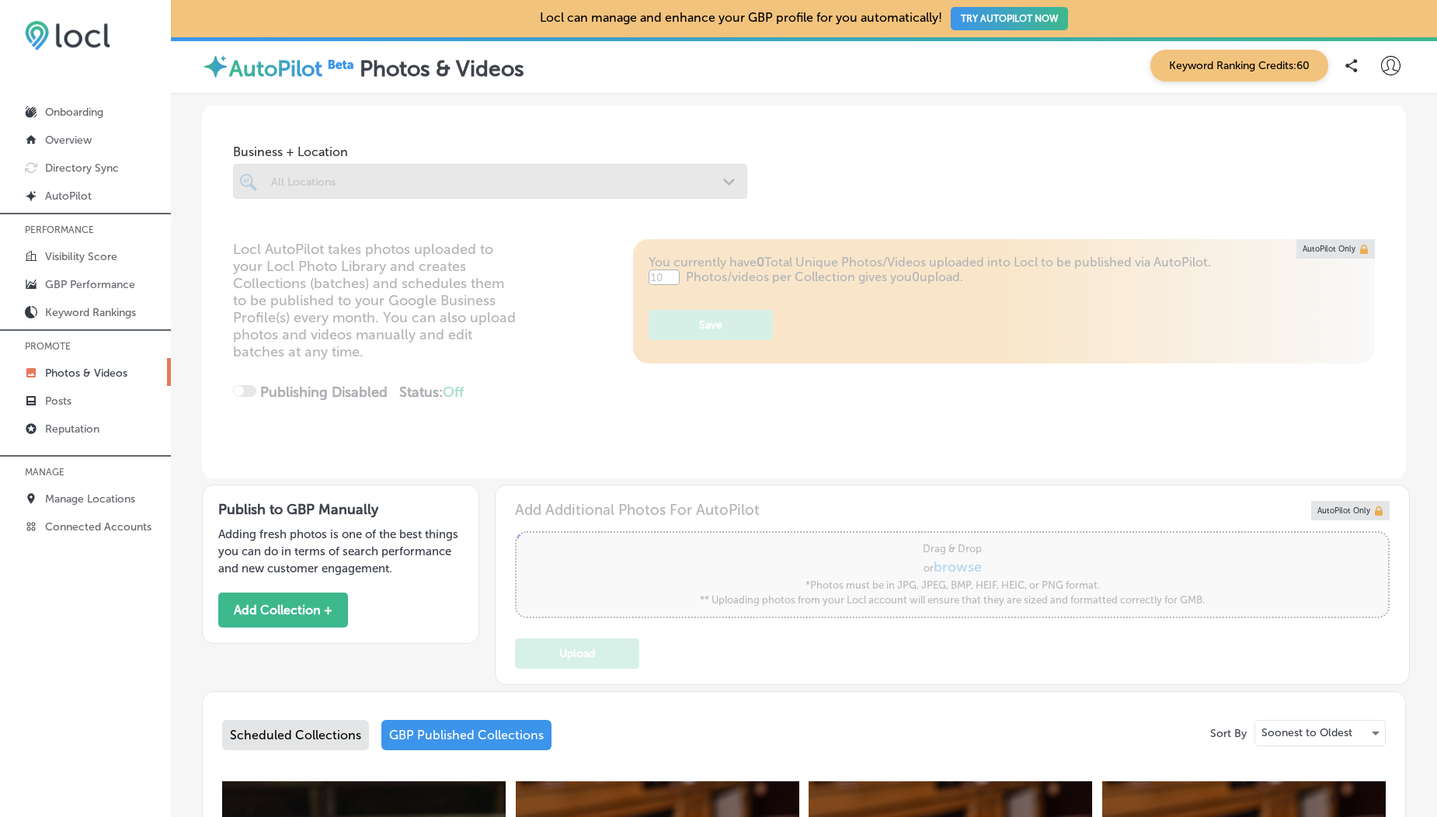
type input "5"
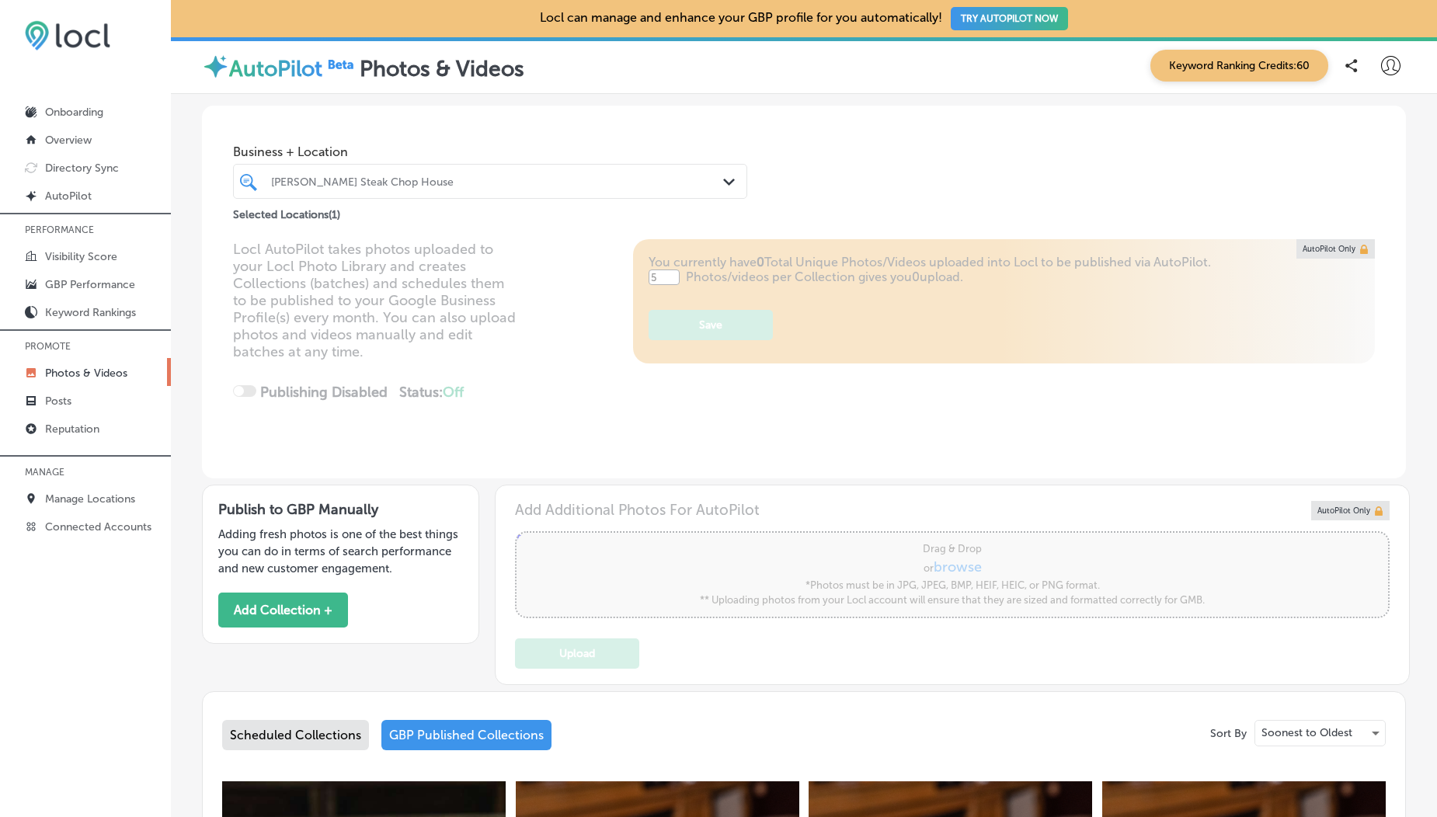
scroll to position [541, 0]
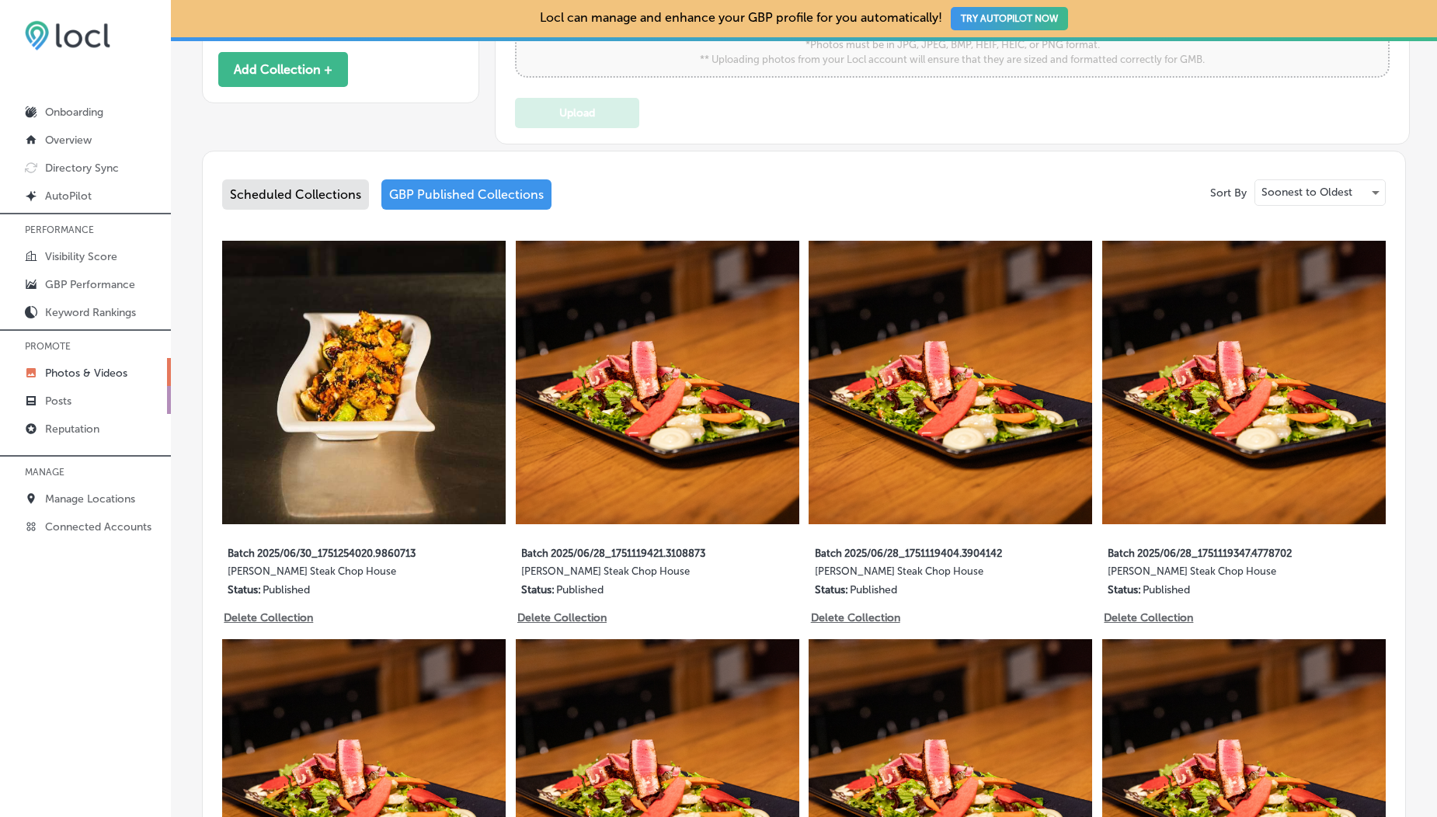
click at [83, 400] on link "Posts" at bounding box center [85, 400] width 171 height 28
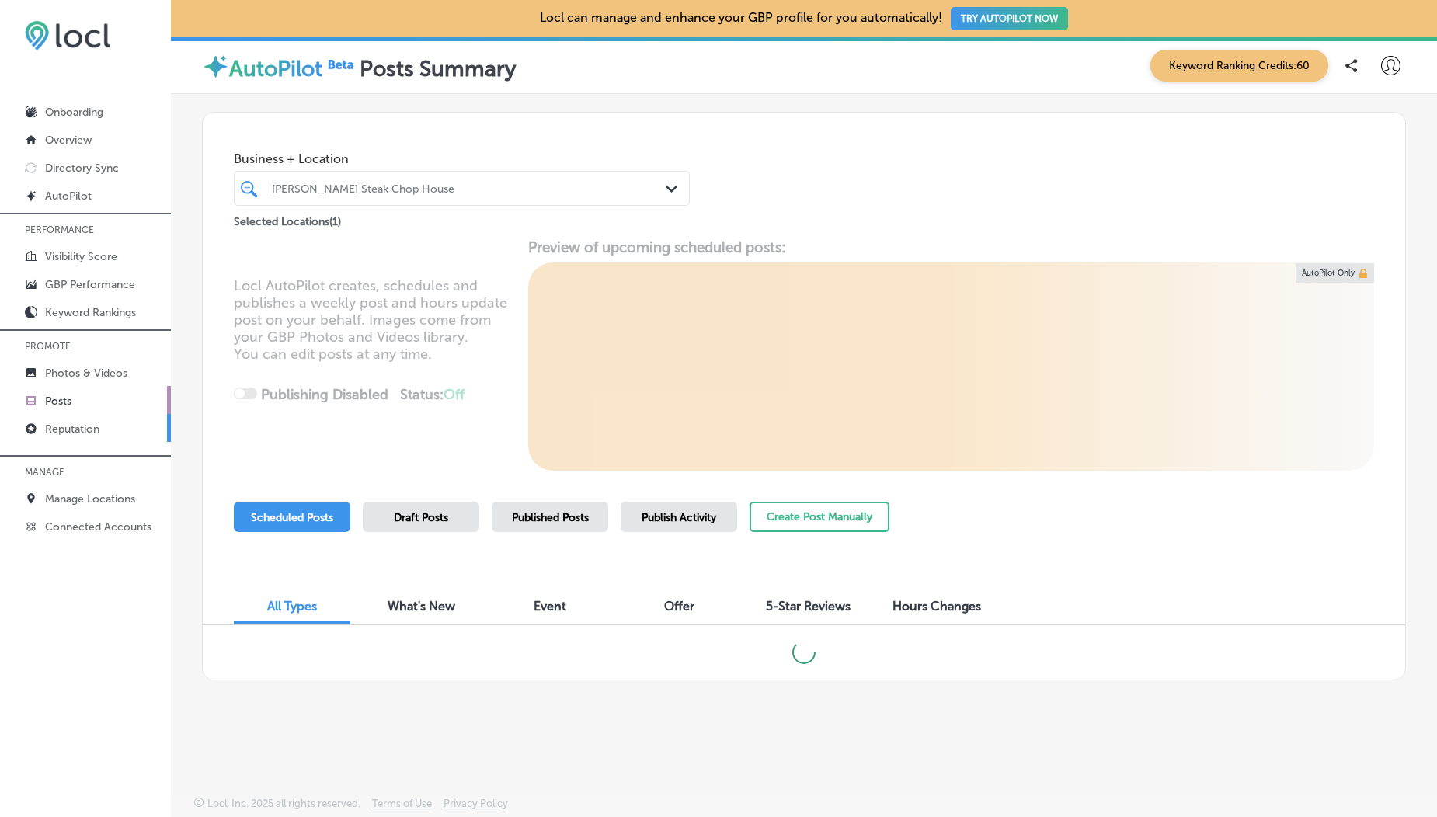
click at [92, 426] on p "Reputation" at bounding box center [72, 429] width 54 height 13
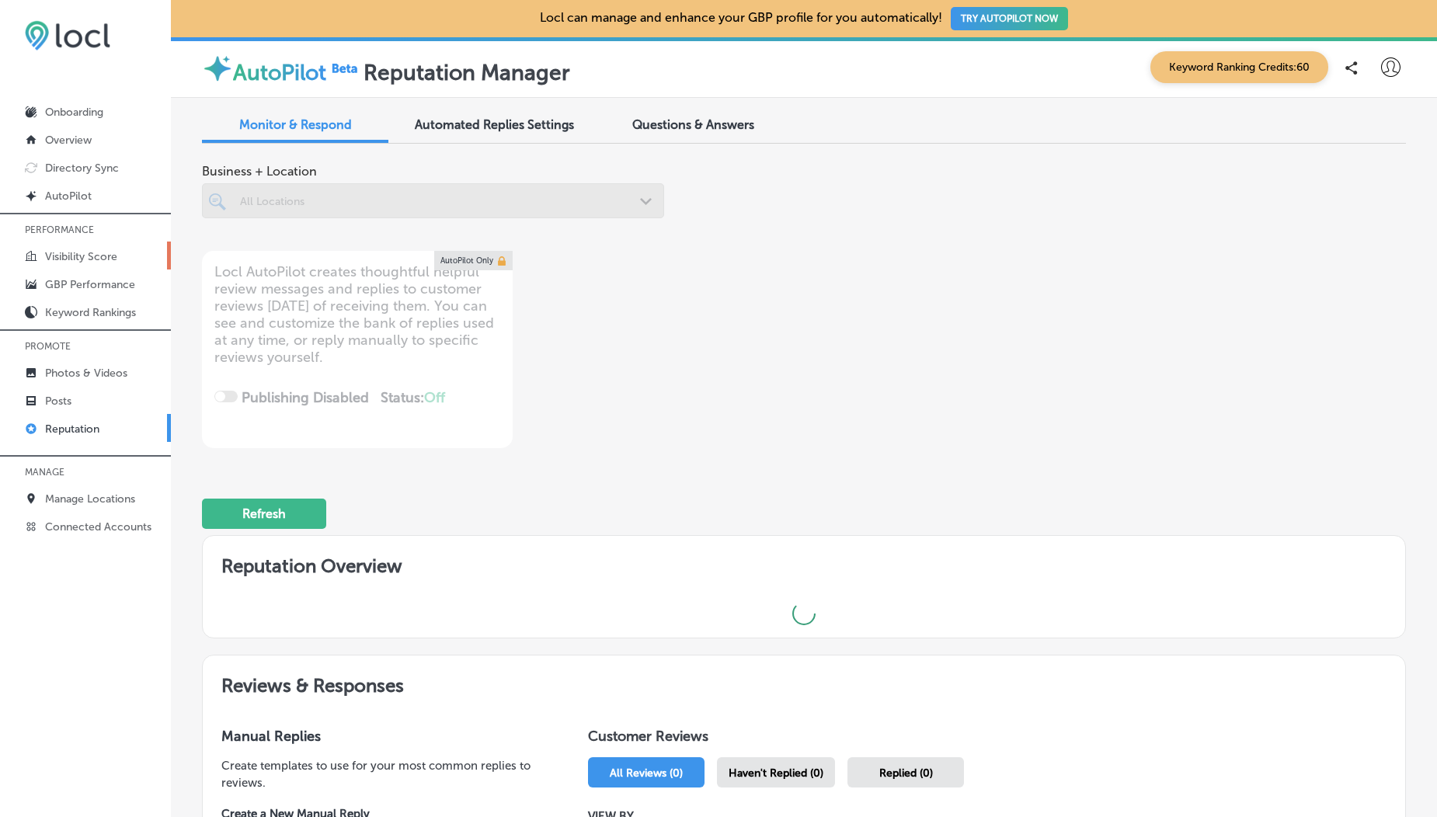
click at [99, 252] on p "Visibility Score" at bounding box center [81, 256] width 72 height 13
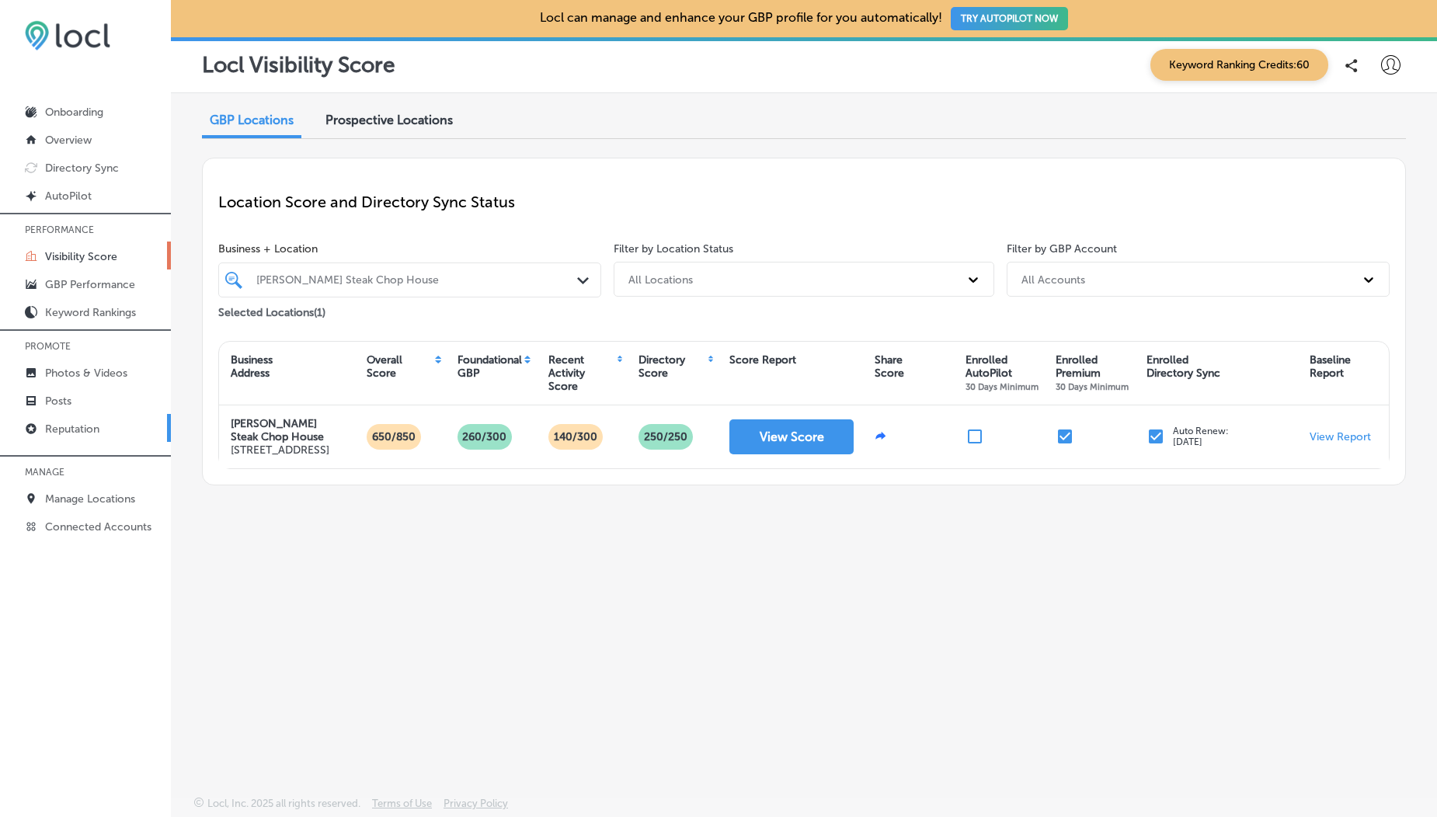
click at [69, 419] on link "Reputation" at bounding box center [85, 428] width 171 height 28
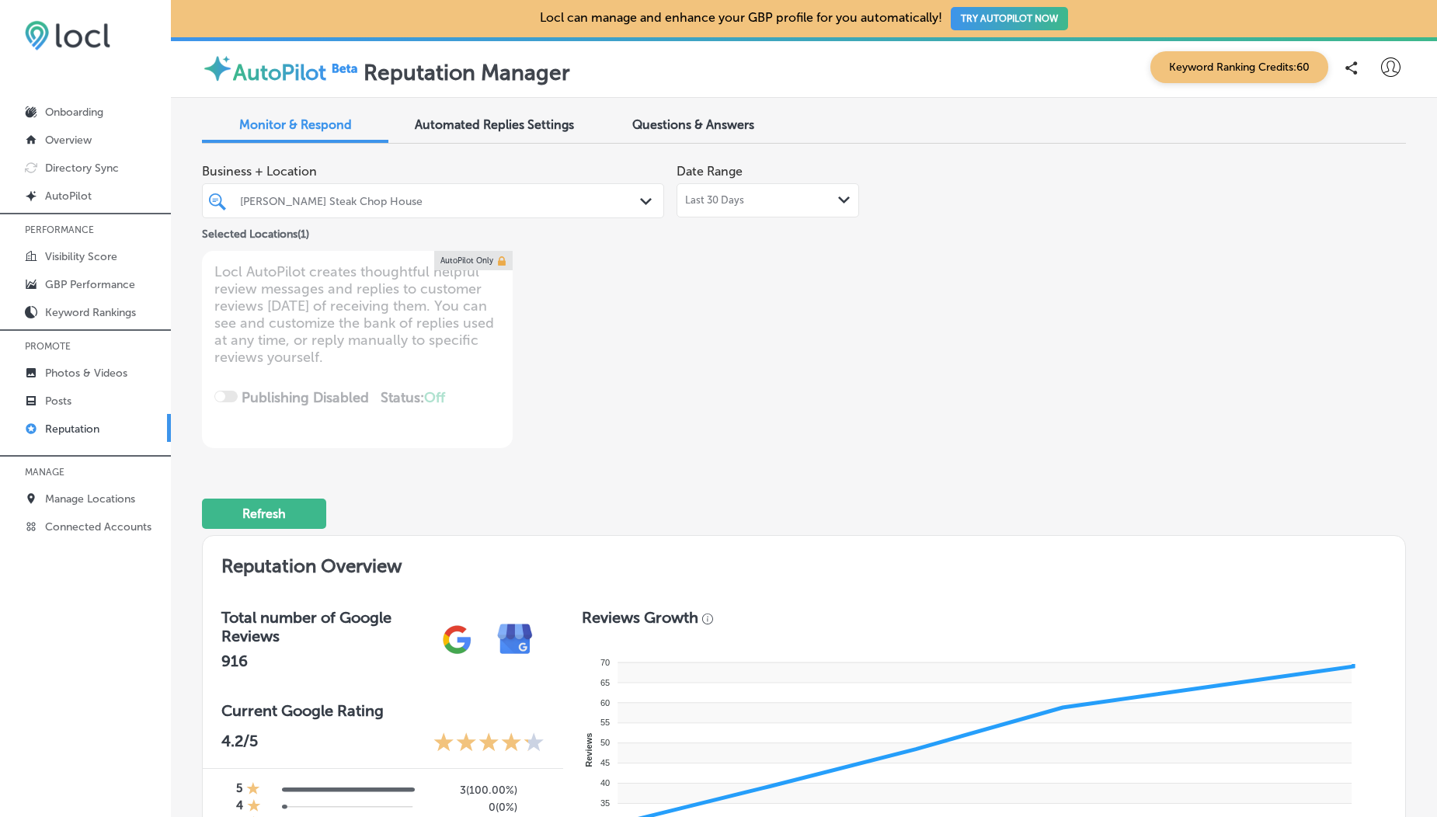
click at [730, 180] on div "Date Range Last 30 Days Path Created with Sketch." at bounding box center [767, 186] width 183 height 61
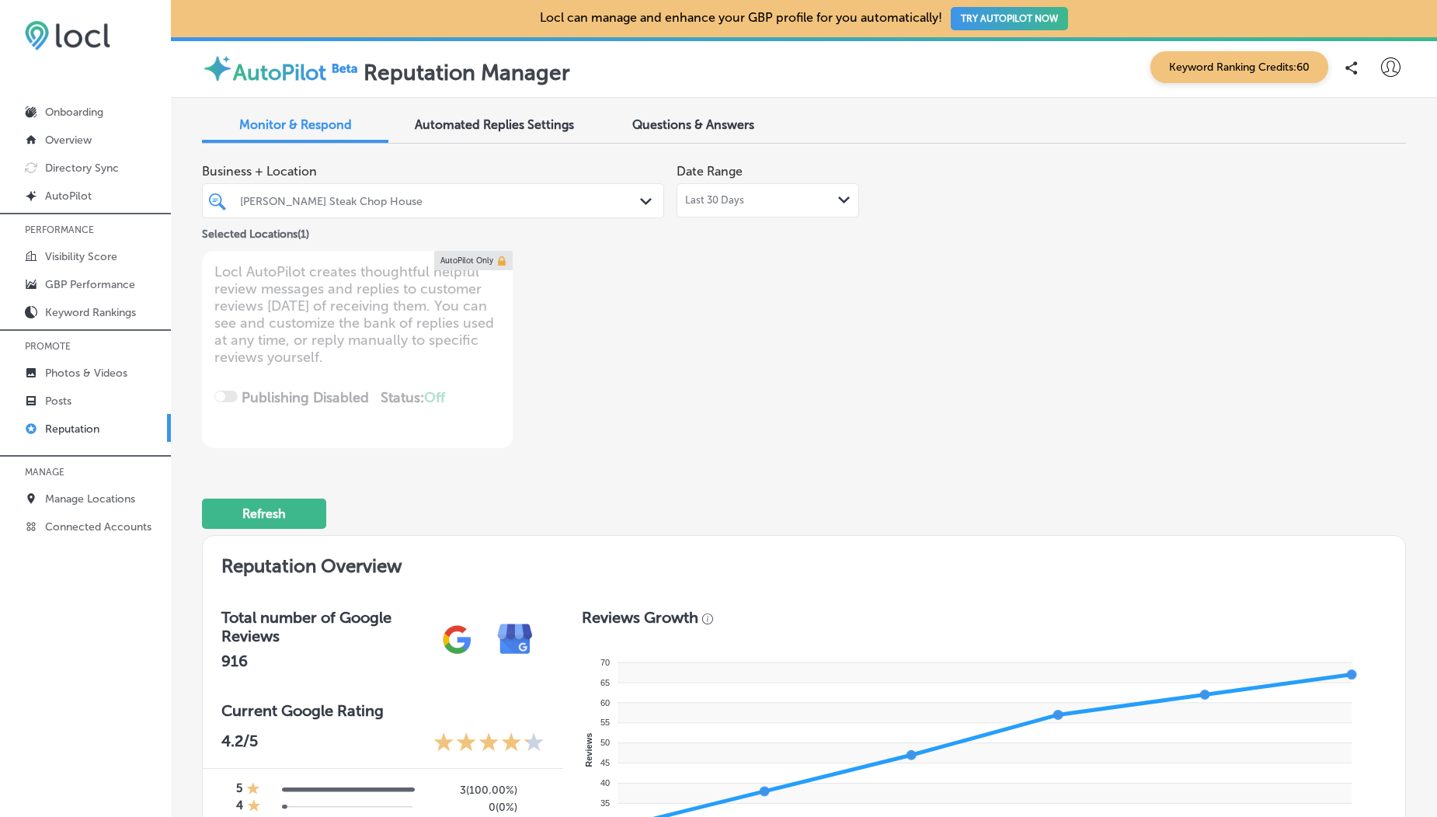
click at [722, 207] on div "Last 30 Days Path Created with Sketch." at bounding box center [767, 200] width 183 height 34
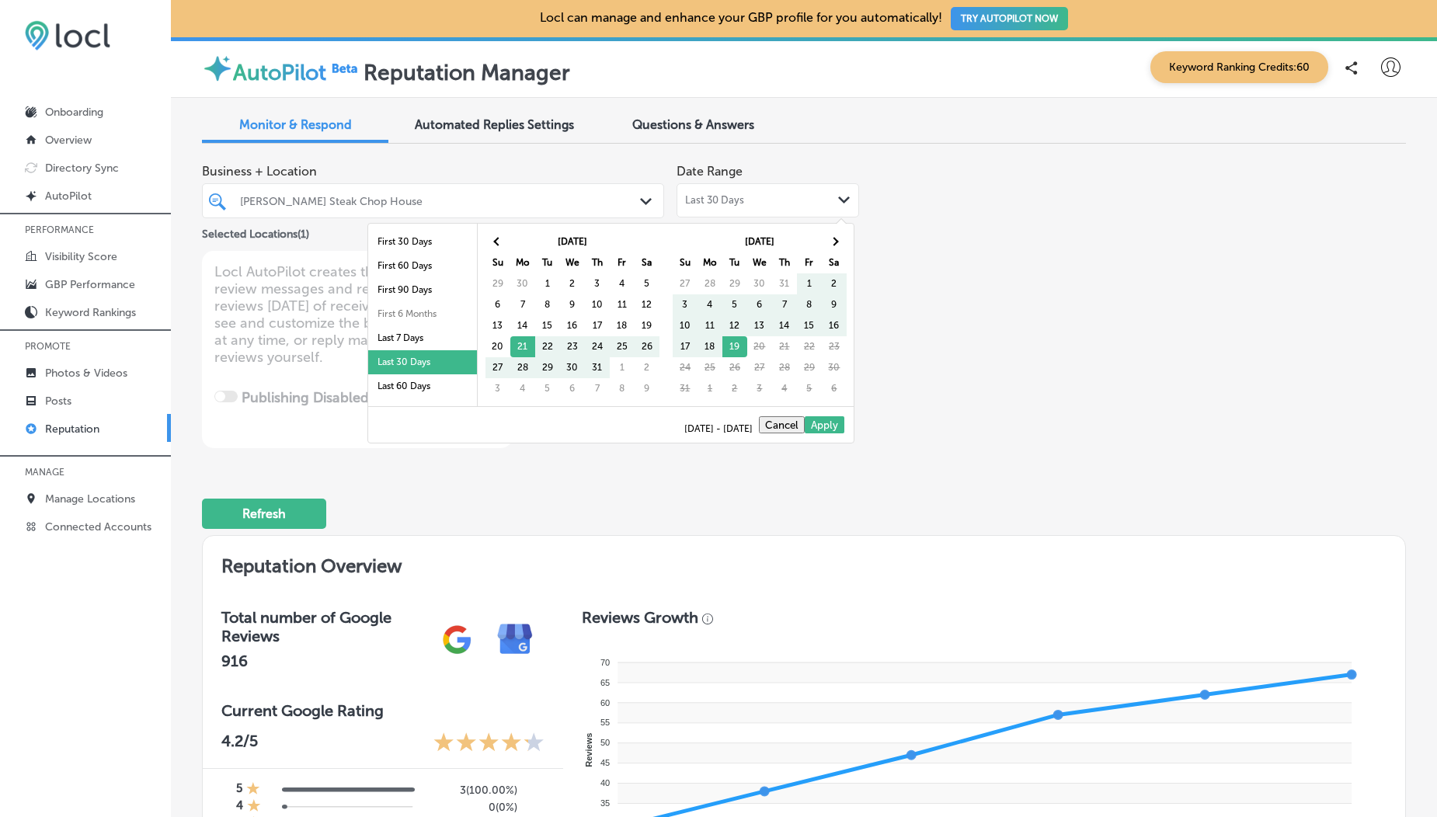
click at [722, 207] on div "Last 30 Days Path Created with Sketch." at bounding box center [767, 200] width 183 height 34
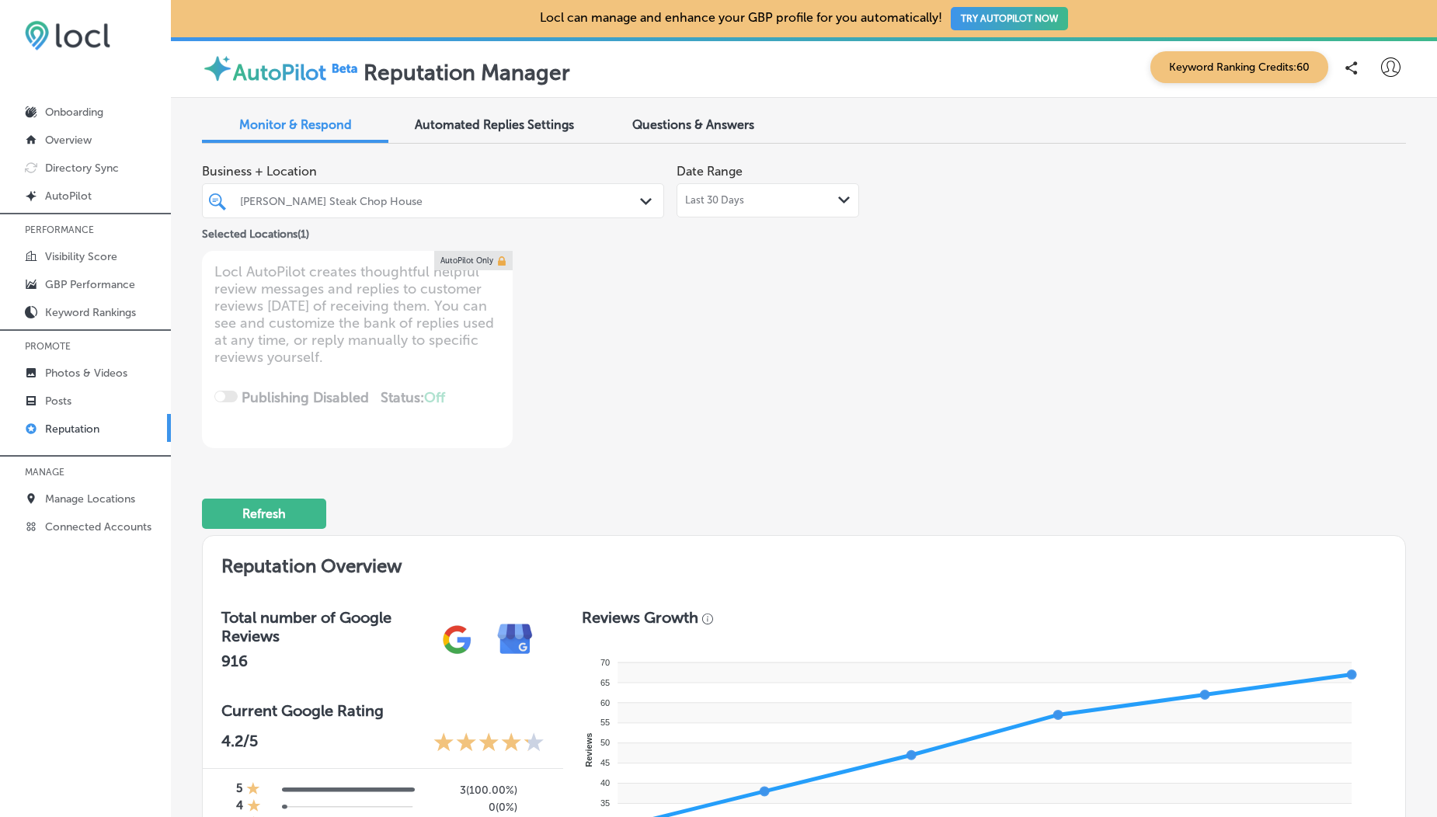
click at [721, 207] on div "Last 30 Days Path Created with Sketch." at bounding box center [767, 200] width 183 height 34
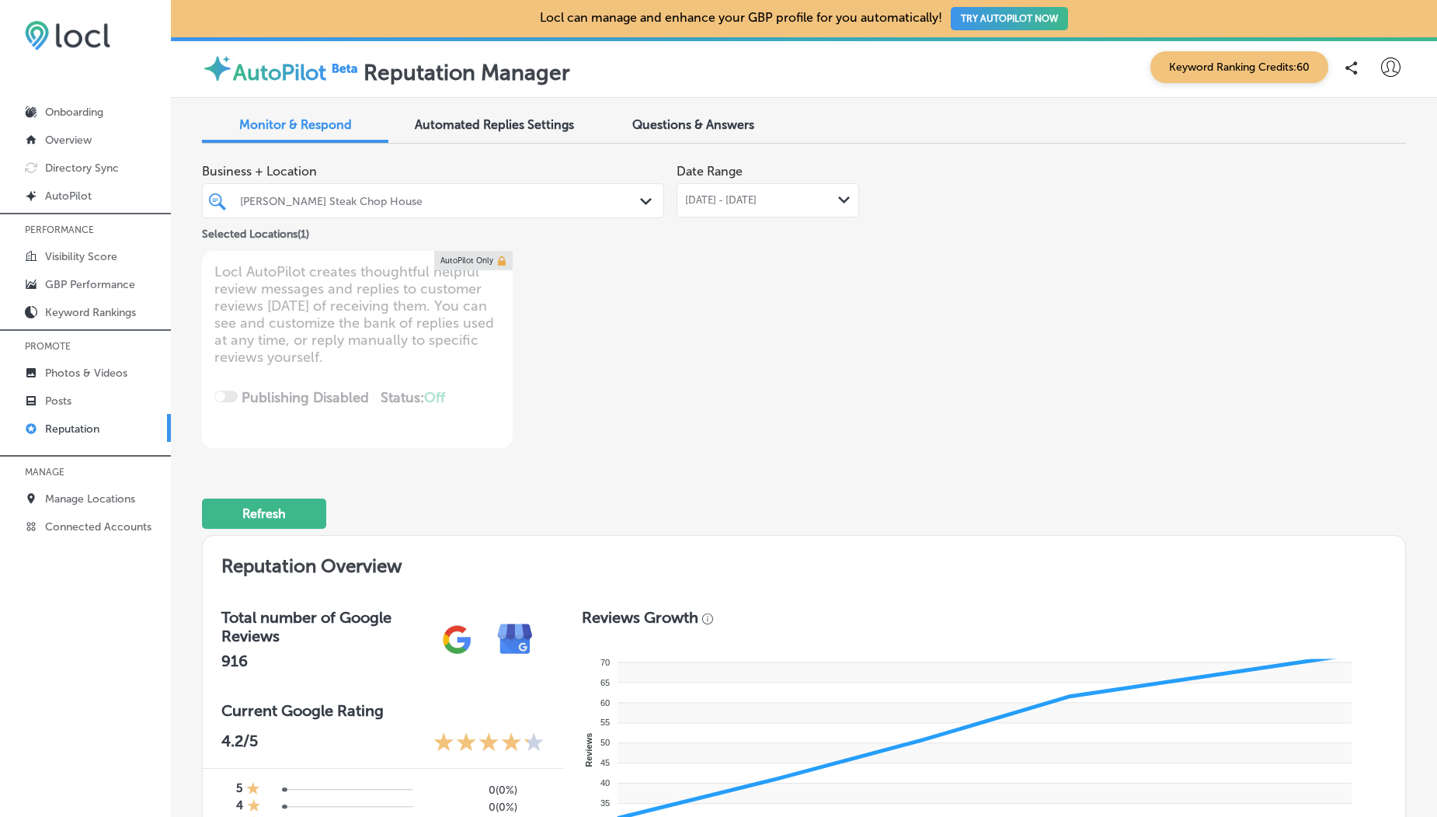
click at [747, 203] on span "[DATE] - [DATE]" at bounding box center [720, 200] width 71 height 12
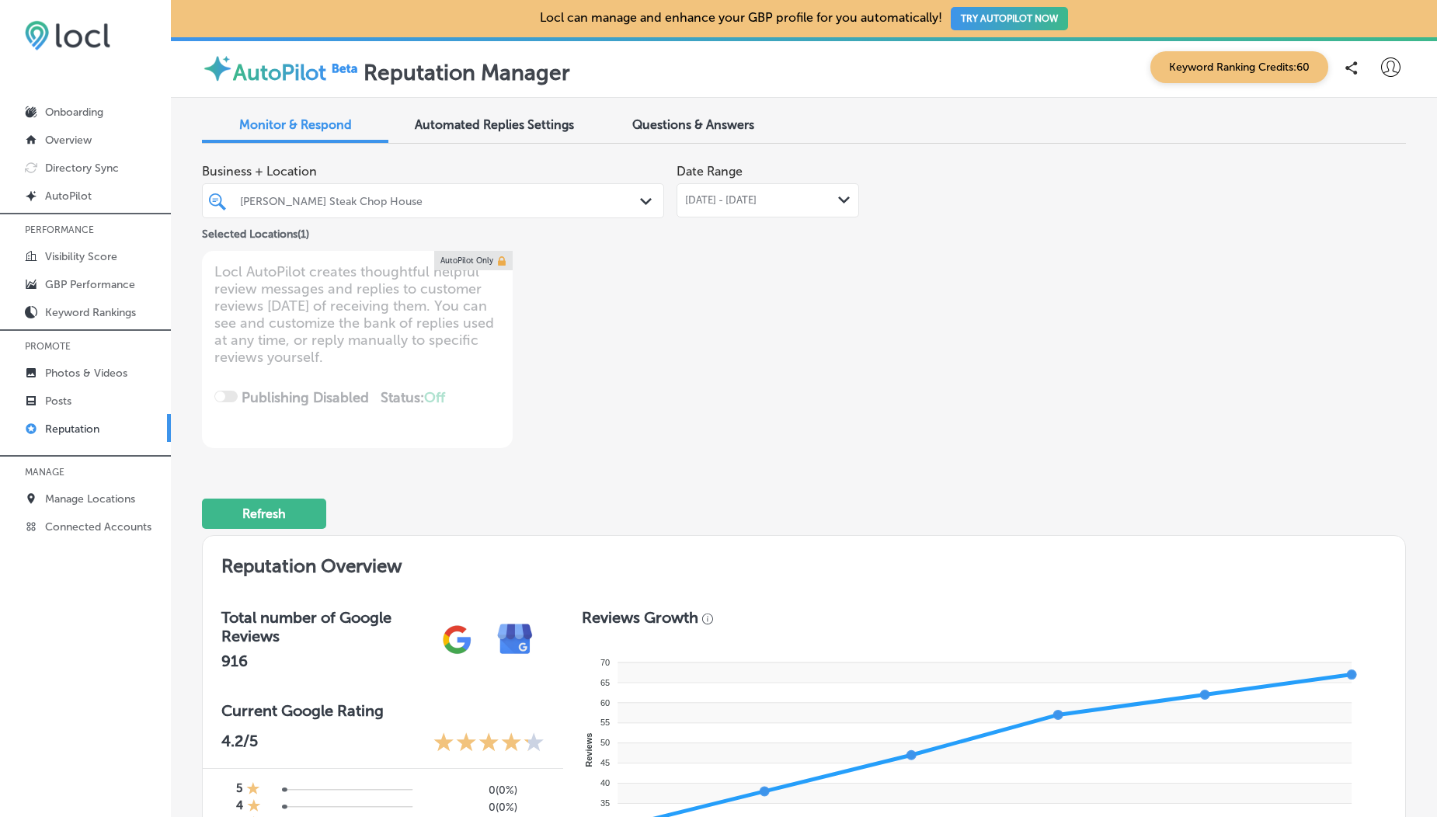
click at [745, 209] on div "[DATE] - [DATE] Path Created with Sketch." at bounding box center [767, 200] width 183 height 34
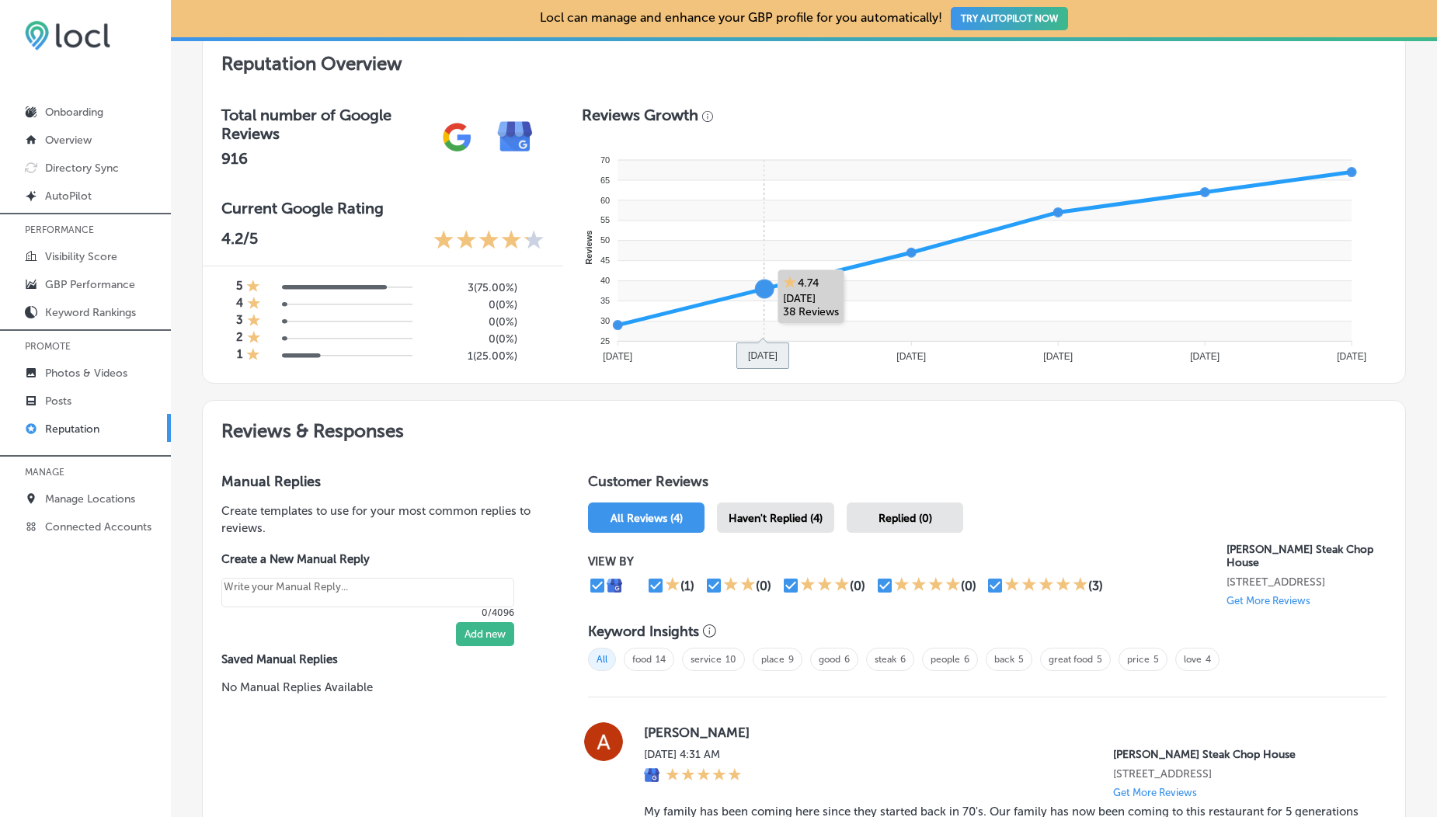
scroll to position [110, 0]
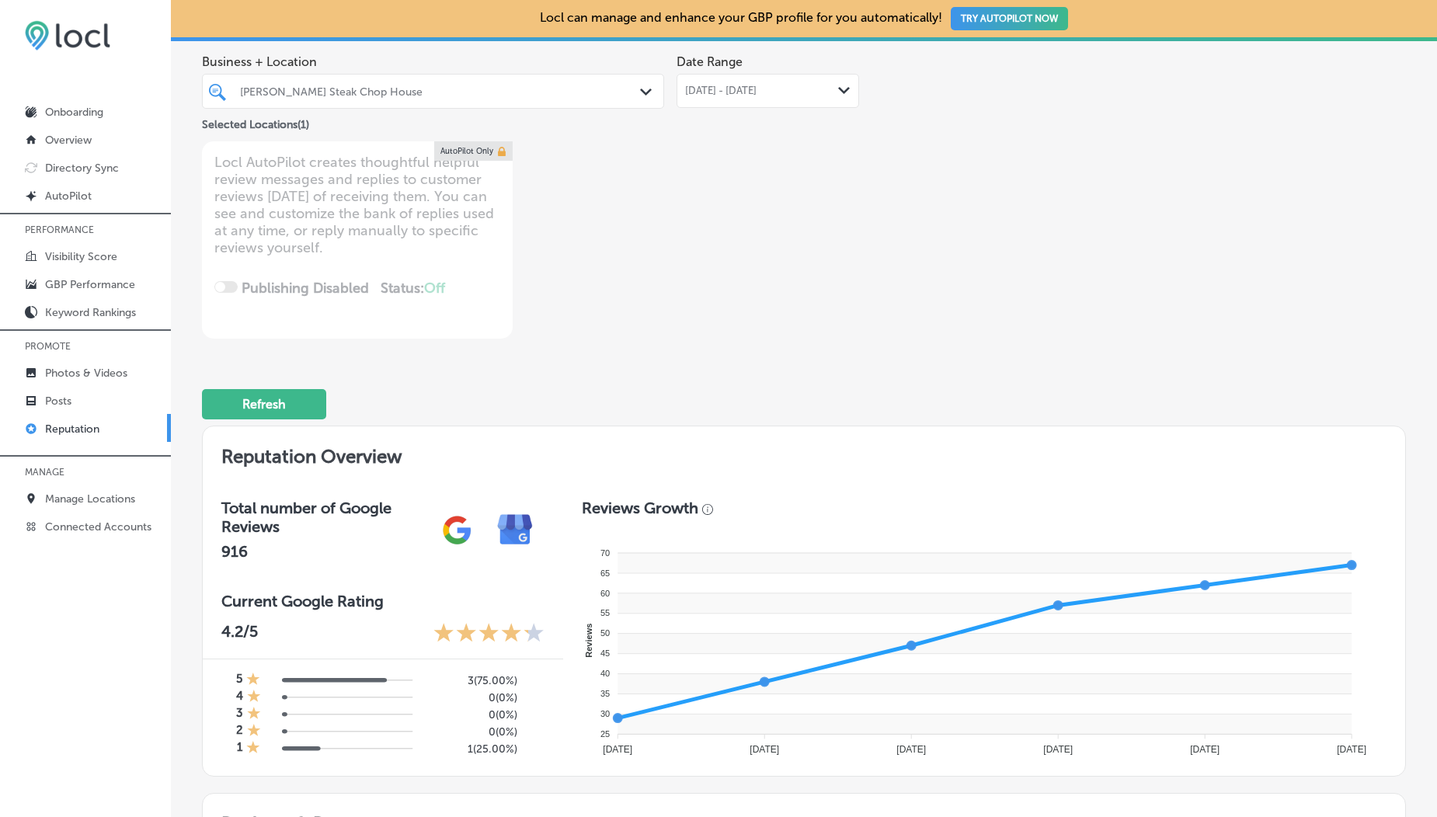
click at [731, 82] on div "[DATE] - [DATE] Path Created with Sketch." at bounding box center [767, 91] width 183 height 34
click at [1044, 252] on div "Business + Location [PERSON_NAME] Steak [GEOGRAPHIC_DATA] Path Created with Ske…" at bounding box center [804, 193] width 1204 height 292
click at [746, 90] on span "[DATE] - [DATE]" at bounding box center [720, 91] width 71 height 12
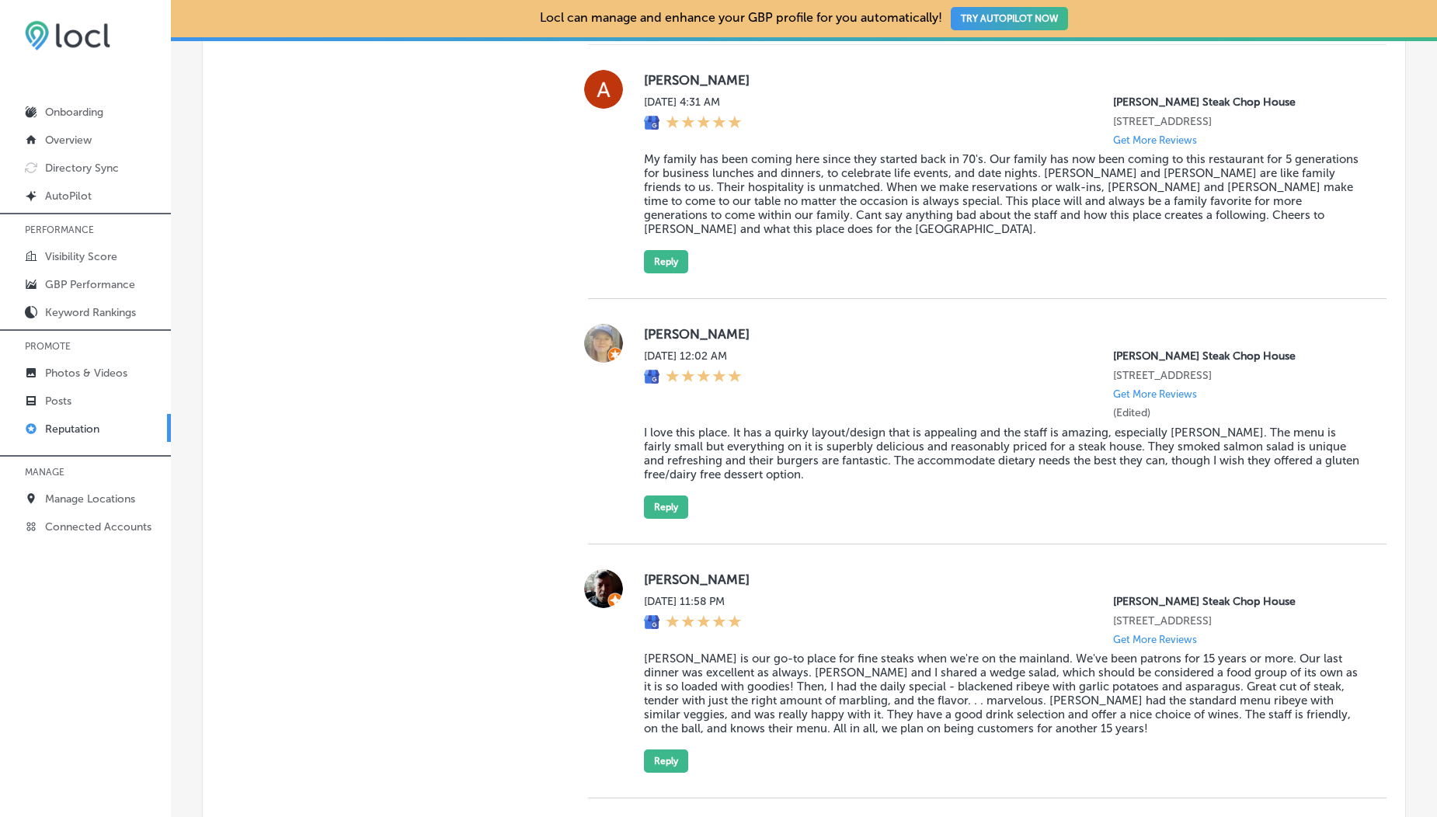
scroll to position [0, 0]
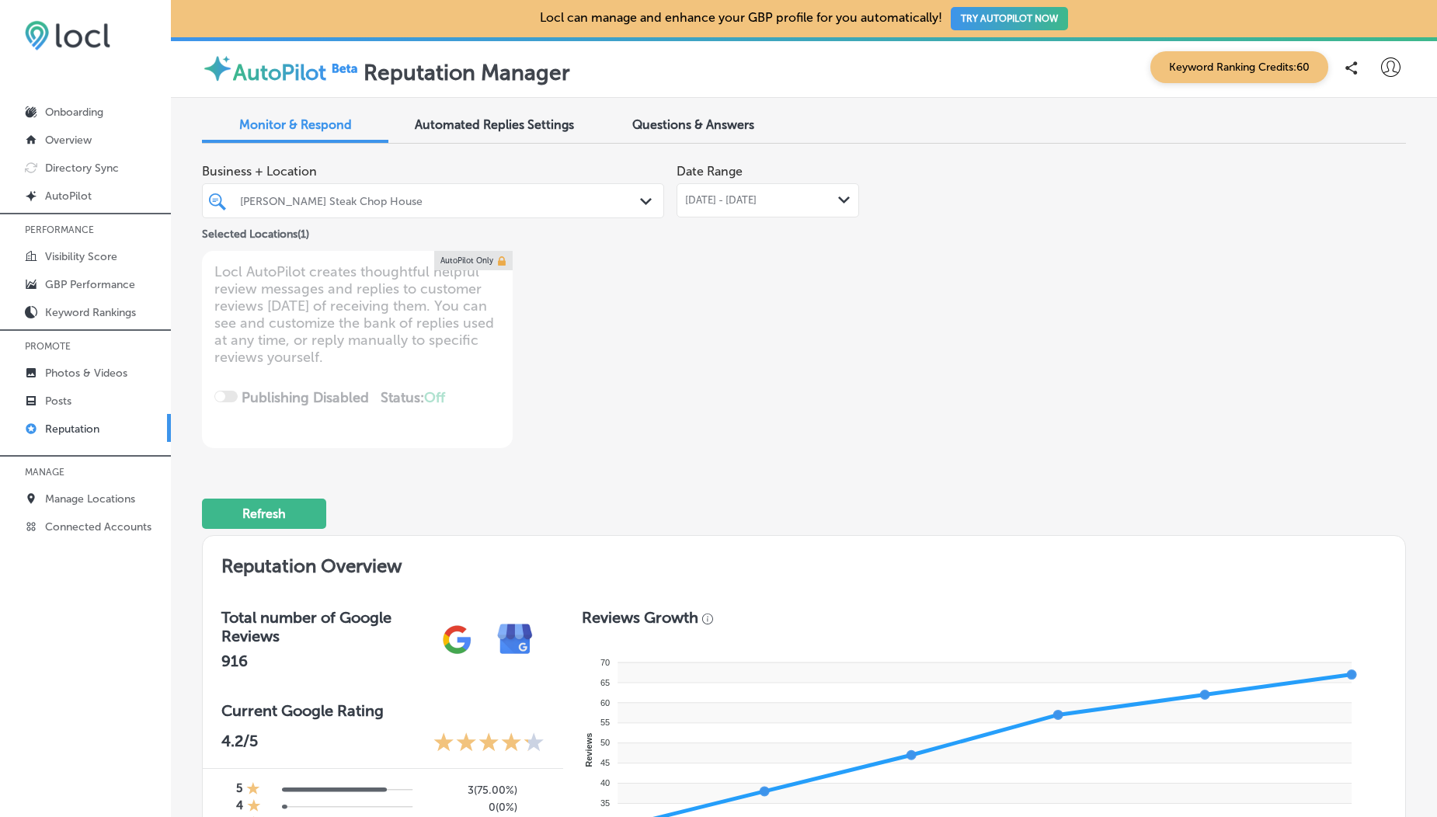
click at [744, 204] on span "[DATE] - [DATE]" at bounding box center [720, 200] width 71 height 12
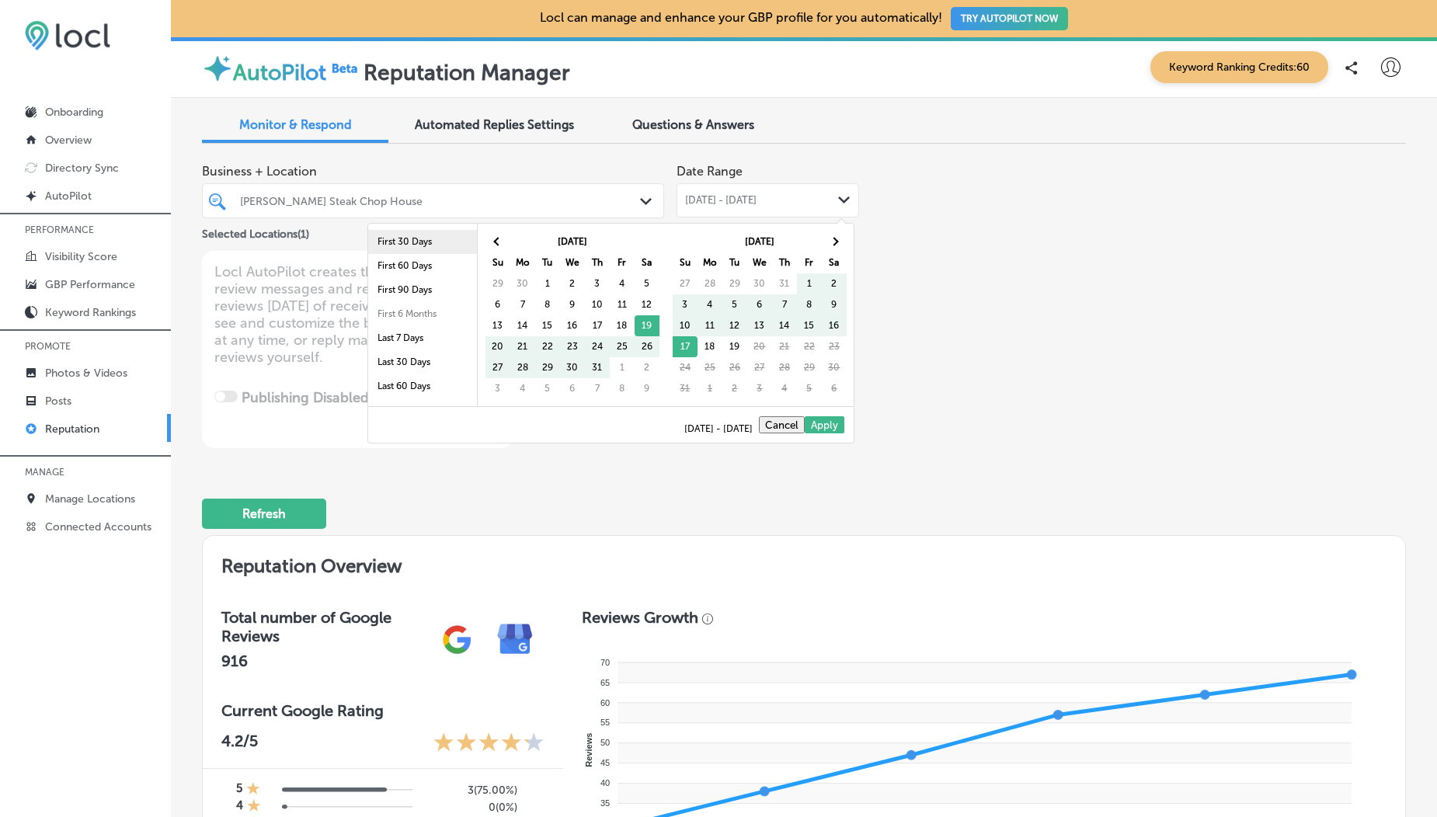
click at [392, 243] on li "First 30 Days" at bounding box center [422, 242] width 109 height 24
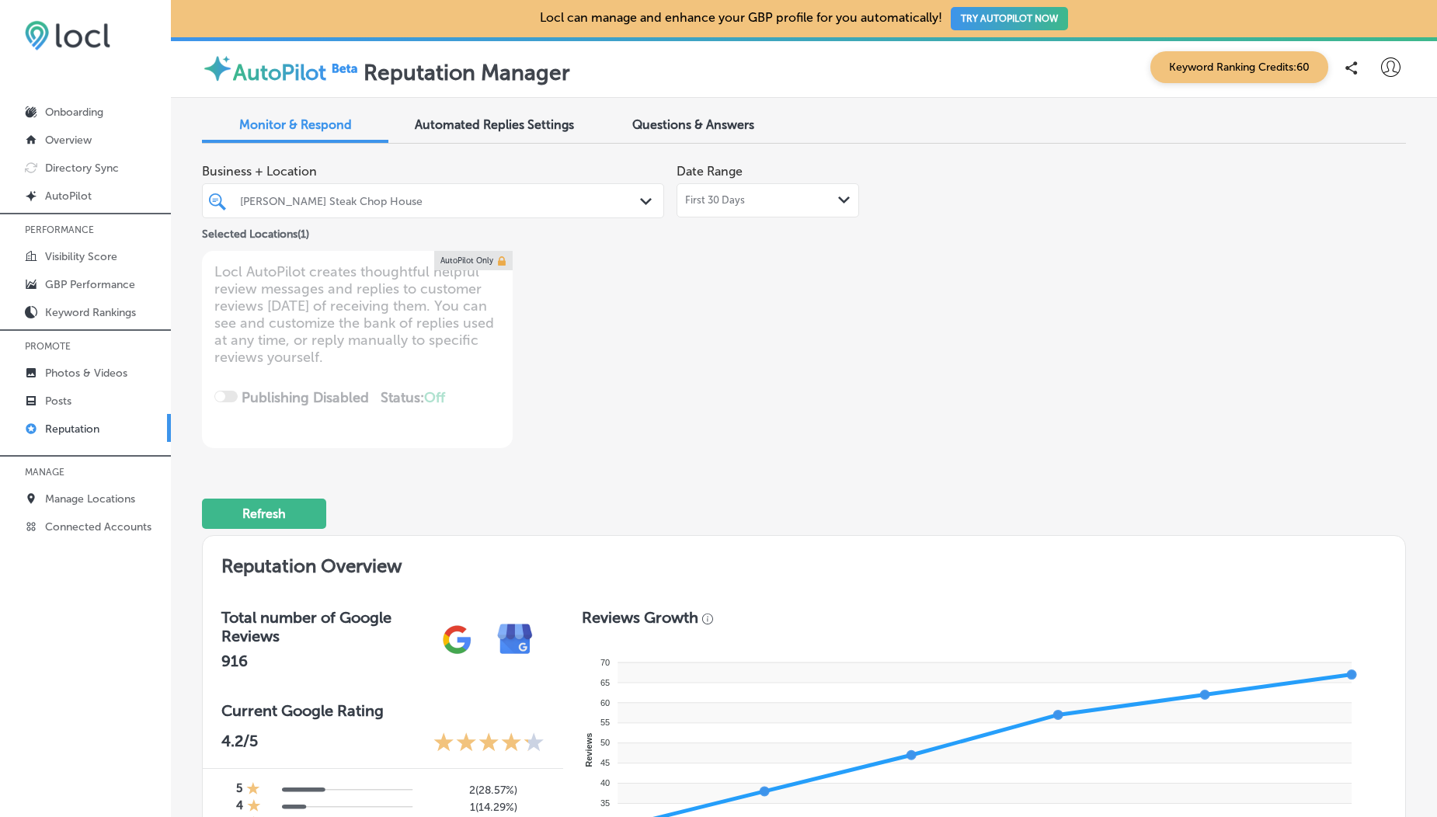
click at [741, 207] on div "First 30 Days Path Created with Sketch." at bounding box center [767, 200] width 183 height 34
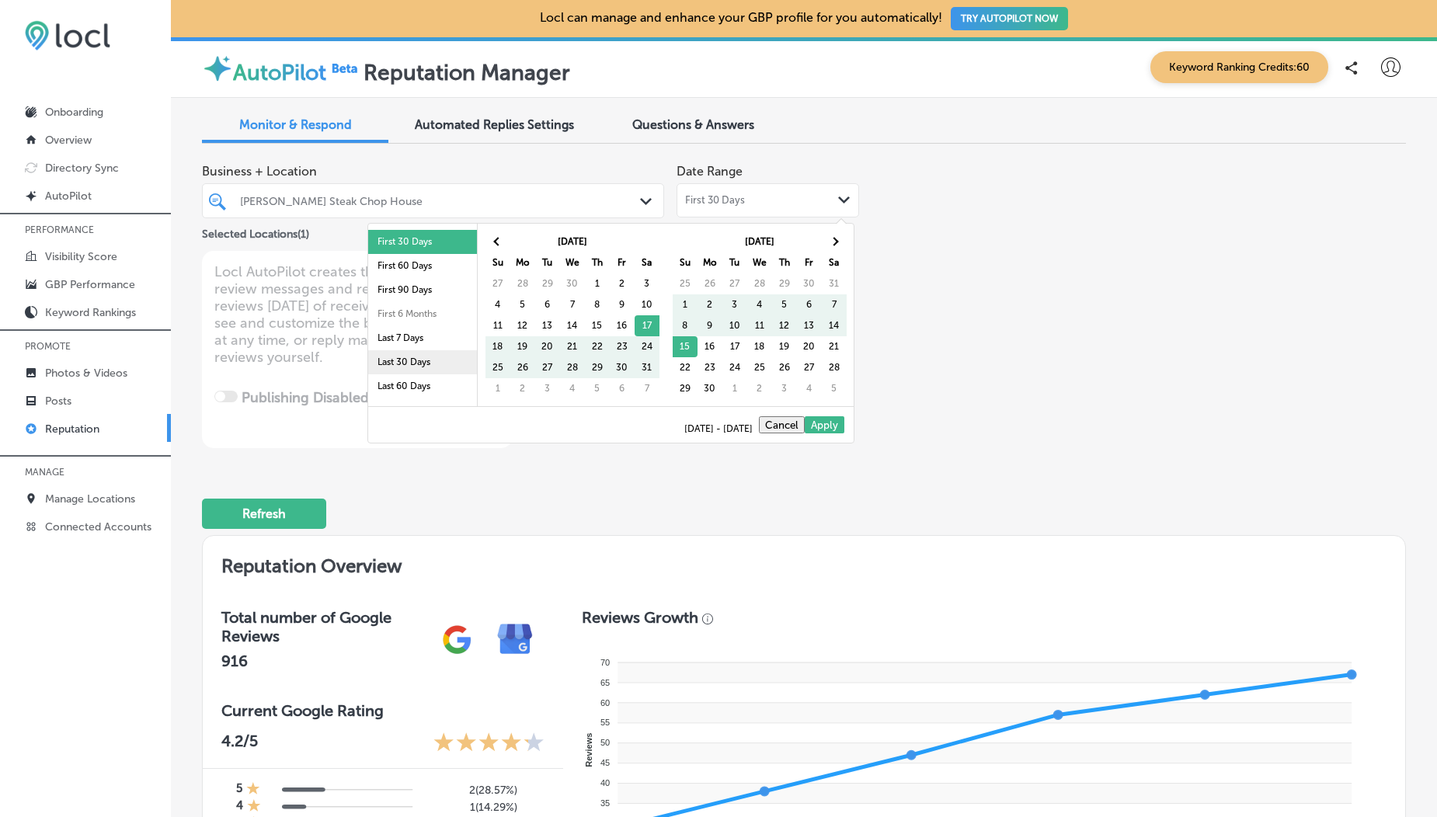
click at [409, 367] on li "Last 30 Days" at bounding box center [422, 362] width 109 height 24
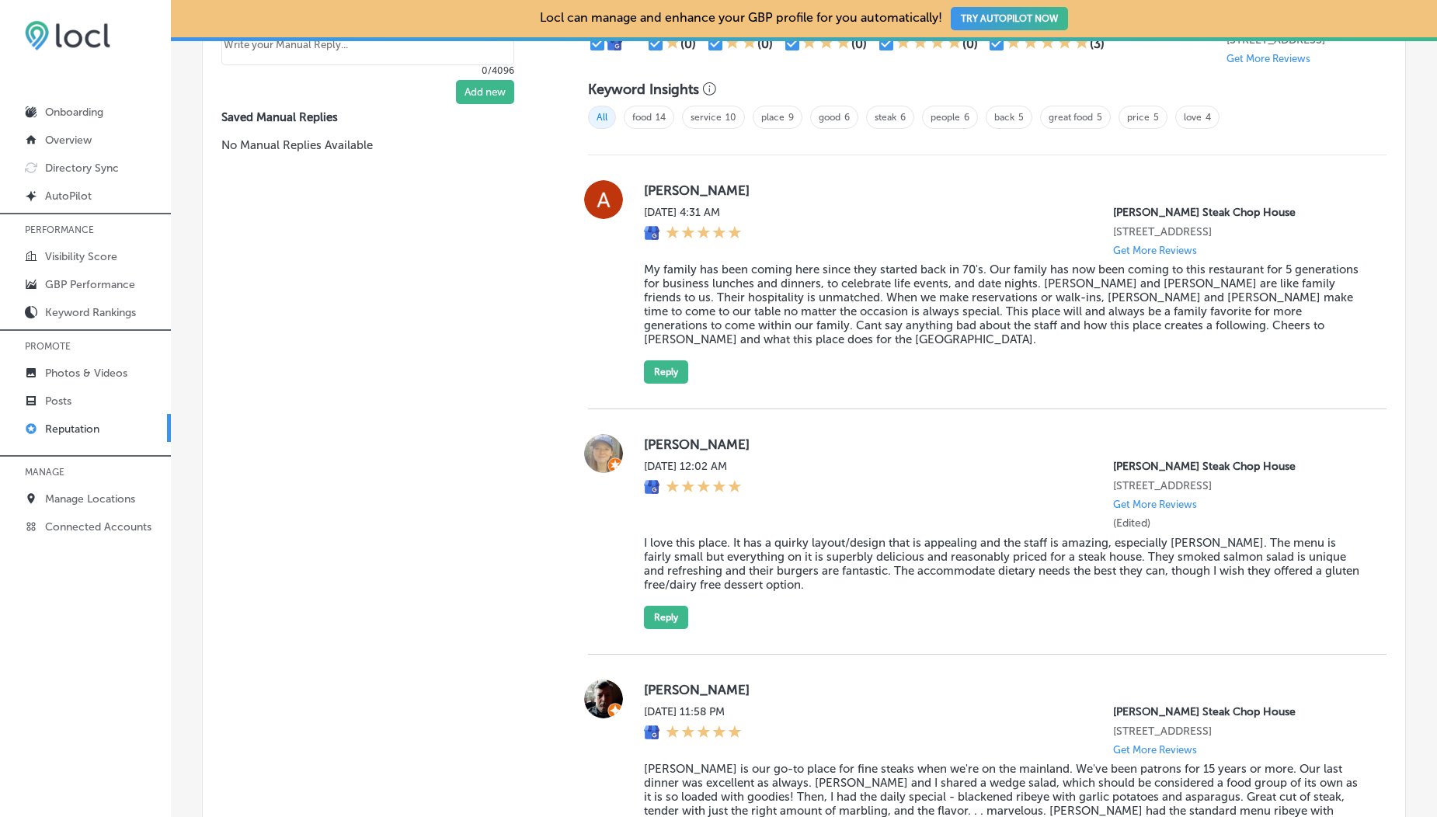
scroll to position [1028, 0]
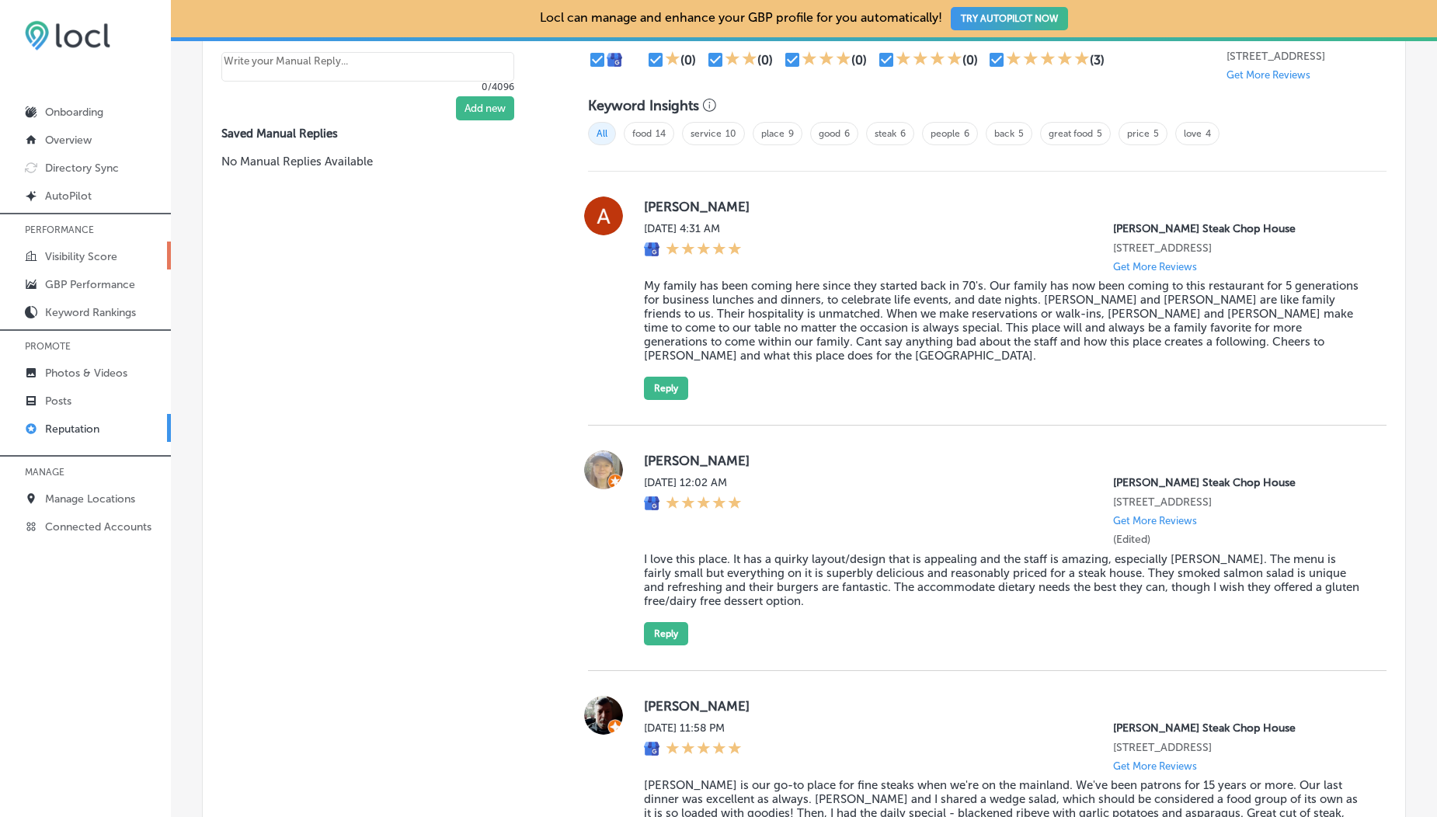
click at [83, 252] on p "Visibility Score" at bounding box center [81, 256] width 72 height 13
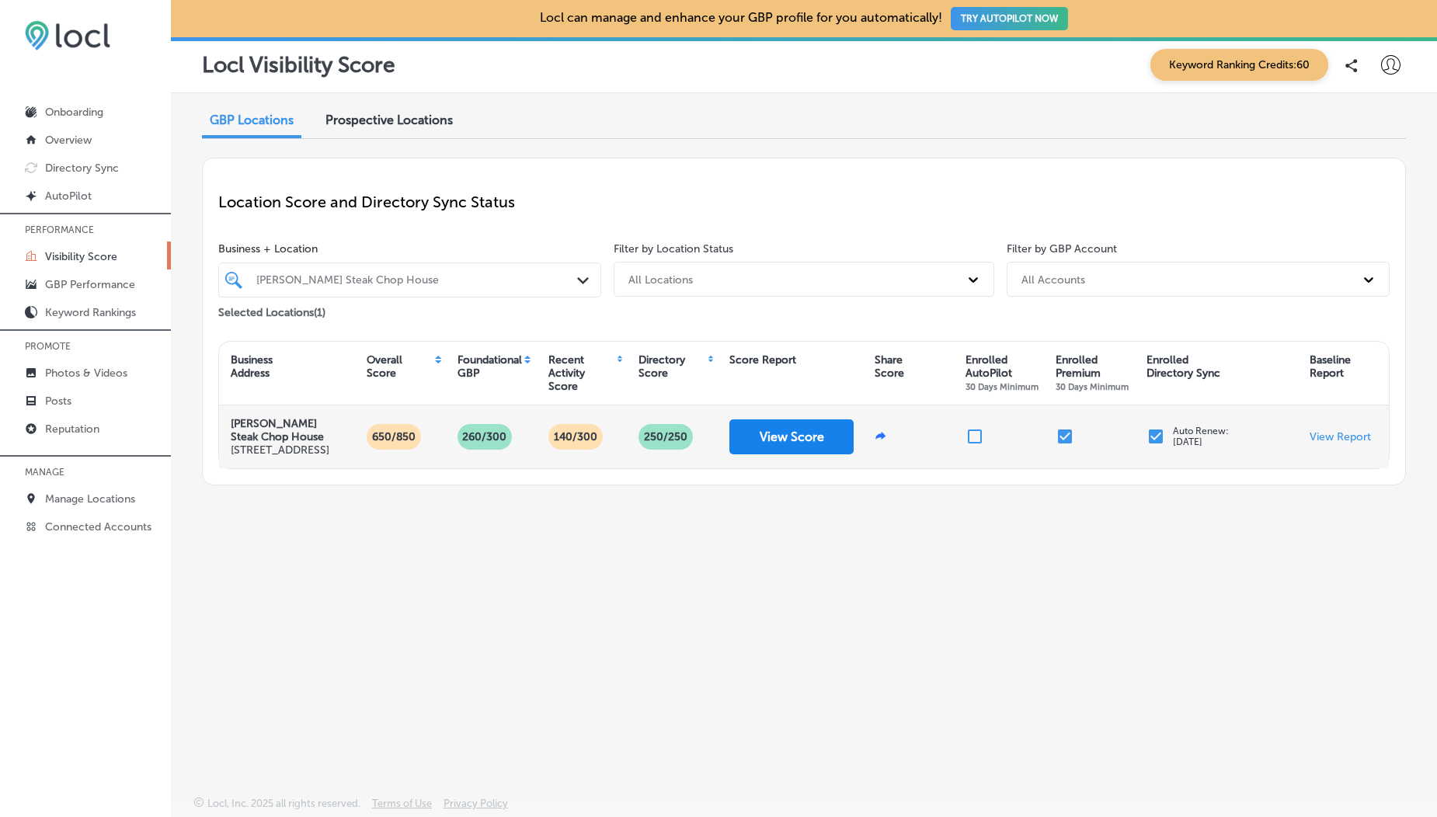
click at [774, 452] on button "View Score" at bounding box center [791, 436] width 124 height 35
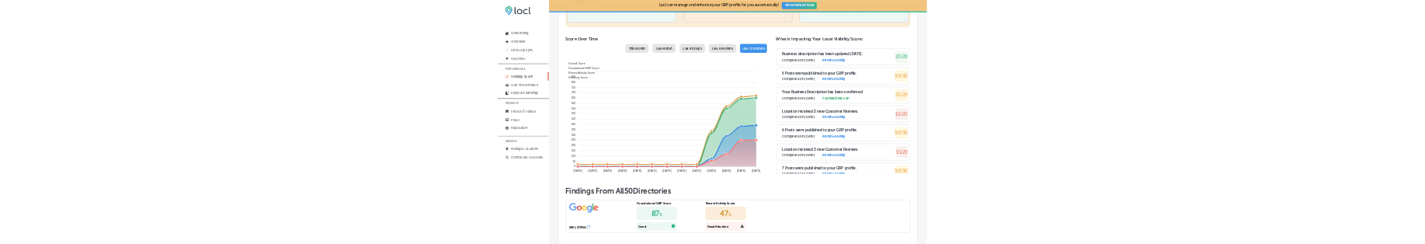
scroll to position [672, 0]
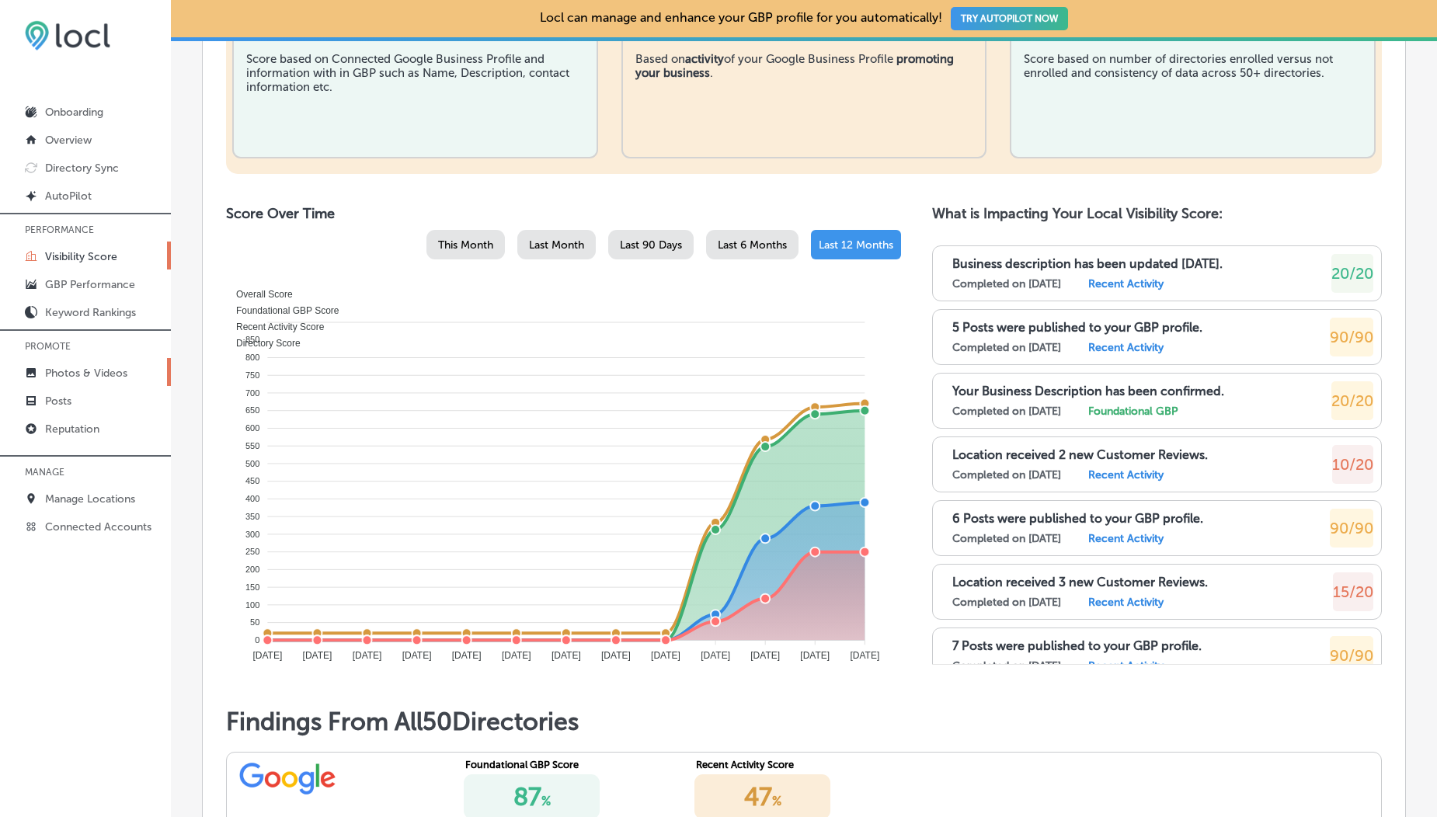
click at [96, 375] on p "Photos & Videos" at bounding box center [86, 373] width 82 height 13
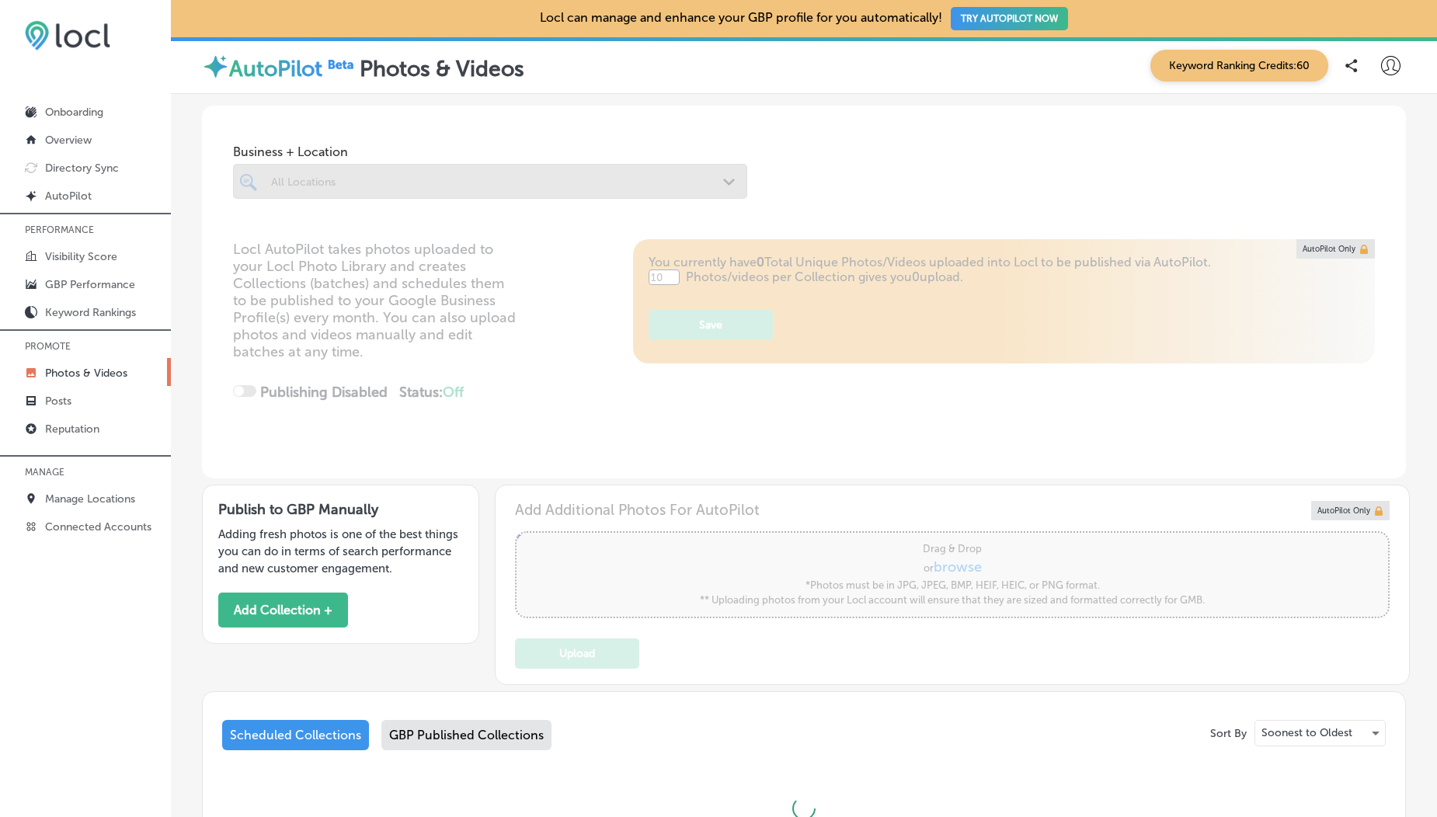
click at [65, 446] on div at bounding box center [85, 446] width 171 height 9
click at [71, 426] on p "Reputation" at bounding box center [72, 429] width 54 height 13
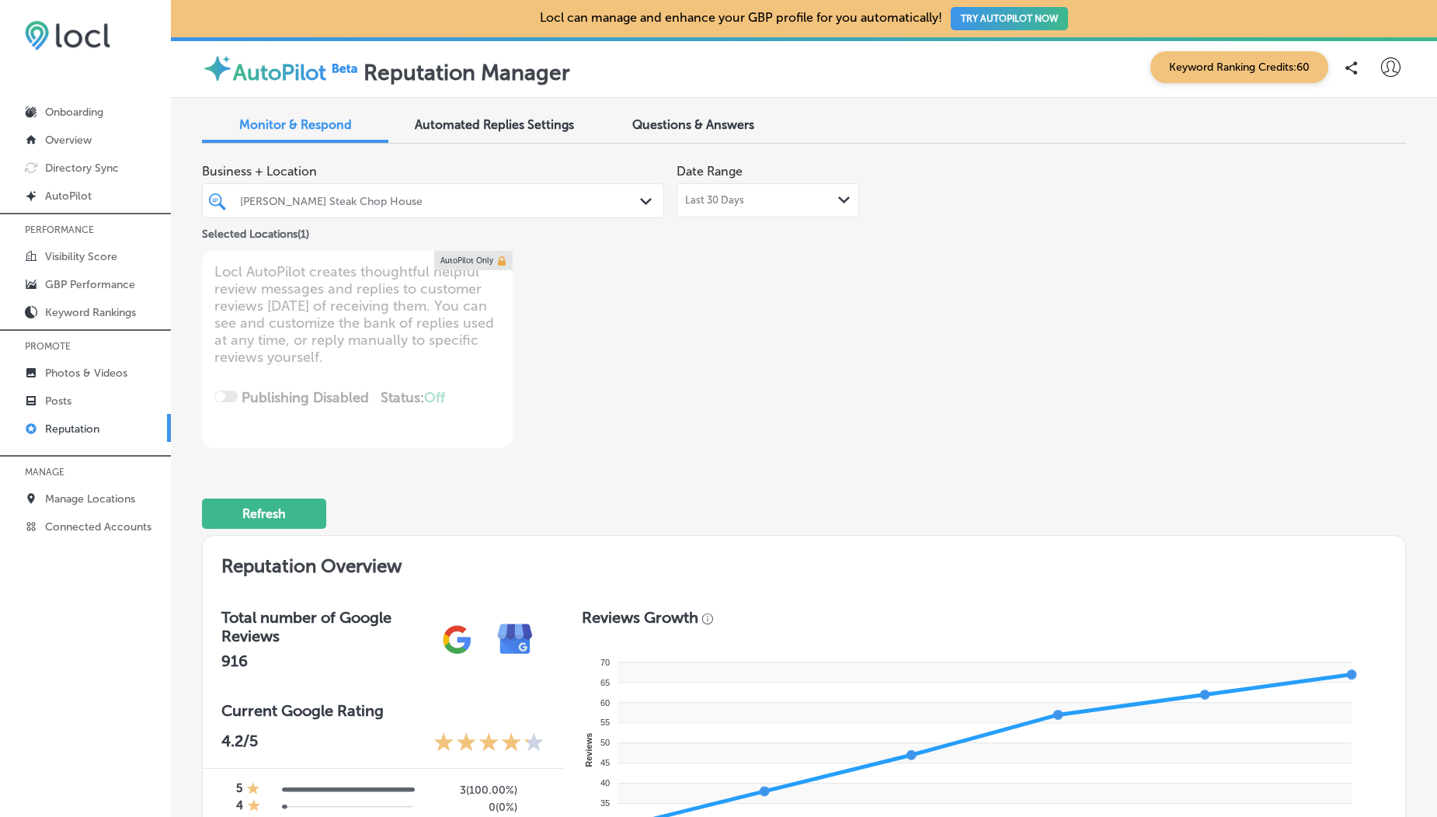
click at [747, 196] on div "Last 30 Days Path Created with Sketch." at bounding box center [767, 200] width 165 height 12
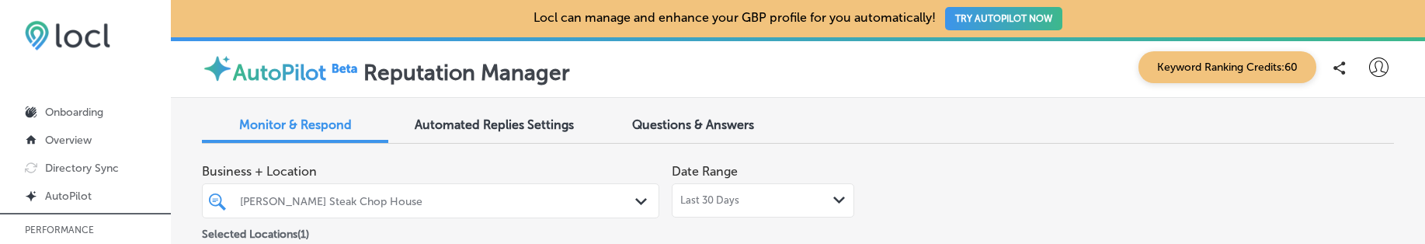
click at [725, 201] on span "Last 30 Days" at bounding box center [709, 200] width 59 height 12
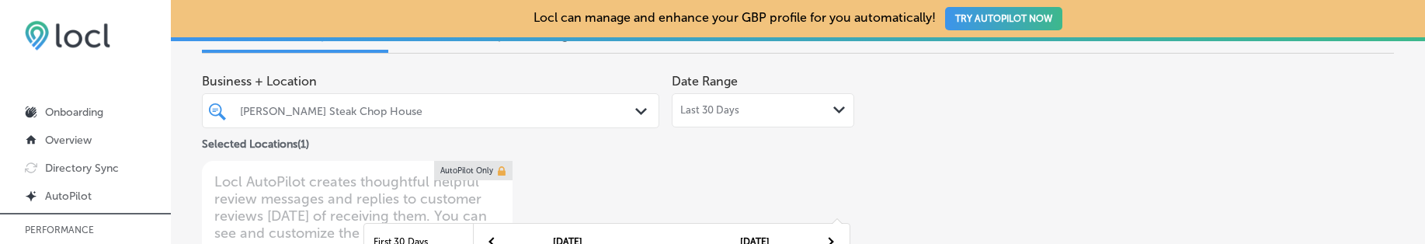
scroll to position [71, 0]
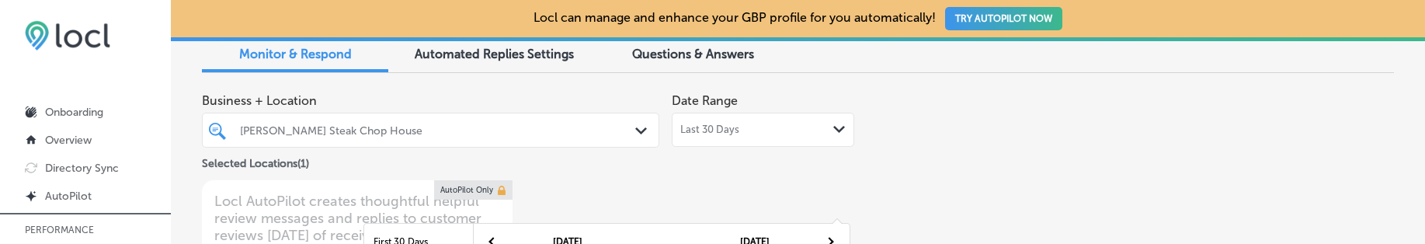
click at [718, 138] on div "Last 30 Days Path Created with Sketch." at bounding box center [763, 130] width 183 height 34
click at [702, 116] on div "Last 30 Days Path Created with Sketch." at bounding box center [763, 130] width 183 height 34
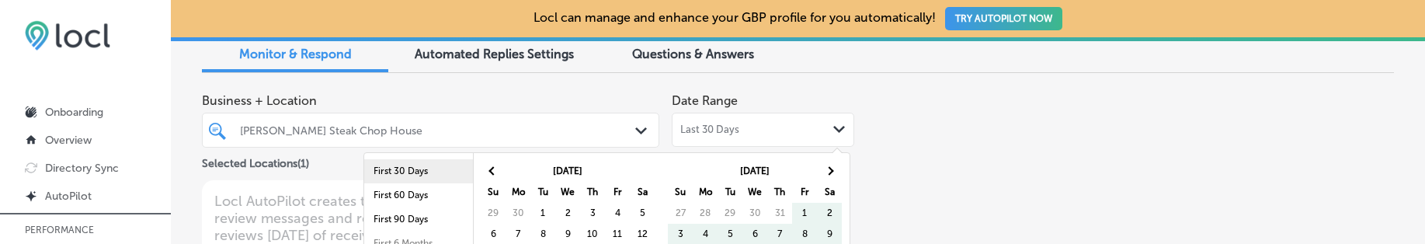
click at [384, 170] on li "First 30 Days" at bounding box center [418, 171] width 109 height 24
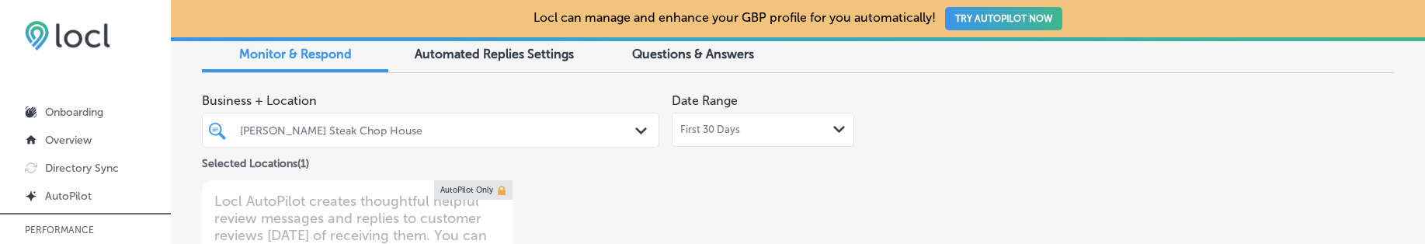
click at [751, 117] on div "First 30 Days Path Created with Sketch." at bounding box center [763, 130] width 183 height 34
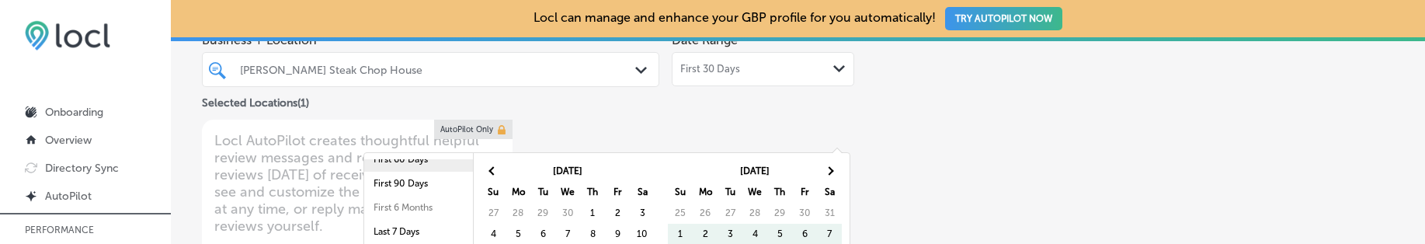
scroll to position [90, 0]
click at [411, 199] on li "Last 30 Days" at bounding box center [418, 202] width 109 height 24
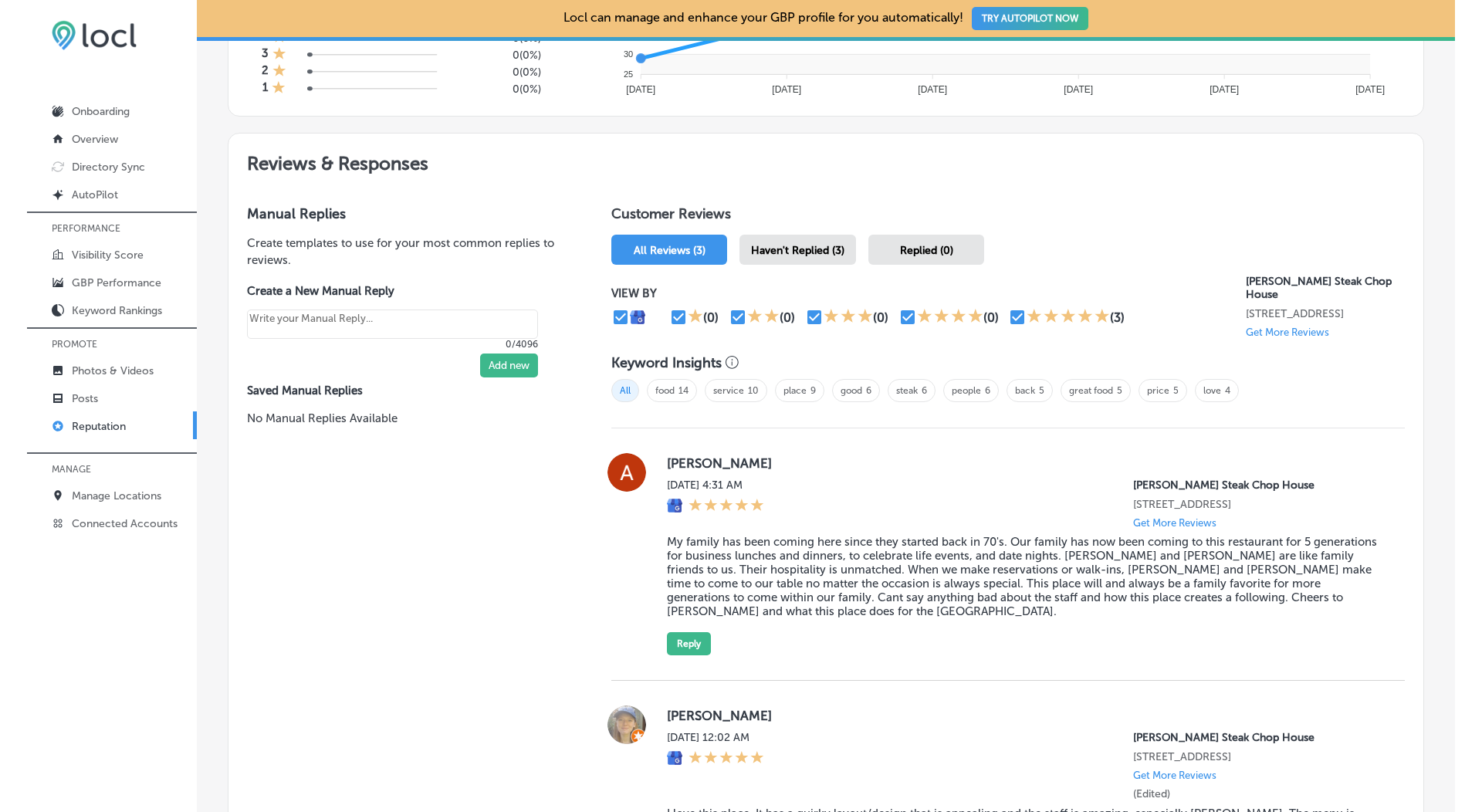
scroll to position [739, 0]
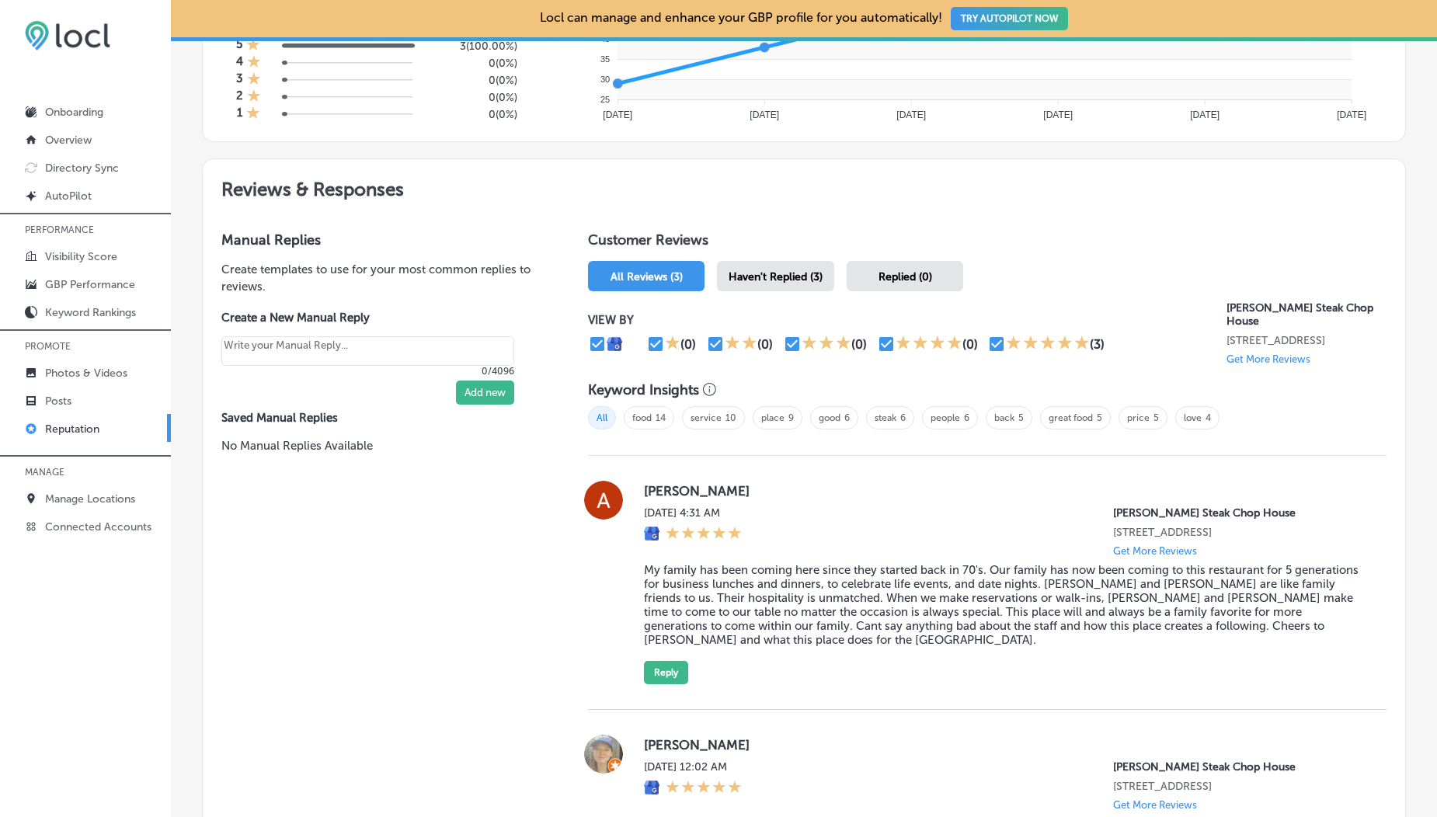
type textarea "x"
